Goal: Task Accomplishment & Management: Manage account settings

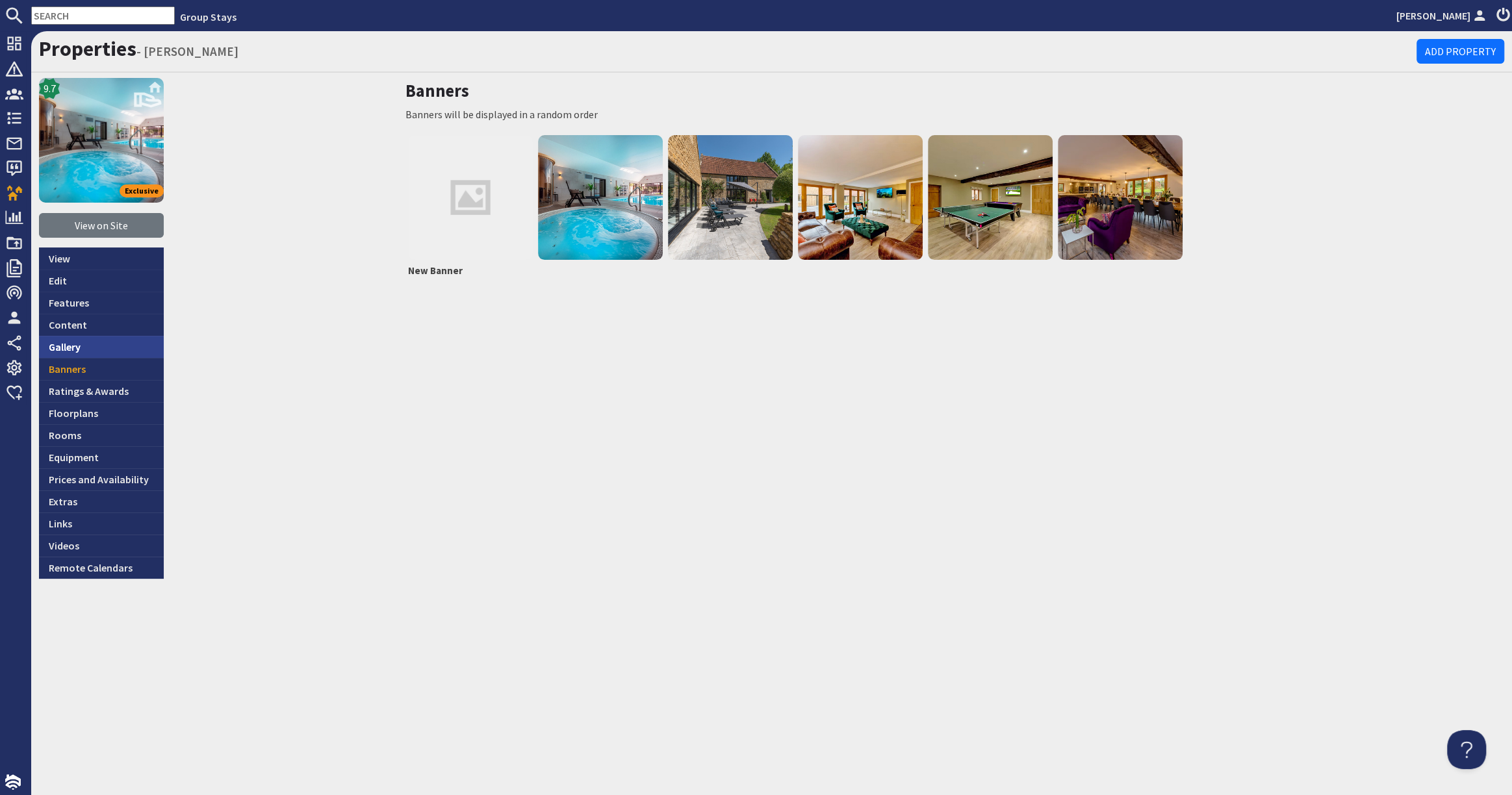
click at [103, 350] on link "Gallery" at bounding box center [101, 347] width 124 height 22
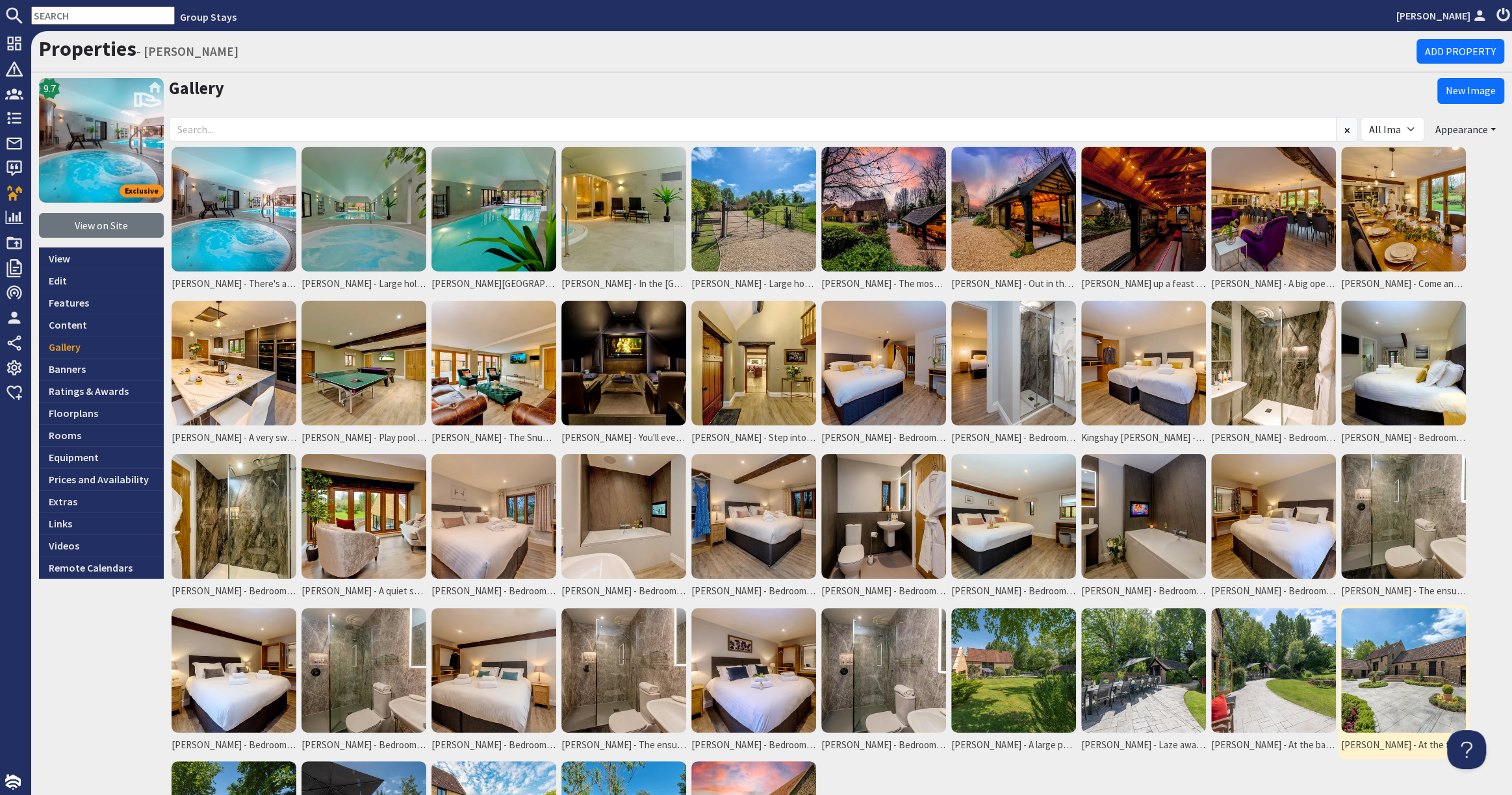
click at [1439, 667] on img at bounding box center [1403, 669] width 124 height 124
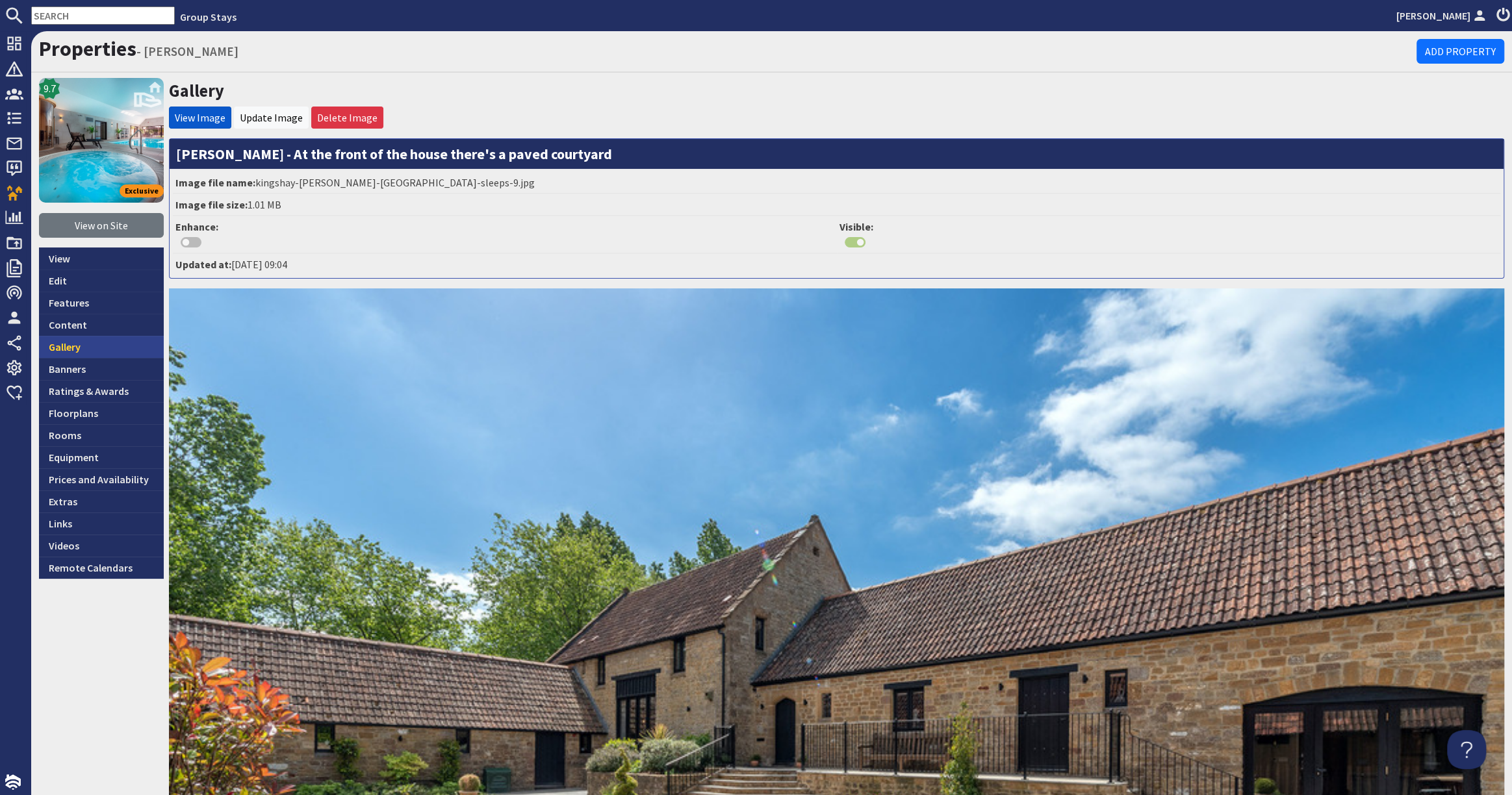
click at [88, 345] on link "Gallery" at bounding box center [101, 347] width 124 height 22
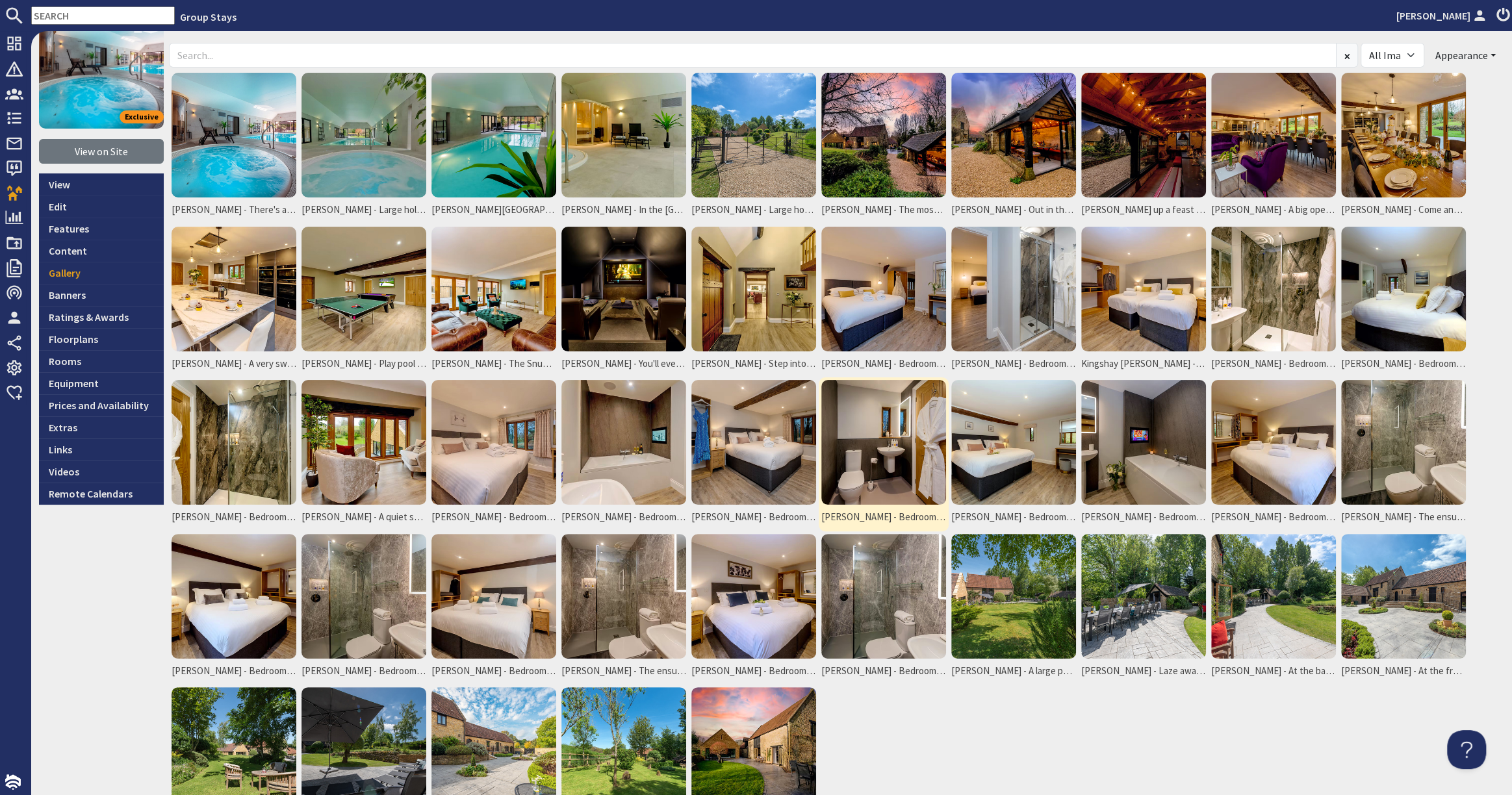
scroll to position [110, 0]
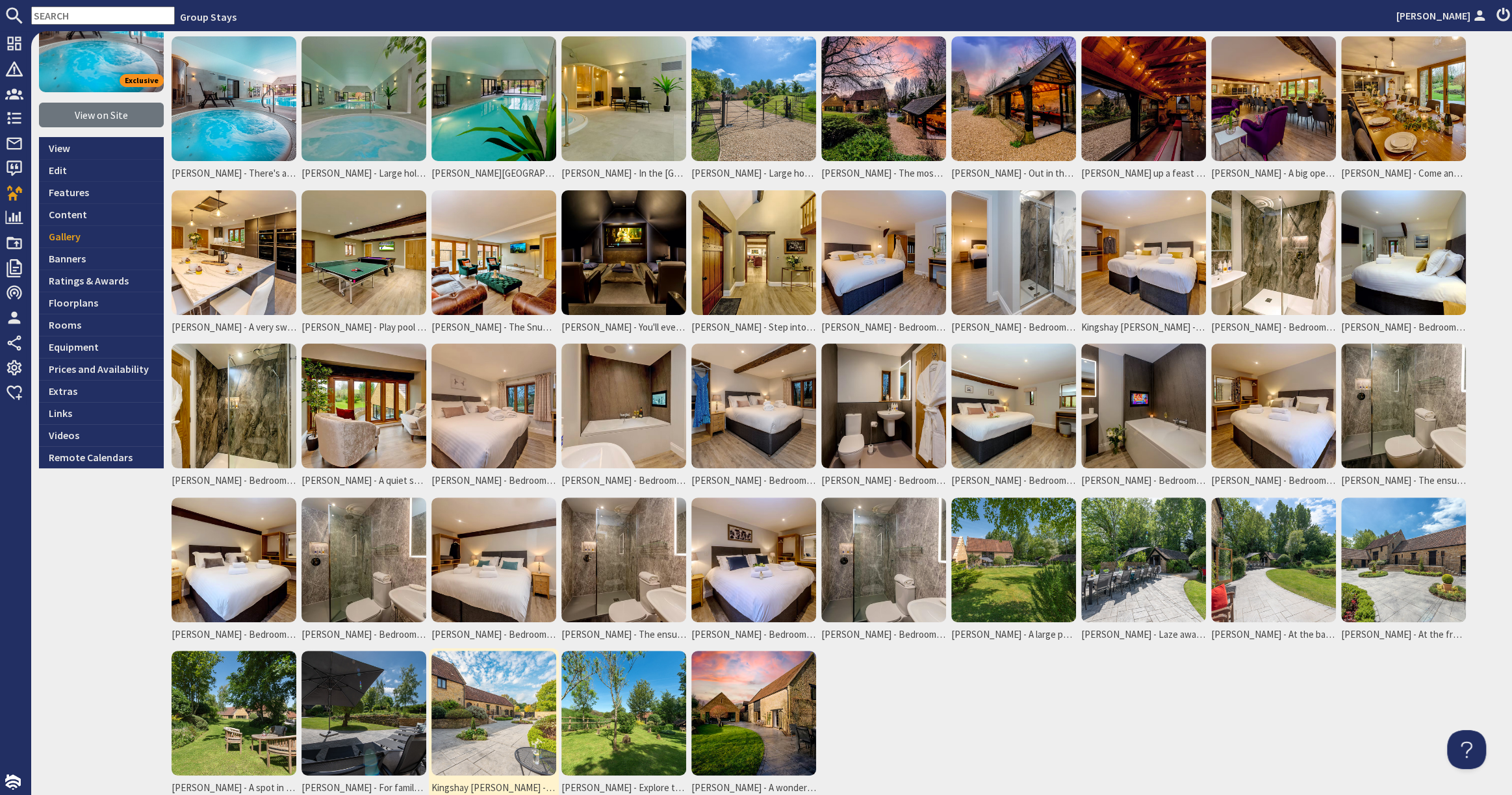
click at [518, 709] on img at bounding box center [493, 712] width 124 height 124
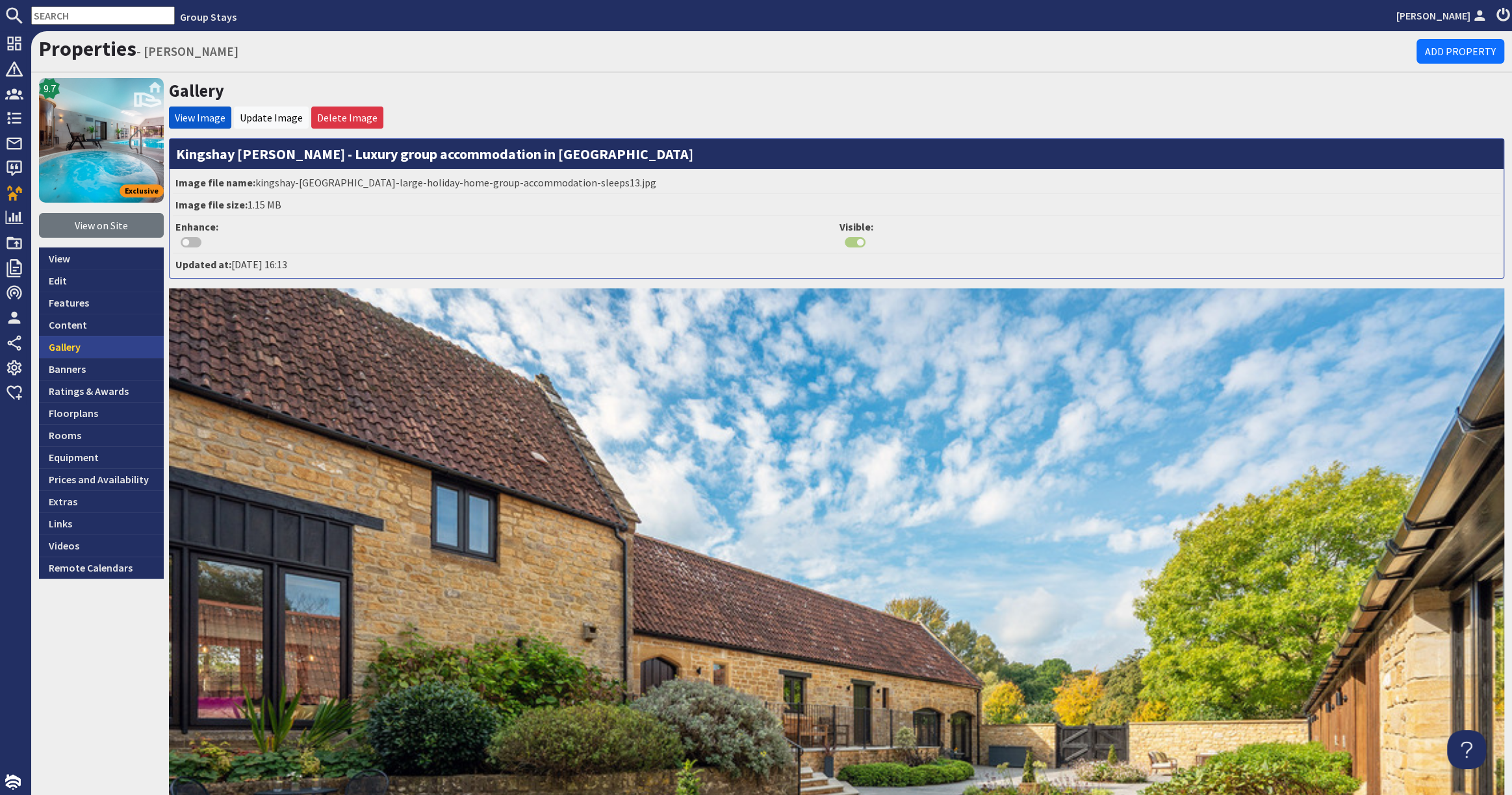
click at [47, 339] on link "Gallery" at bounding box center [101, 347] width 124 height 22
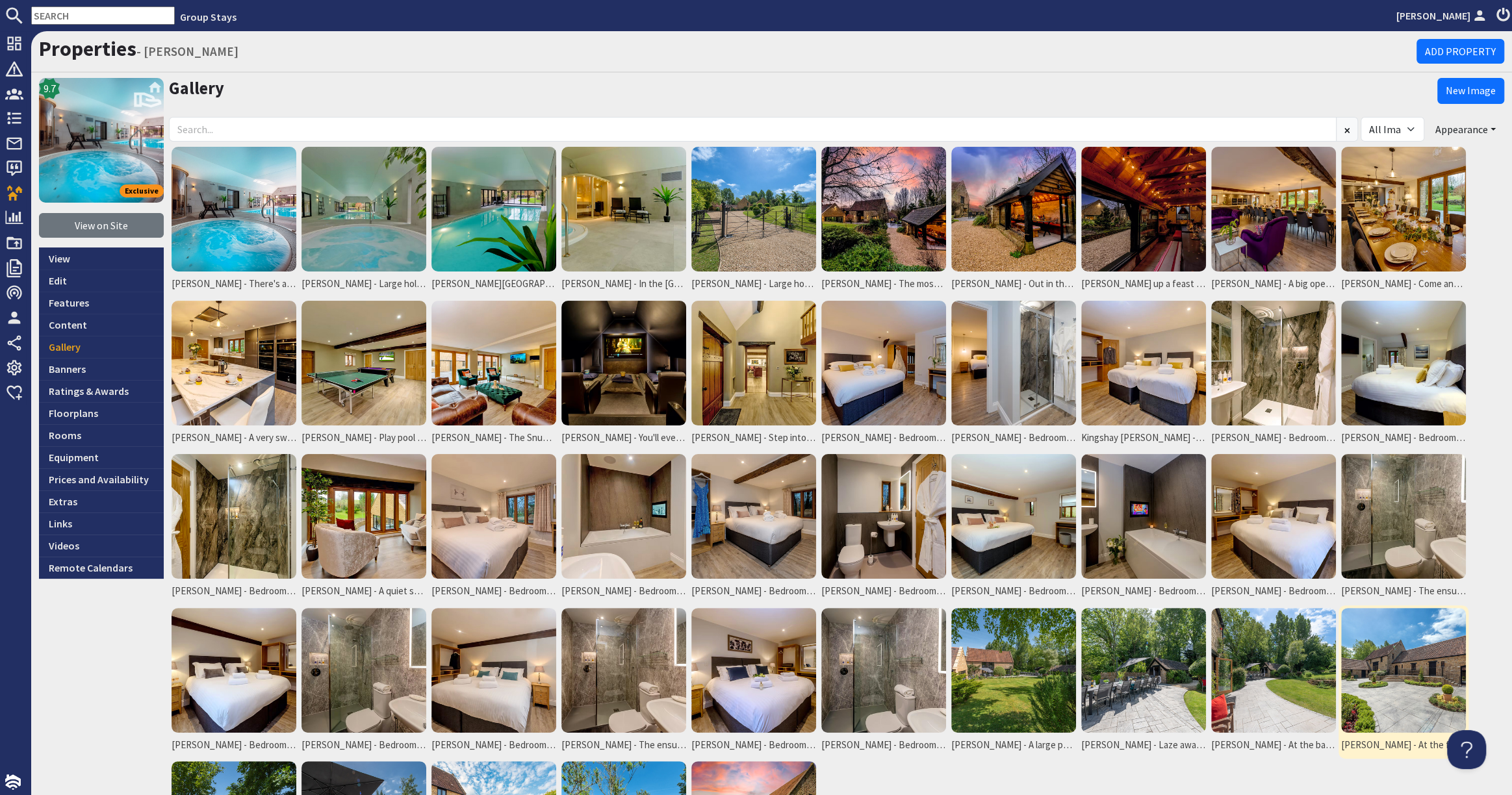
click at [1428, 665] on img at bounding box center [1403, 669] width 124 height 124
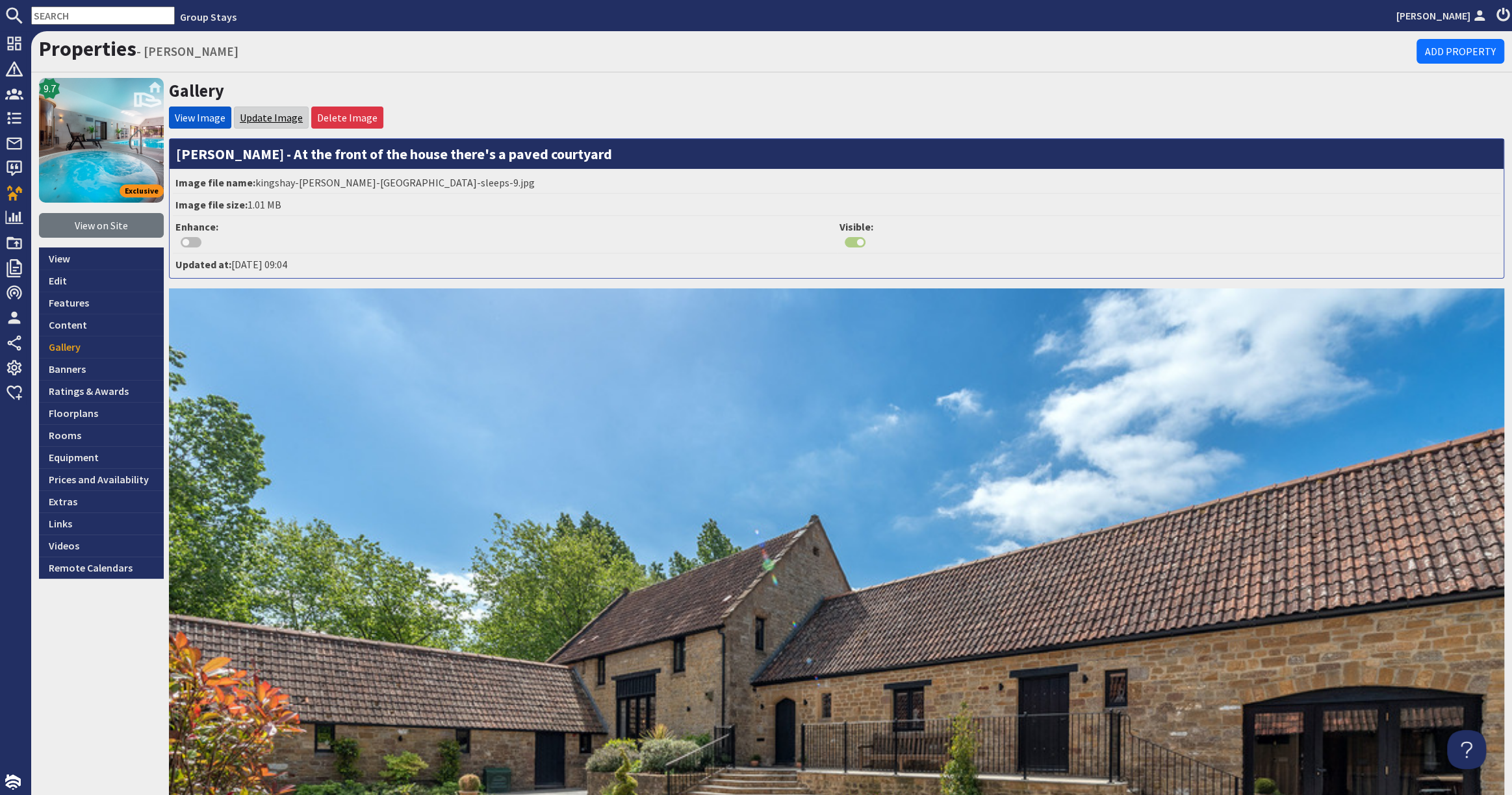
click at [261, 116] on link "Update Image" at bounding box center [271, 117] width 63 height 13
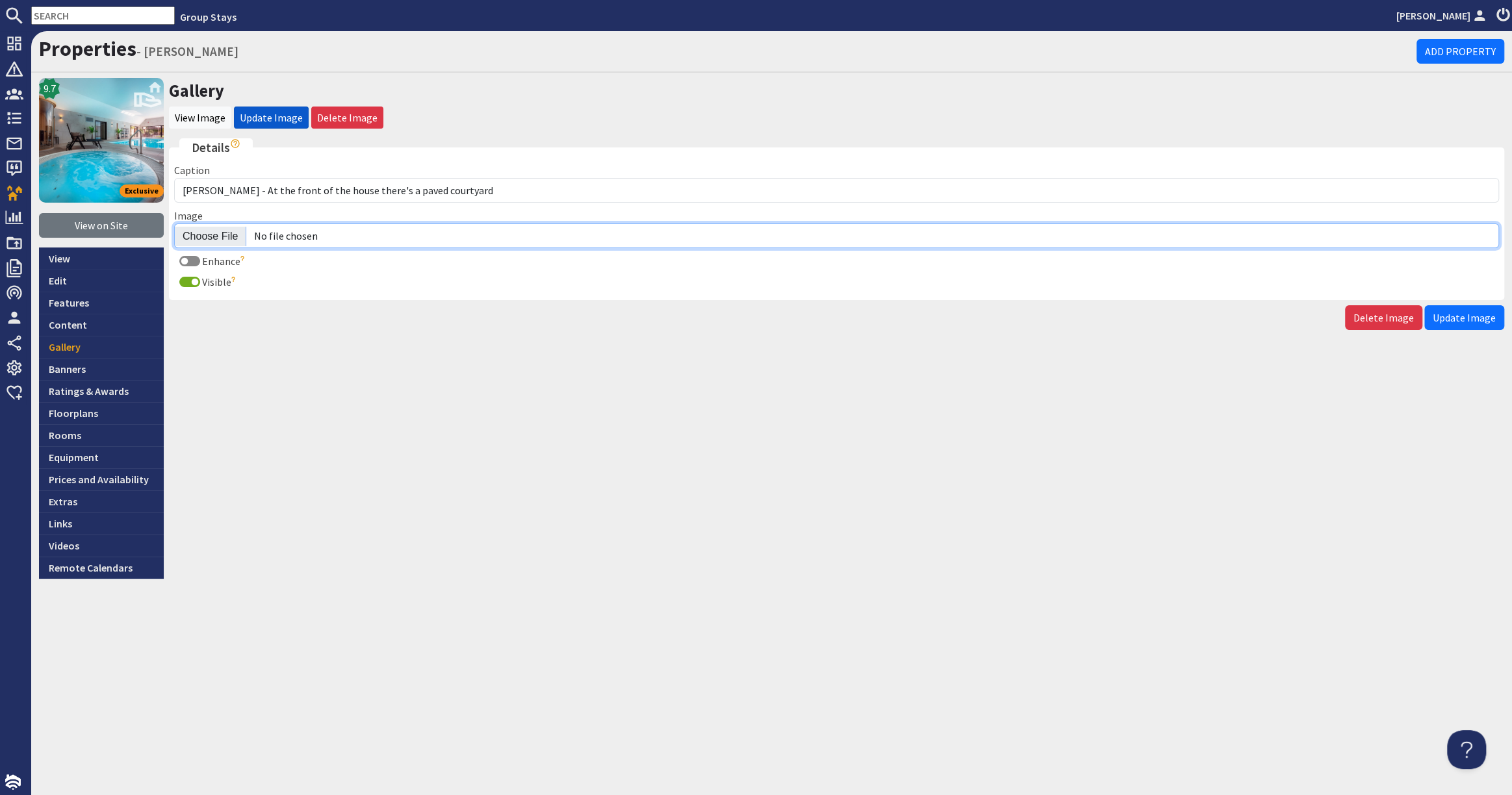
click at [199, 237] on input "Image" at bounding box center [836, 235] width 1324 height 25
type input "C:\fakepath\kingshay-barton-large-holiday-home-group-accommodation-sleeps14.jpg"
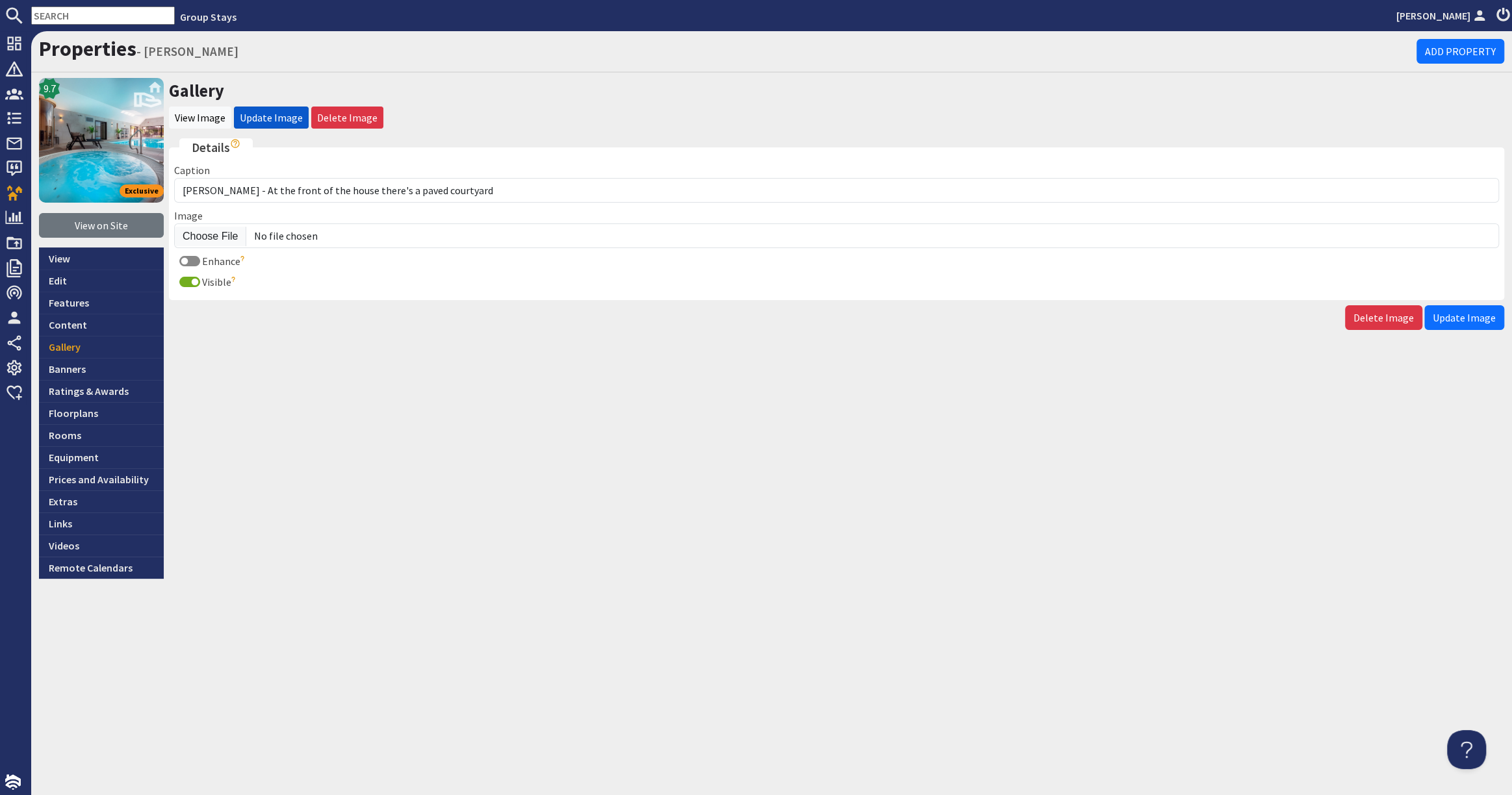
click at [1446, 313] on span "Update Image" at bounding box center [1464, 317] width 63 height 13
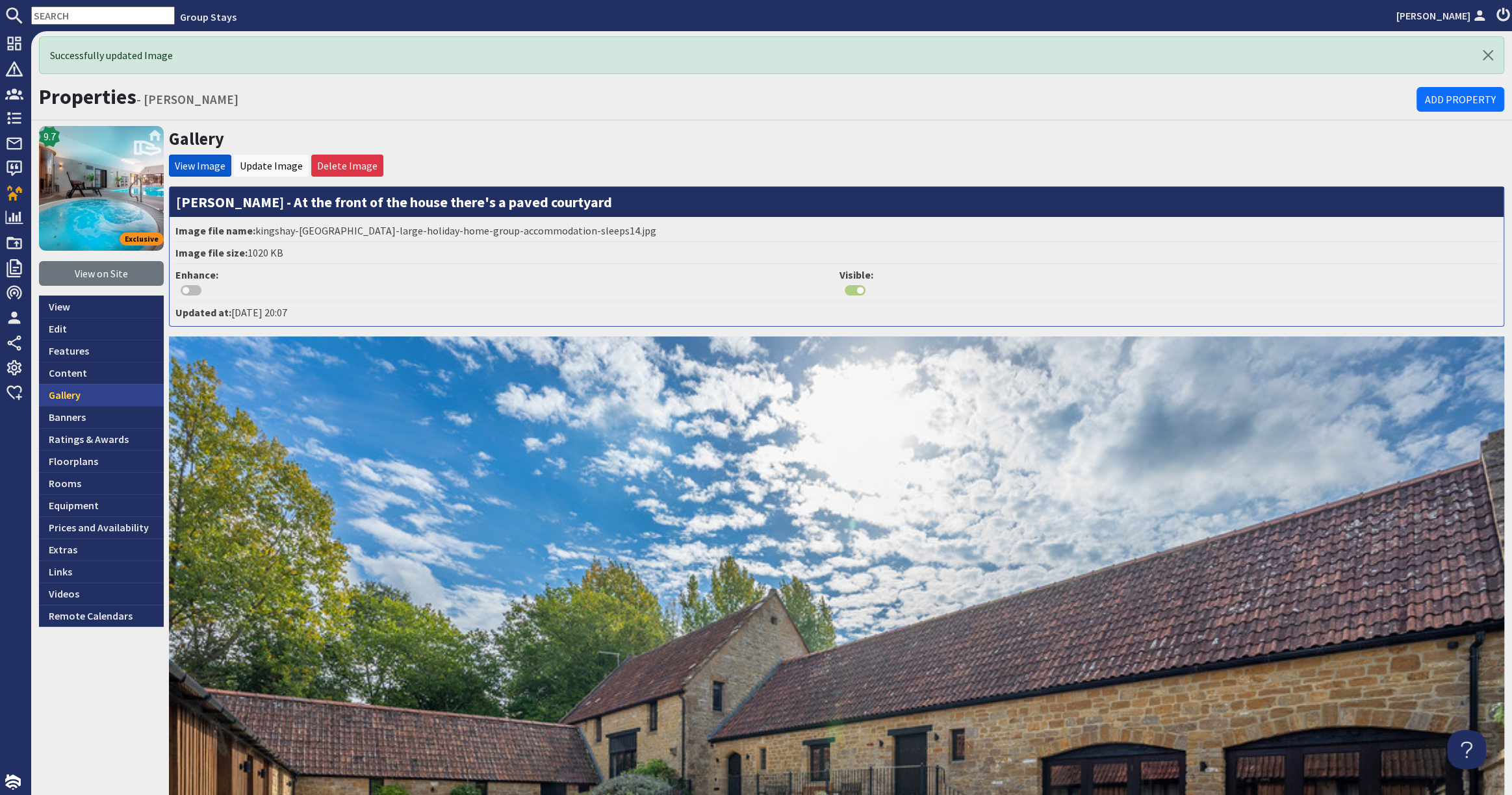
click at [104, 391] on link "Gallery" at bounding box center [101, 395] width 124 height 22
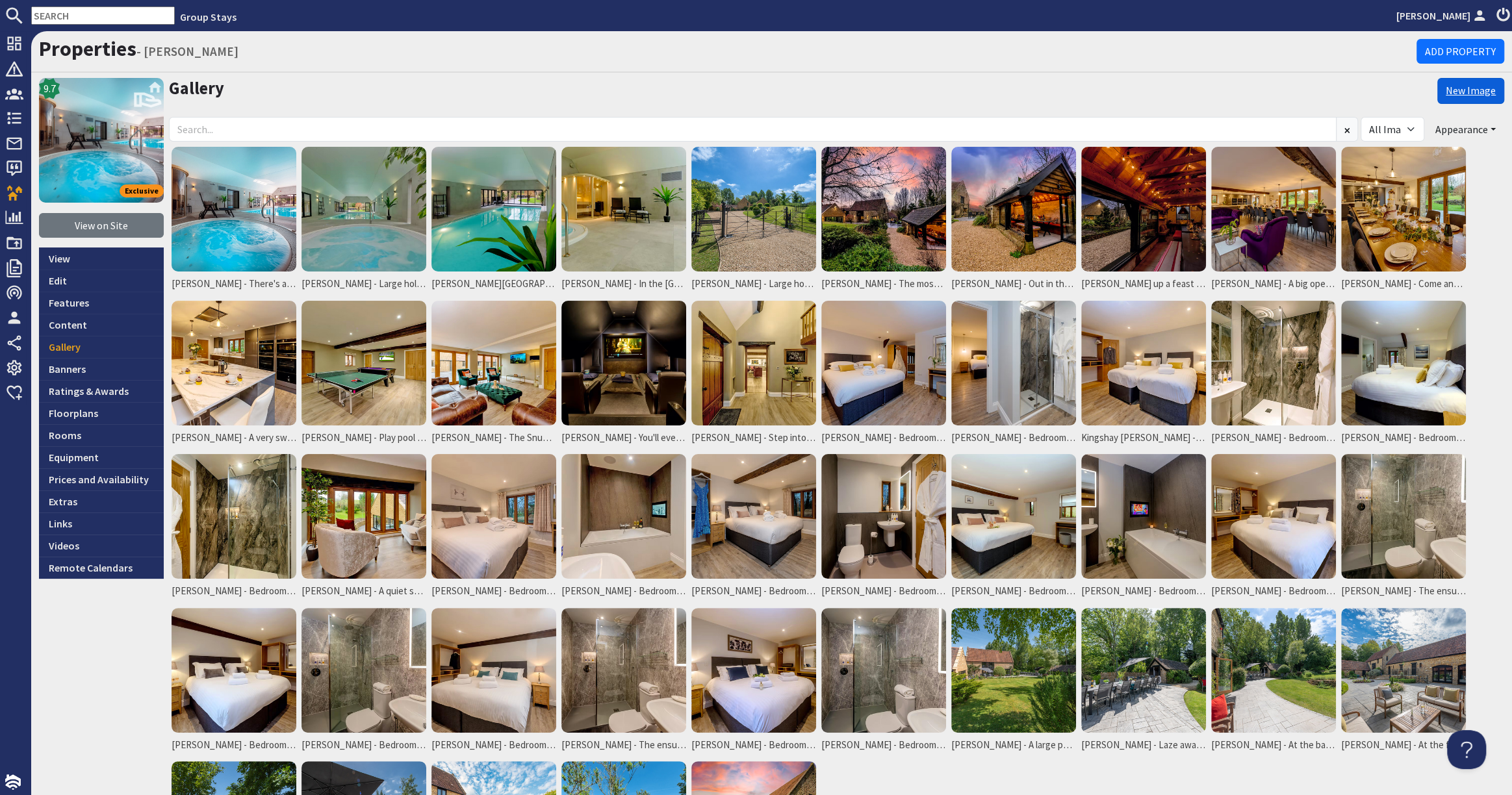
click at [1471, 87] on link "New Image" at bounding box center [1470, 91] width 67 height 26
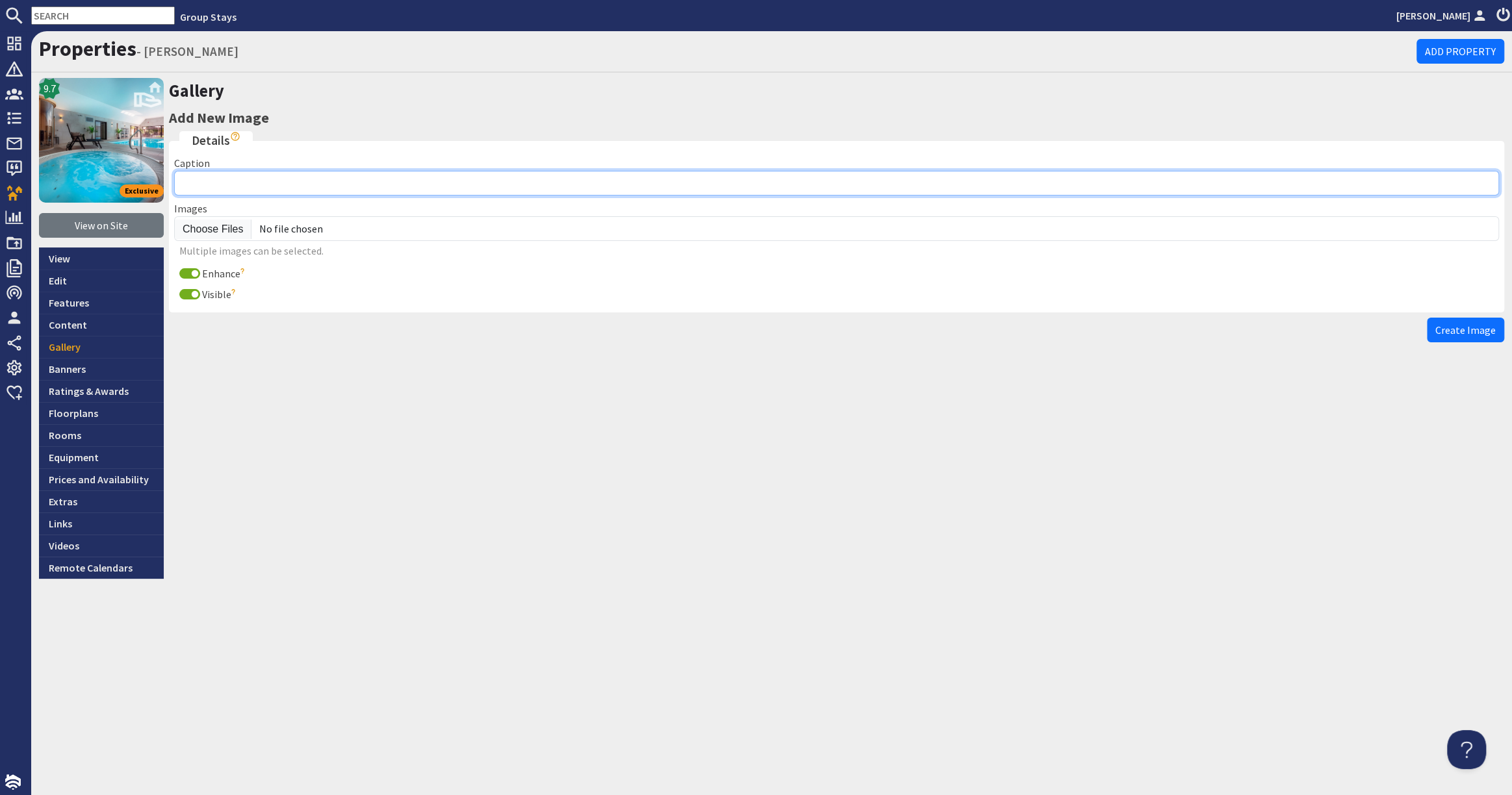
click at [222, 186] on input "Caption" at bounding box center [836, 182] width 1324 height 25
paste input "[PERSON_NAME] - At the front of the house there's a paved courtyard"
type input "[PERSON_NAME] - At the front of the house there's a paved courtyard"
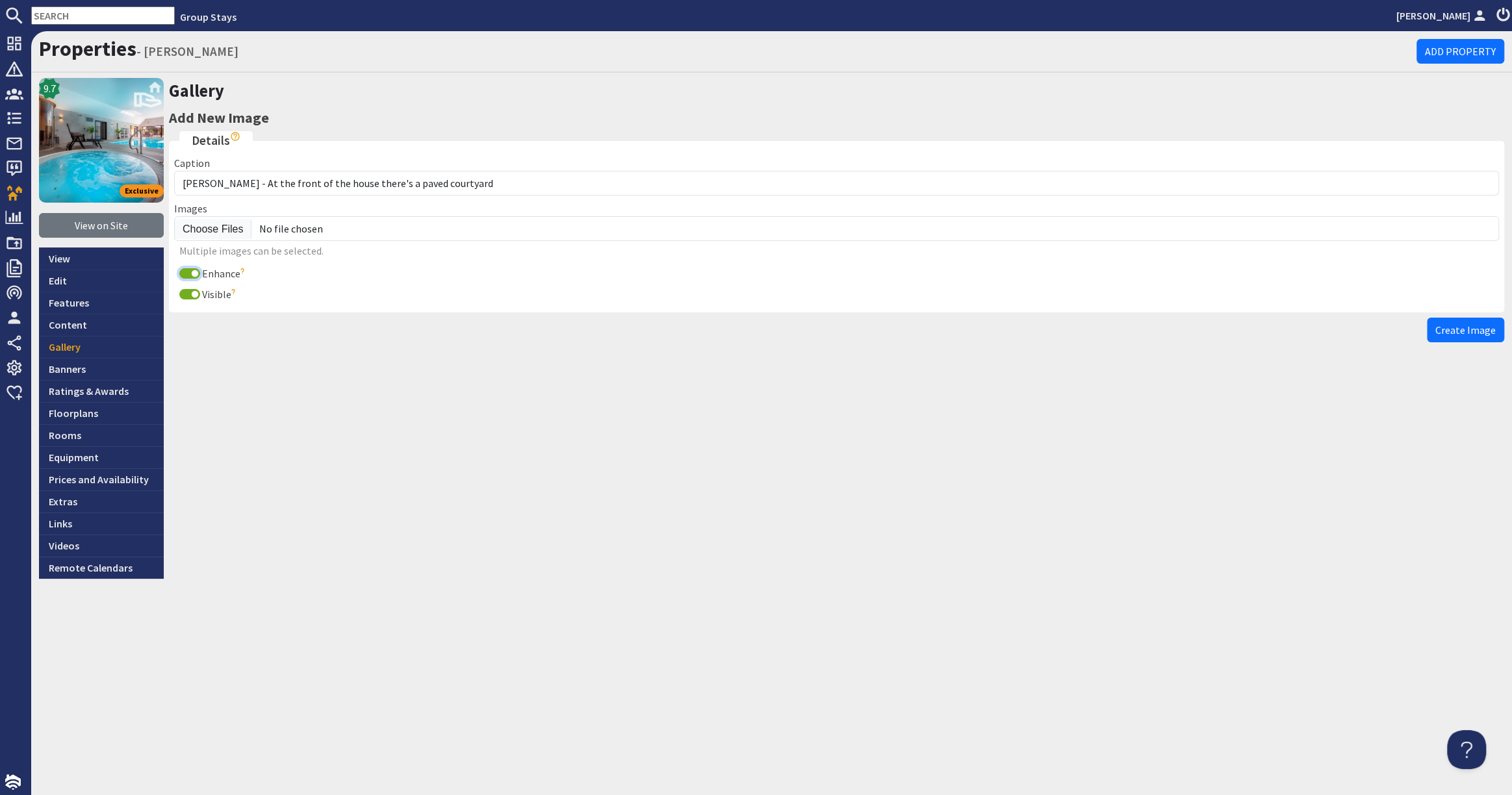
click at [185, 272] on input "Enhance" at bounding box center [190, 273] width 21 height 10
checkbox input "false"
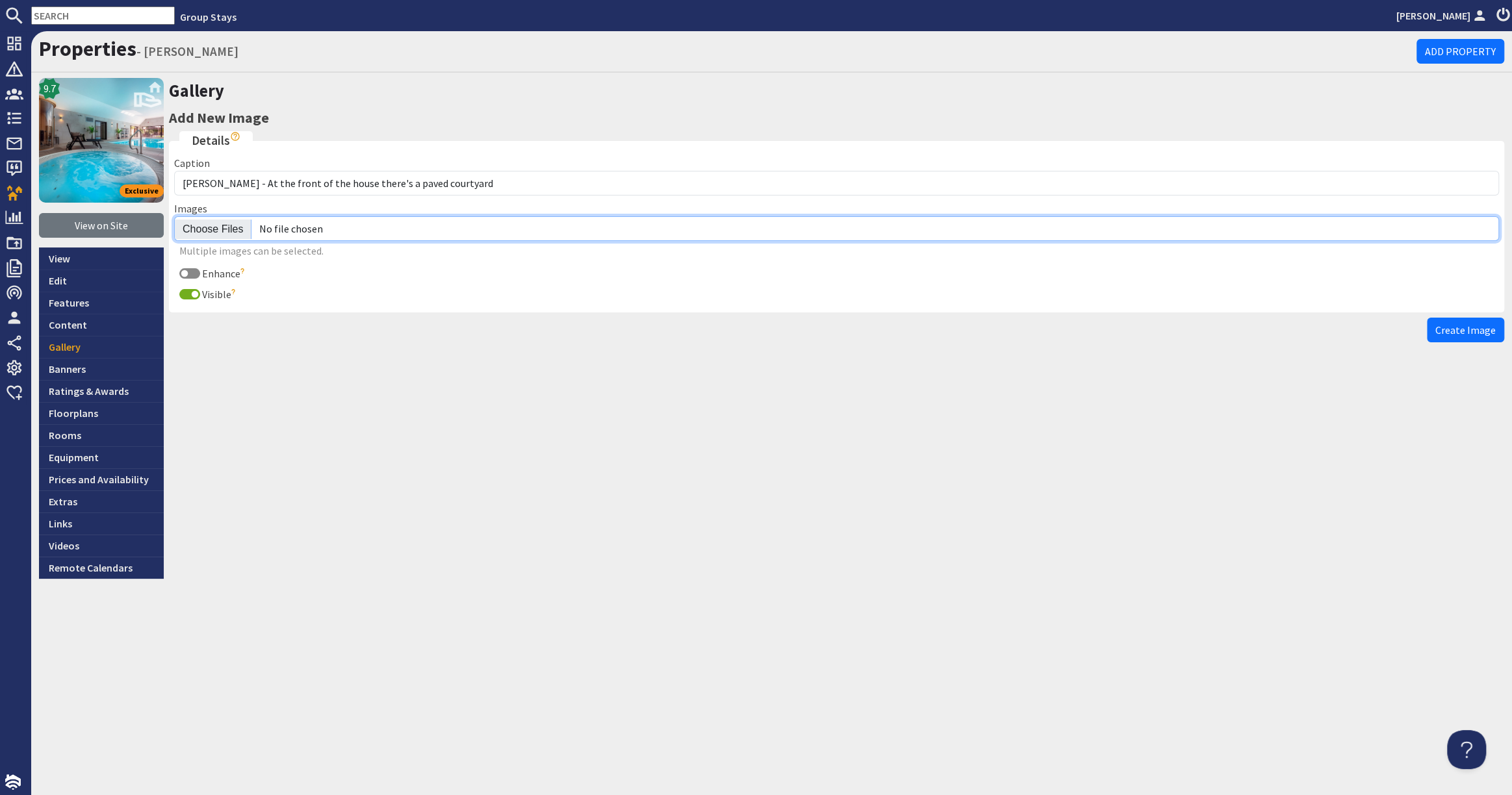
click at [197, 229] on input "file" at bounding box center [836, 228] width 1324 height 25
type input "C:\fakepath\kingshay-barton-large-holiday-home-group-accommodation-sleeps15.jpg"
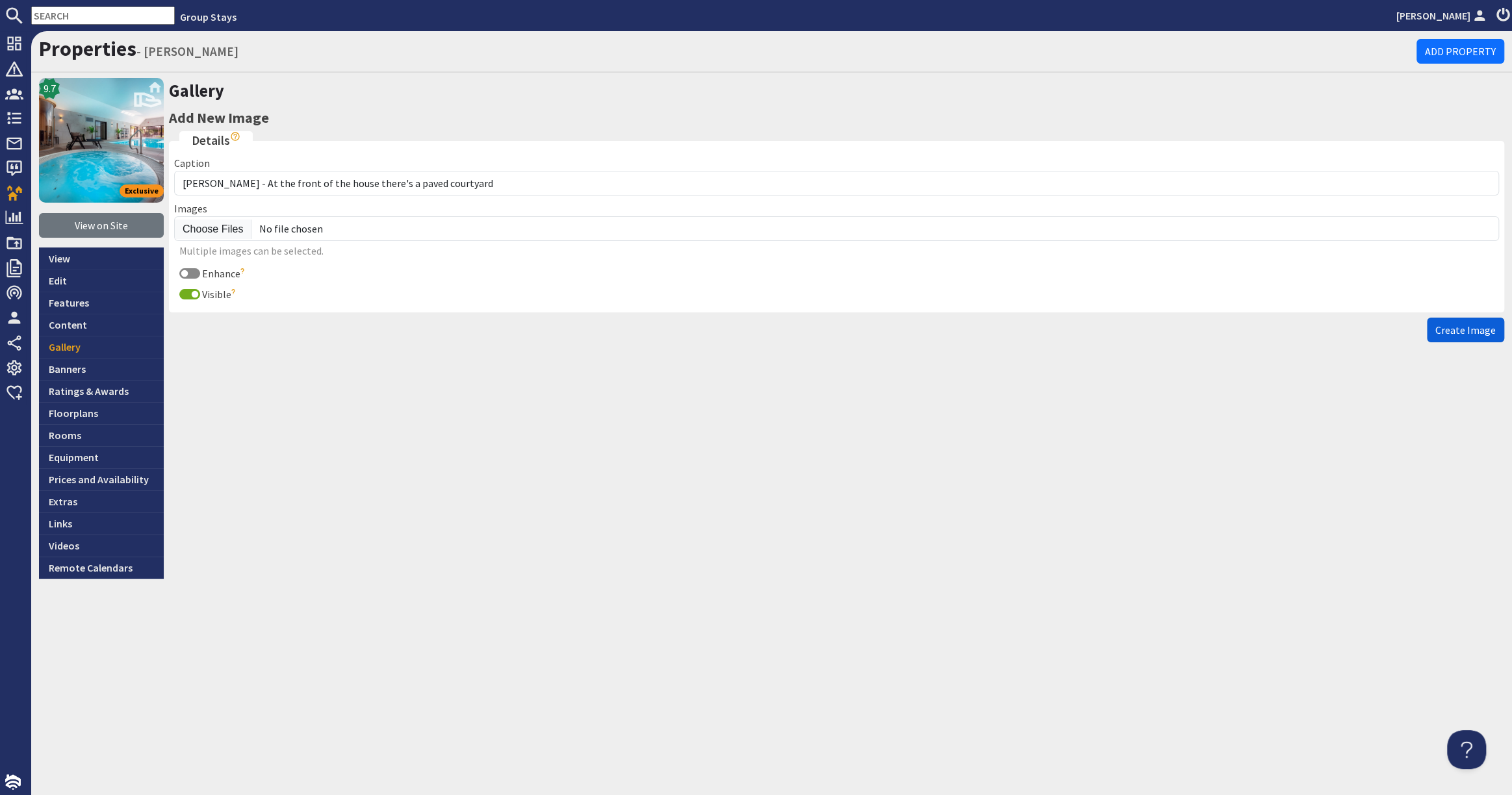
click at [1467, 325] on span "Create Image" at bounding box center [1465, 329] width 60 height 13
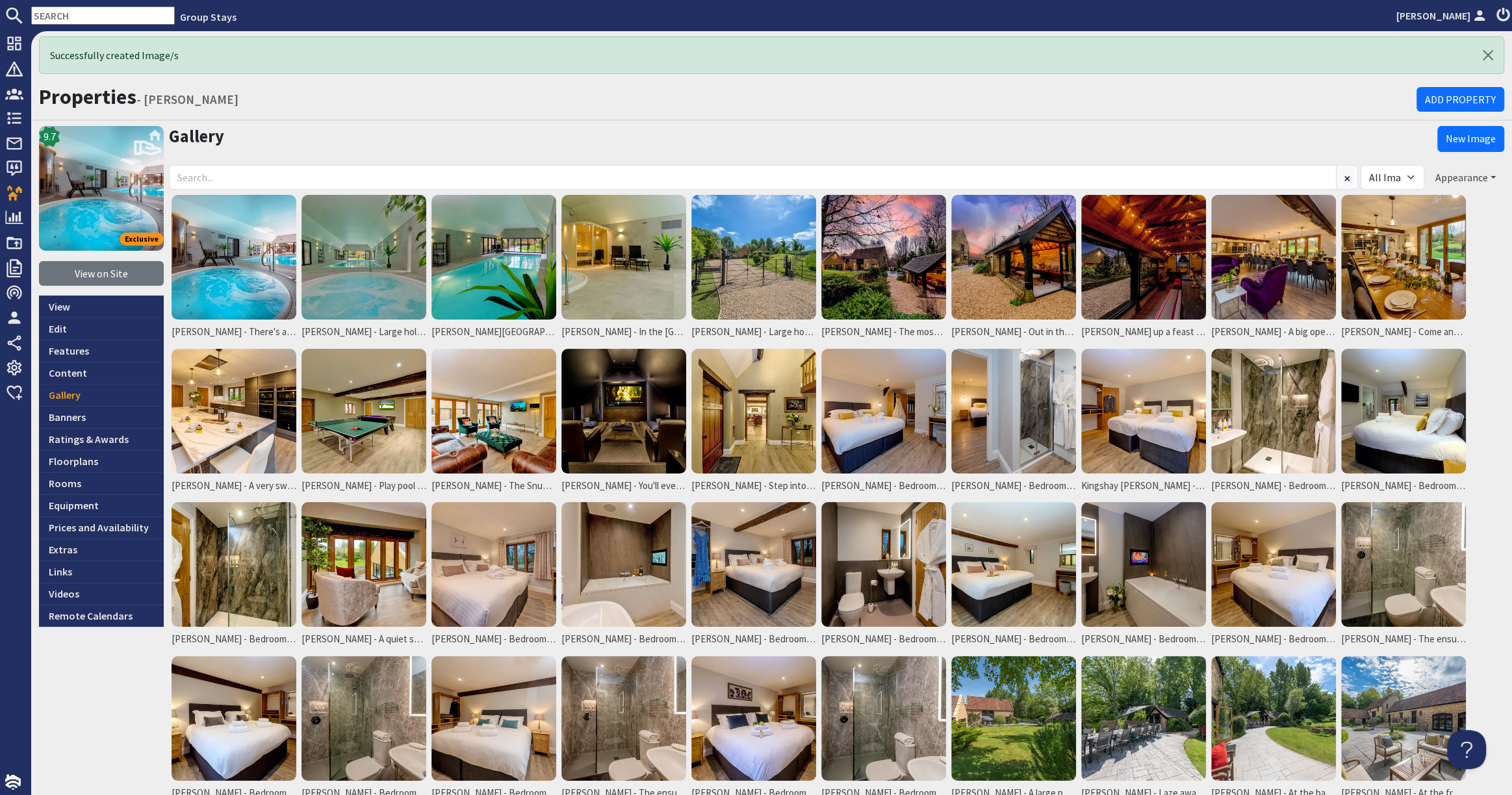
click at [1460, 176] on button "Appearance" at bounding box center [1465, 177] width 77 height 25
click at [1441, 201] on li "Reorder" at bounding box center [1440, 204] width 100 height 17
click at [1449, 173] on button "Appearance" at bounding box center [1465, 177] width 77 height 25
click at [1414, 198] on link "Reorder" at bounding box center [1415, 203] width 51 height 13
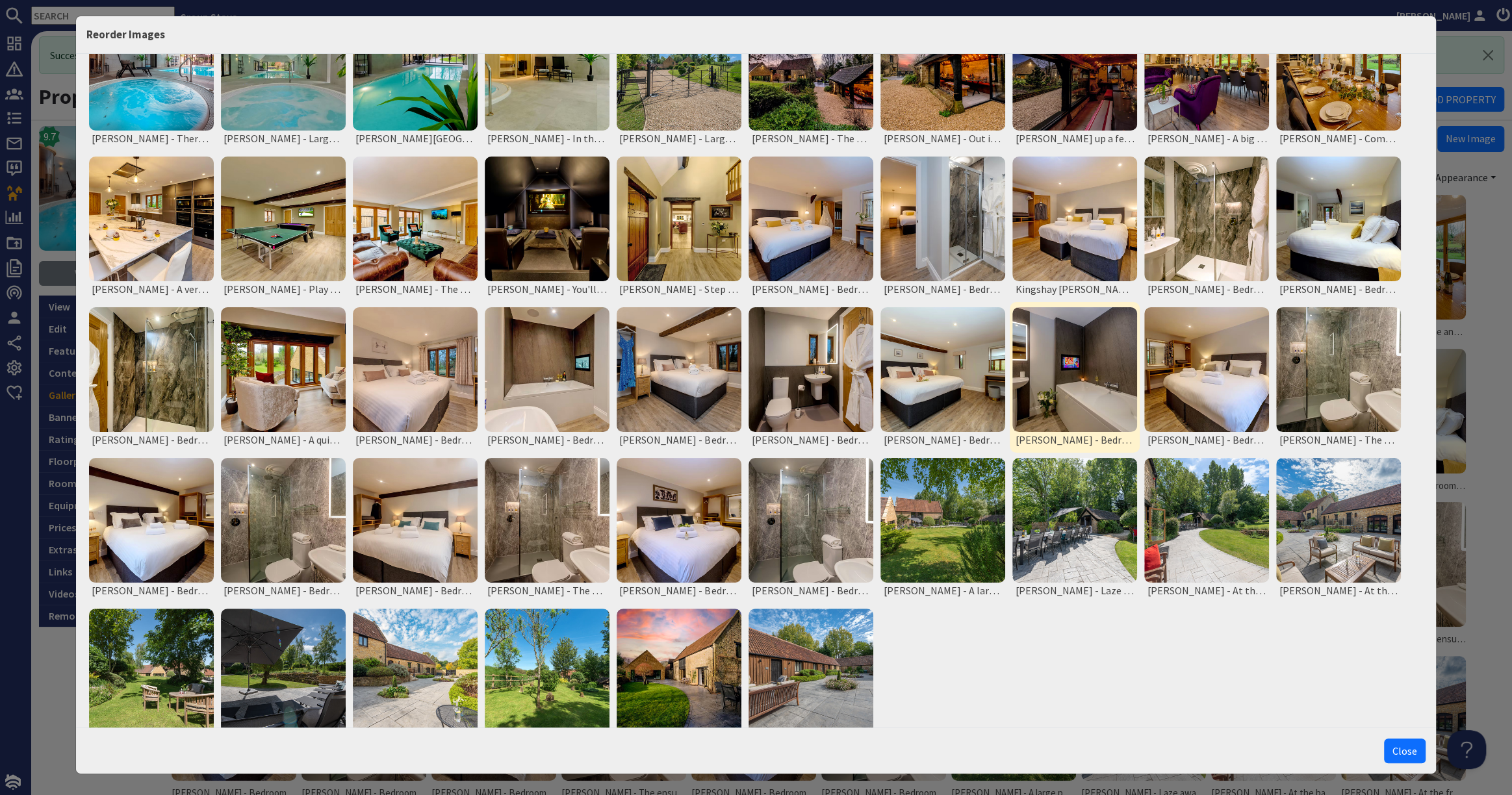
scroll to position [109, 0]
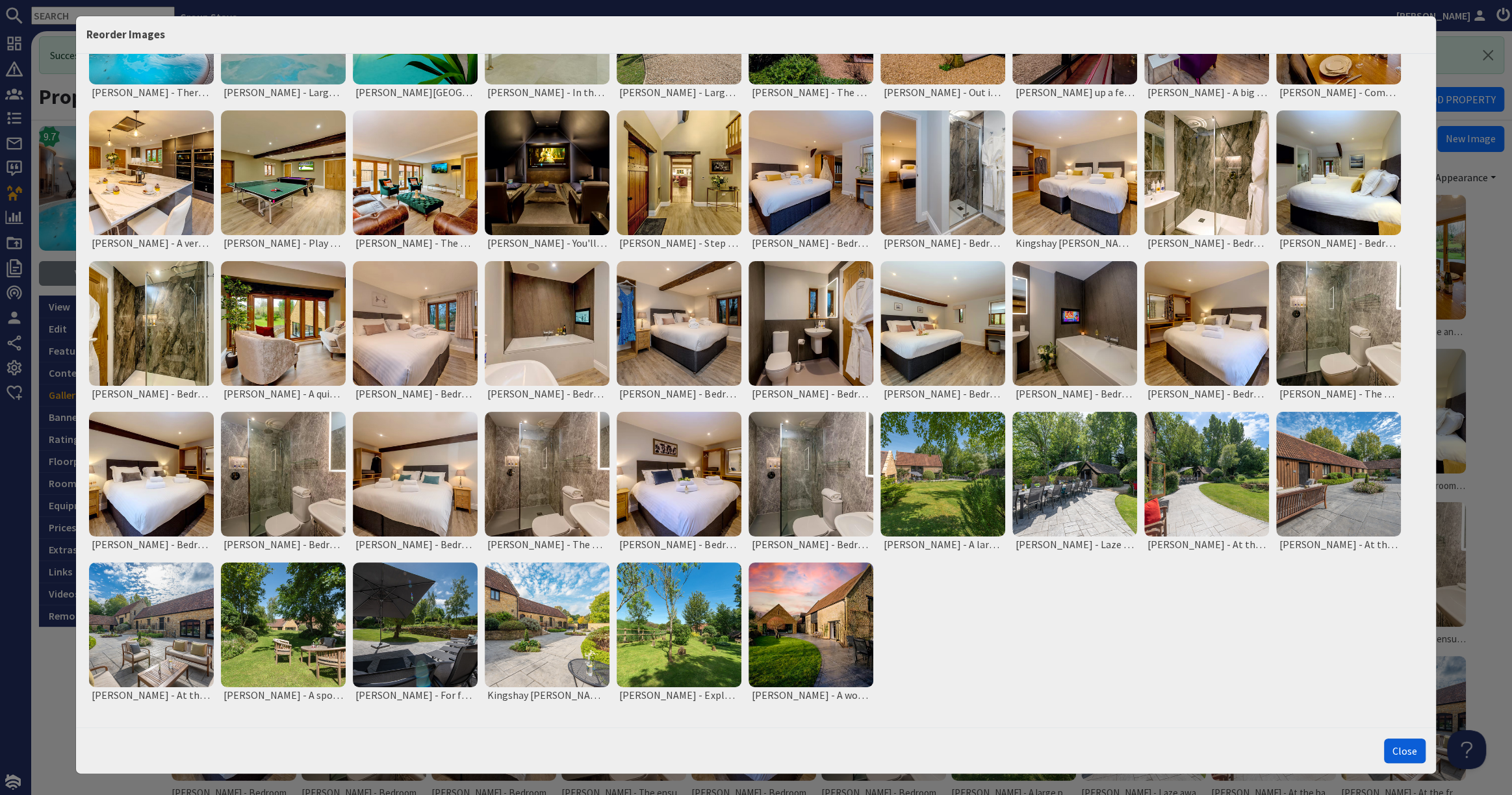
click at [1405, 747] on button "Close" at bounding box center [1405, 750] width 42 height 25
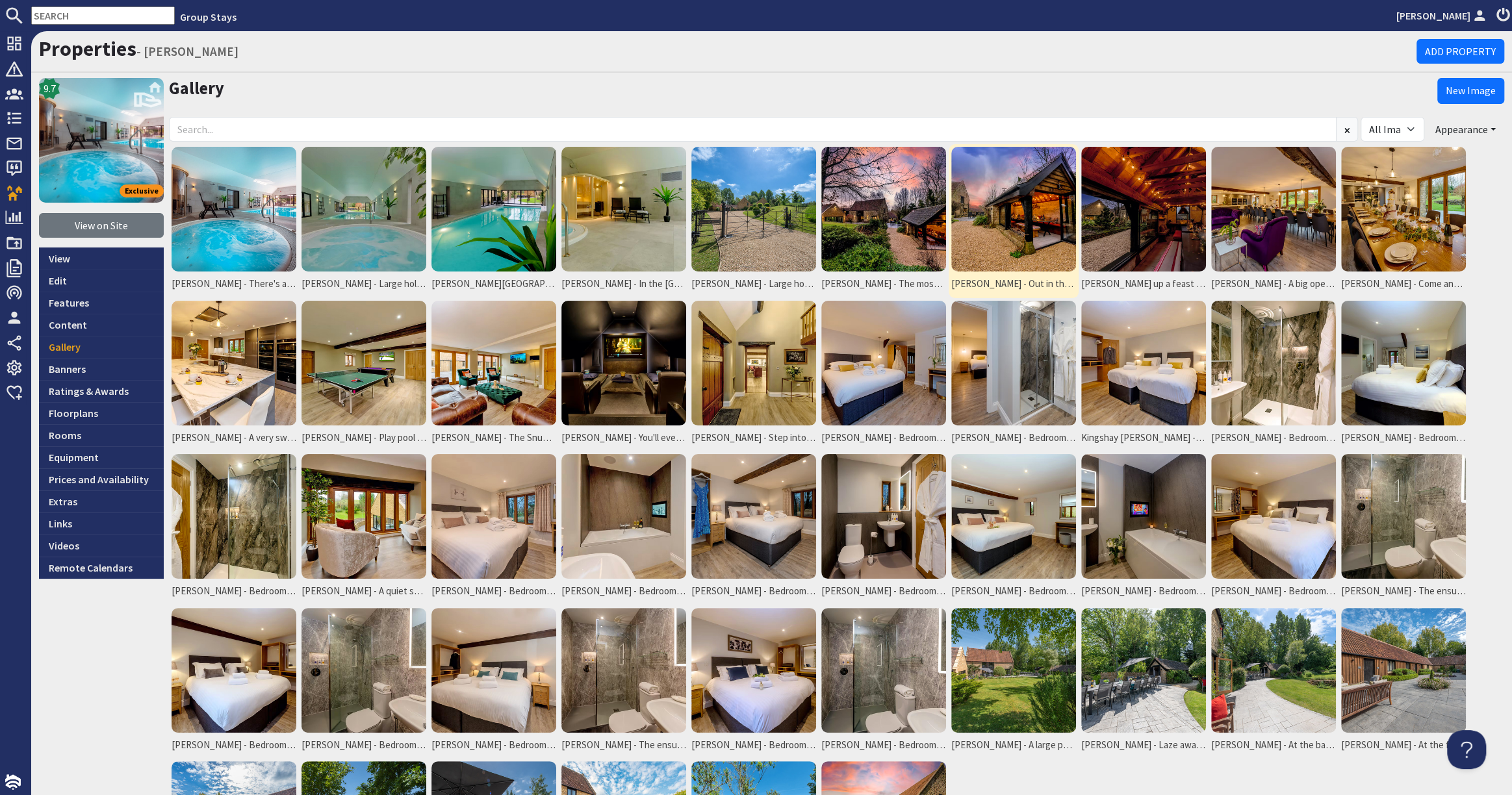
scroll to position [0, 0]
click at [367, 214] on img at bounding box center [363, 208] width 124 height 124
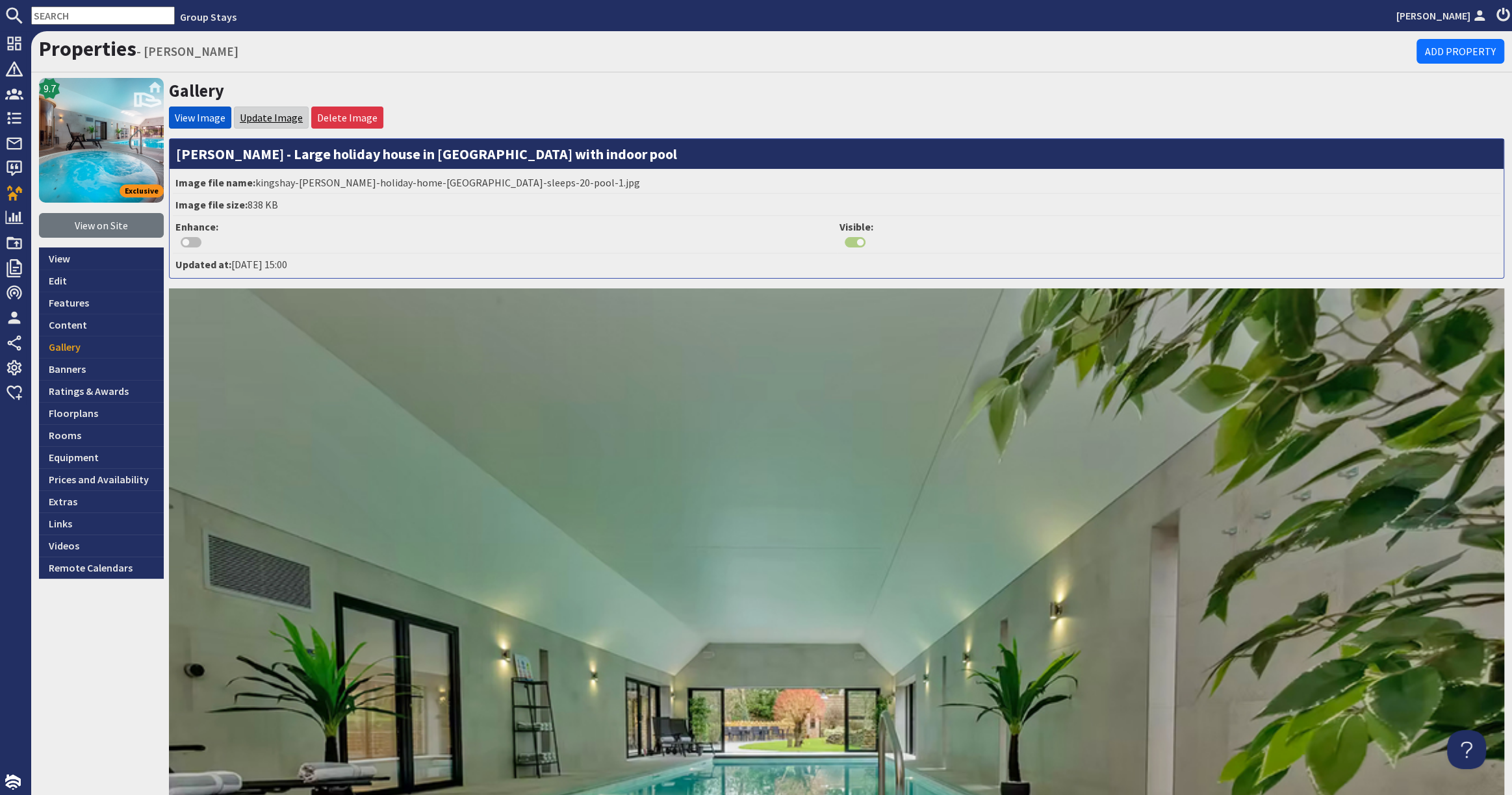
click at [278, 111] on link "Update Image" at bounding box center [271, 117] width 63 height 13
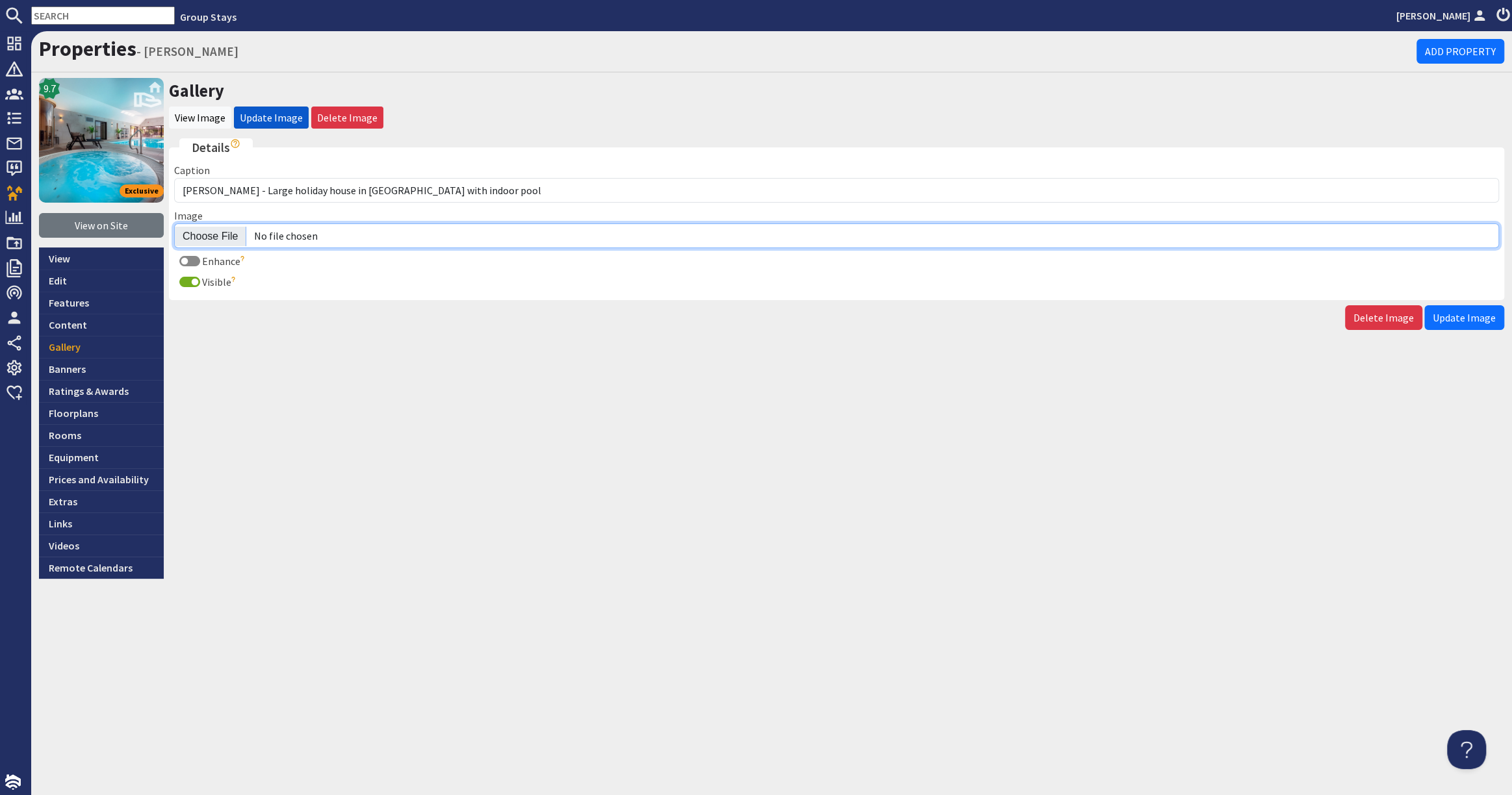
click at [206, 235] on input "Image" at bounding box center [836, 235] width 1324 height 25
type input "C:\fakepath\kingshay-barton-large-holiday-home-group-accommodation-sleeps16.jpg"
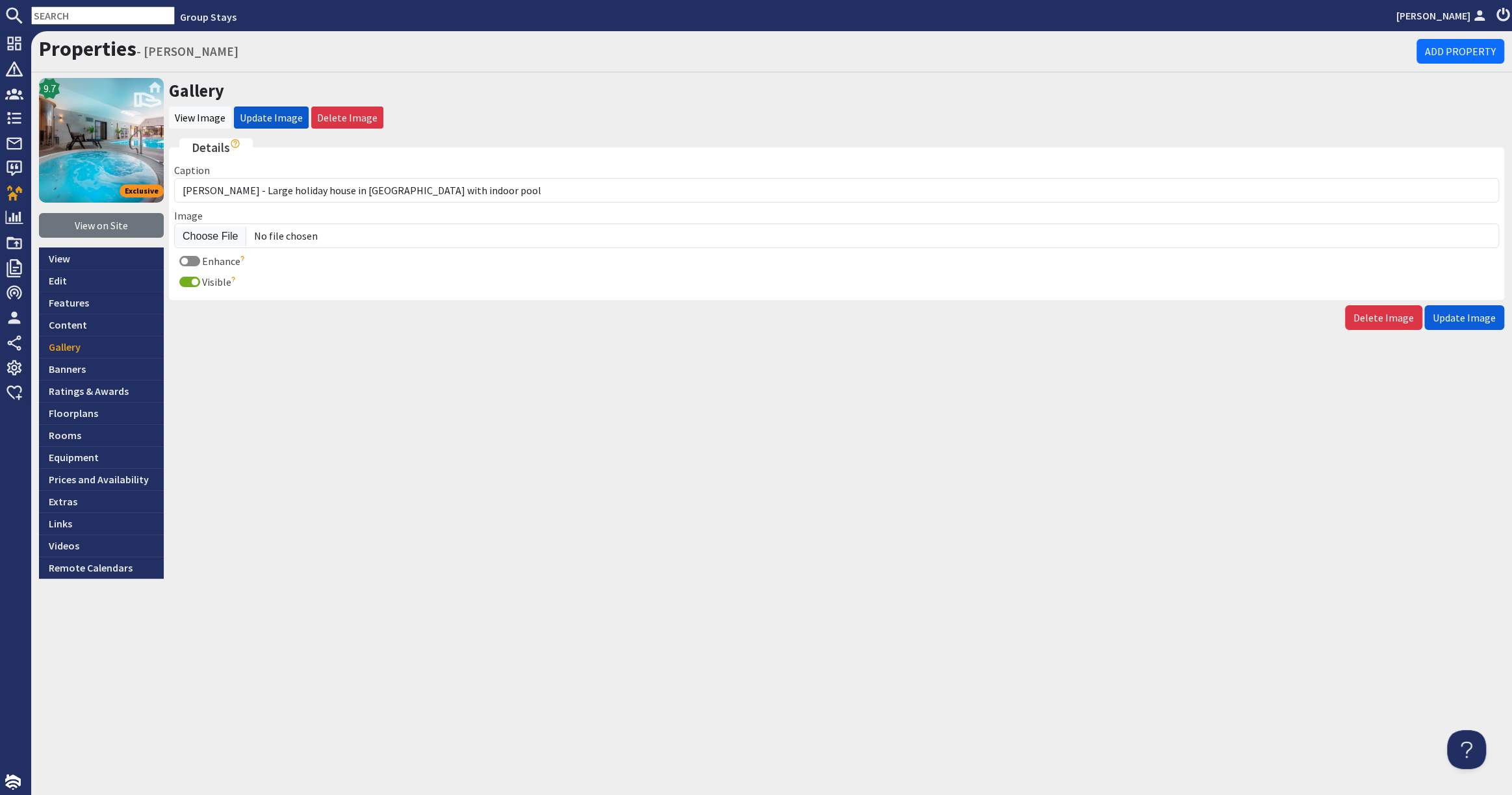
click at [1449, 318] on span "Update Image" at bounding box center [1464, 317] width 63 height 13
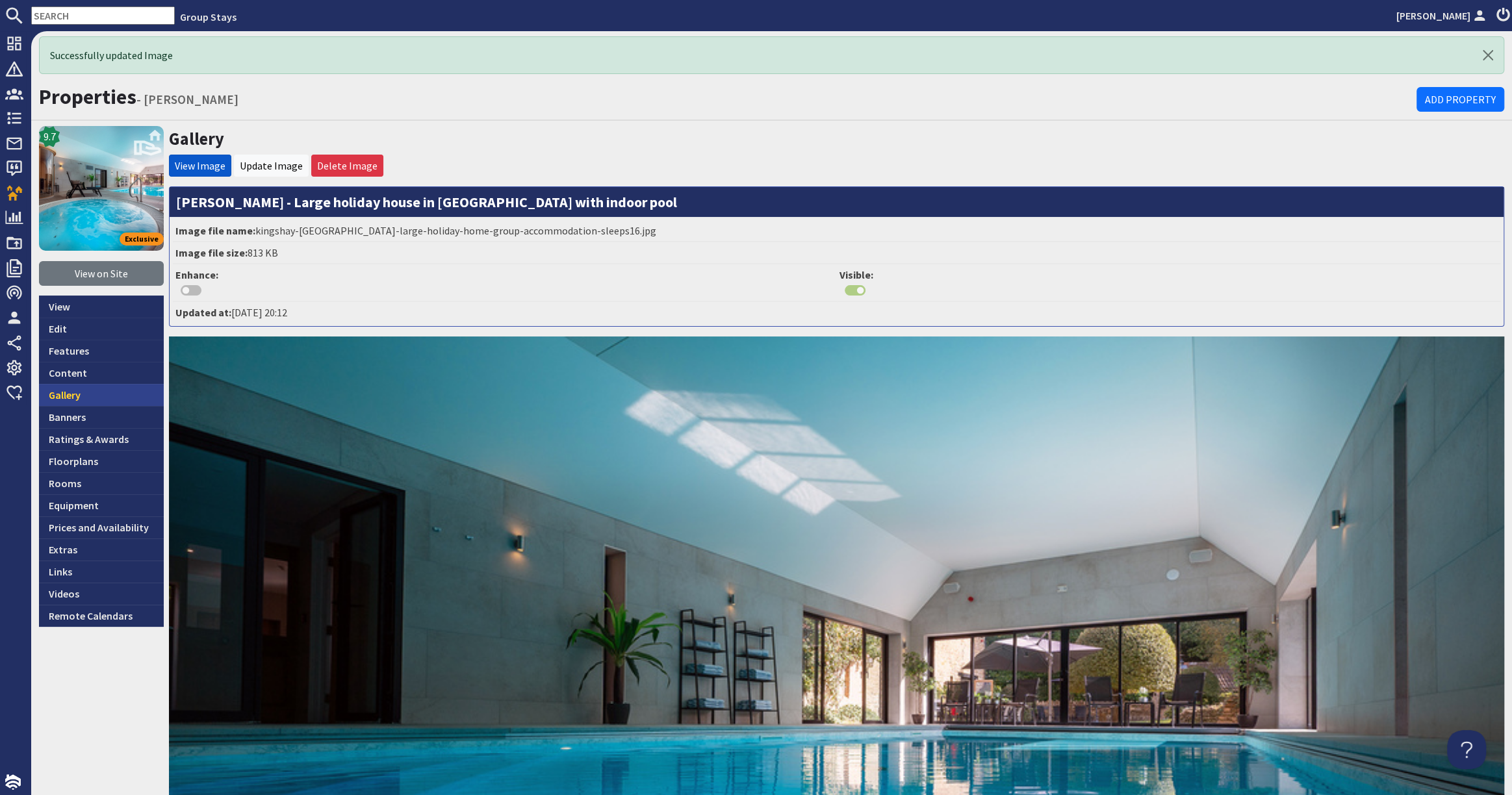
click at [118, 388] on link "Gallery" at bounding box center [101, 395] width 124 height 22
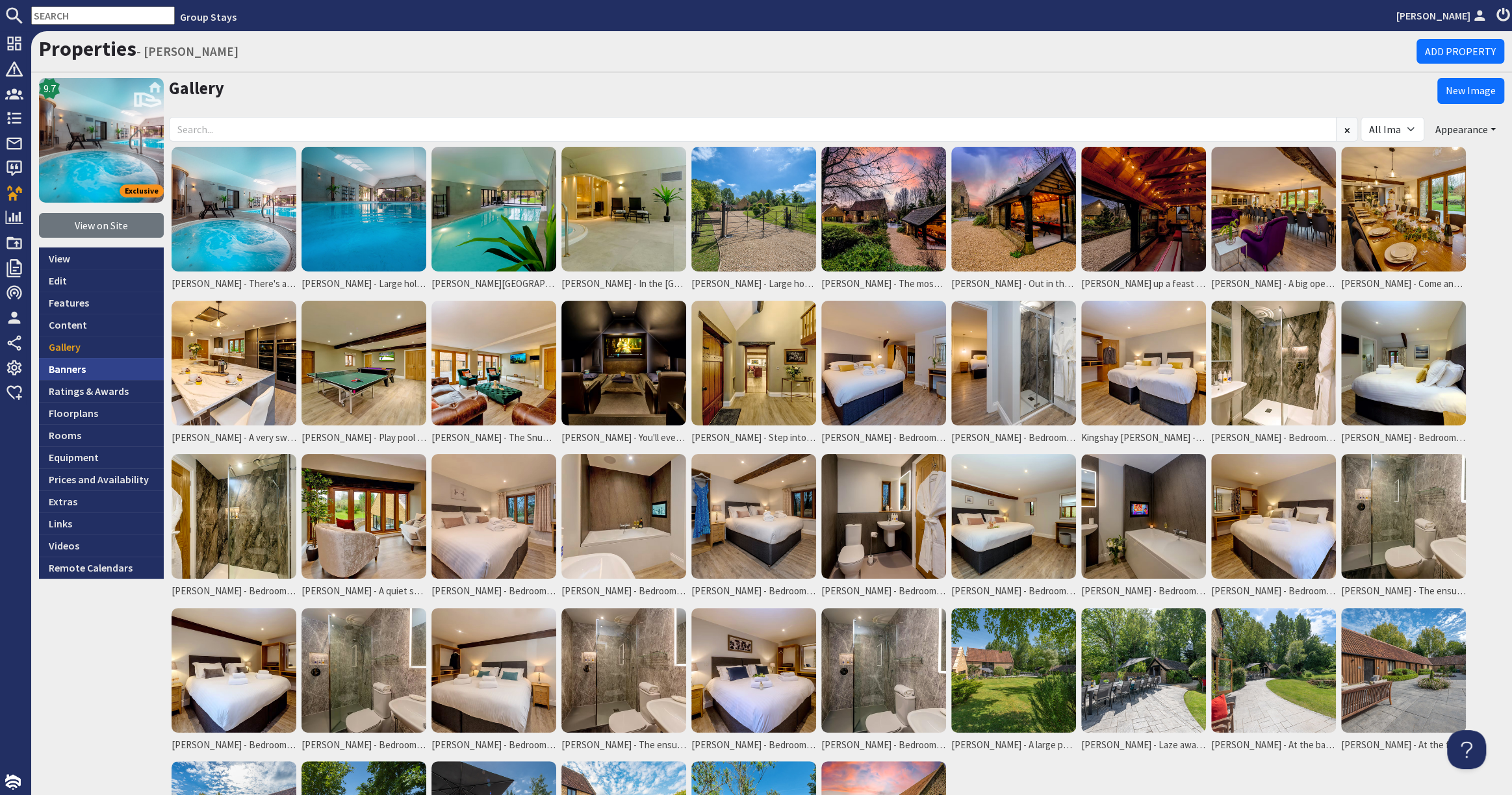
click at [79, 370] on link "Banners" at bounding box center [101, 369] width 124 height 22
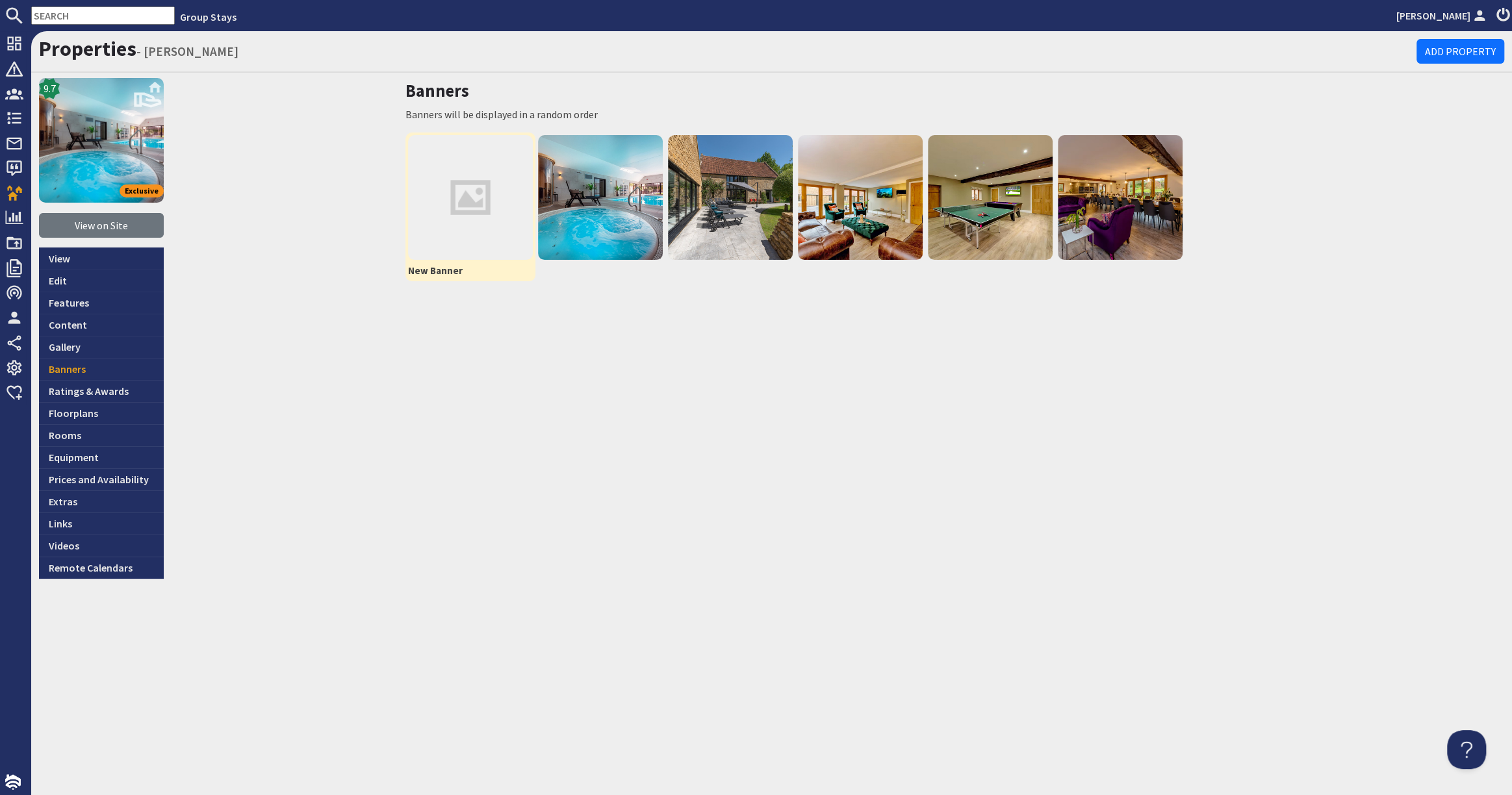
click at [483, 194] on img at bounding box center [470, 197] width 124 height 124
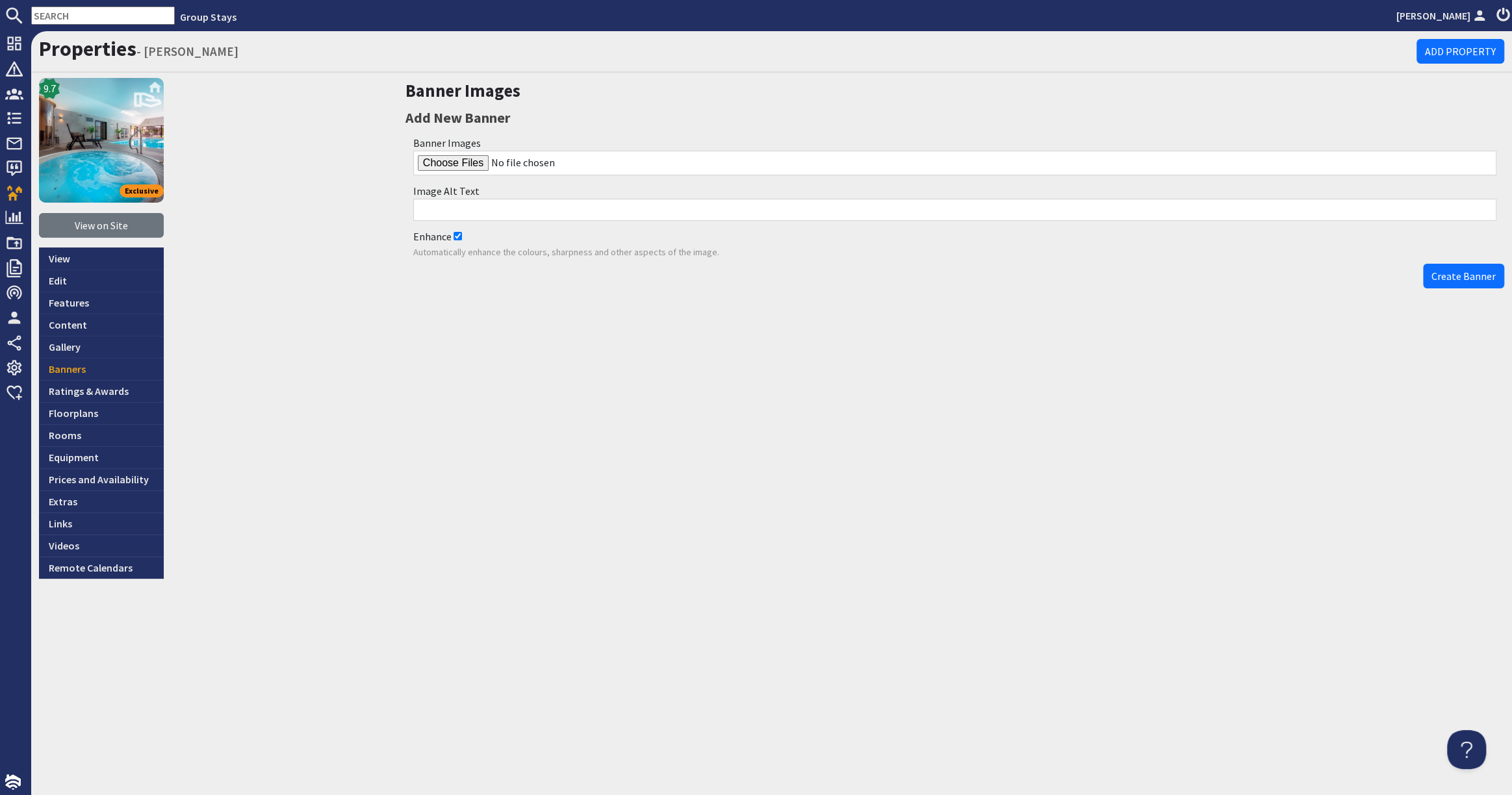
click at [457, 237] on input "Enhance" at bounding box center [457, 235] width 8 height 8
checkbox input "false"
click at [460, 165] on input "file" at bounding box center [955, 162] width 1083 height 25
type input "C:\fakepath\kingshay-barton-large-holiday-home-group-accommodation-sleeps16.jpg"
click at [1481, 278] on span "Create Banner" at bounding box center [1463, 275] width 64 height 13
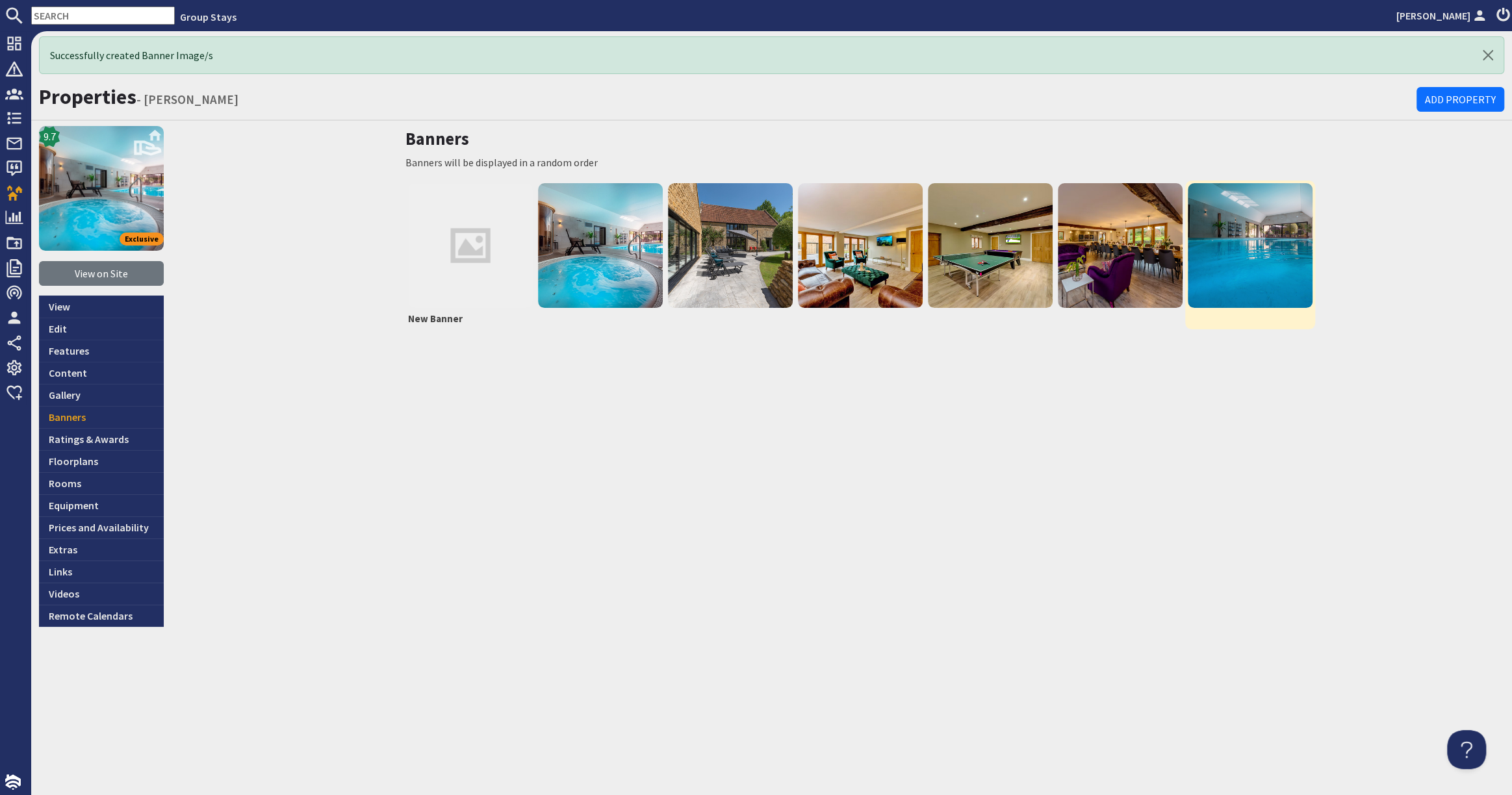
click at [1245, 249] on img at bounding box center [1249, 245] width 124 height 124
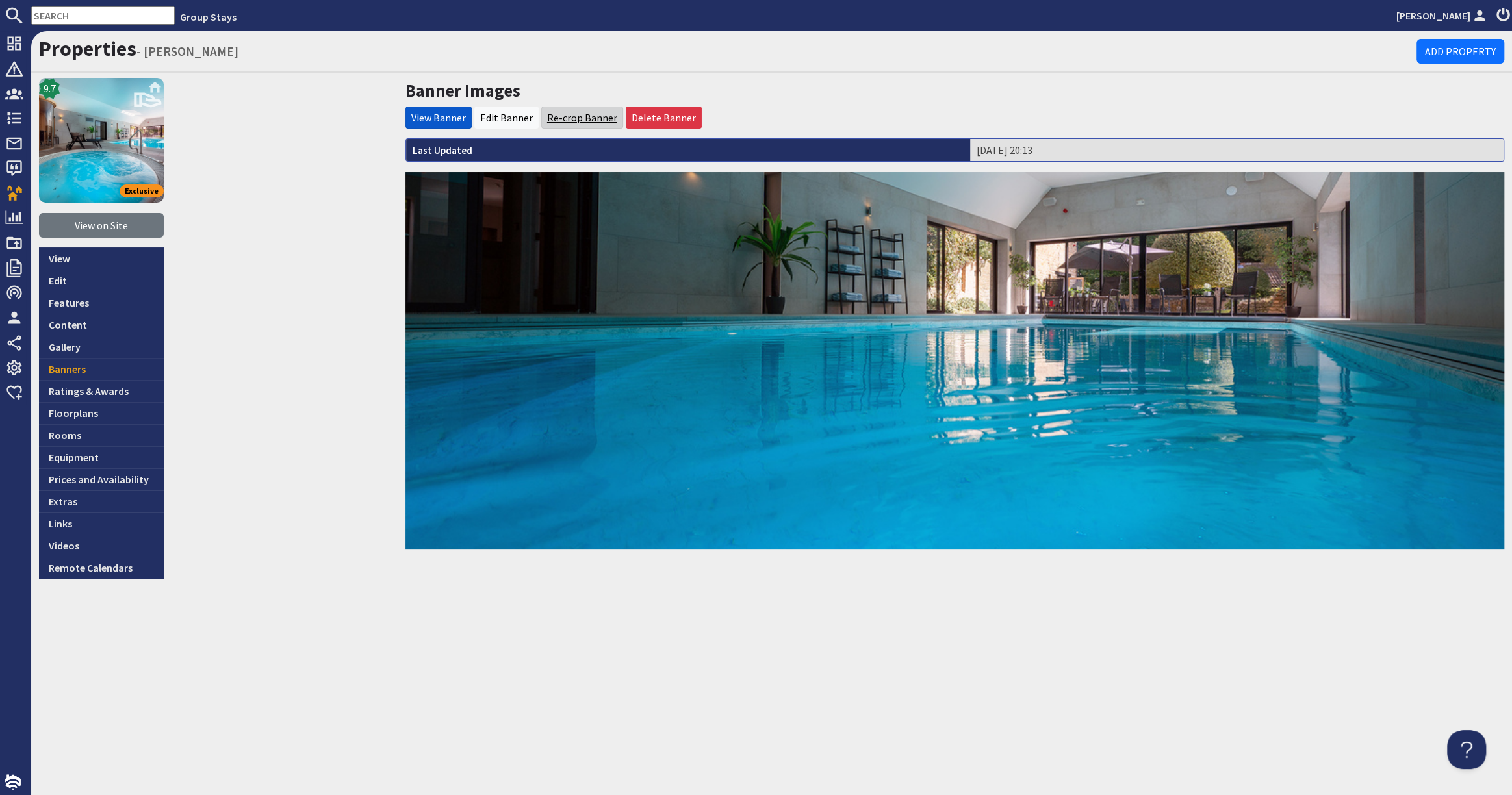
click at [576, 115] on link "Re-crop Banner" at bounding box center [582, 117] width 70 height 13
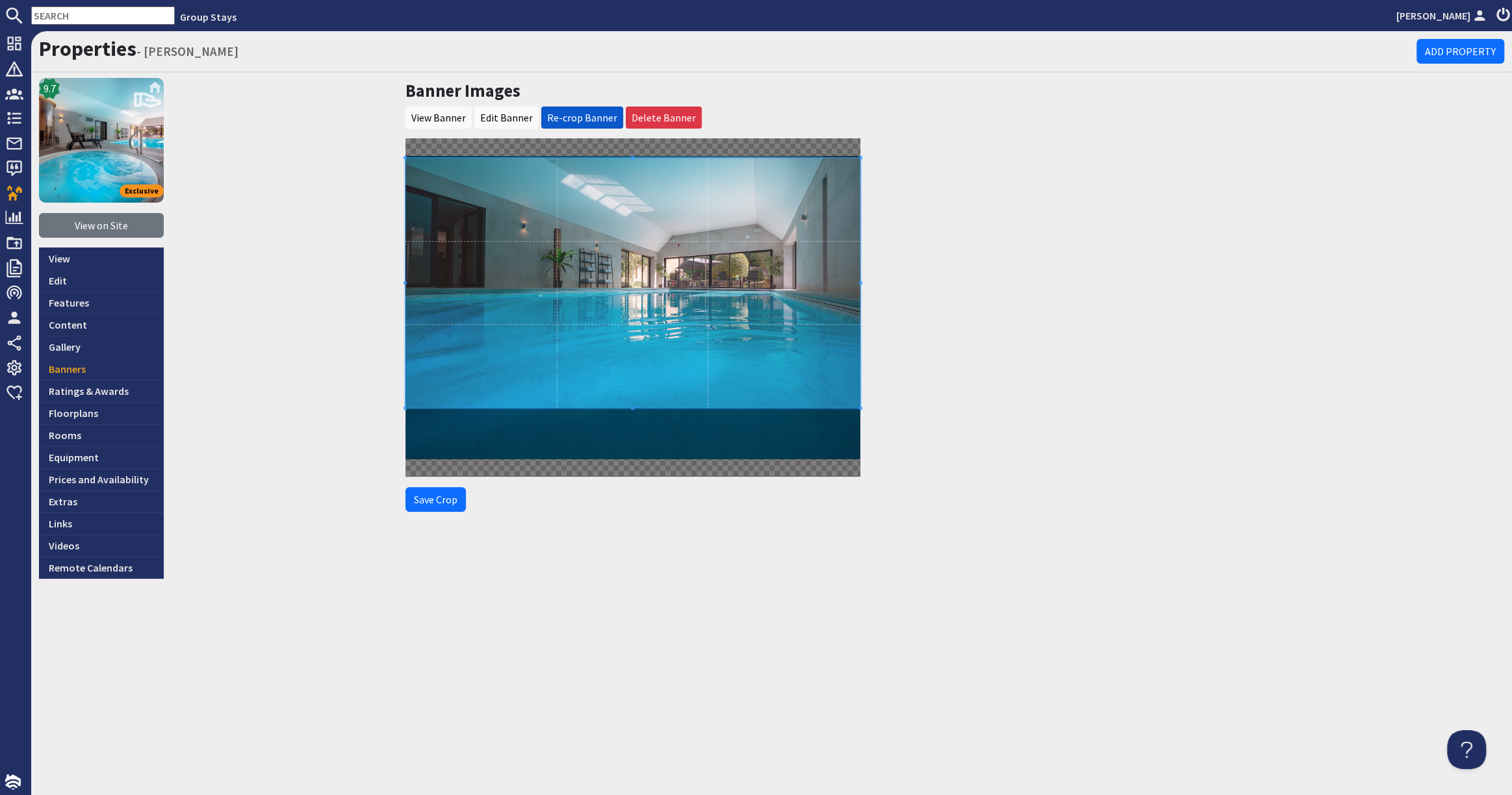
click at [602, 254] on span at bounding box center [632, 283] width 455 height 250
click at [431, 500] on button "Save Crop" at bounding box center [435, 499] width 60 height 25
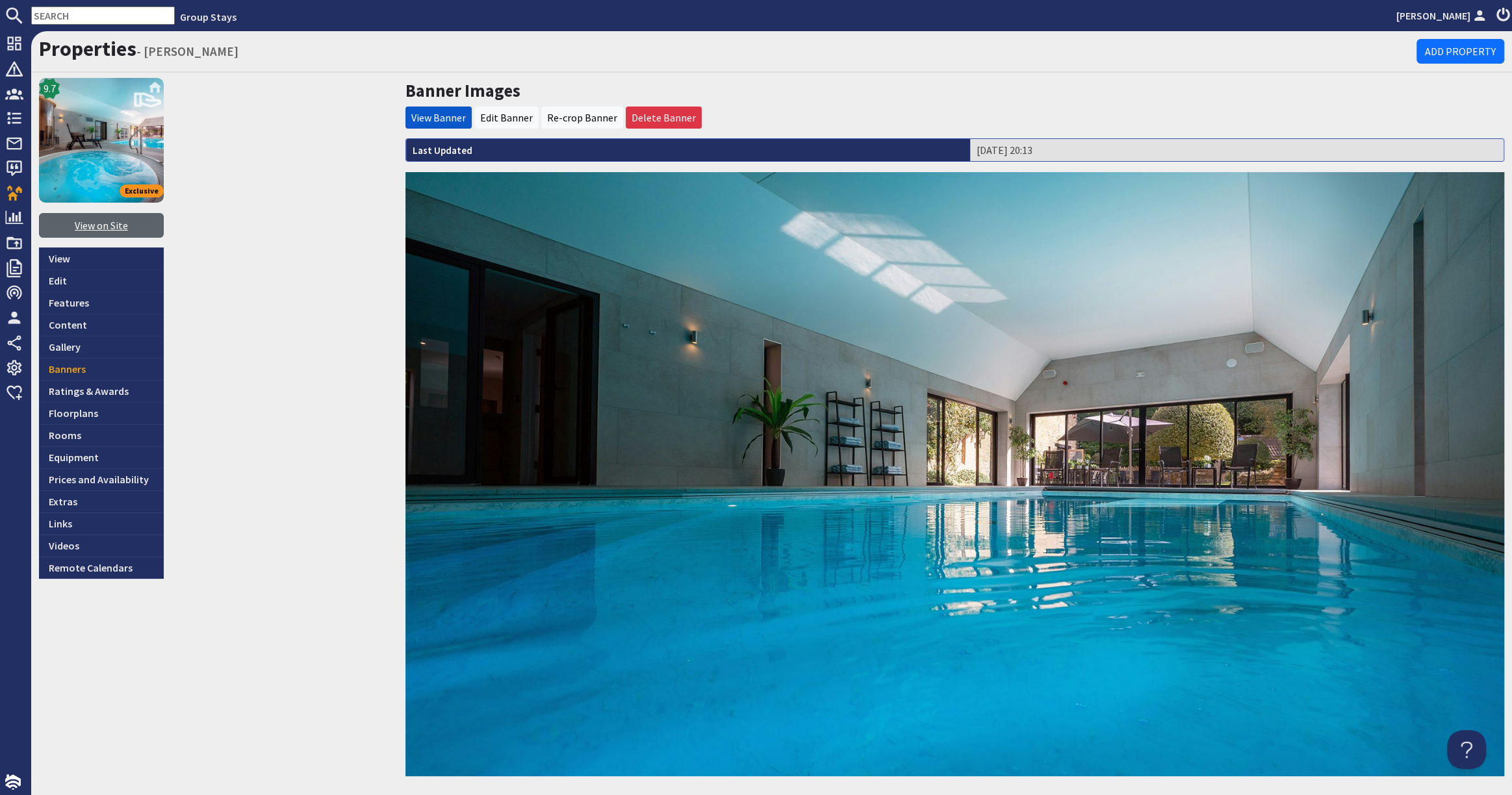
click at [101, 222] on link "View on Site" at bounding box center [101, 225] width 124 height 25
click at [80, 349] on link "Gallery" at bounding box center [101, 347] width 124 height 22
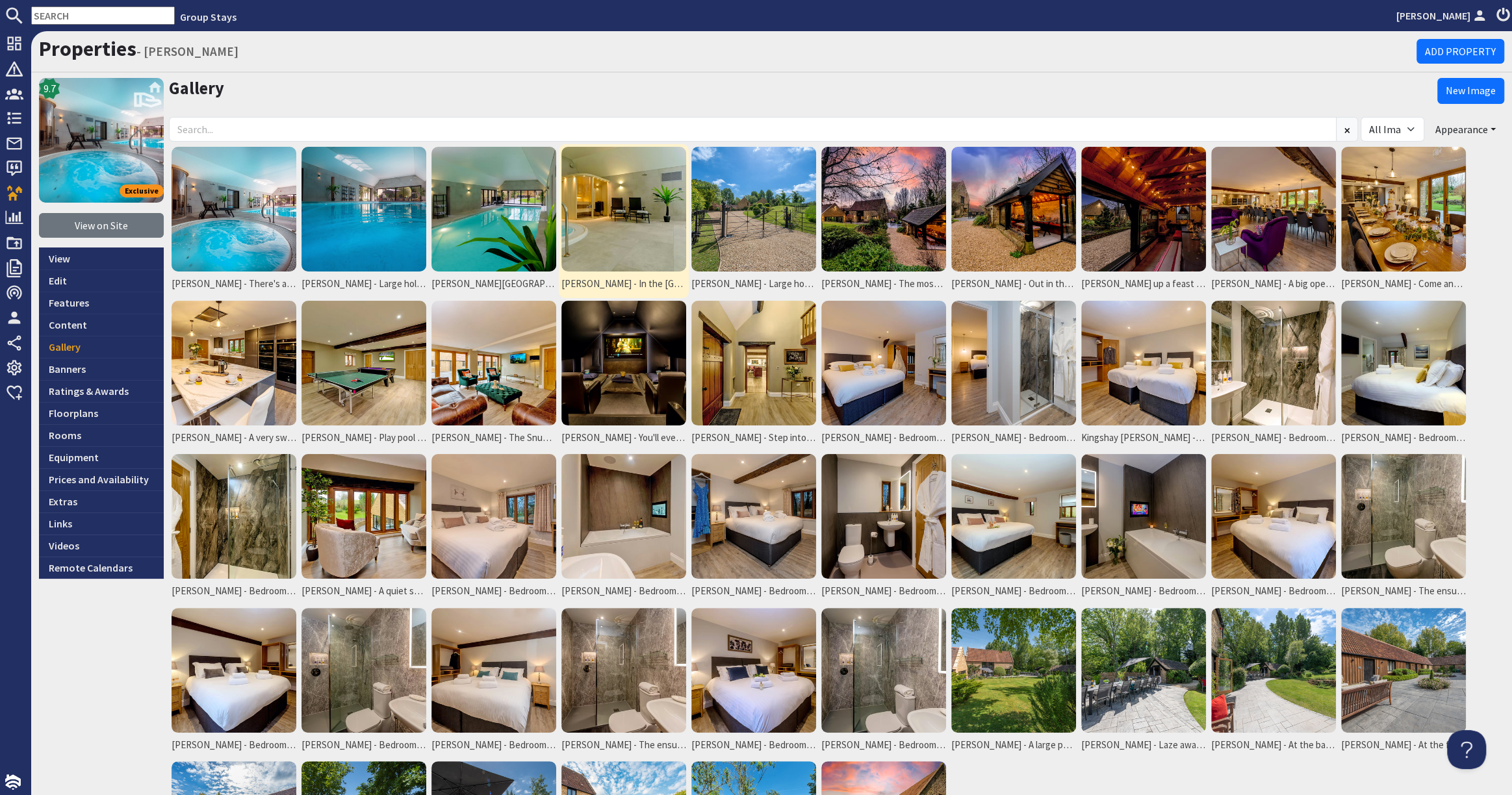
click at [632, 237] on img at bounding box center [623, 208] width 124 height 124
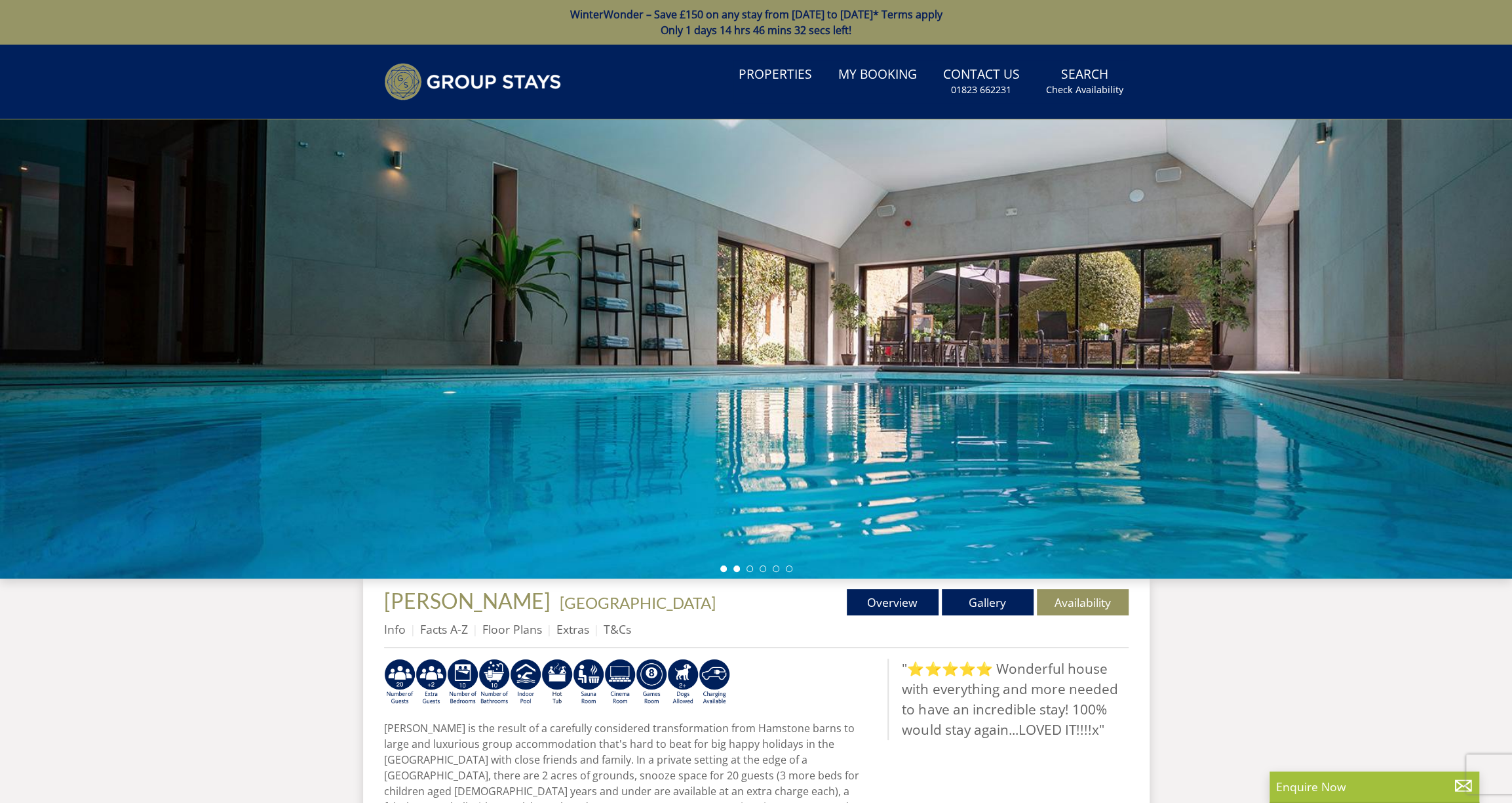
click at [736, 569] on li at bounding box center [736, 568] width 7 height 7
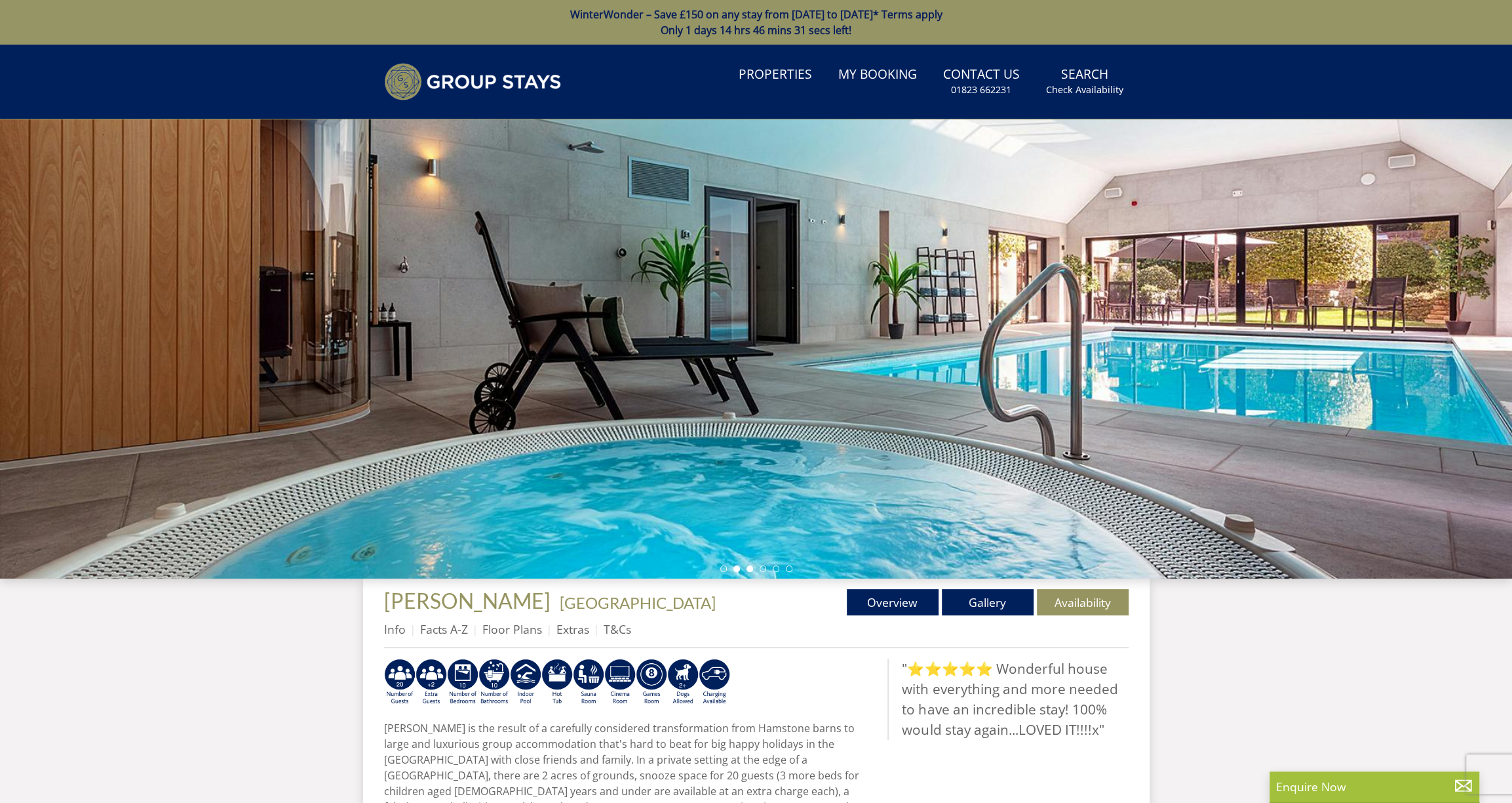
click at [748, 568] on li at bounding box center [749, 568] width 7 height 7
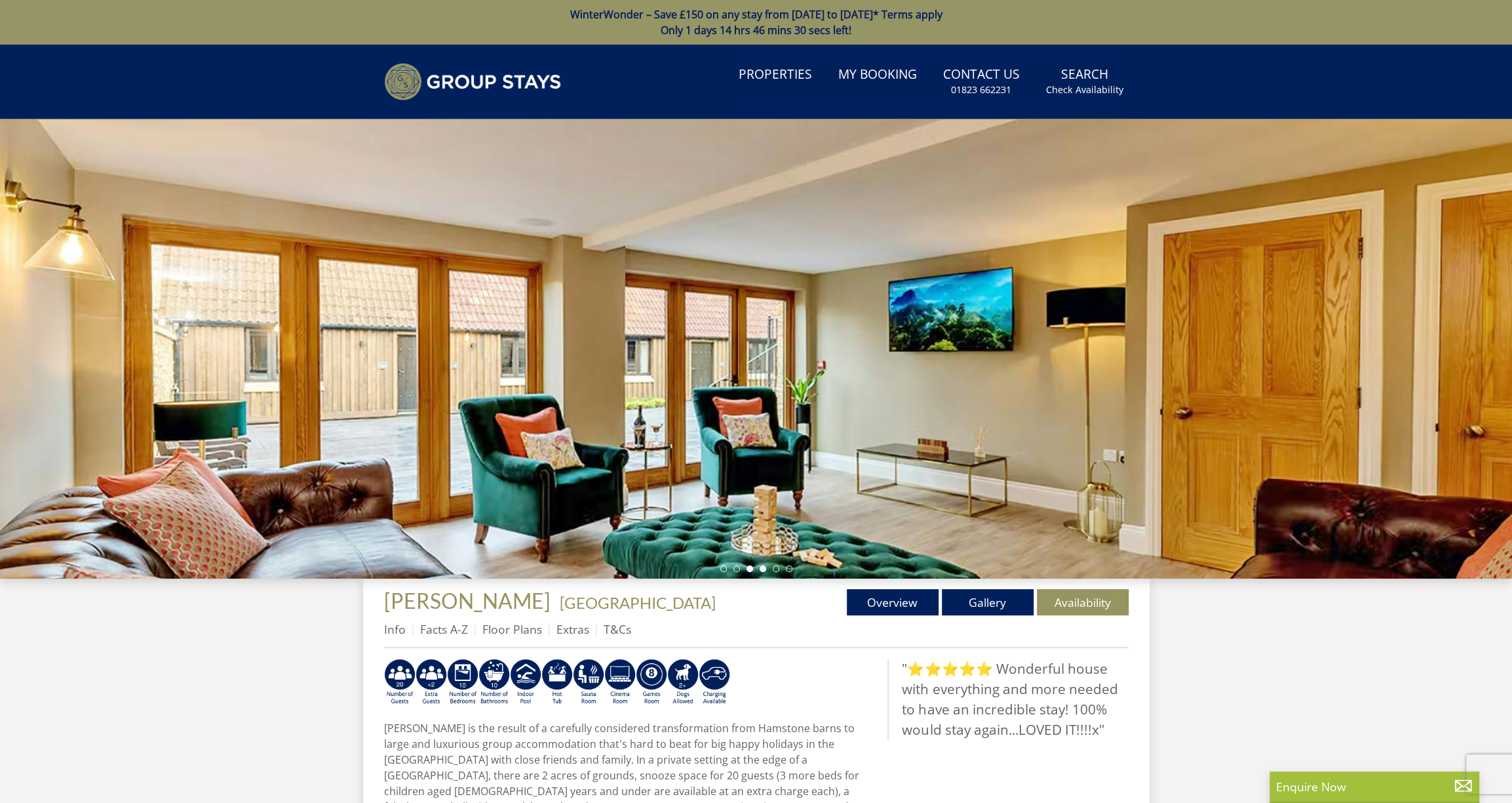
click at [761, 569] on li at bounding box center [763, 568] width 7 height 7
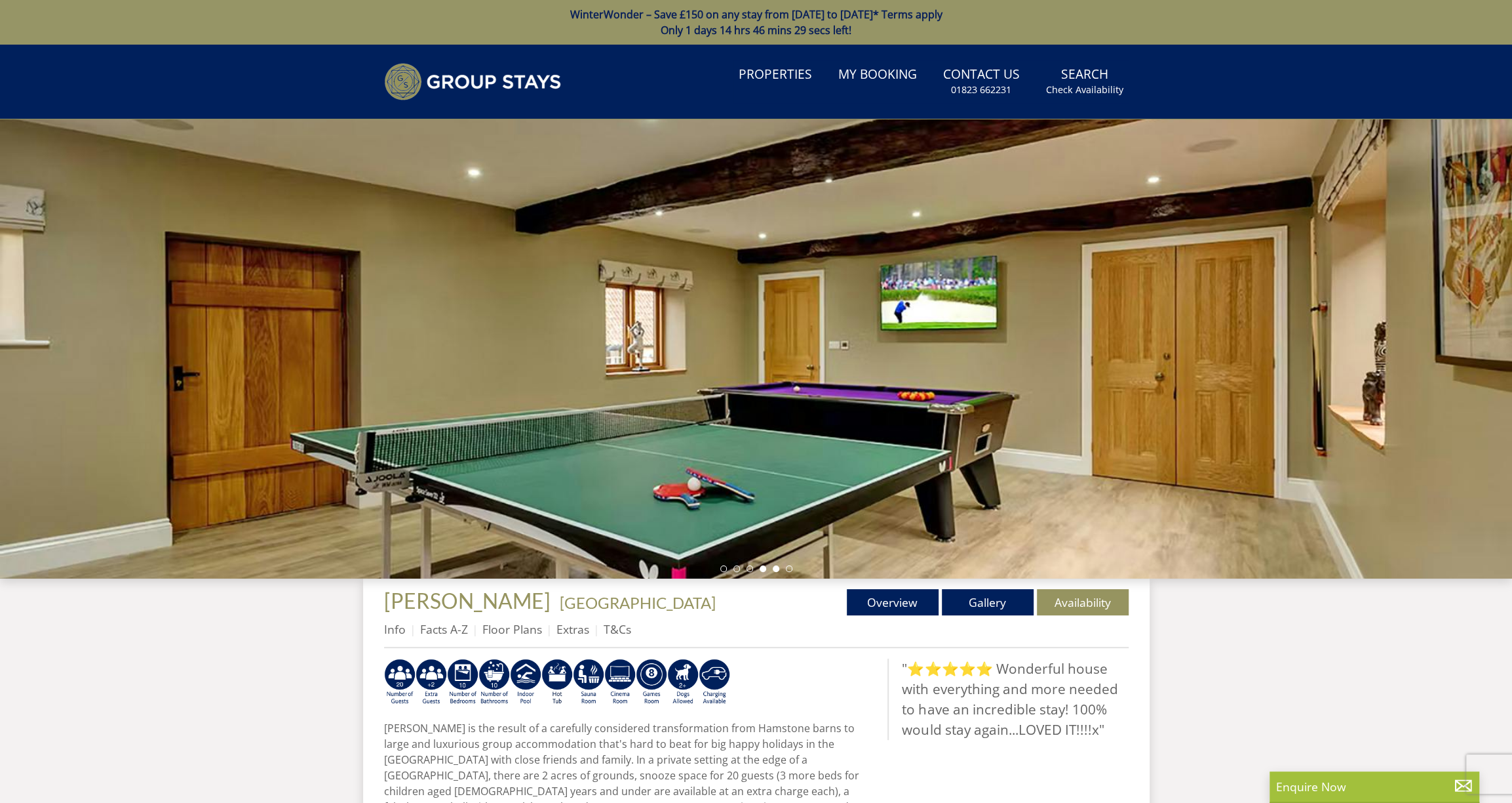
click at [776, 569] on li at bounding box center [776, 568] width 7 height 7
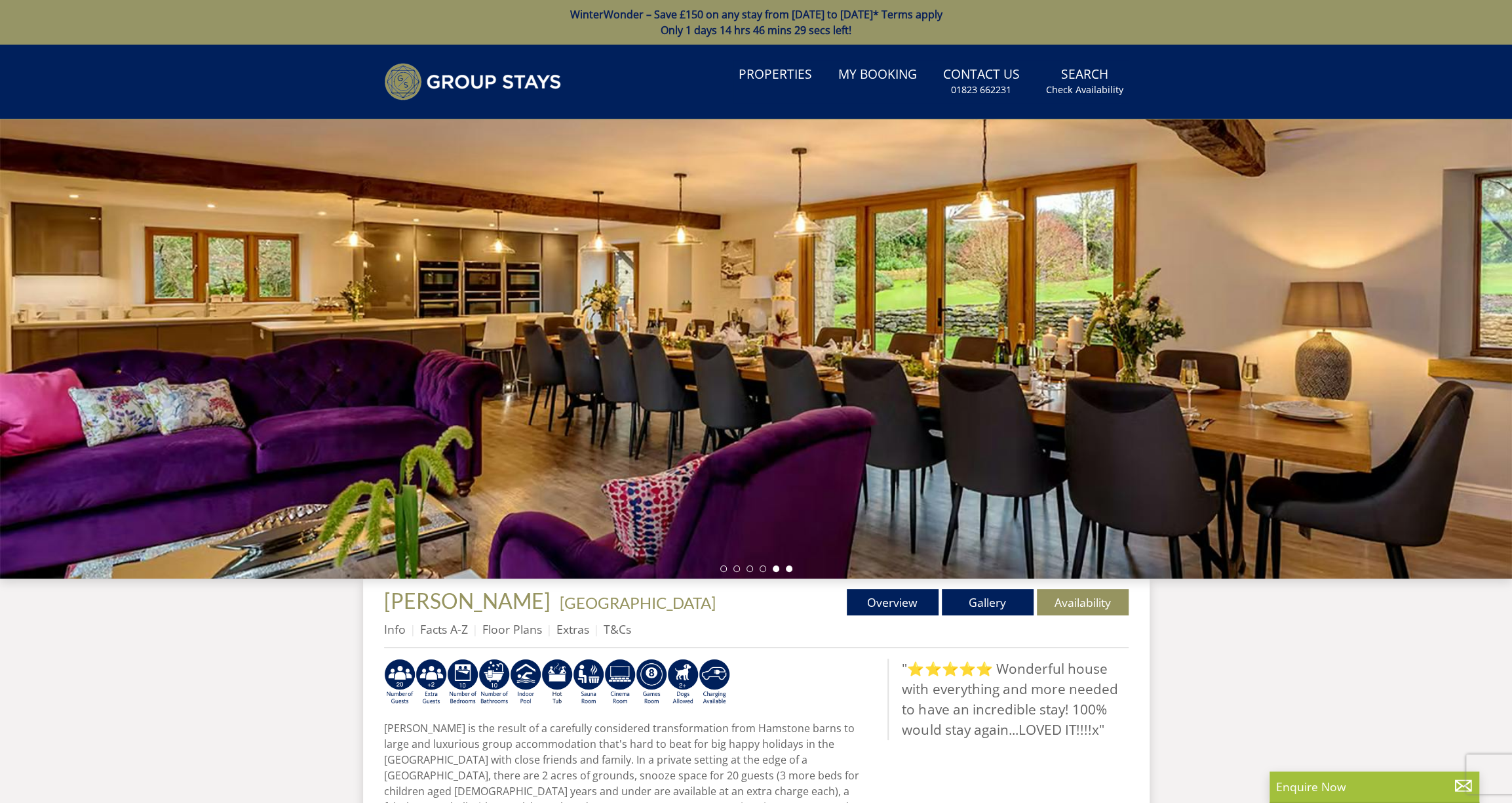
click at [789, 567] on li at bounding box center [789, 568] width 7 height 7
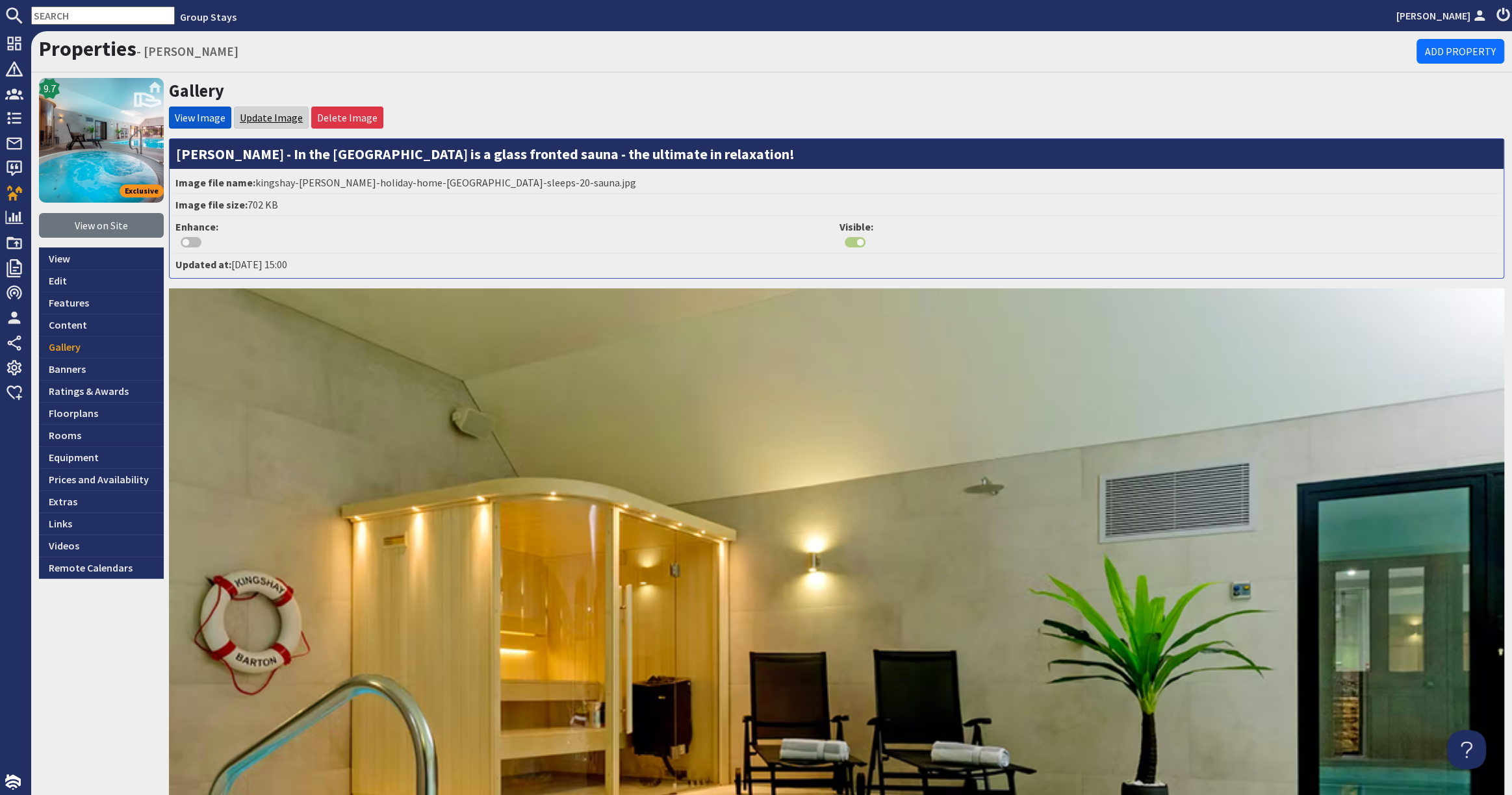
click at [272, 114] on link "Update Image" at bounding box center [271, 117] width 63 height 13
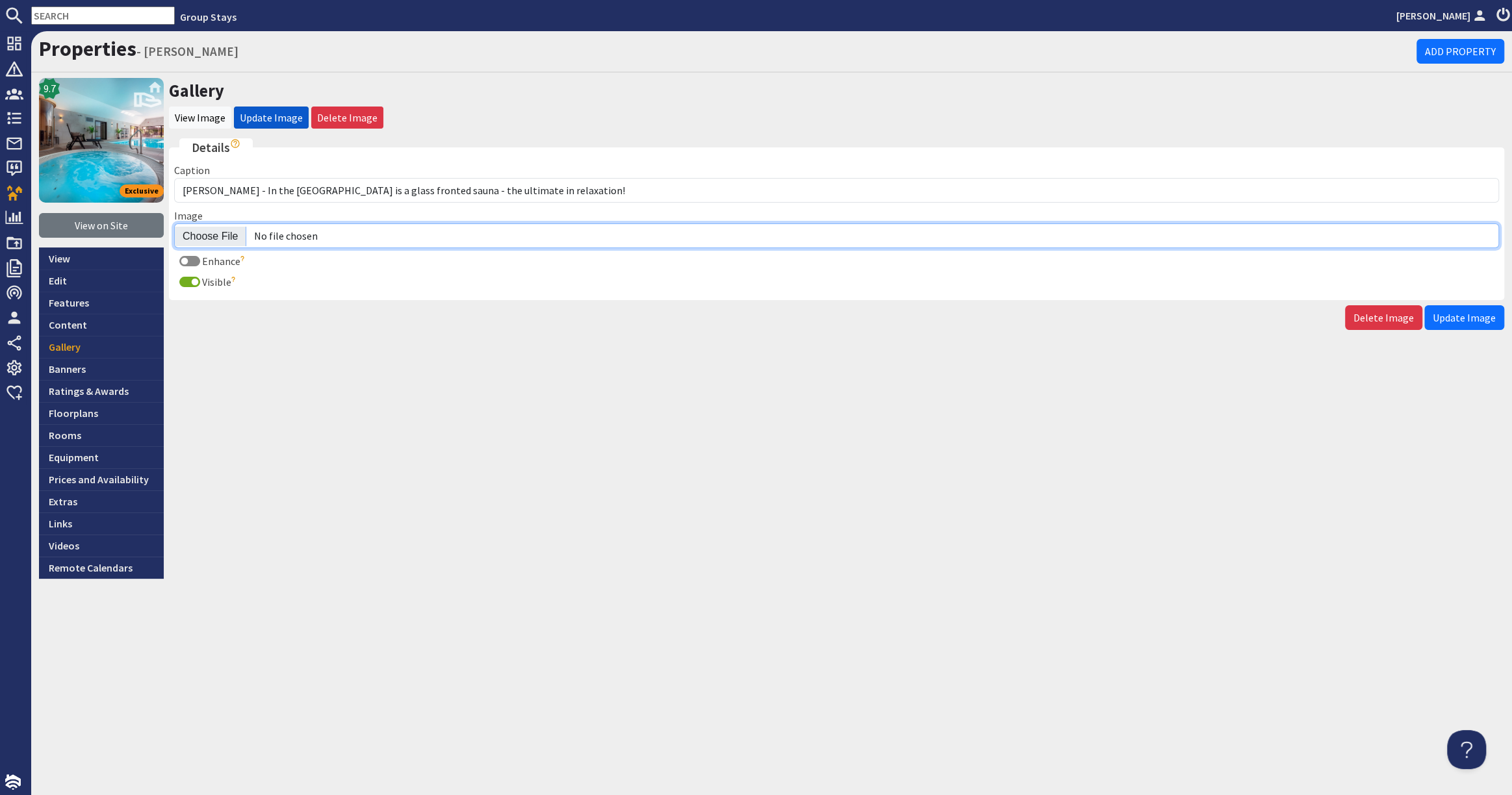
click at [210, 227] on input "Image" at bounding box center [836, 235] width 1324 height 25
type input "C:\fakepath\kingshay-[PERSON_NAME]-large-holiday-home-group-accommodation-sleep…"
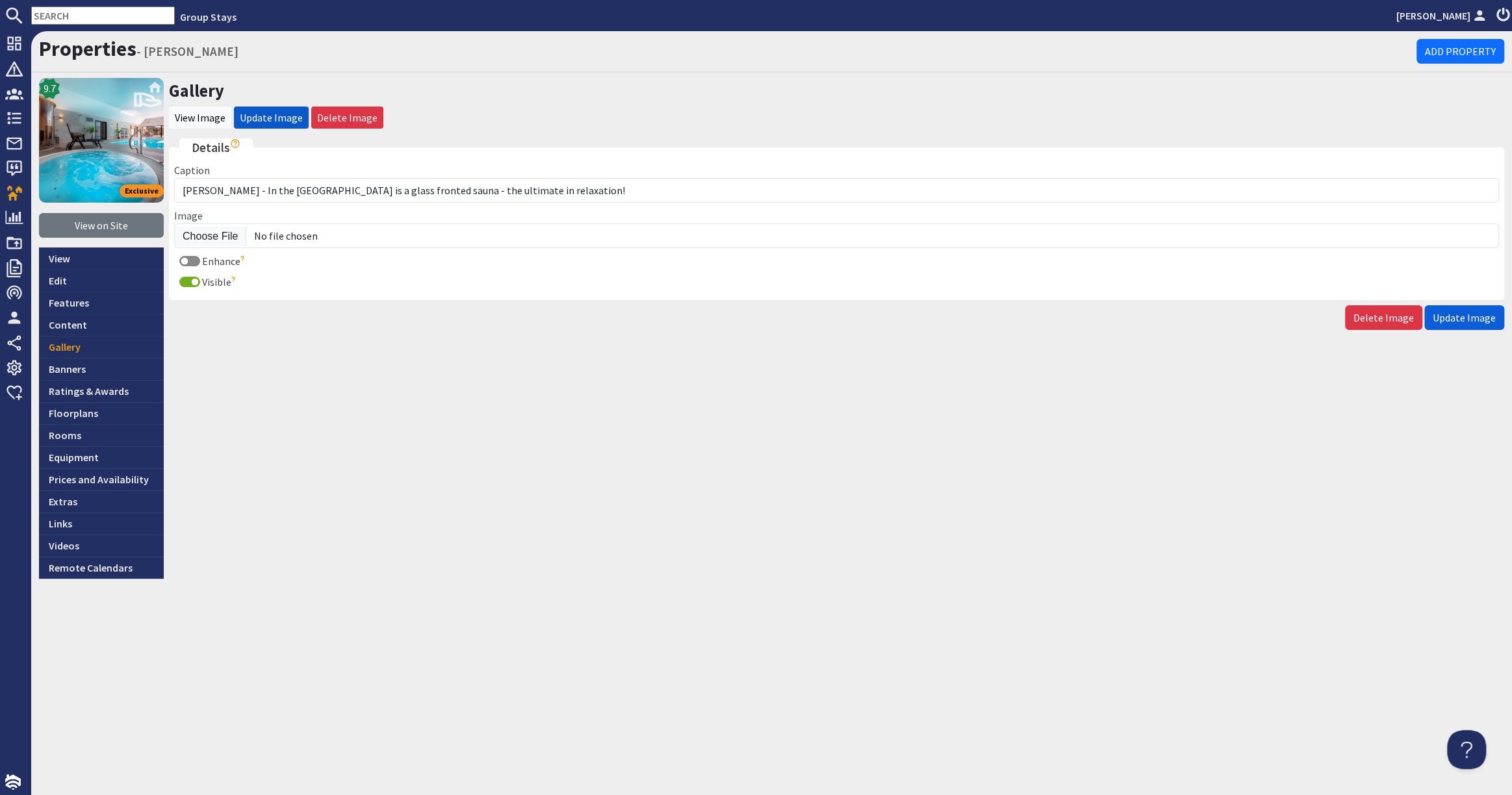
click at [1461, 319] on span "Update Image" at bounding box center [1464, 317] width 63 height 13
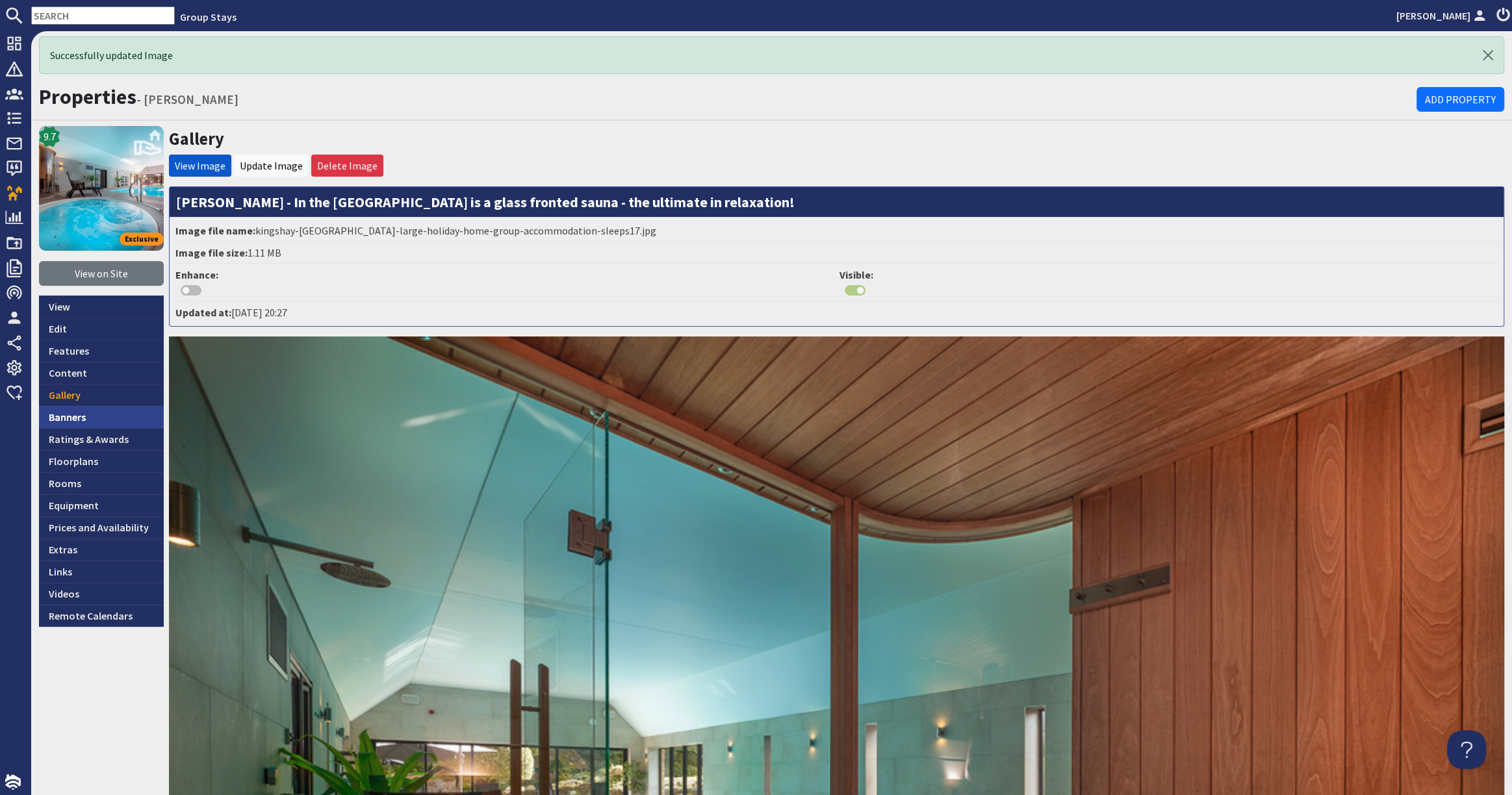
click at [98, 415] on link "Banners" at bounding box center [101, 417] width 124 height 22
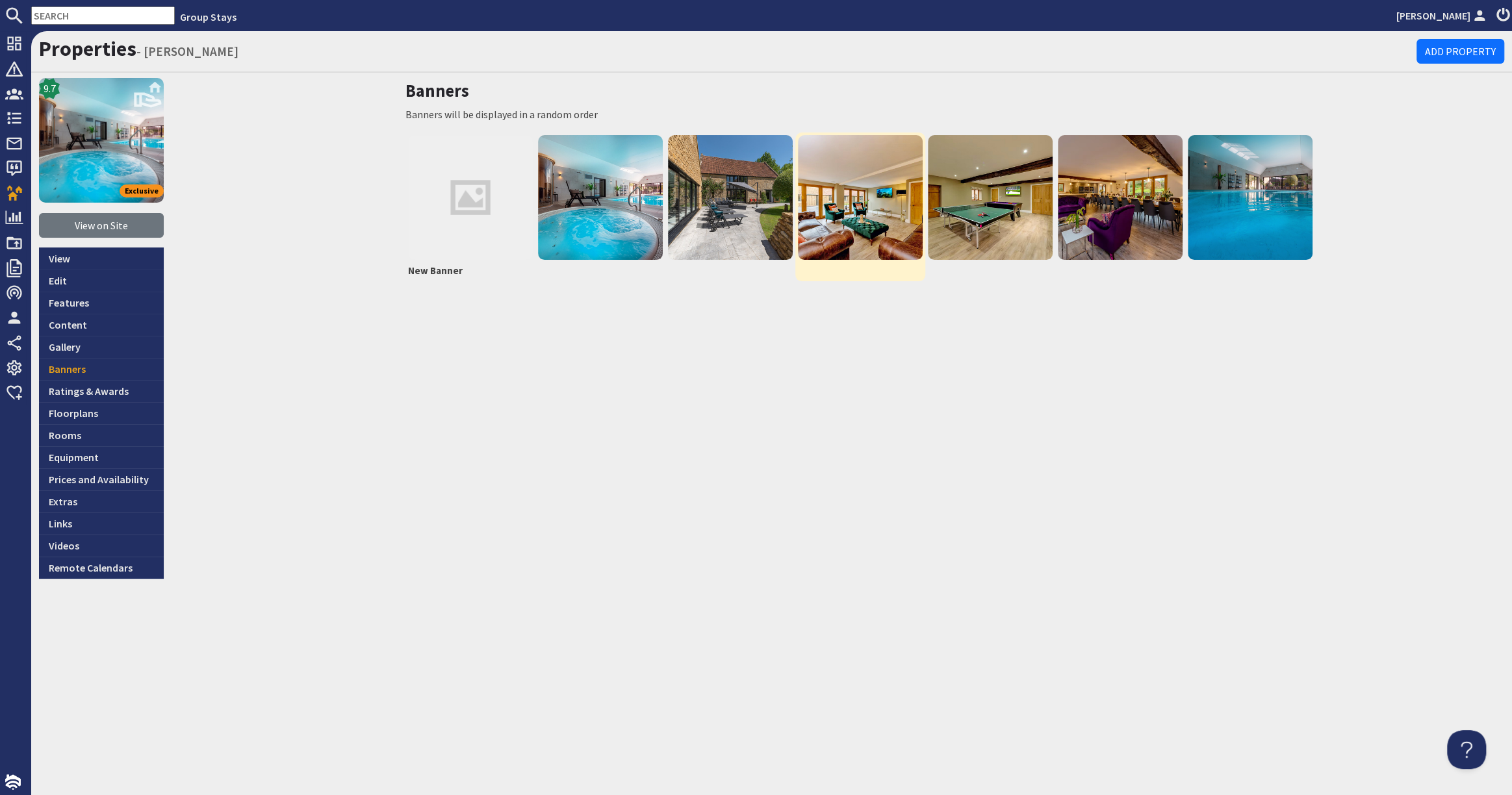
click at [851, 173] on img at bounding box center [860, 197] width 124 height 124
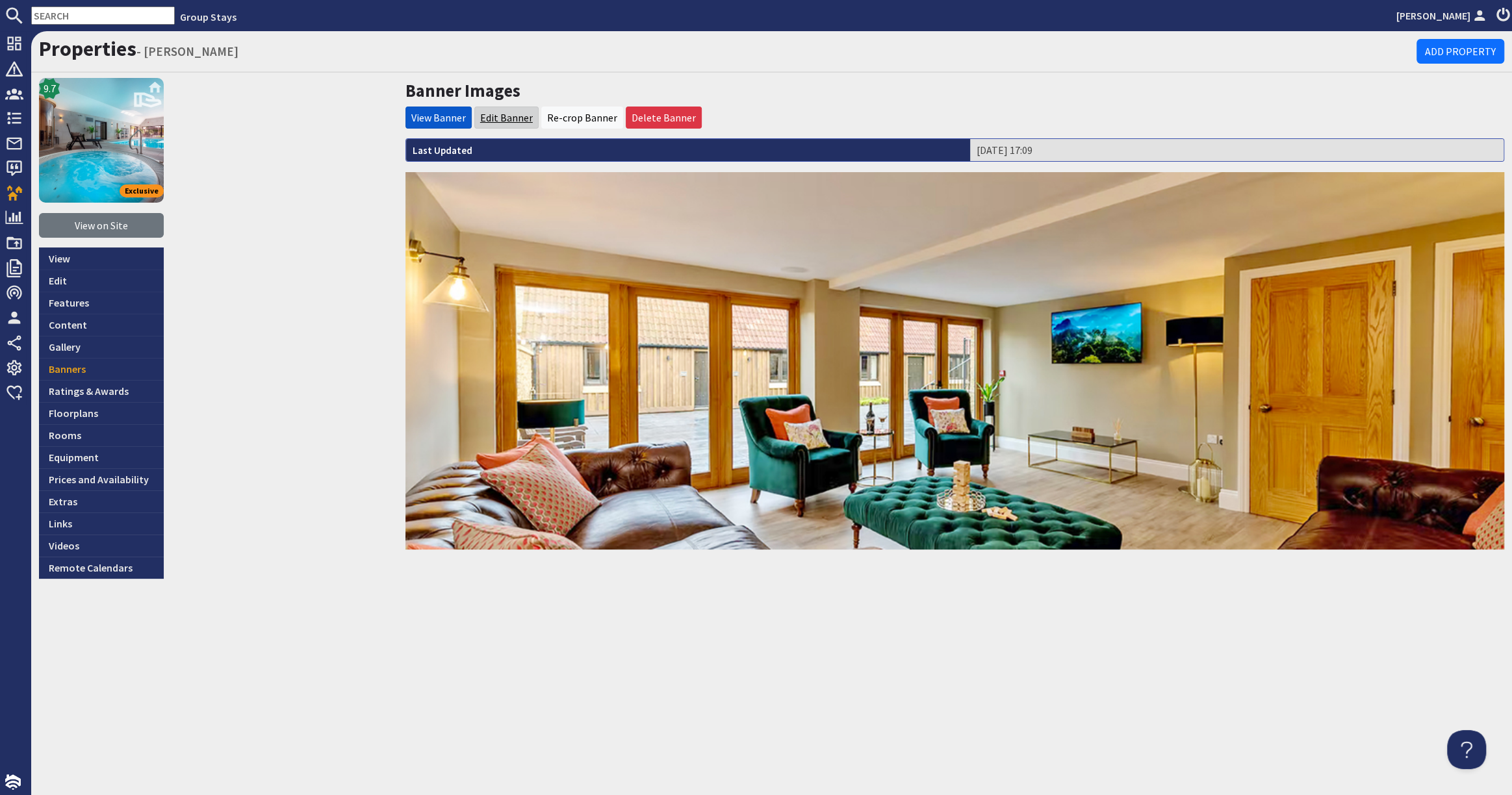
click at [515, 115] on link "Edit Banner" at bounding box center [506, 117] width 53 height 13
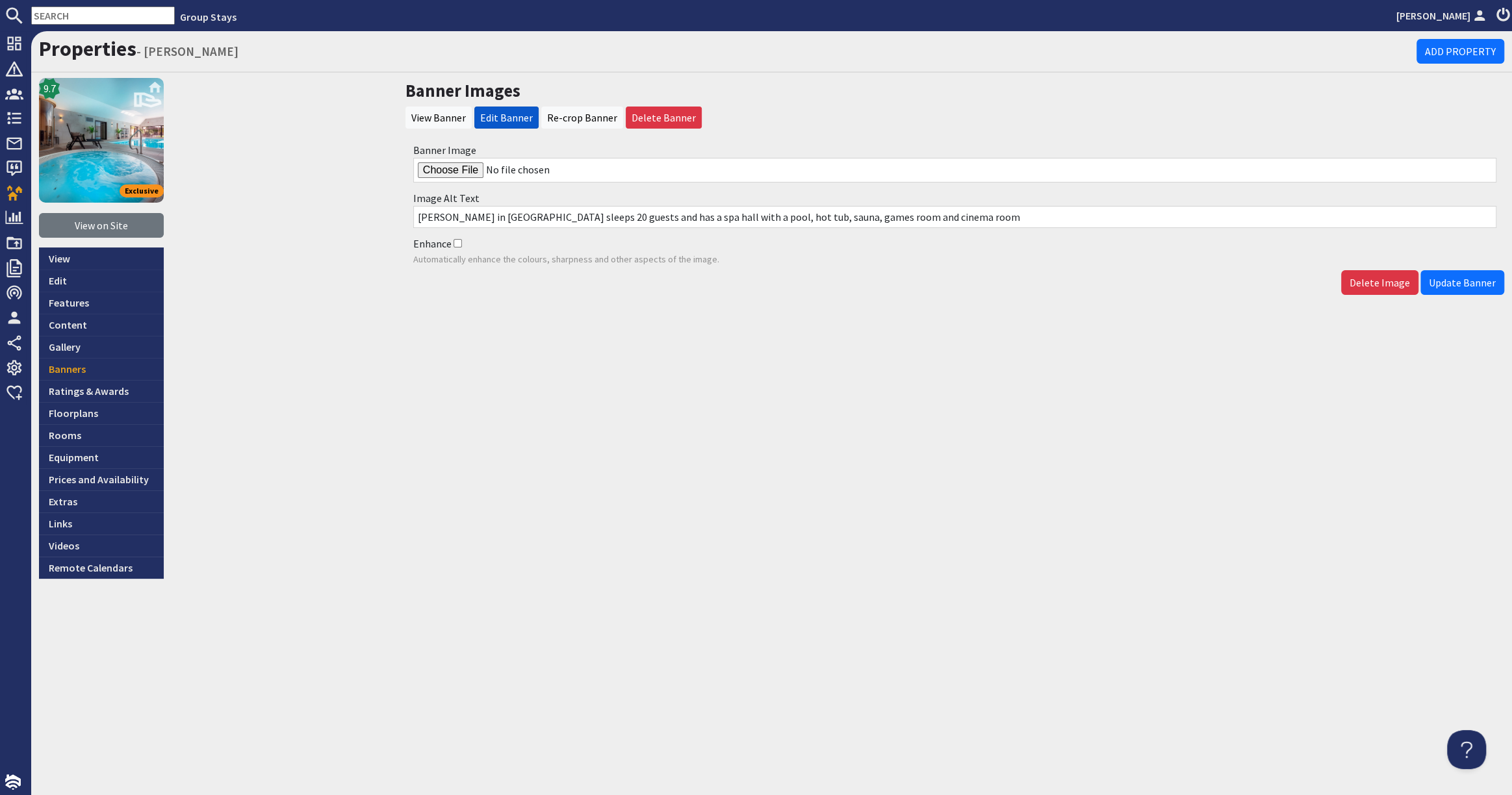
click at [463, 170] on input "Banner Image" at bounding box center [955, 170] width 1083 height 25
type input "C:\fakepath\kingshay-barton-large-holiday-home-group-accommodation-sleeps17.jpg"
click at [1473, 279] on span "Update Banner" at bounding box center [1462, 282] width 67 height 13
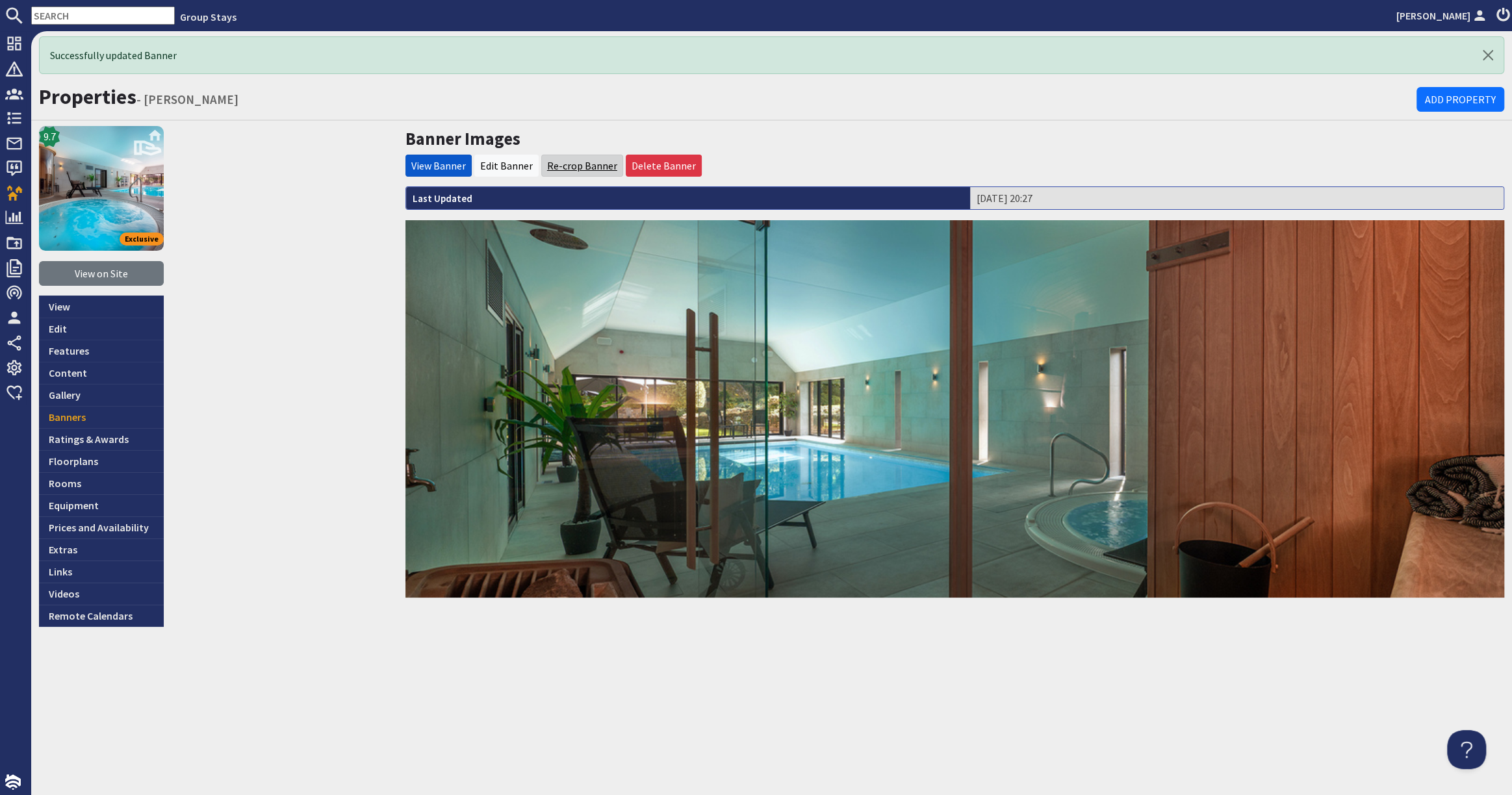
click at [587, 159] on link "Re-crop Banner" at bounding box center [582, 165] width 70 height 13
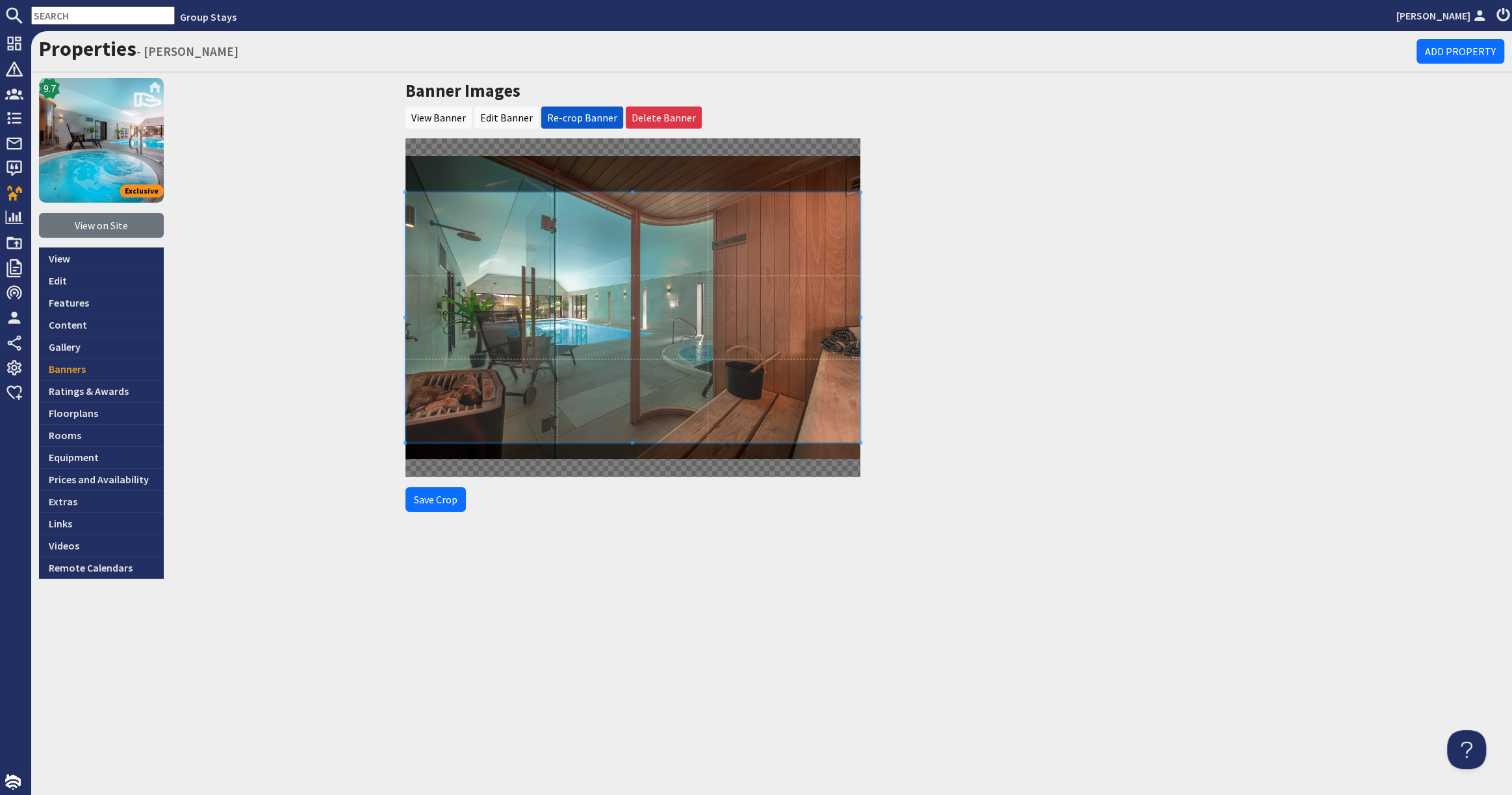
click at [608, 284] on span at bounding box center [632, 317] width 455 height 250
click at [451, 505] on button "Save Crop" at bounding box center [435, 499] width 60 height 25
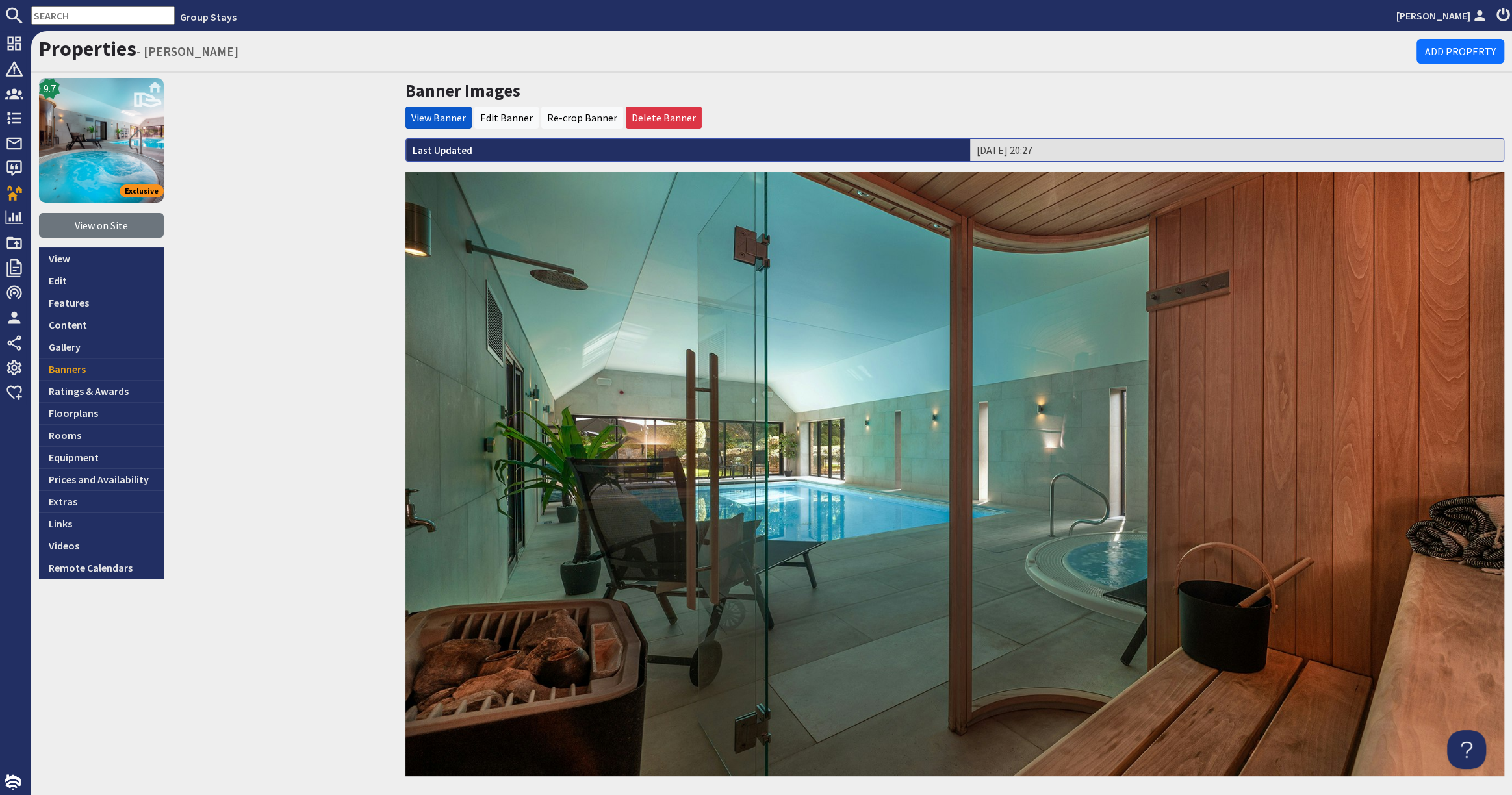
click at [112, 211] on div "9.7 Exclusive View on Site View Edit Features Content Gallery Banners Ratings &…" at bounding box center [101, 429] width 124 height 702
click at [112, 221] on link "View on Site" at bounding box center [101, 225] width 124 height 25
click at [118, 347] on link "Gallery" at bounding box center [101, 347] width 124 height 22
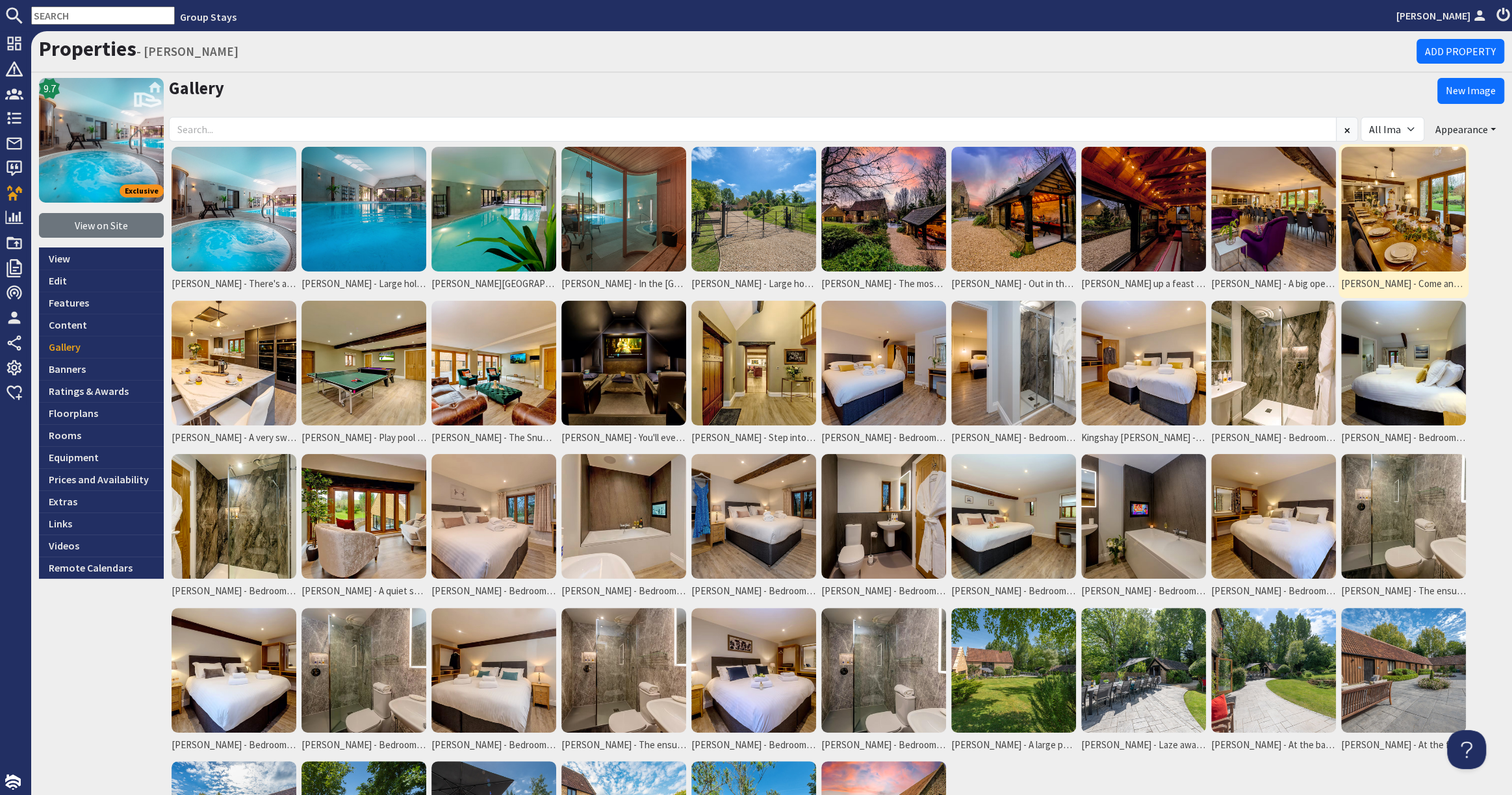
click at [1396, 193] on img at bounding box center [1403, 208] width 124 height 124
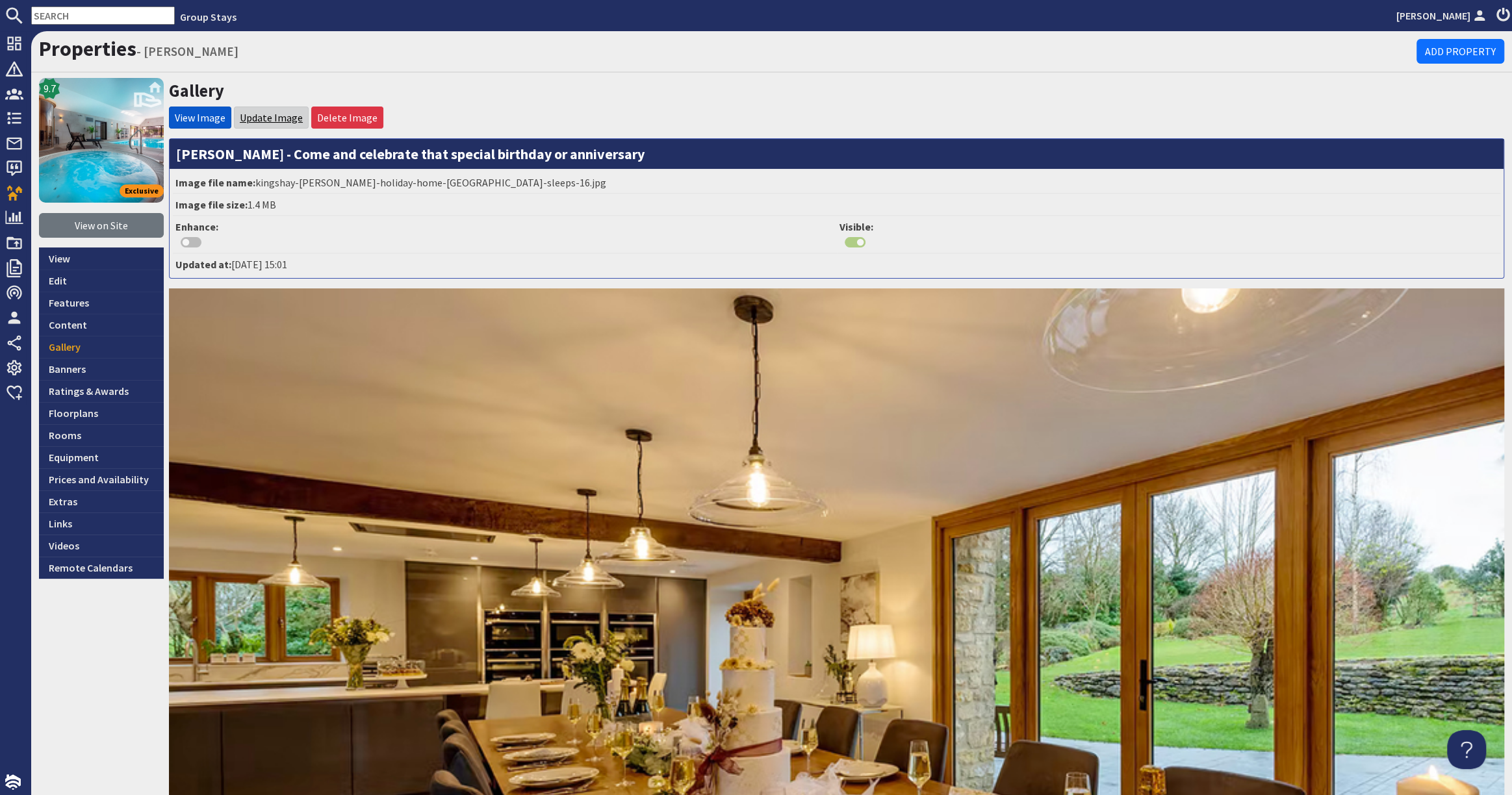
click at [267, 115] on link "Update Image" at bounding box center [271, 117] width 63 height 13
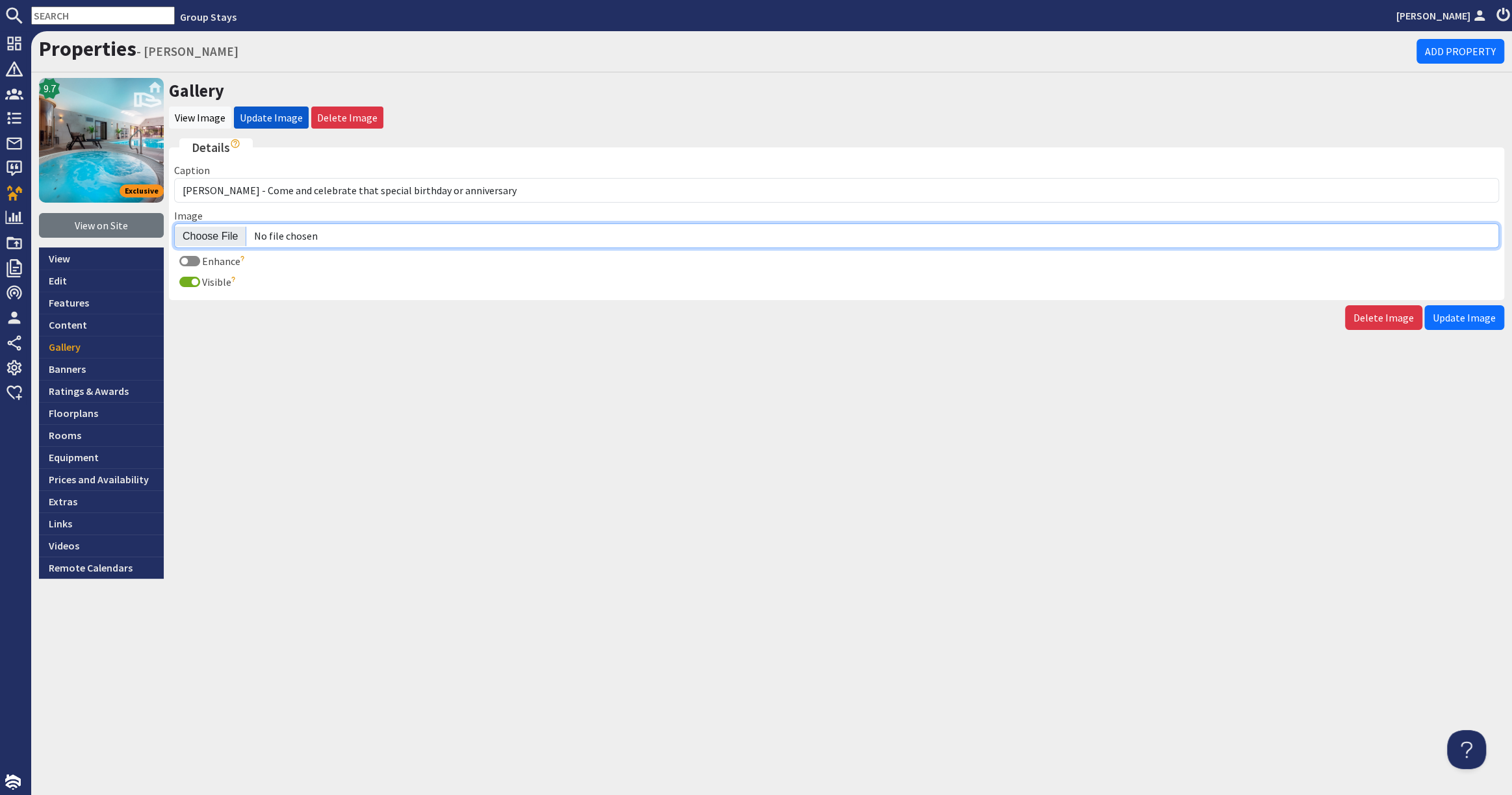
click at [216, 230] on input "Image" at bounding box center [836, 235] width 1324 height 25
type input "C:\fakepath\kingshay-[PERSON_NAME]-large-holiday-home-group-accommodation-sleep…"
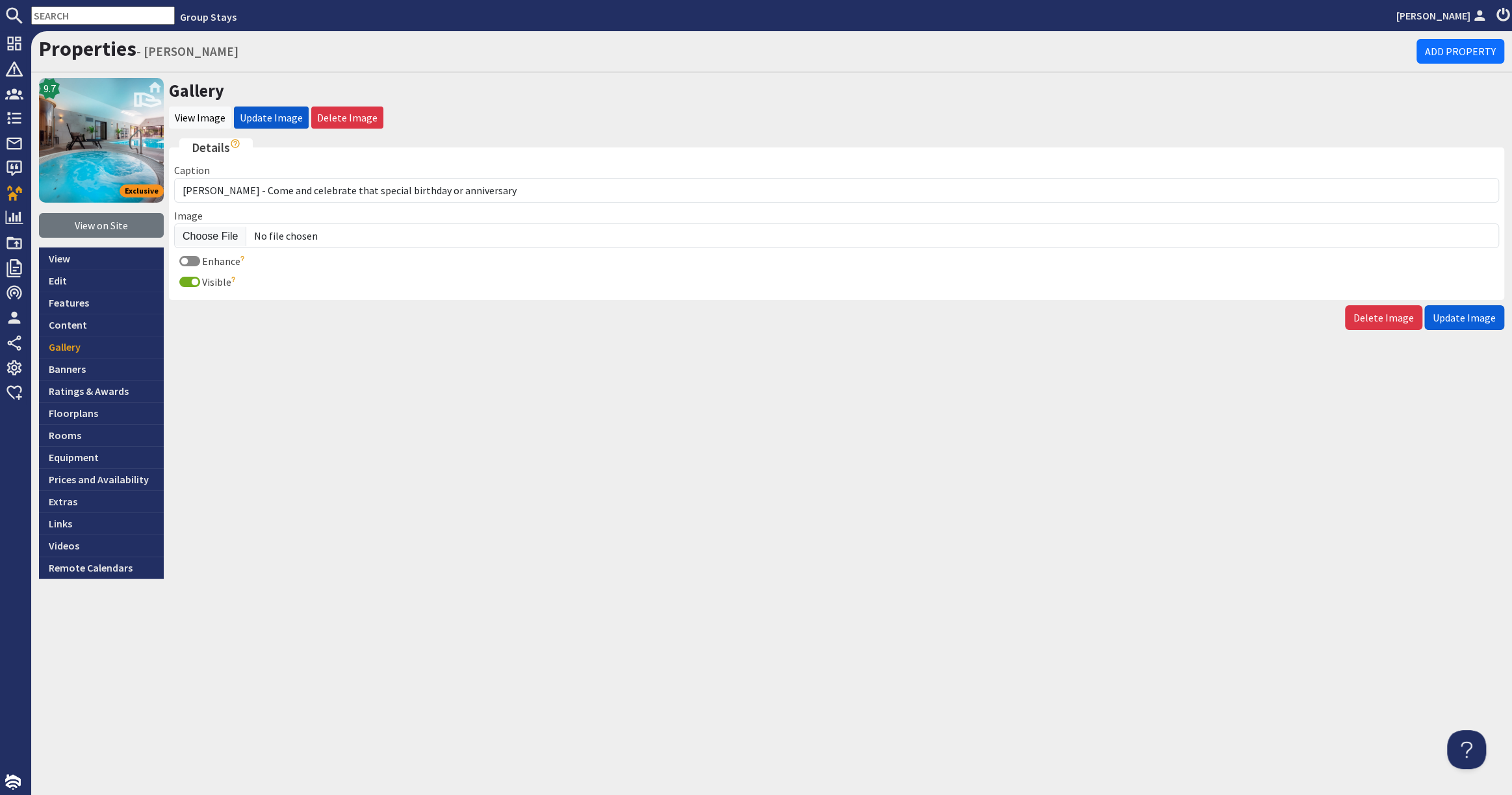
click at [1461, 313] on span "Update Image" at bounding box center [1464, 317] width 63 height 13
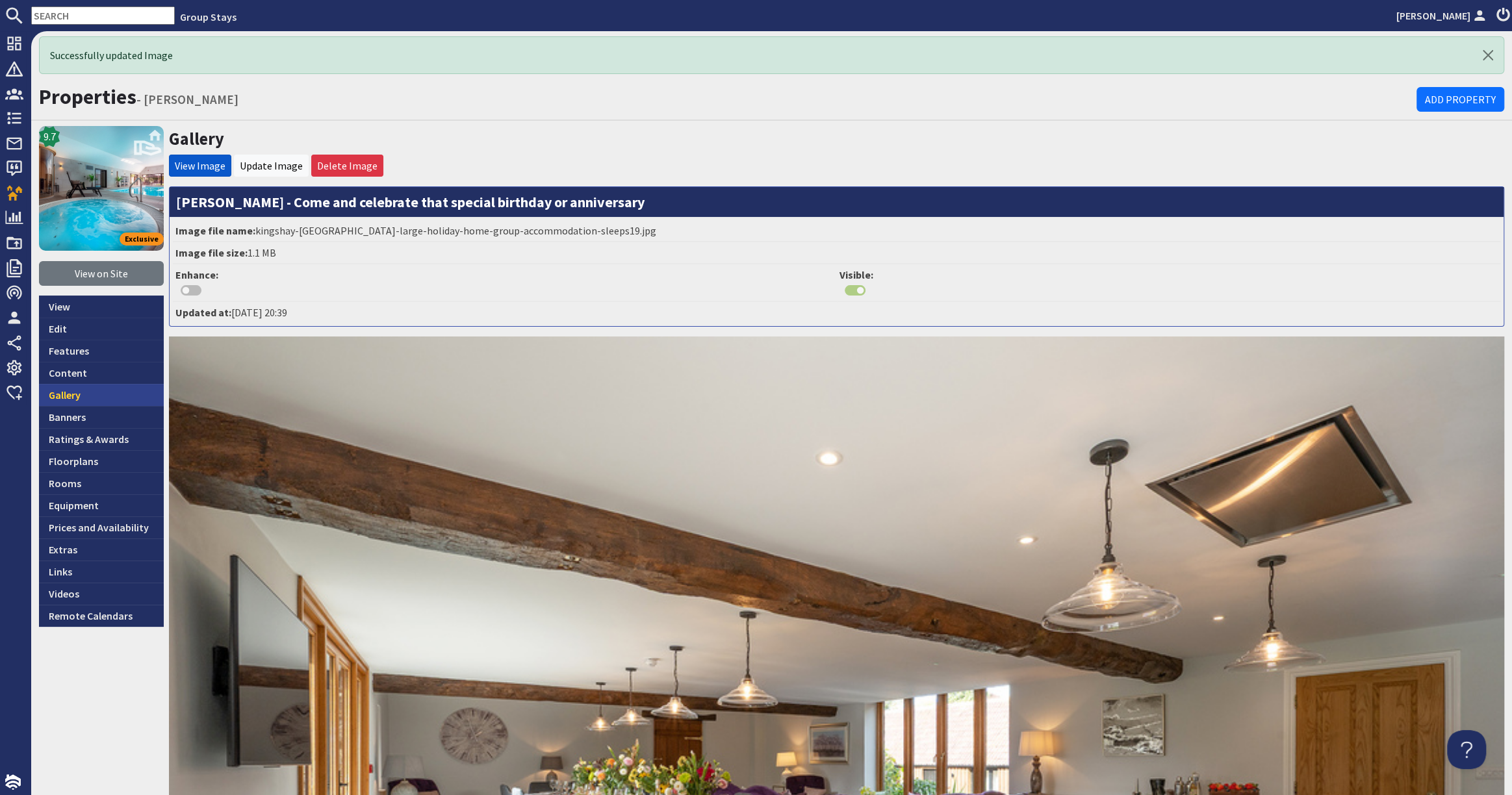
click at [96, 396] on link "Gallery" at bounding box center [101, 395] width 124 height 22
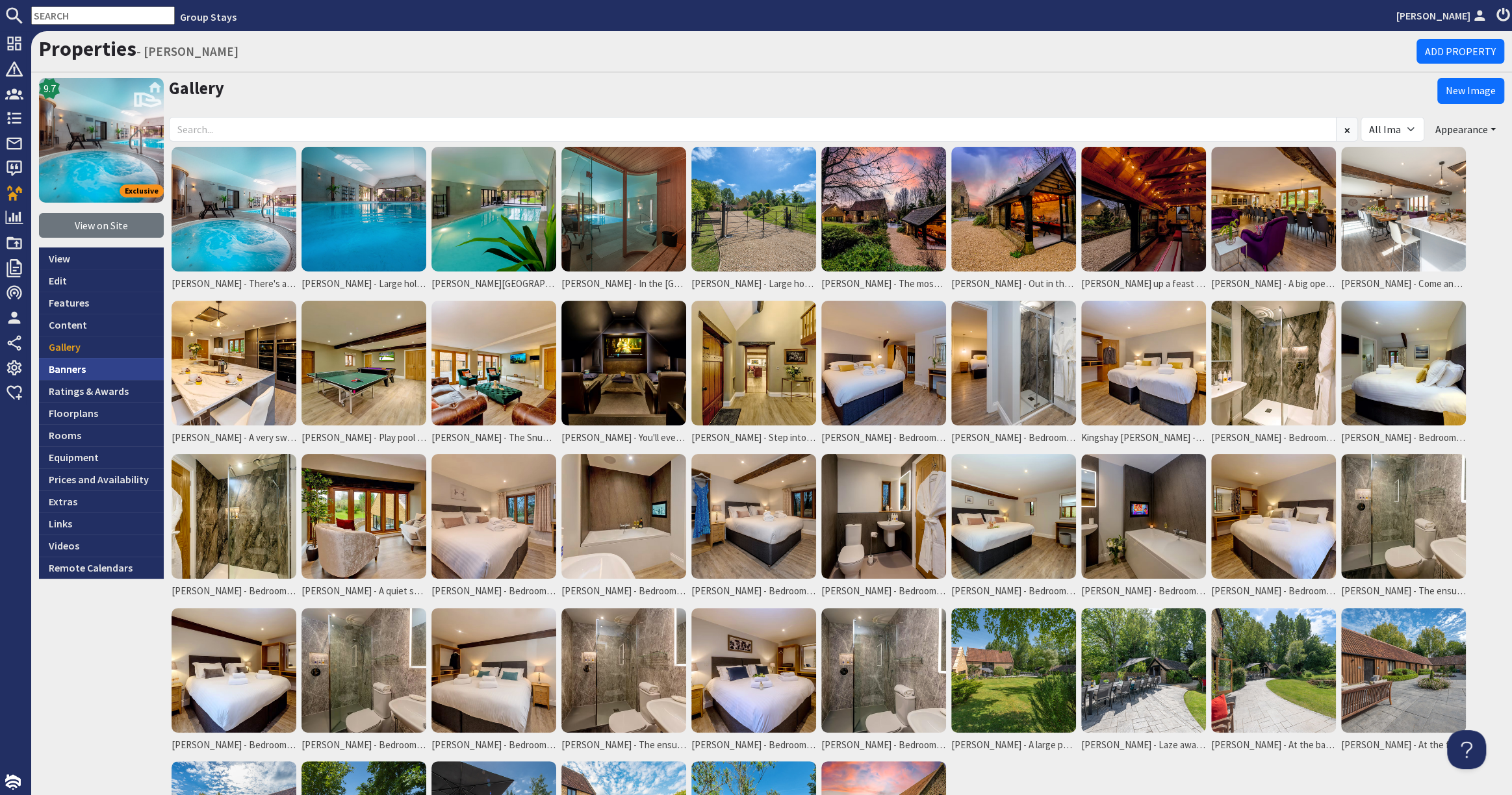
click at [107, 366] on link "Banners" at bounding box center [101, 369] width 124 height 22
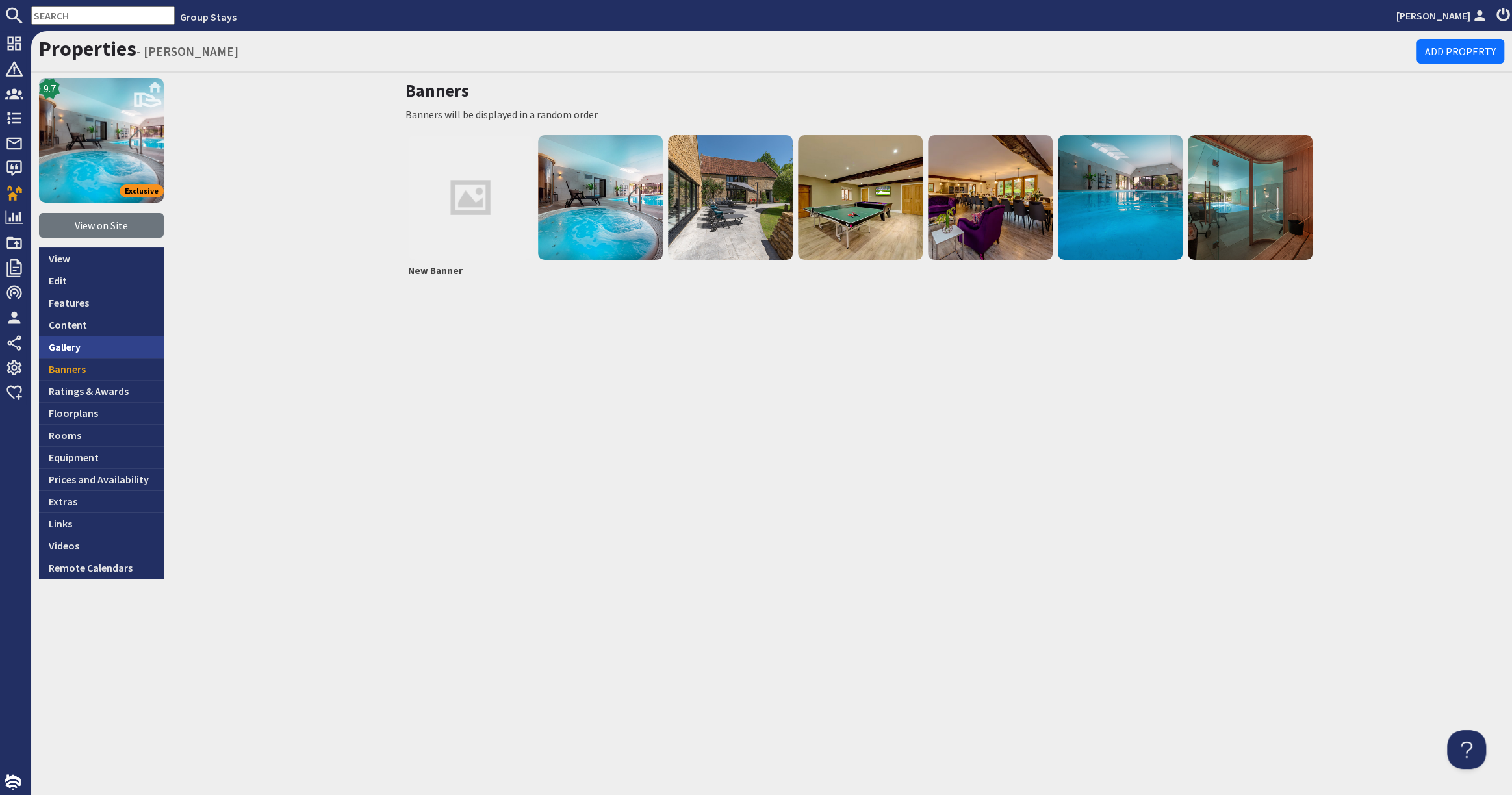
click at [113, 351] on link "Gallery" at bounding box center [101, 347] width 124 height 22
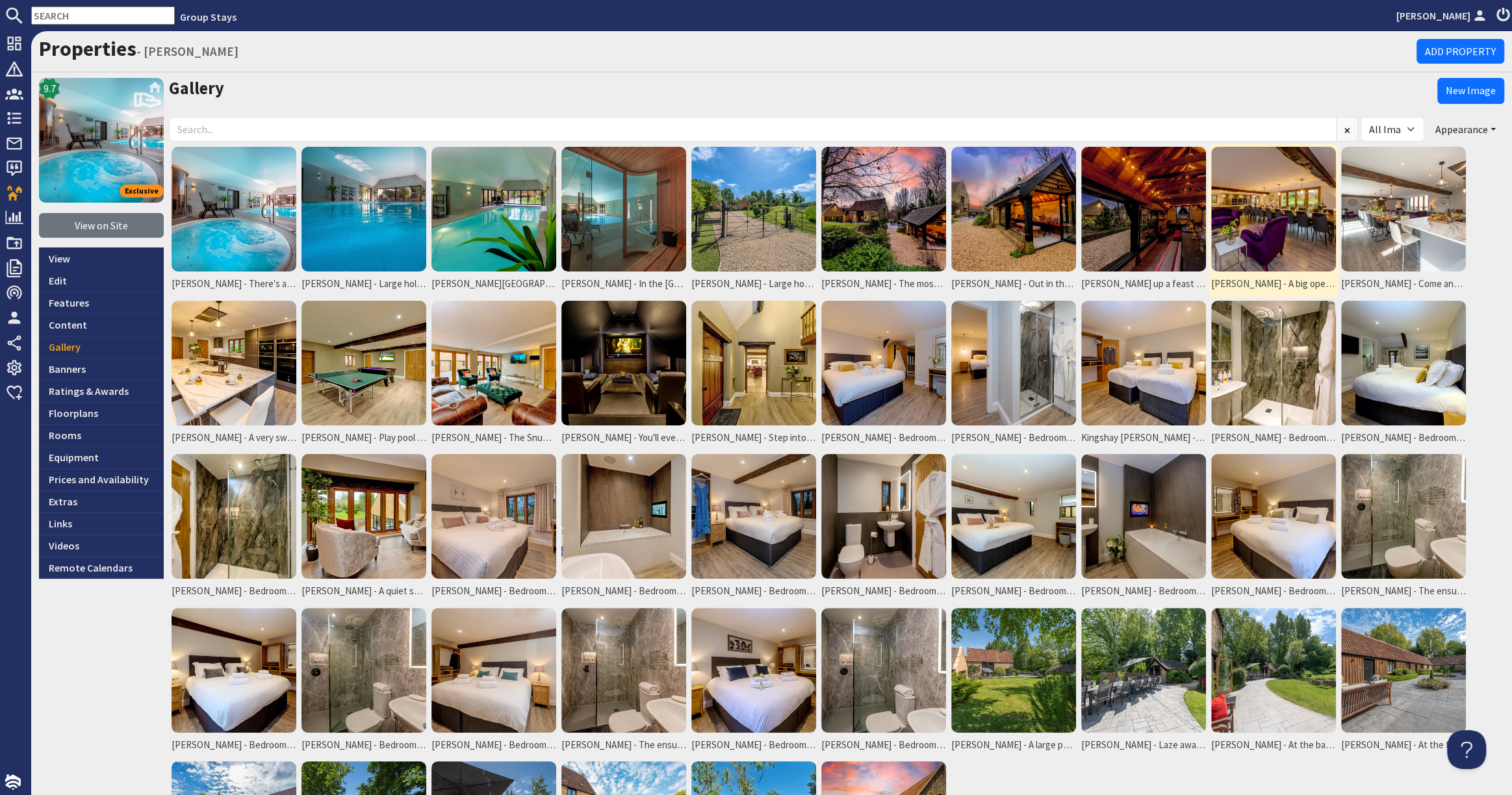
click at [1288, 234] on img at bounding box center [1273, 208] width 124 height 124
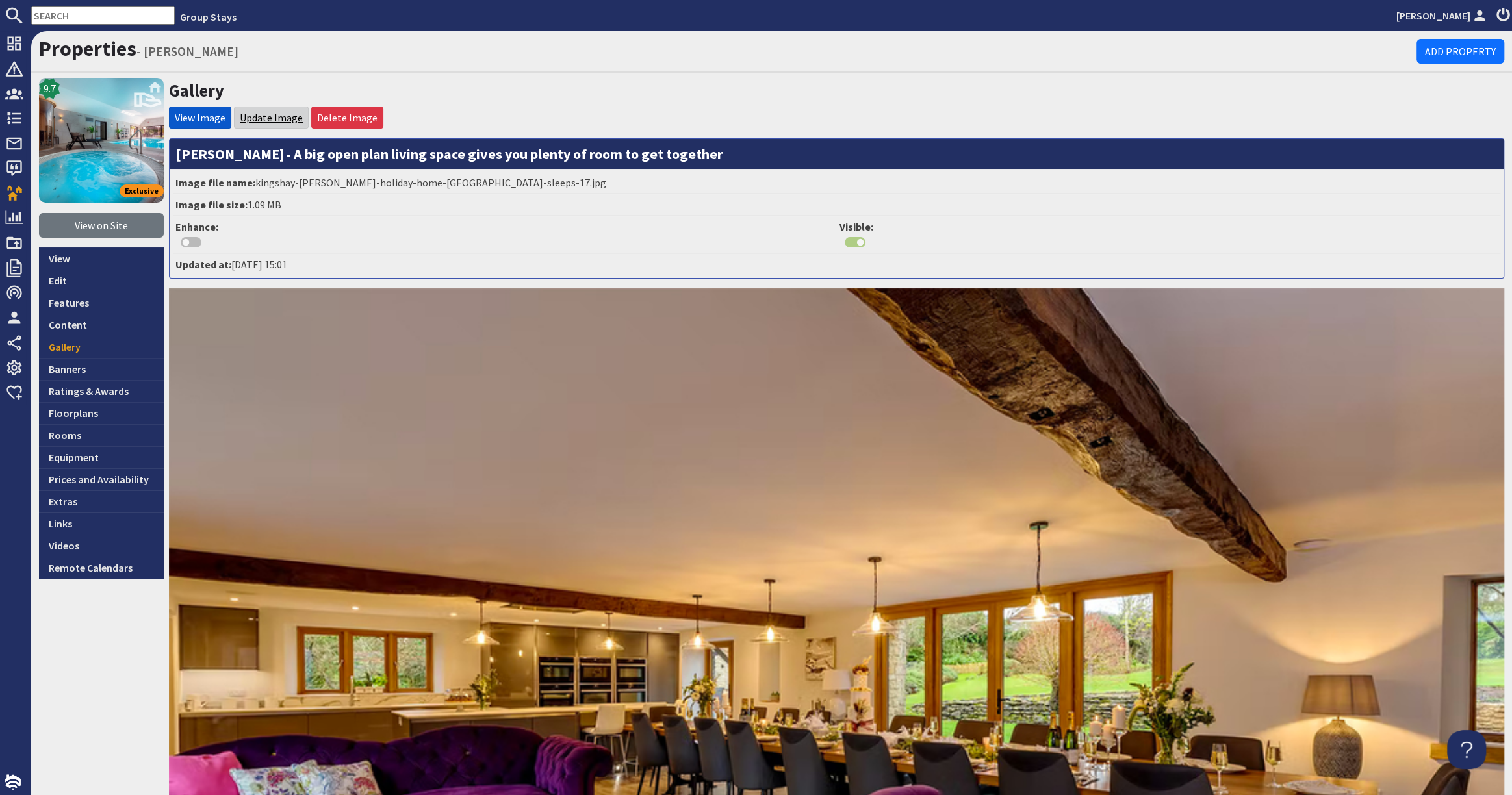
click at [269, 118] on link "Update Image" at bounding box center [271, 117] width 63 height 13
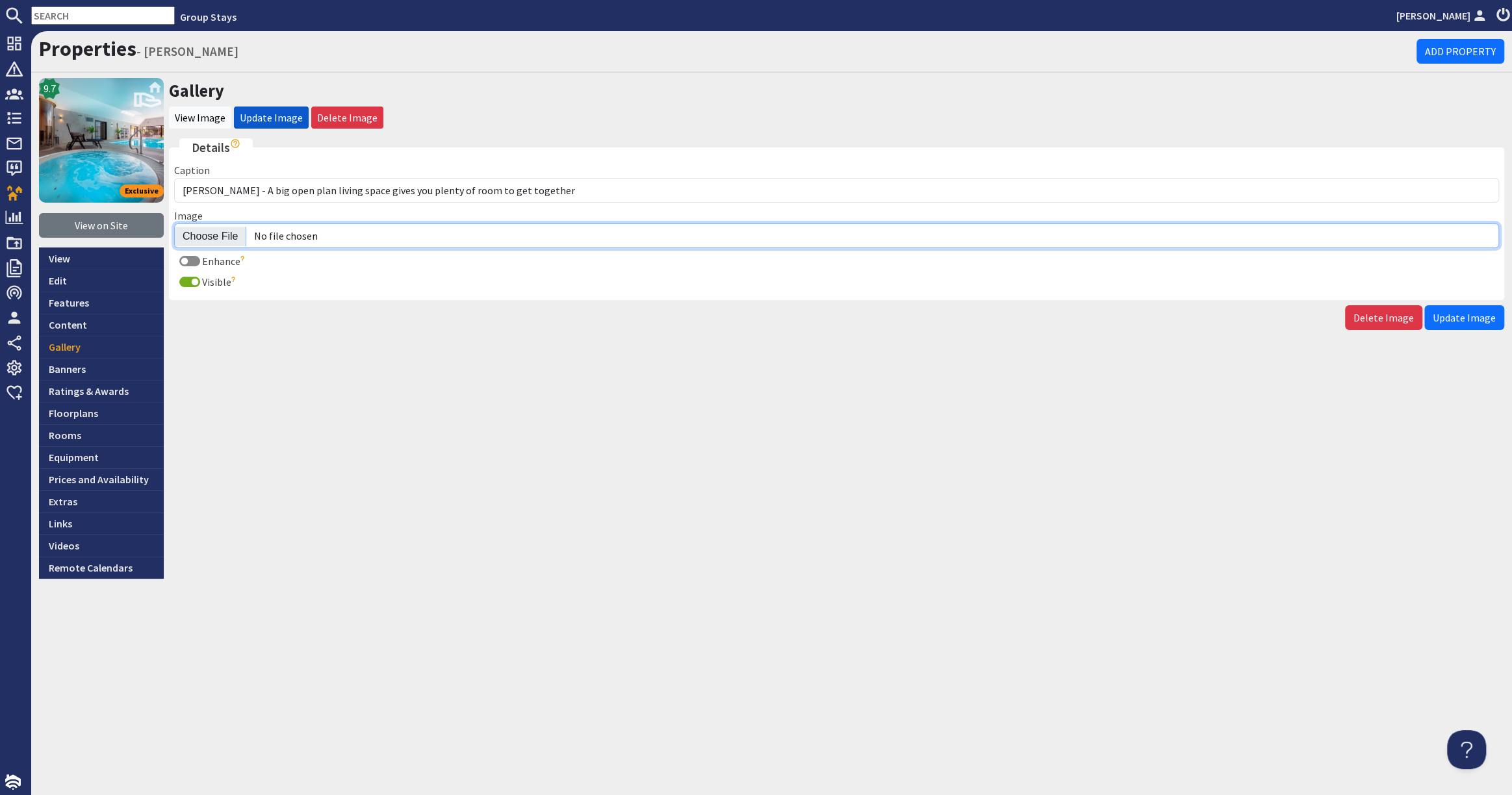
click at [215, 231] on input "Image" at bounding box center [836, 235] width 1324 height 25
type input "C:\fakepath\kingshay-barton-large-holiday-home-group-accommodation-sleeps20.jpg"
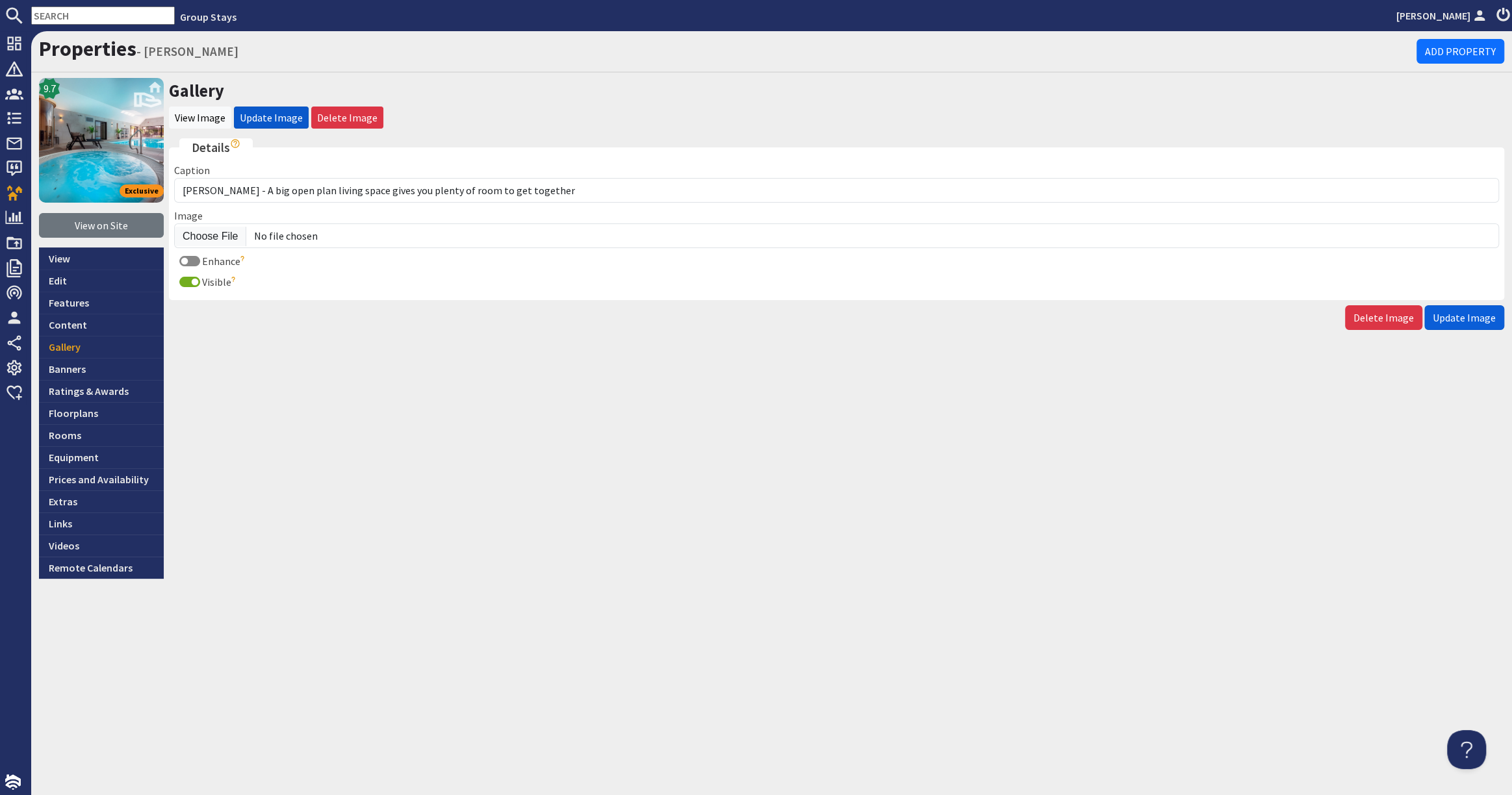
click at [1449, 313] on span "Update Image" at bounding box center [1464, 317] width 63 height 13
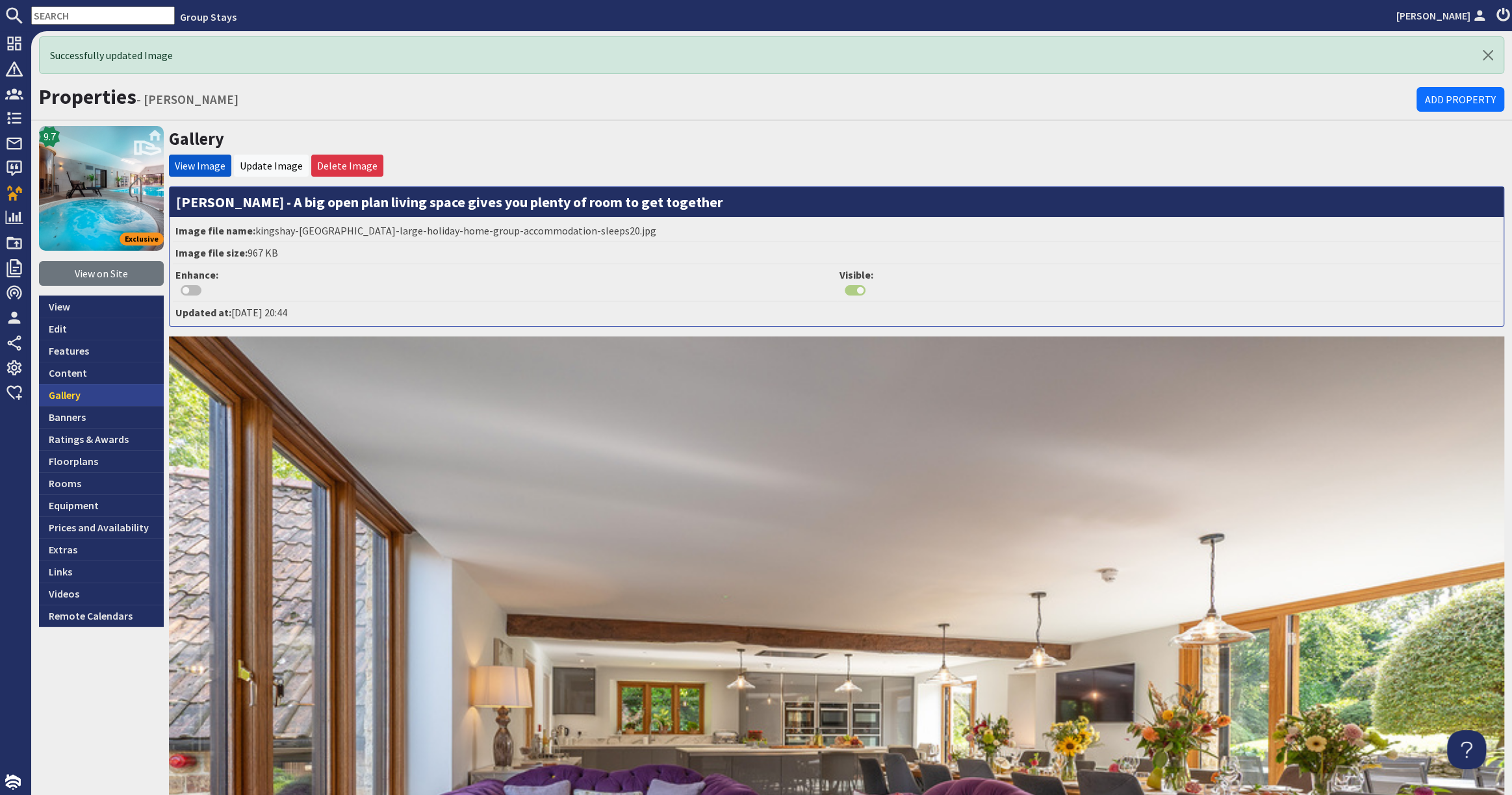
click at [94, 388] on link "Gallery" at bounding box center [101, 395] width 124 height 22
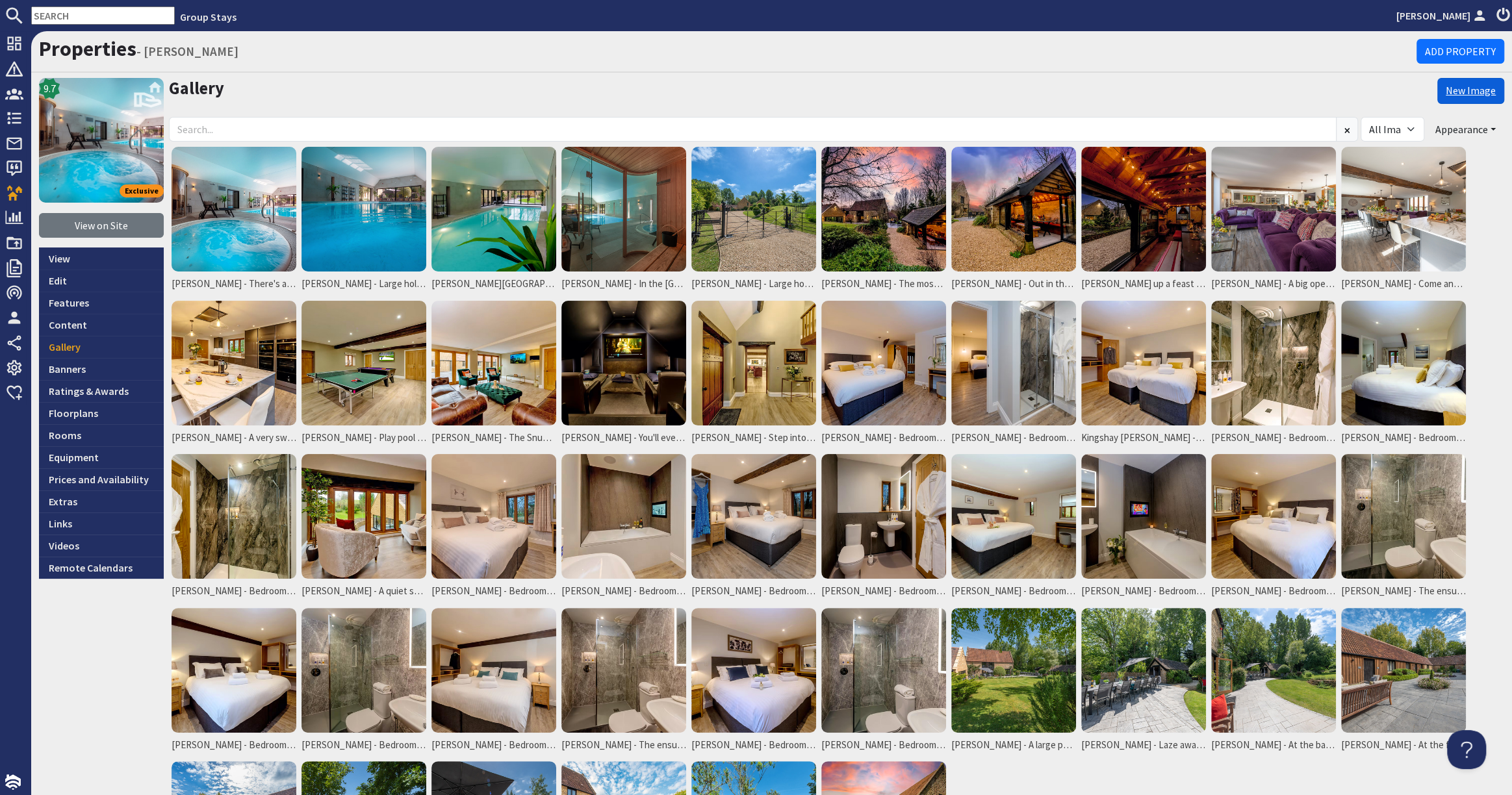
click at [1467, 92] on link "New Image" at bounding box center [1470, 91] width 67 height 26
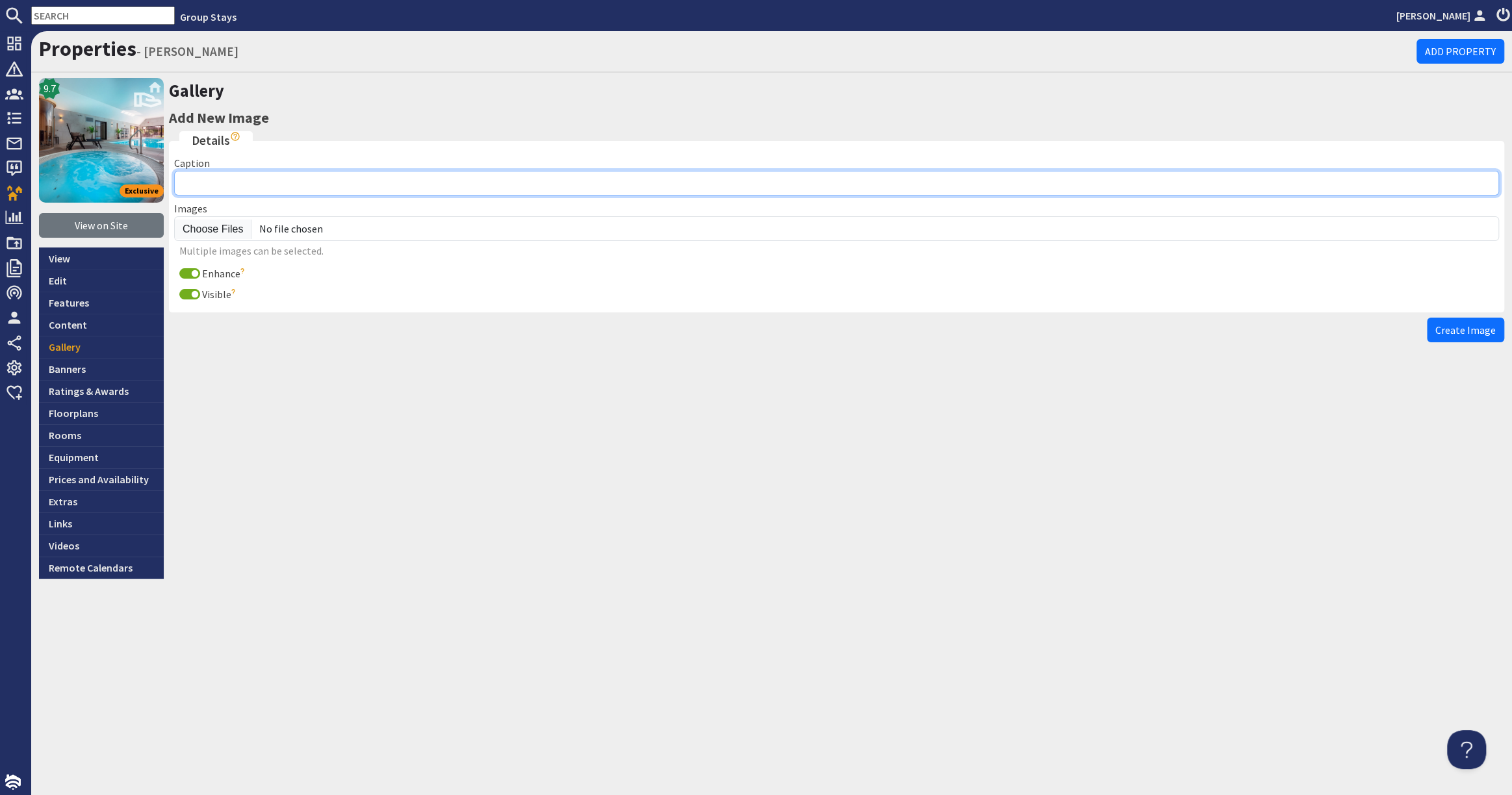
click at [329, 185] on input "Caption" at bounding box center [836, 182] width 1324 height 25
paste input "[PERSON_NAME] - A big open plan living space gives you plenty of room to get to…"
type input "[PERSON_NAME] - A big open plan living space gives you plenty of room to get to…"
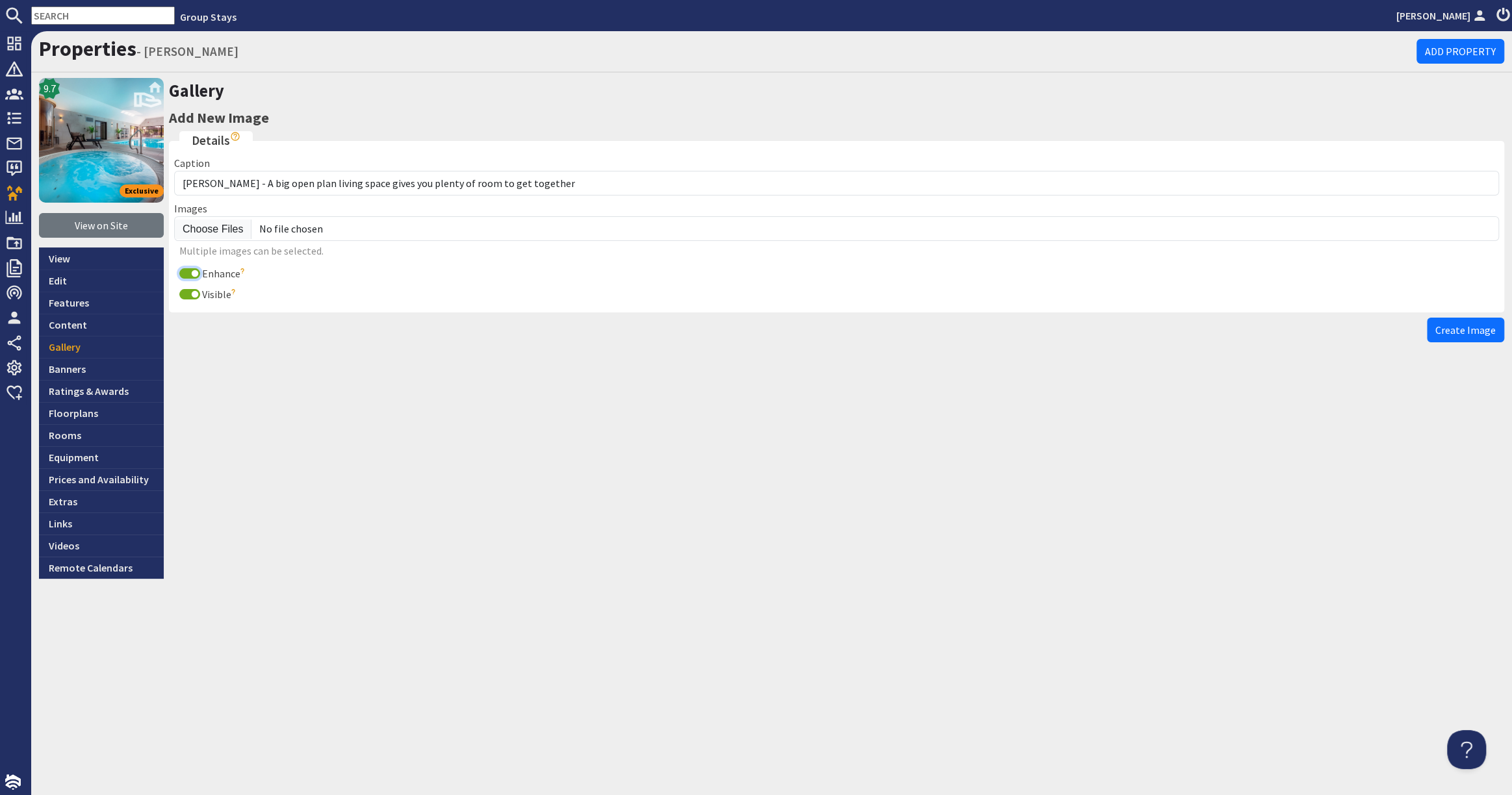
click at [188, 270] on input "Enhance" at bounding box center [190, 273] width 21 height 10
checkbox input "false"
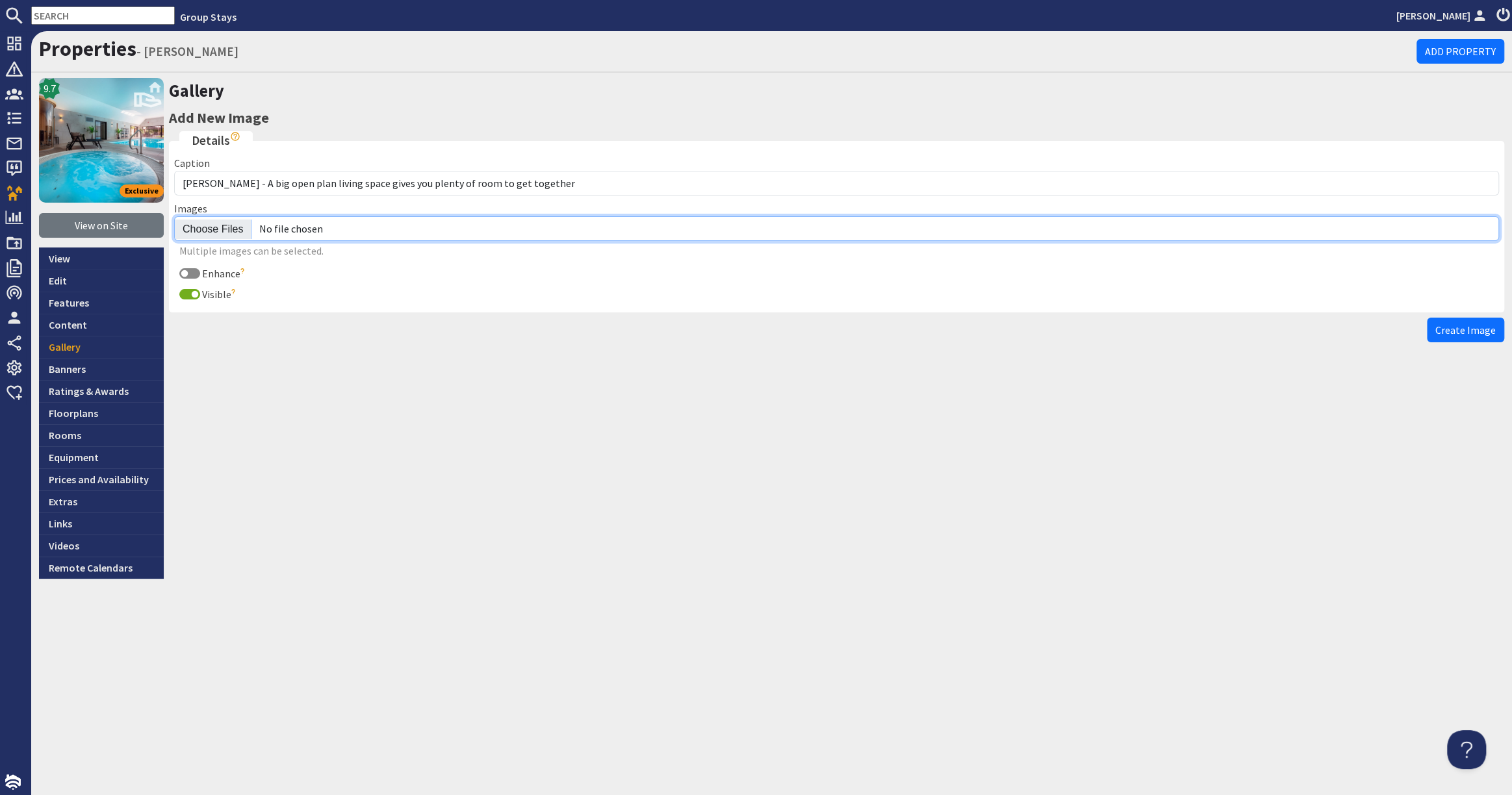
click at [202, 225] on input "file" at bounding box center [836, 228] width 1324 height 25
type input "C:\fakepath\kingshay-barton-large-holiday-home-group-accommodation-sleeps18.jpg"
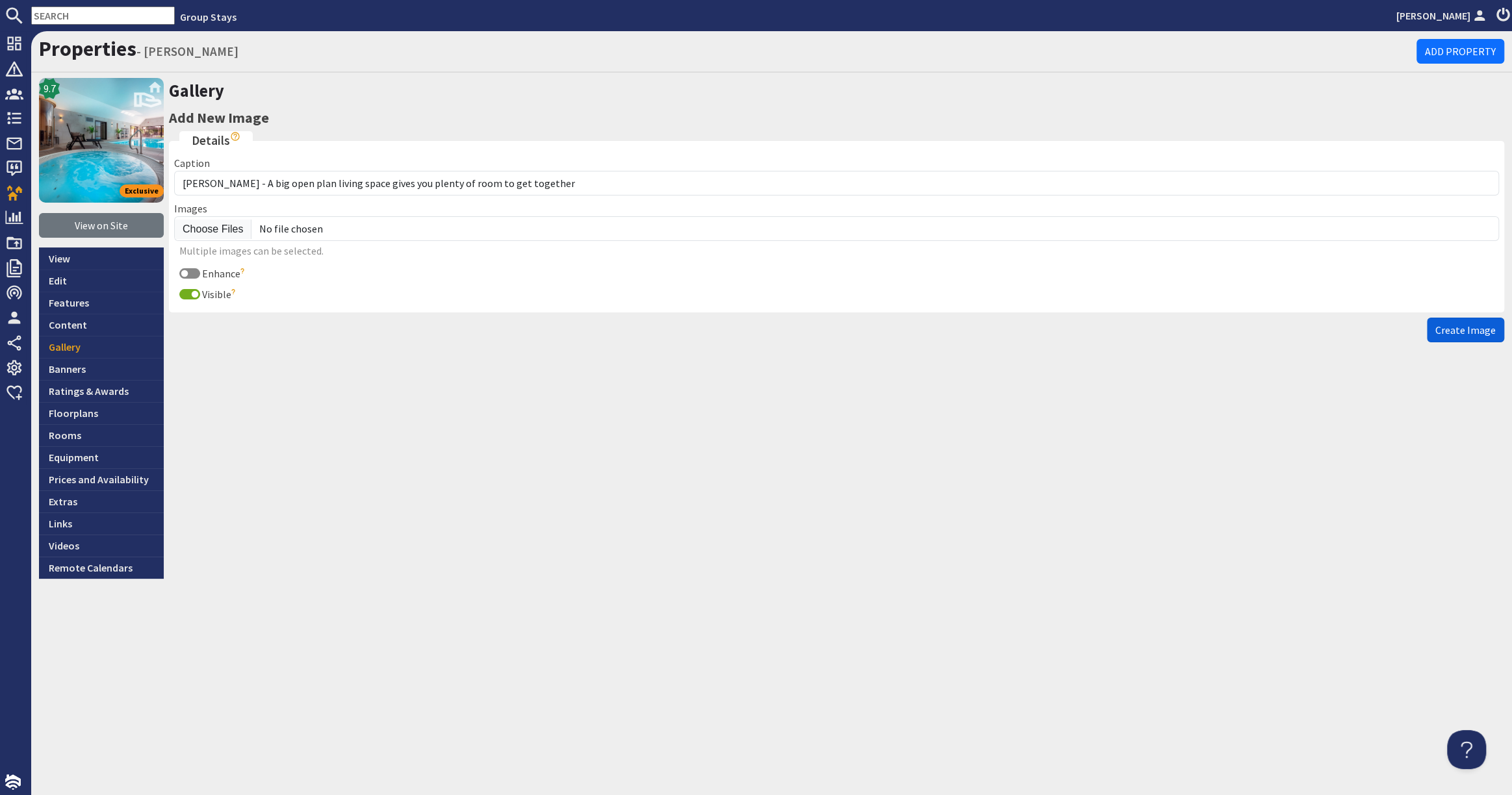
click at [1453, 328] on span "Create Image" at bounding box center [1465, 329] width 60 height 13
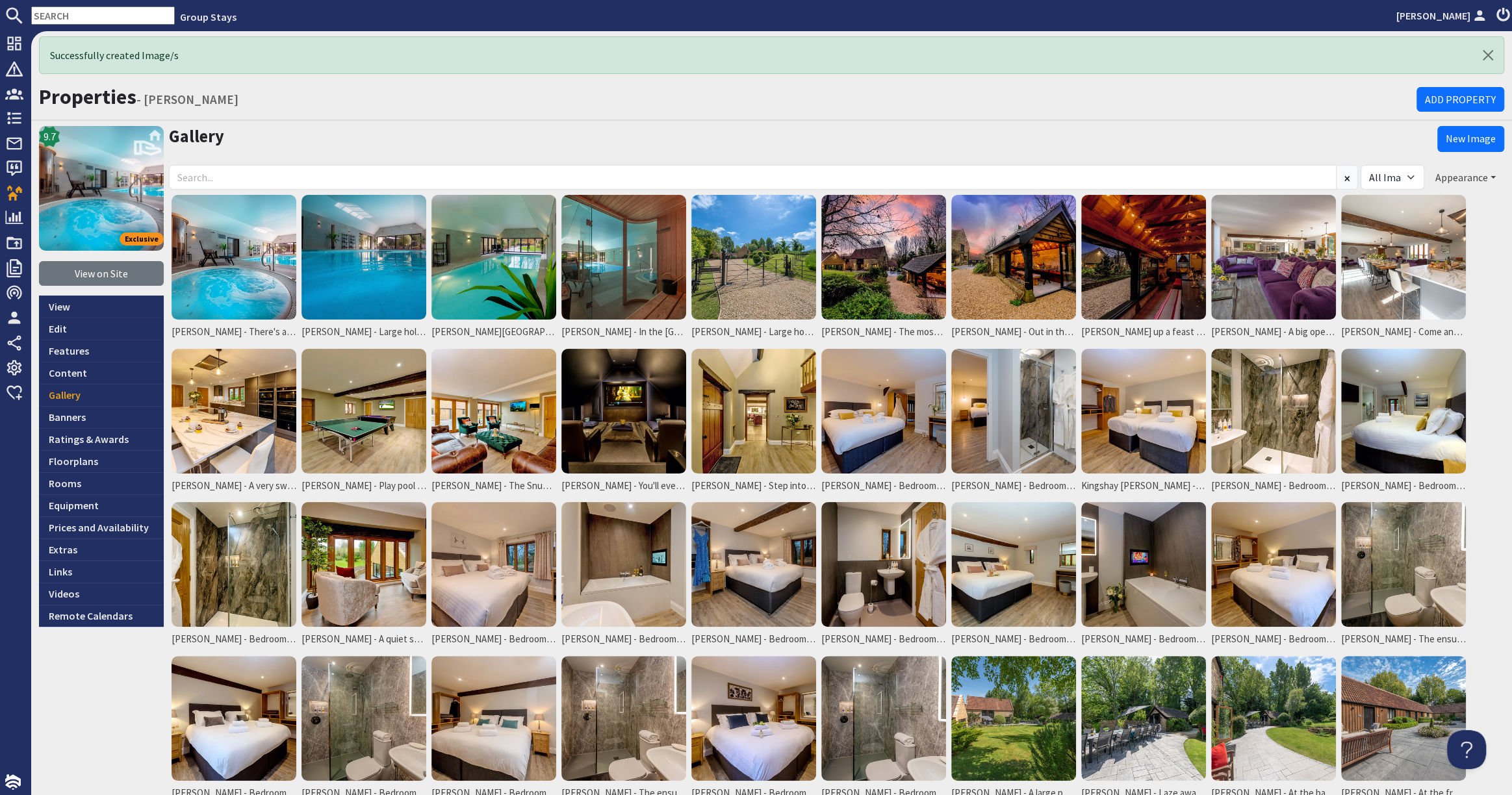
click at [1461, 176] on button "Appearance" at bounding box center [1465, 177] width 77 height 25
click at [1432, 199] on link "Reorder" at bounding box center [1415, 203] width 51 height 13
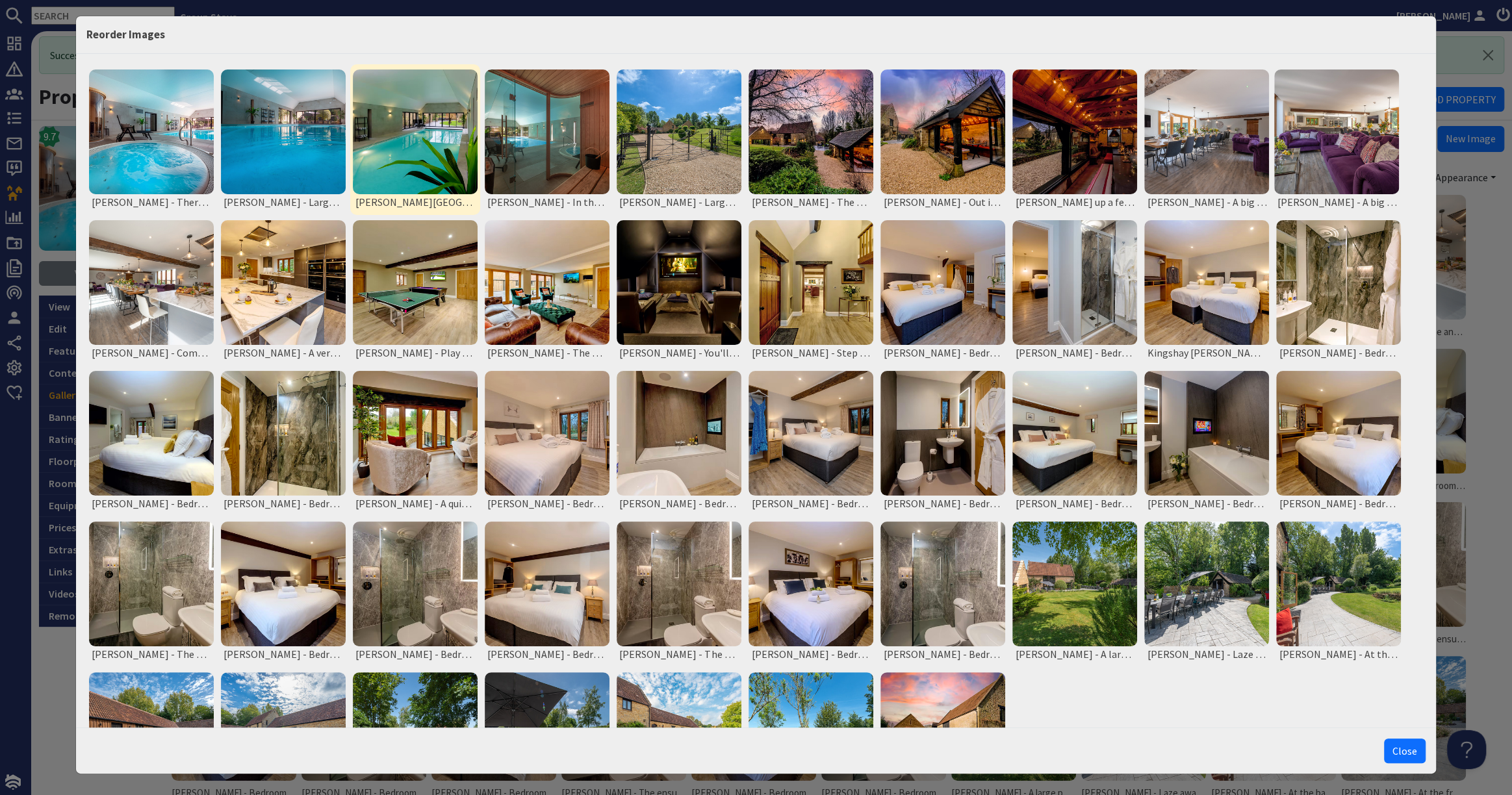
click at [399, 155] on img at bounding box center [415, 131] width 124 height 124
click at [1394, 749] on button "Close" at bounding box center [1405, 750] width 42 height 25
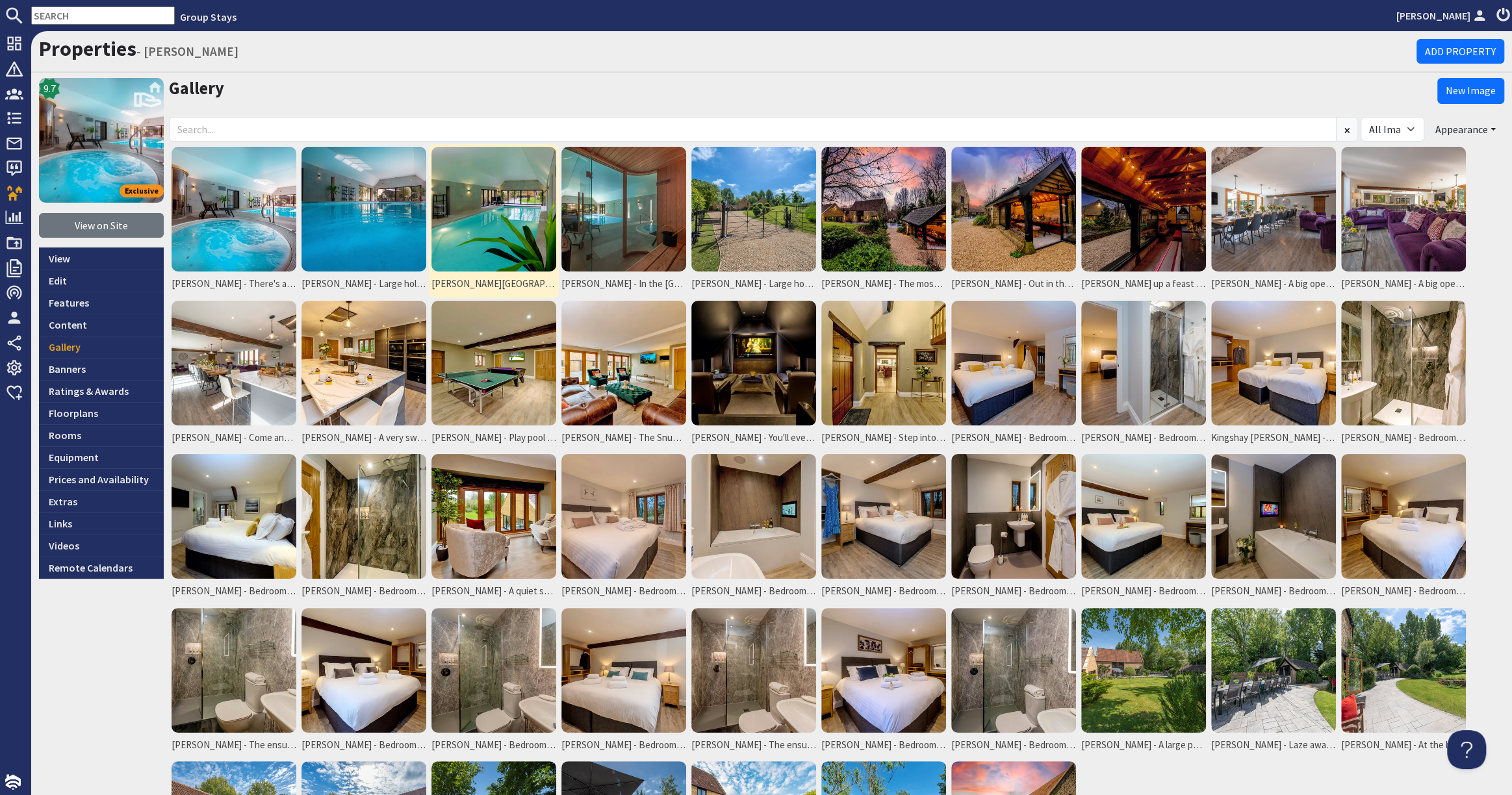
click at [496, 237] on img at bounding box center [493, 208] width 124 height 124
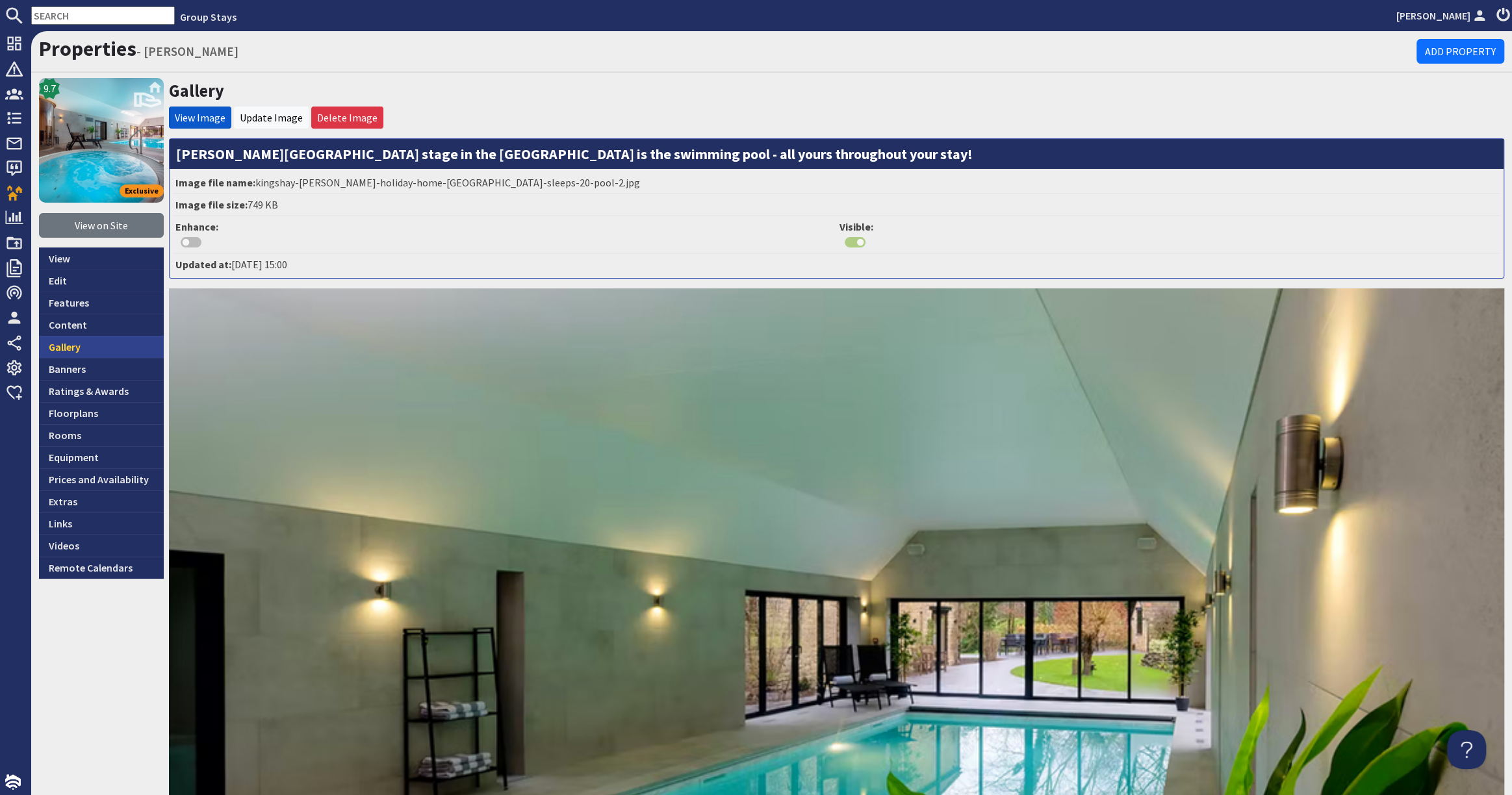
click at [112, 343] on link "Gallery" at bounding box center [101, 347] width 124 height 22
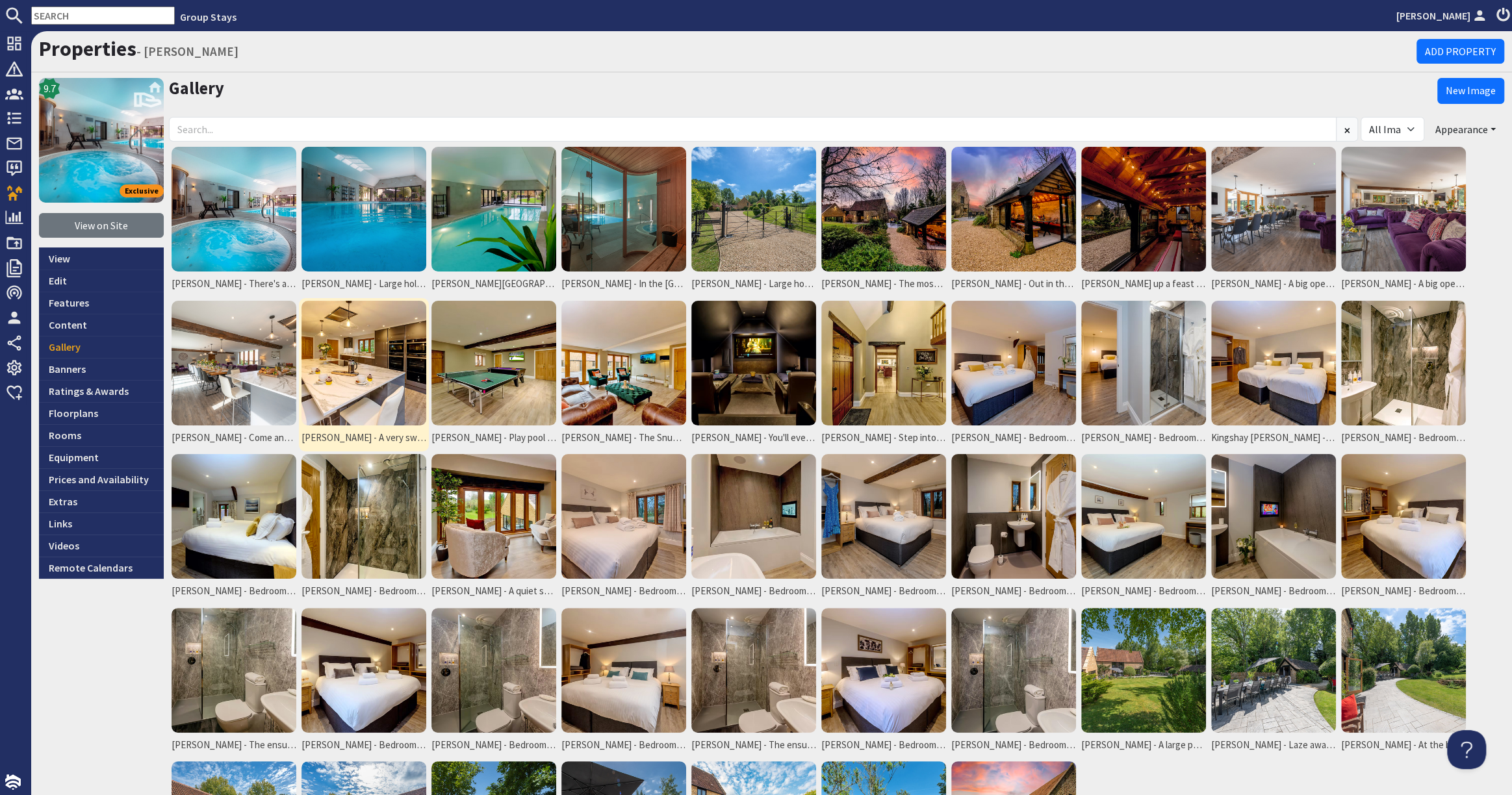
click at [354, 400] on img at bounding box center [363, 363] width 124 height 124
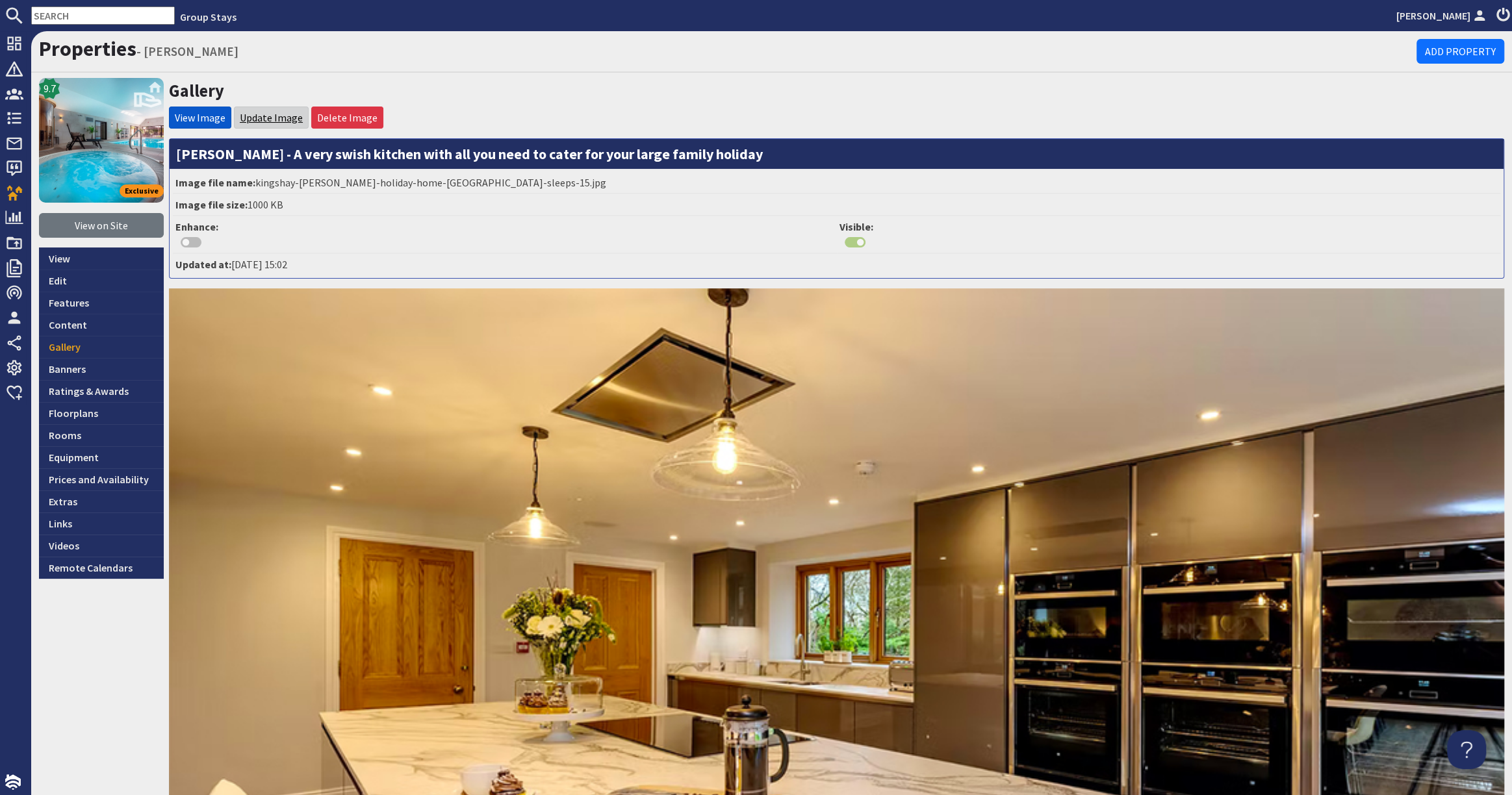
click at [263, 118] on link "Update Image" at bounding box center [271, 117] width 63 height 13
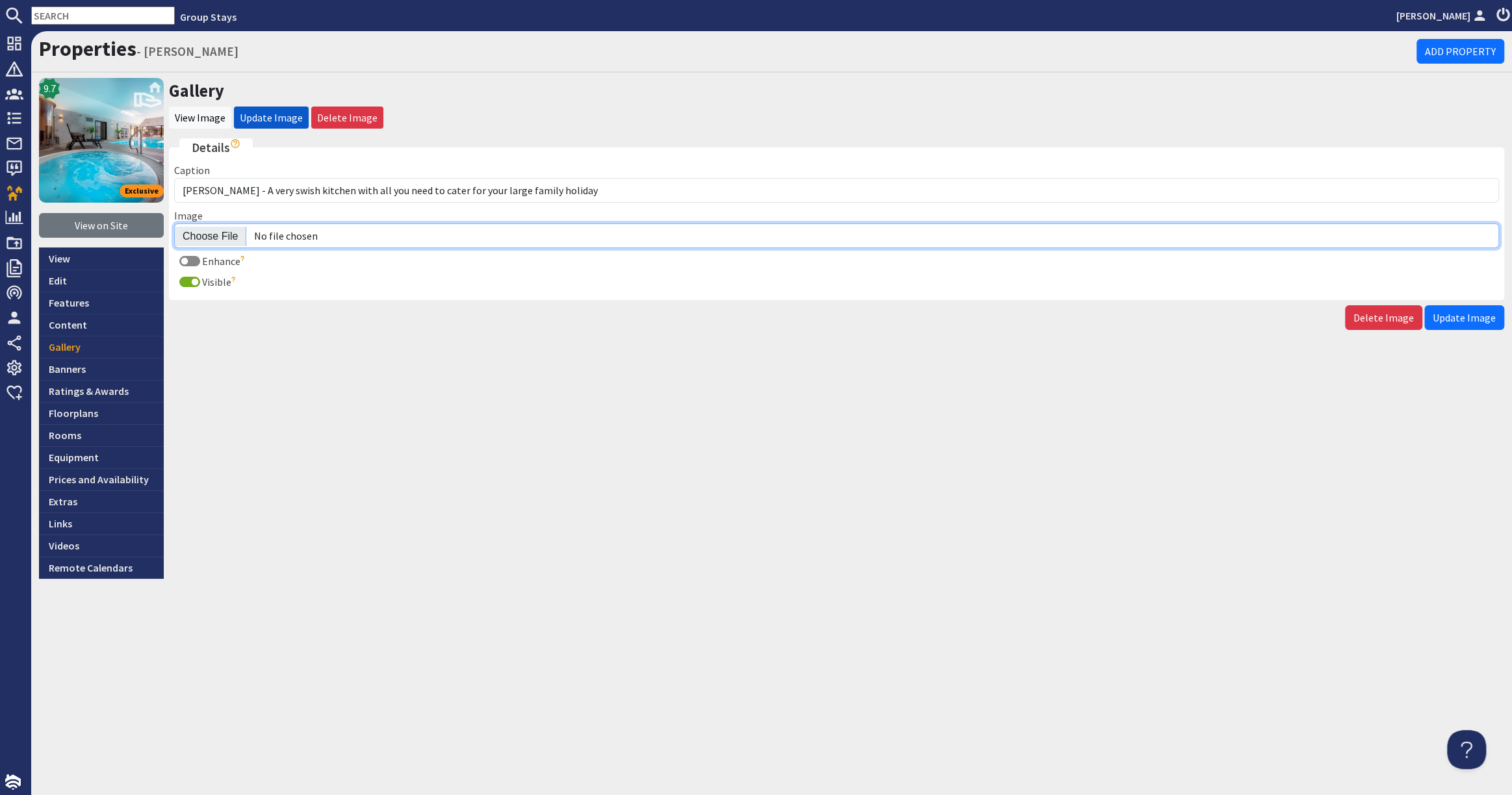
click at [212, 236] on input "Image" at bounding box center [836, 235] width 1324 height 25
type input "C:\fakepath\kingshay-barton-large-holiday-home-group-accommodation-sleeps-12.jpg"
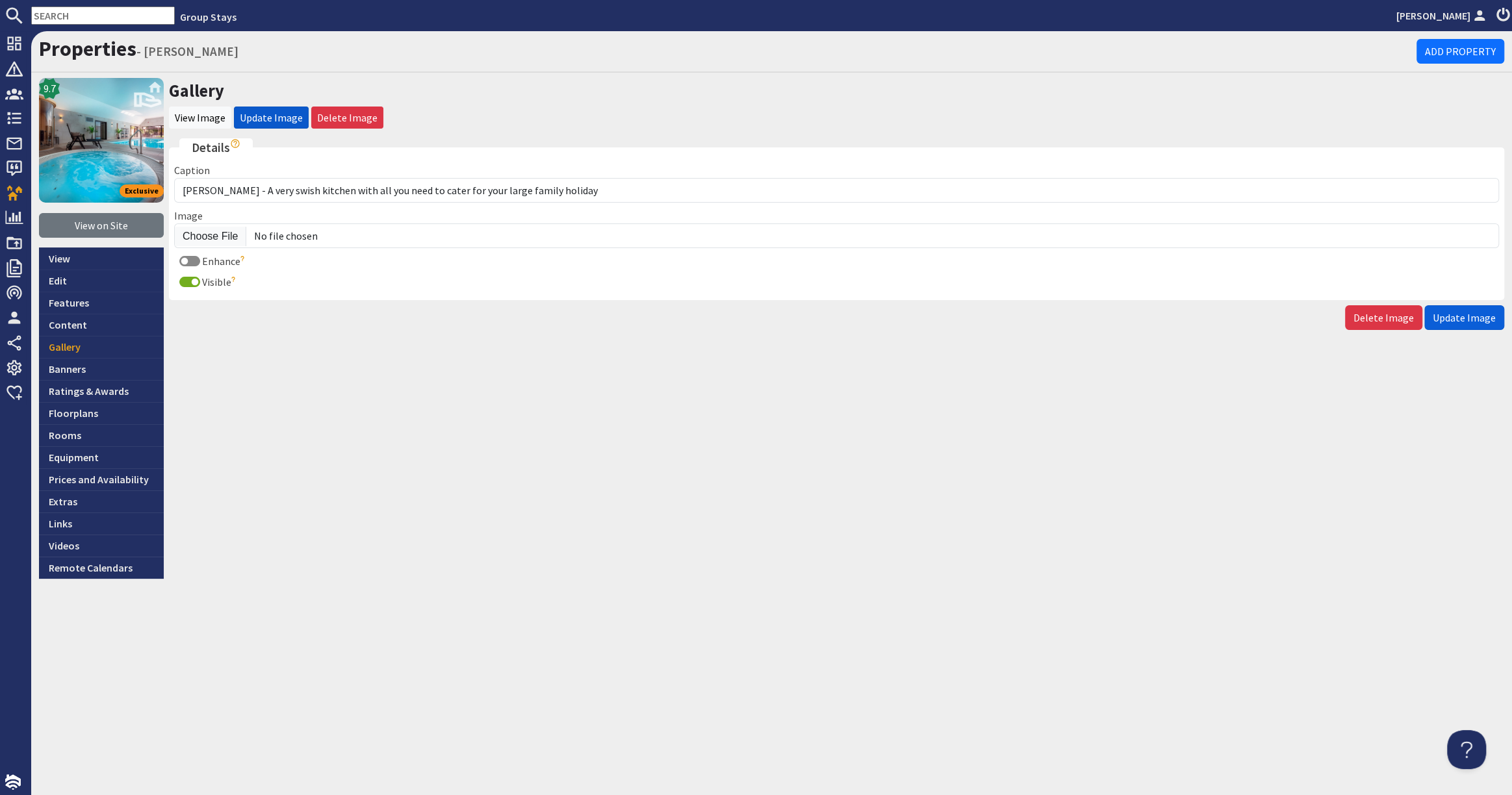
click at [1471, 319] on span "Update Image" at bounding box center [1464, 317] width 63 height 13
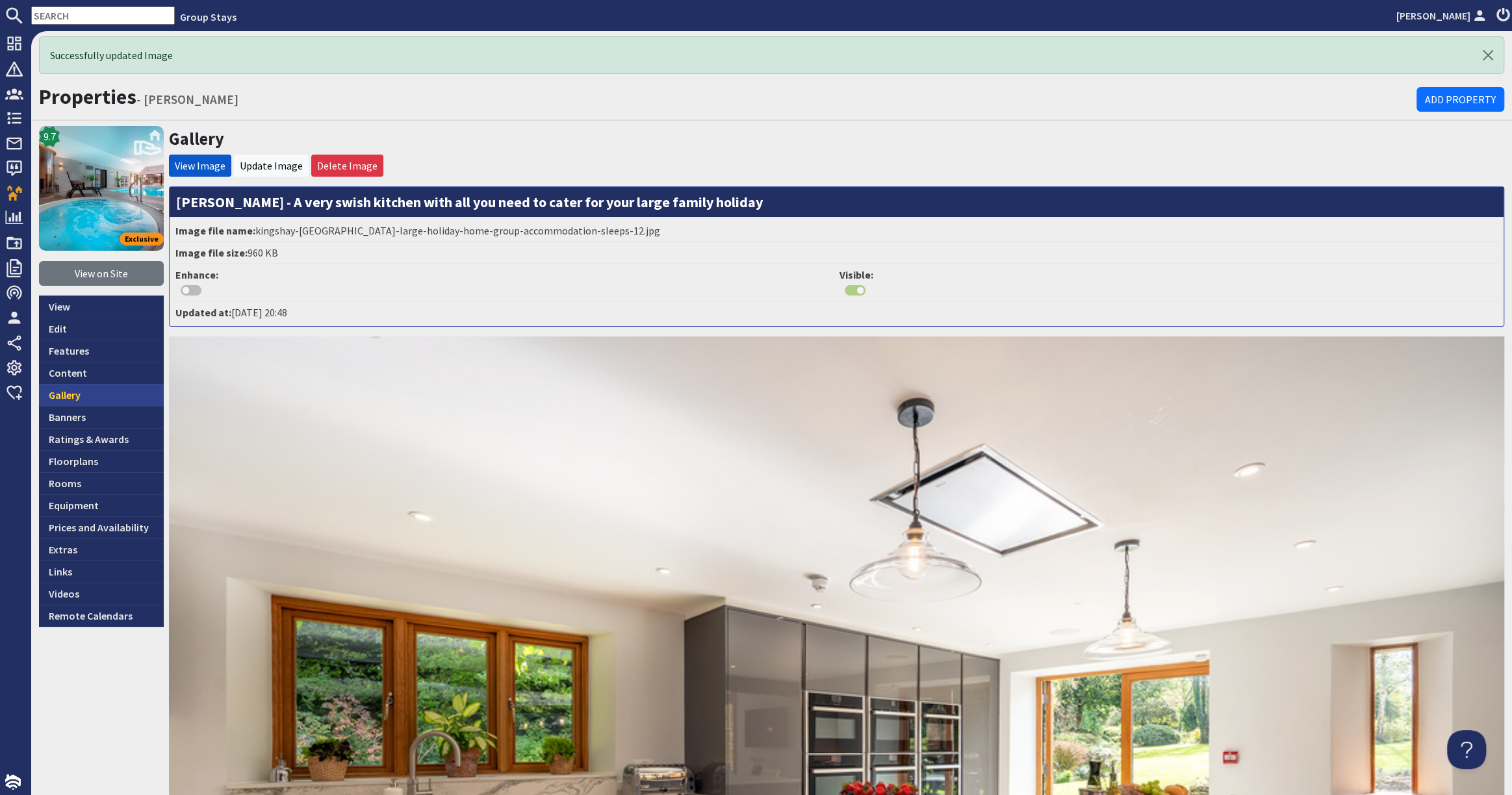
click at [122, 394] on link "Gallery" at bounding box center [101, 395] width 124 height 22
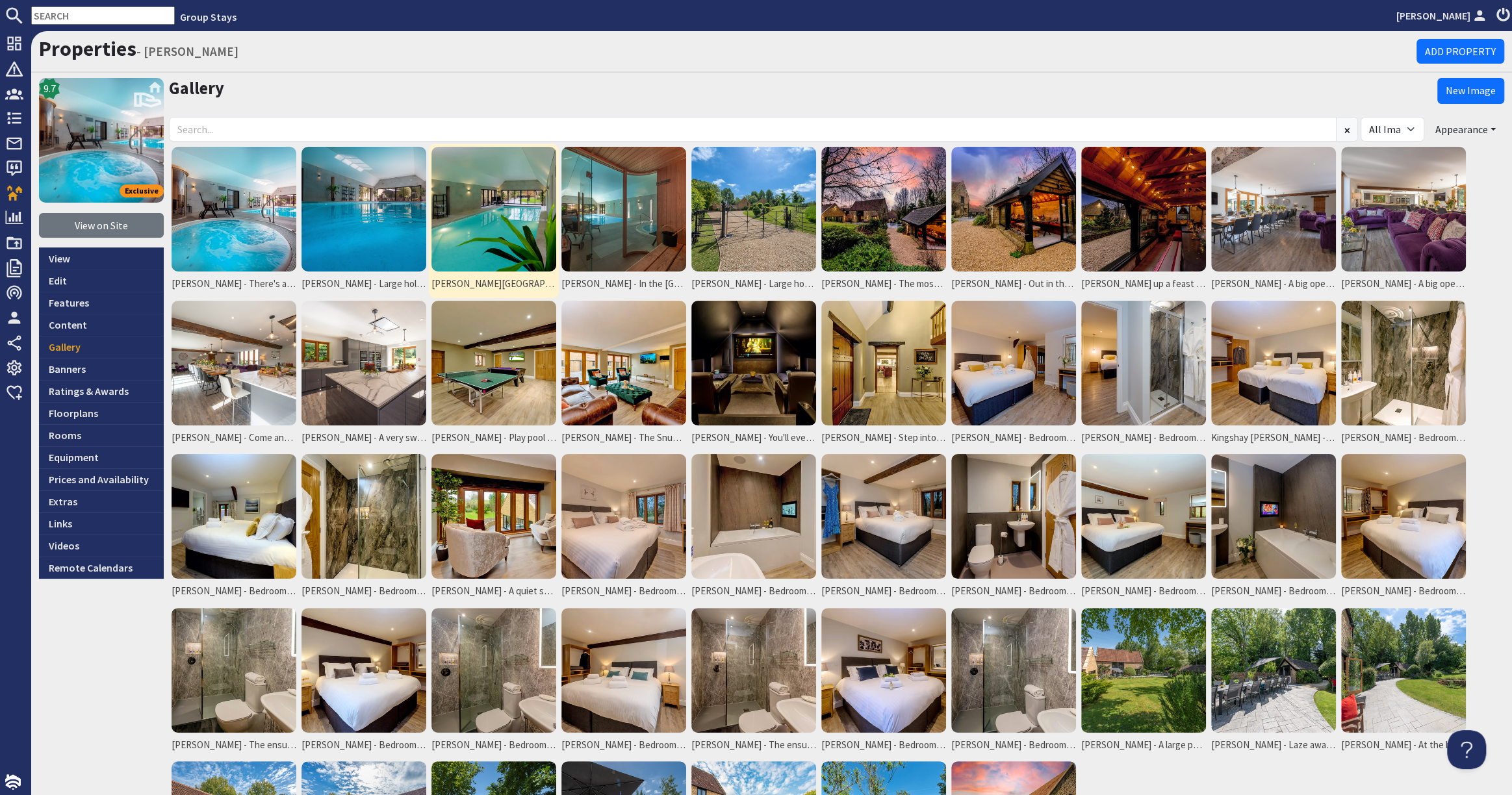
click at [524, 182] on img at bounding box center [493, 208] width 124 height 124
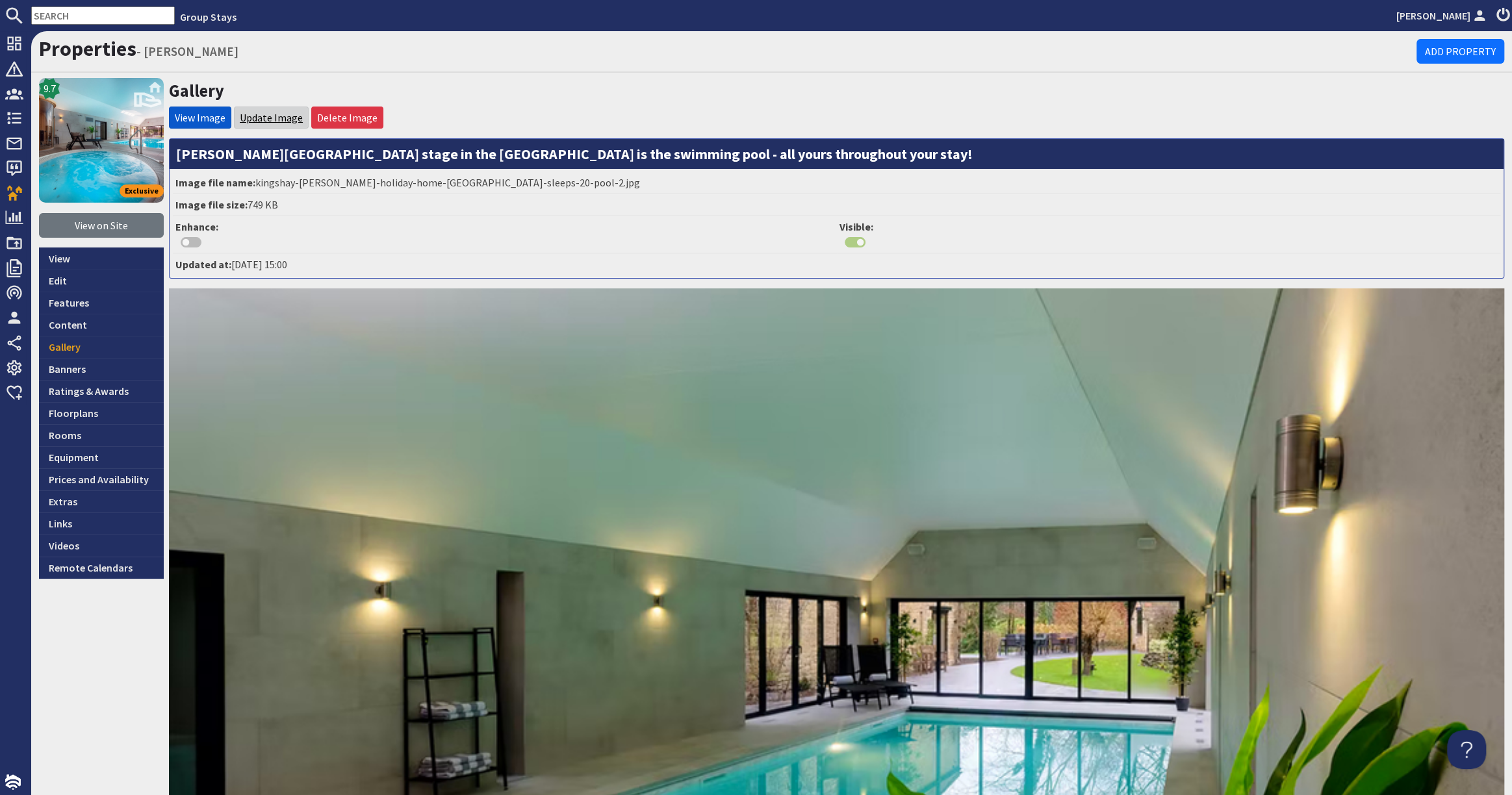
click at [259, 117] on link "Update Image" at bounding box center [271, 117] width 63 height 13
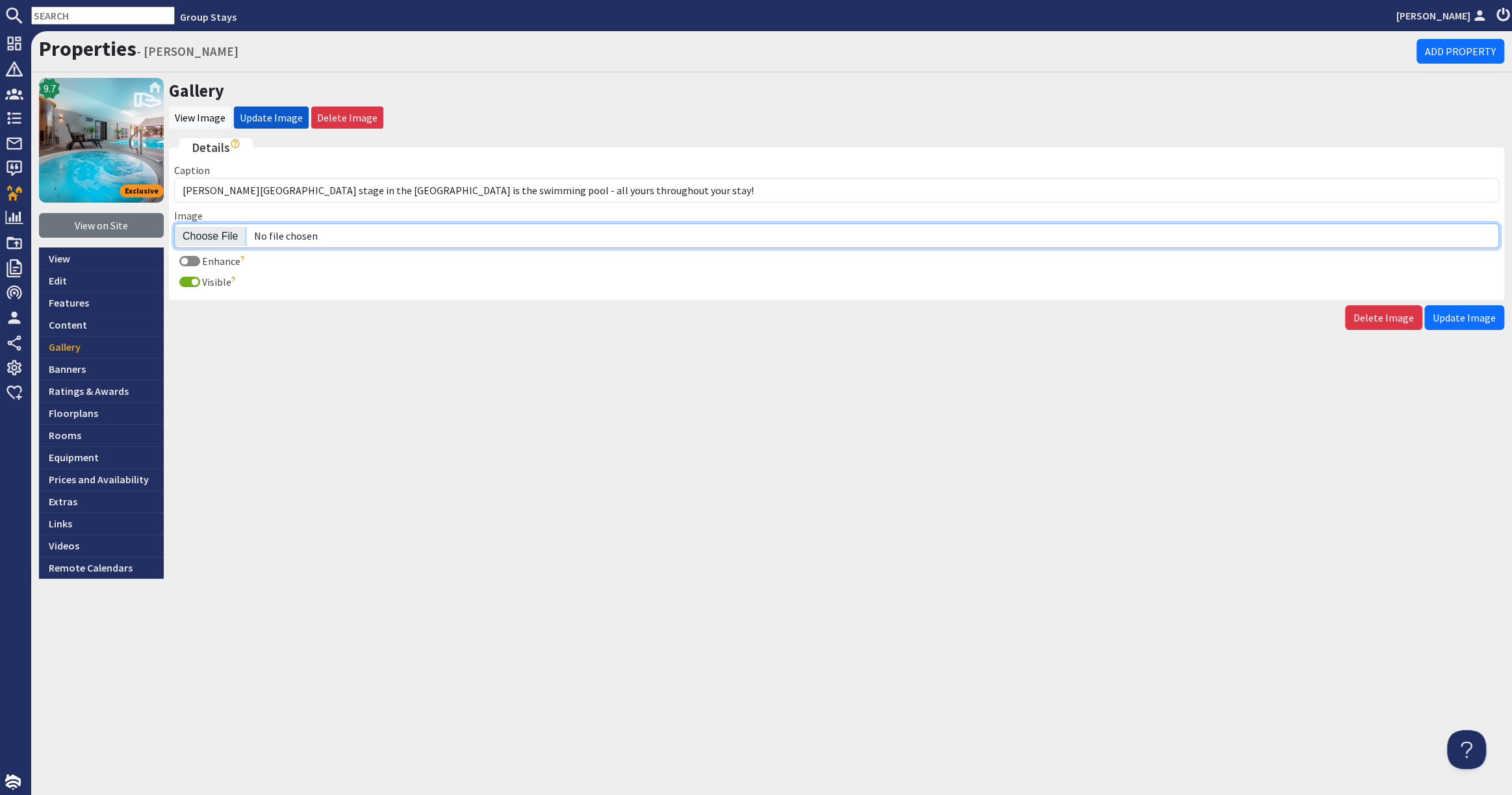
click at [220, 230] on input "Image" at bounding box center [836, 235] width 1324 height 25
type input "C:\fakepath\kingshay-barton-large-holiday-home-group-accommodation-sleeps-13.jpg"
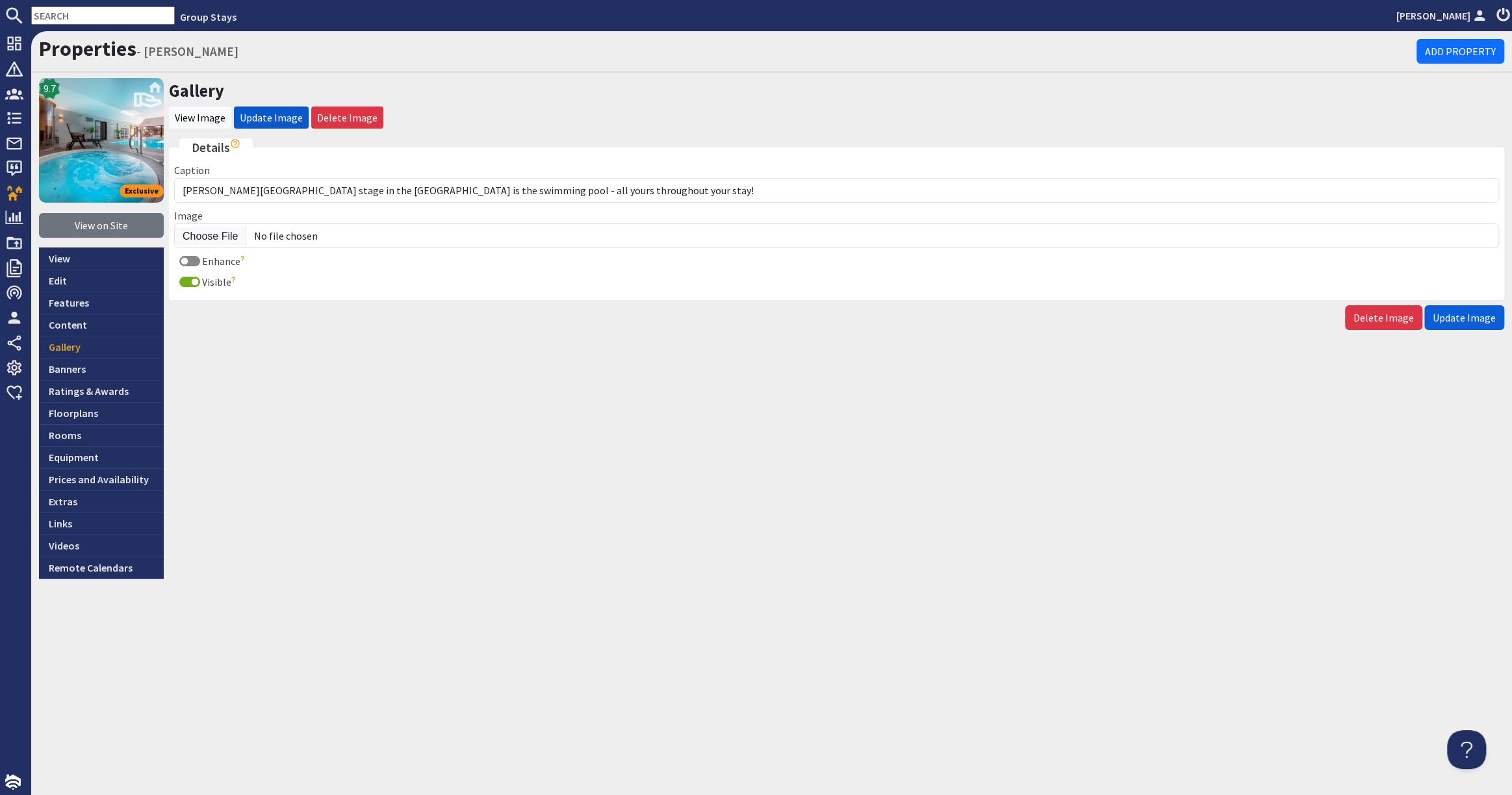
click at [1458, 315] on span "Update Image" at bounding box center [1464, 317] width 63 height 13
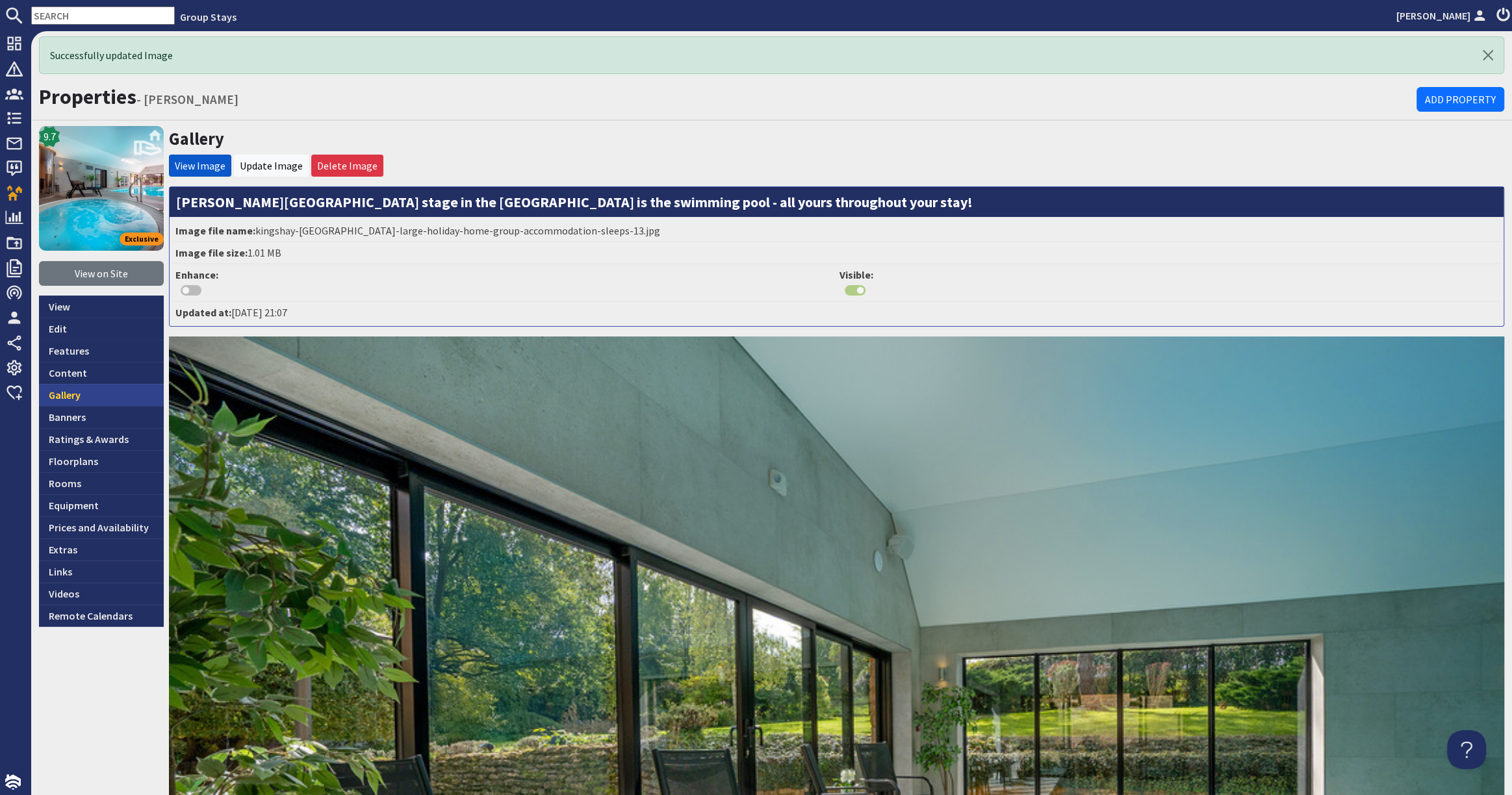
click at [107, 389] on link "Gallery" at bounding box center [101, 395] width 124 height 22
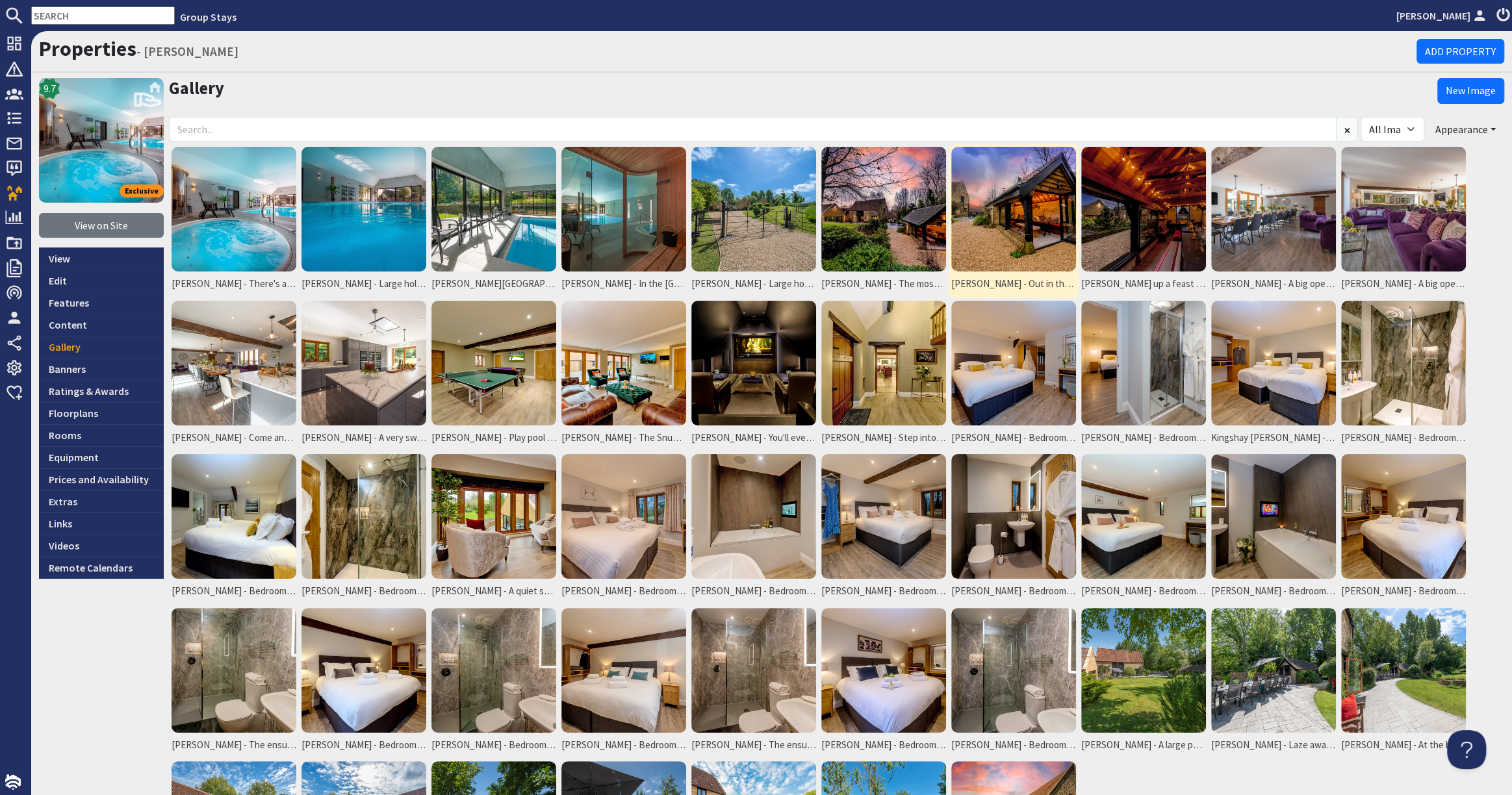
click at [1018, 209] on img at bounding box center [1013, 208] width 124 height 124
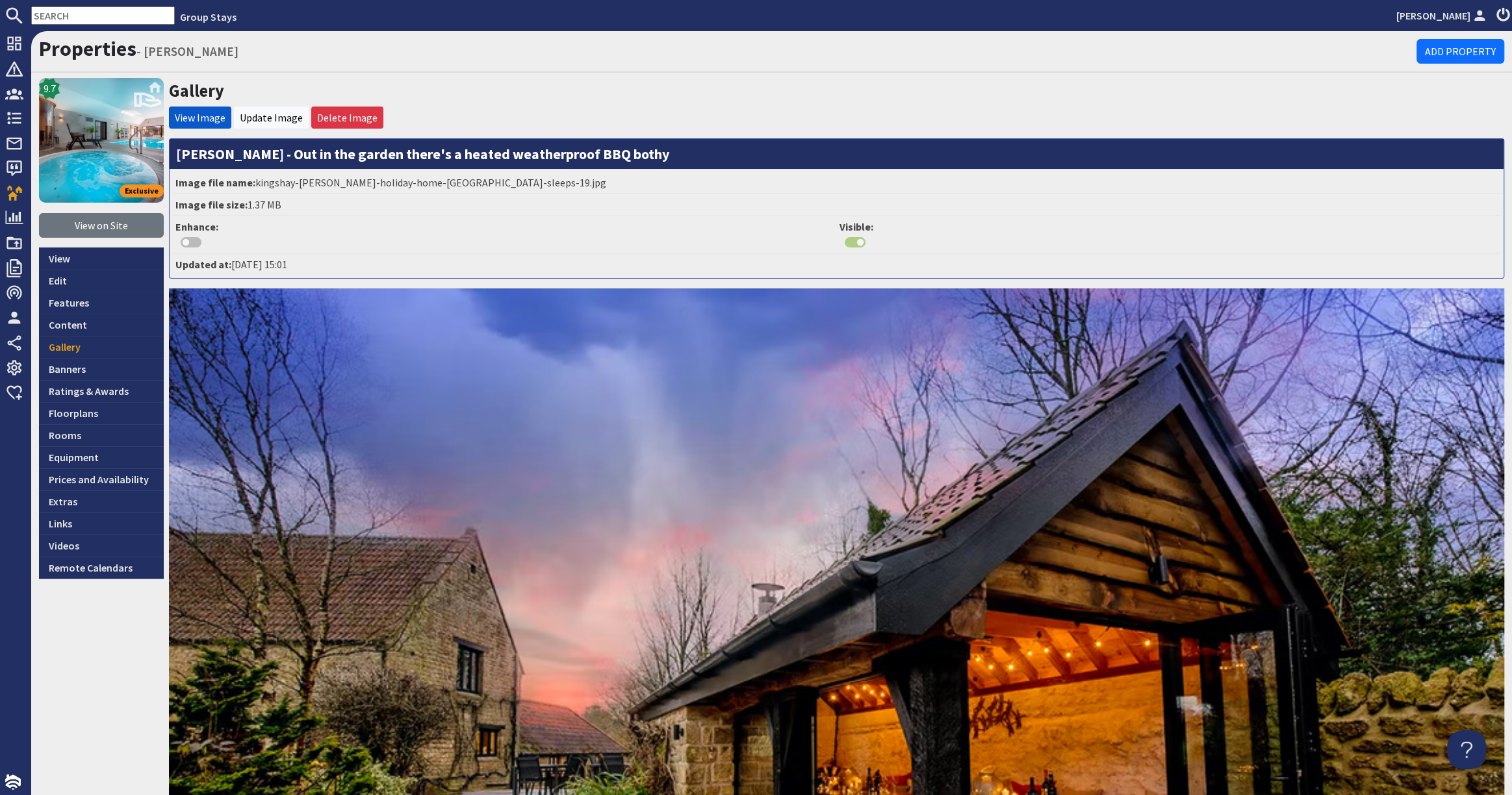
drag, startPoint x: 662, startPoint y: 155, endPoint x: 190, endPoint y: 151, distance: 472.0
click at [176, 151] on h3 "[PERSON_NAME] - Out in the garden there's a heated weatherproof BBQ bothy" at bounding box center [836, 154] width 1334 height 30
copy h3 "[PERSON_NAME] - Out in the garden there's a heated weatherproof BBQ bothy"
click at [83, 342] on link "Gallery" at bounding box center [101, 347] width 124 height 22
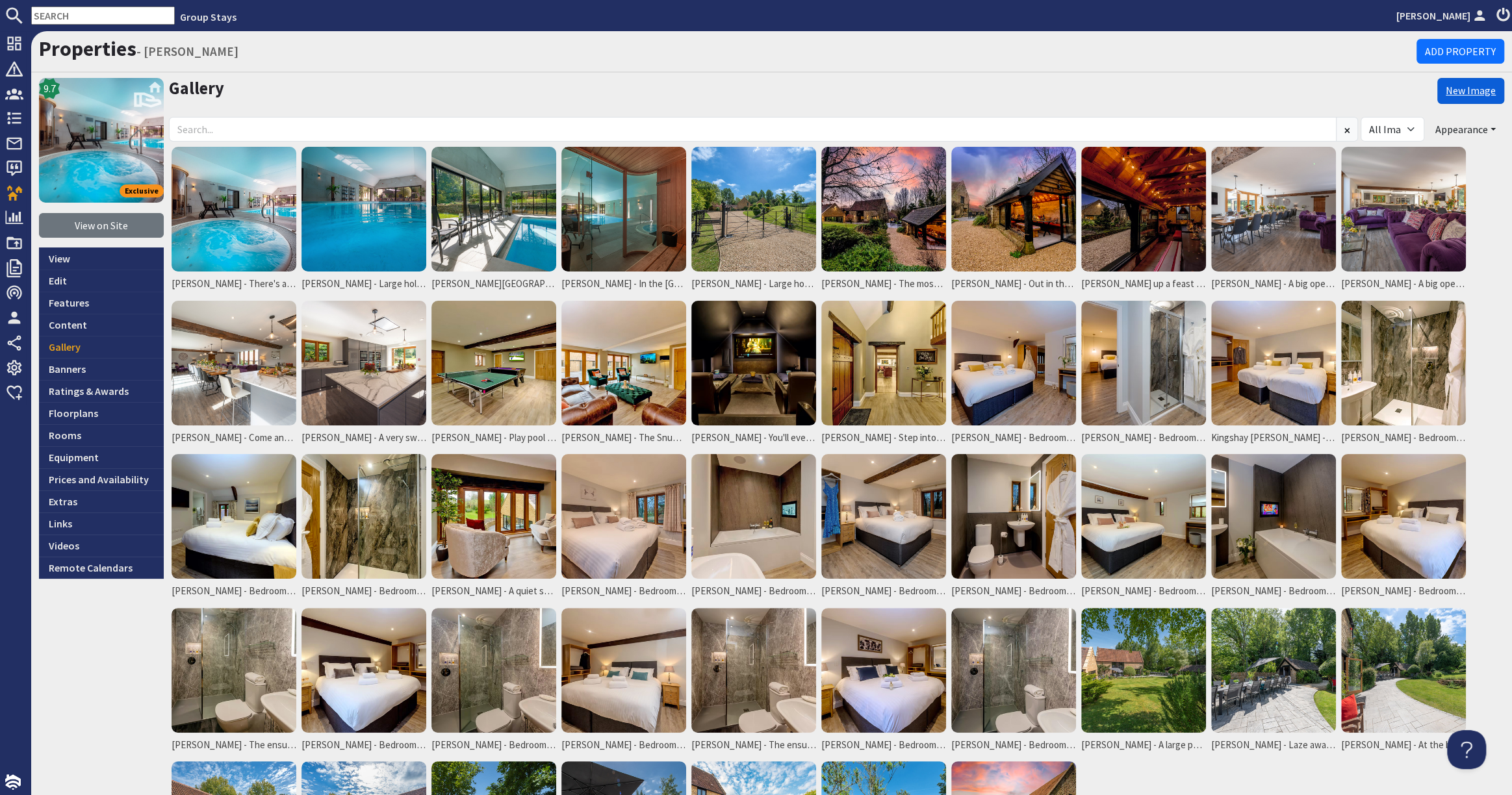
click at [1463, 84] on link "New Image" at bounding box center [1470, 91] width 67 height 26
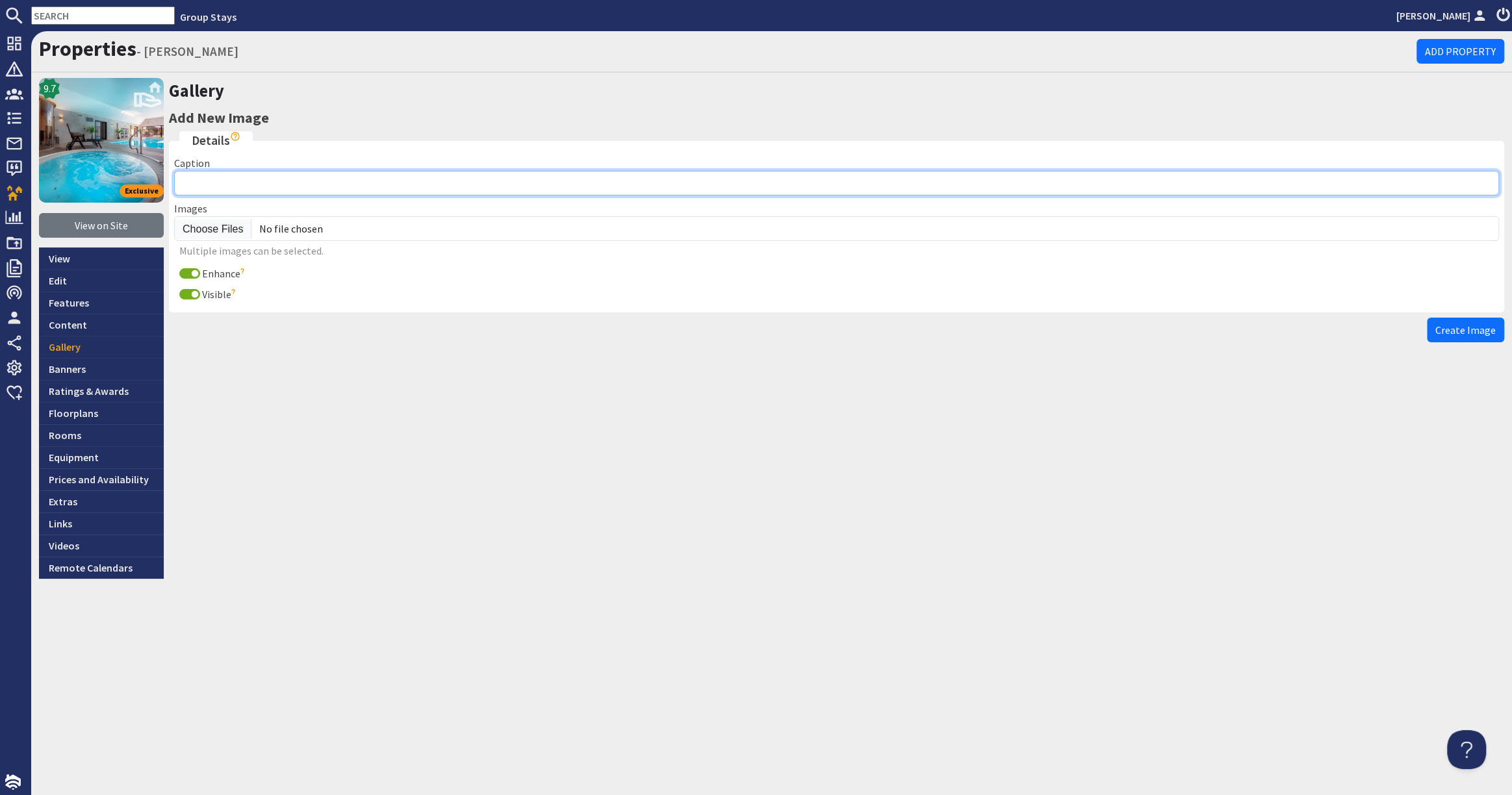
click at [250, 176] on input "Caption" at bounding box center [836, 182] width 1324 height 25
paste input "[PERSON_NAME] - Out in the garden there's a heated weatherproof BBQ bothy"
type input "[PERSON_NAME] - Out in the garden there's a heated weatherproof BBQ bothy"
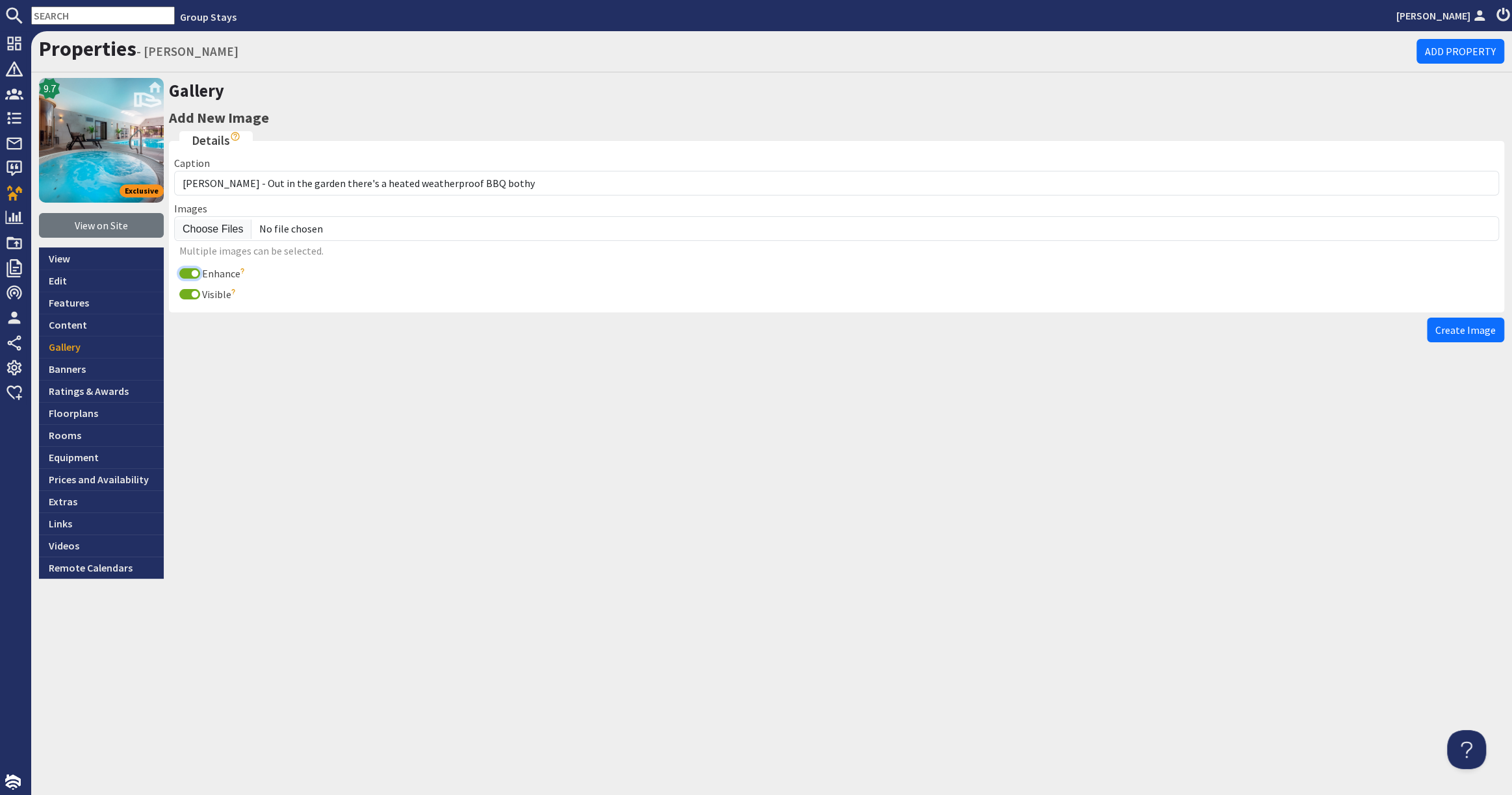
click at [185, 271] on input "Enhance" at bounding box center [190, 273] width 21 height 10
checkbox input "false"
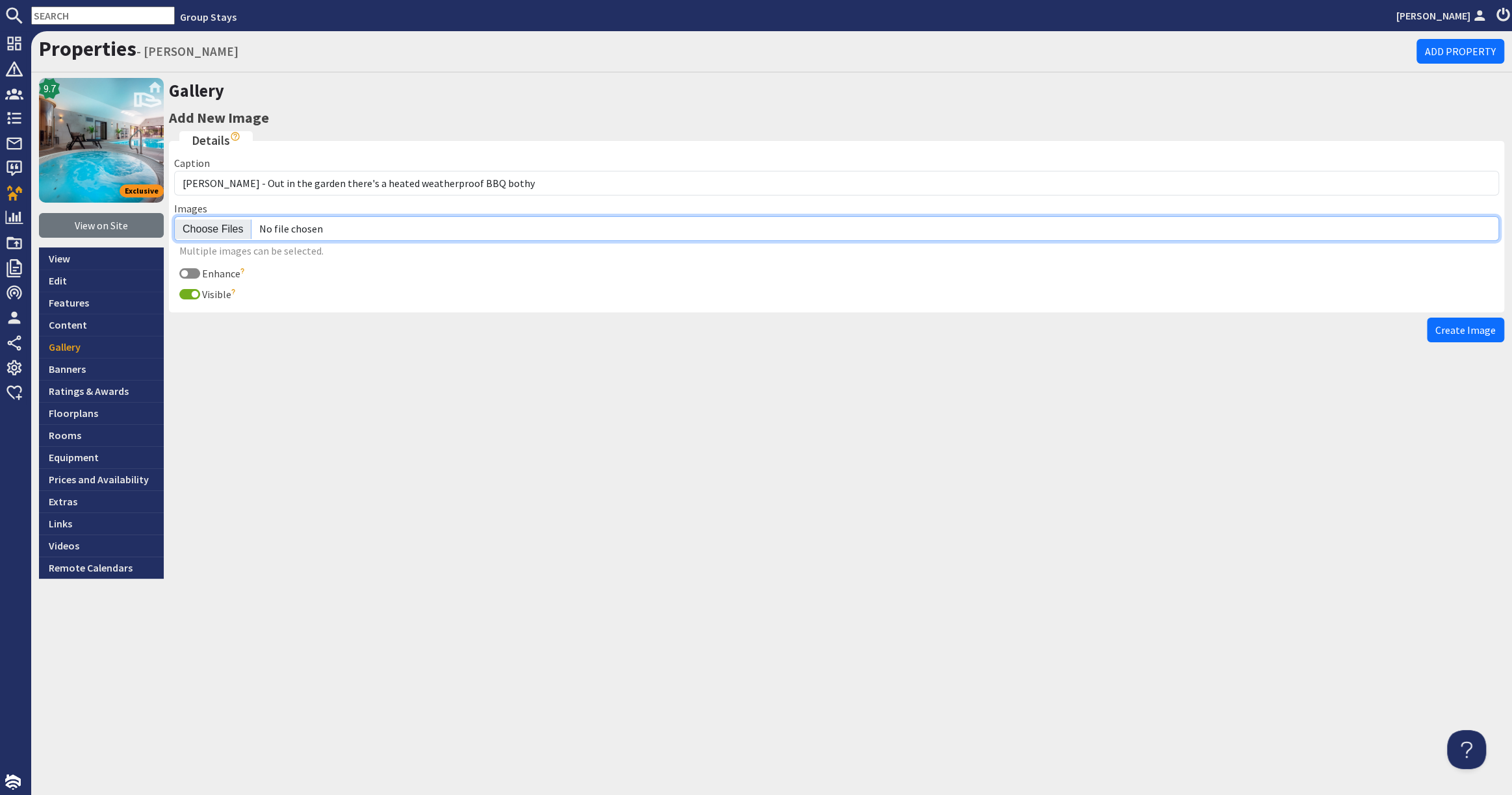
click at [206, 226] on input "file" at bounding box center [836, 228] width 1324 height 25
type input "C:\fakepath\kingshay-barton-large-holiday-home-group-accommodation-sleeps-14.jpg"
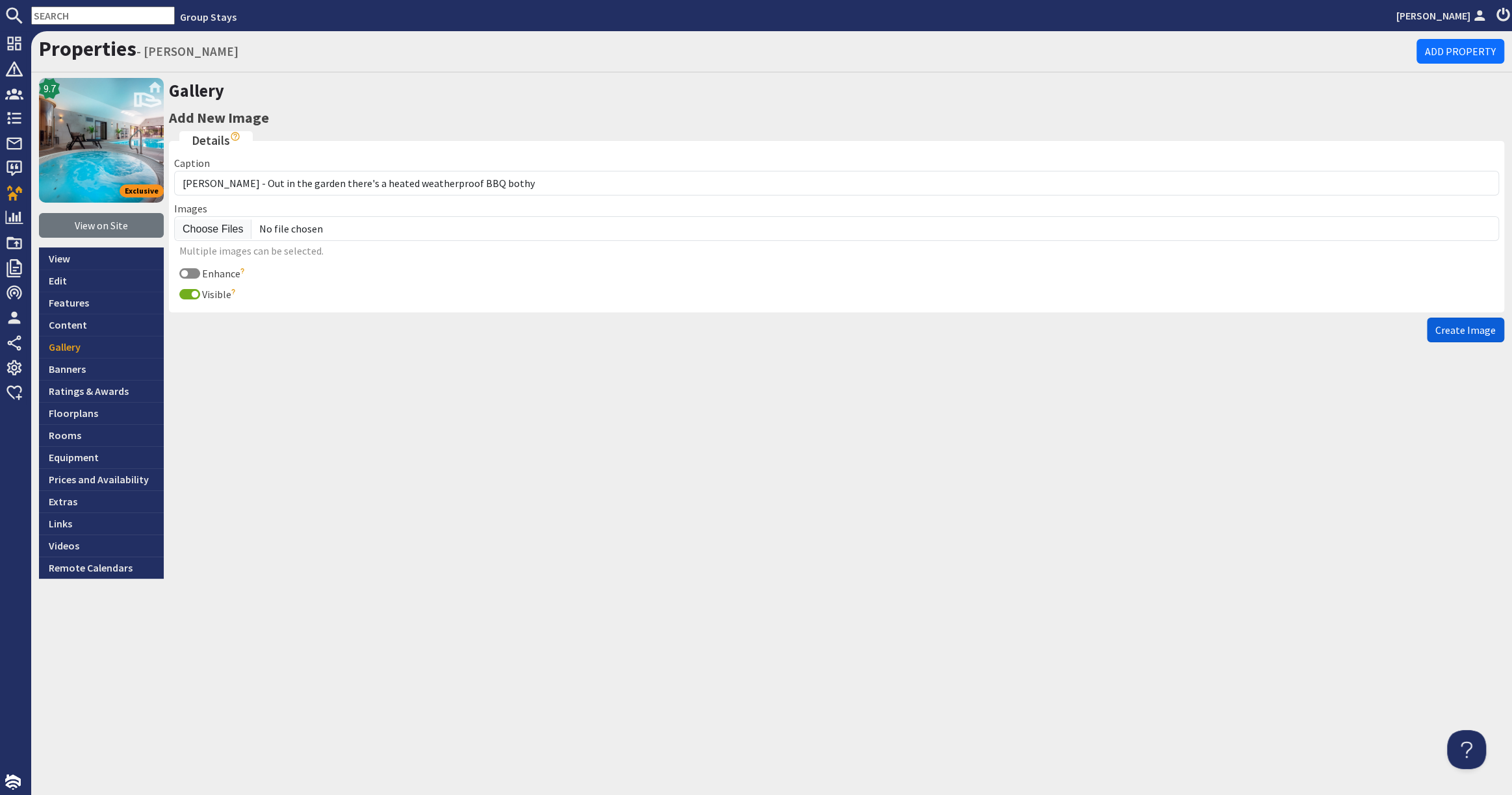
click at [1449, 332] on span "Create Image" at bounding box center [1465, 329] width 60 height 13
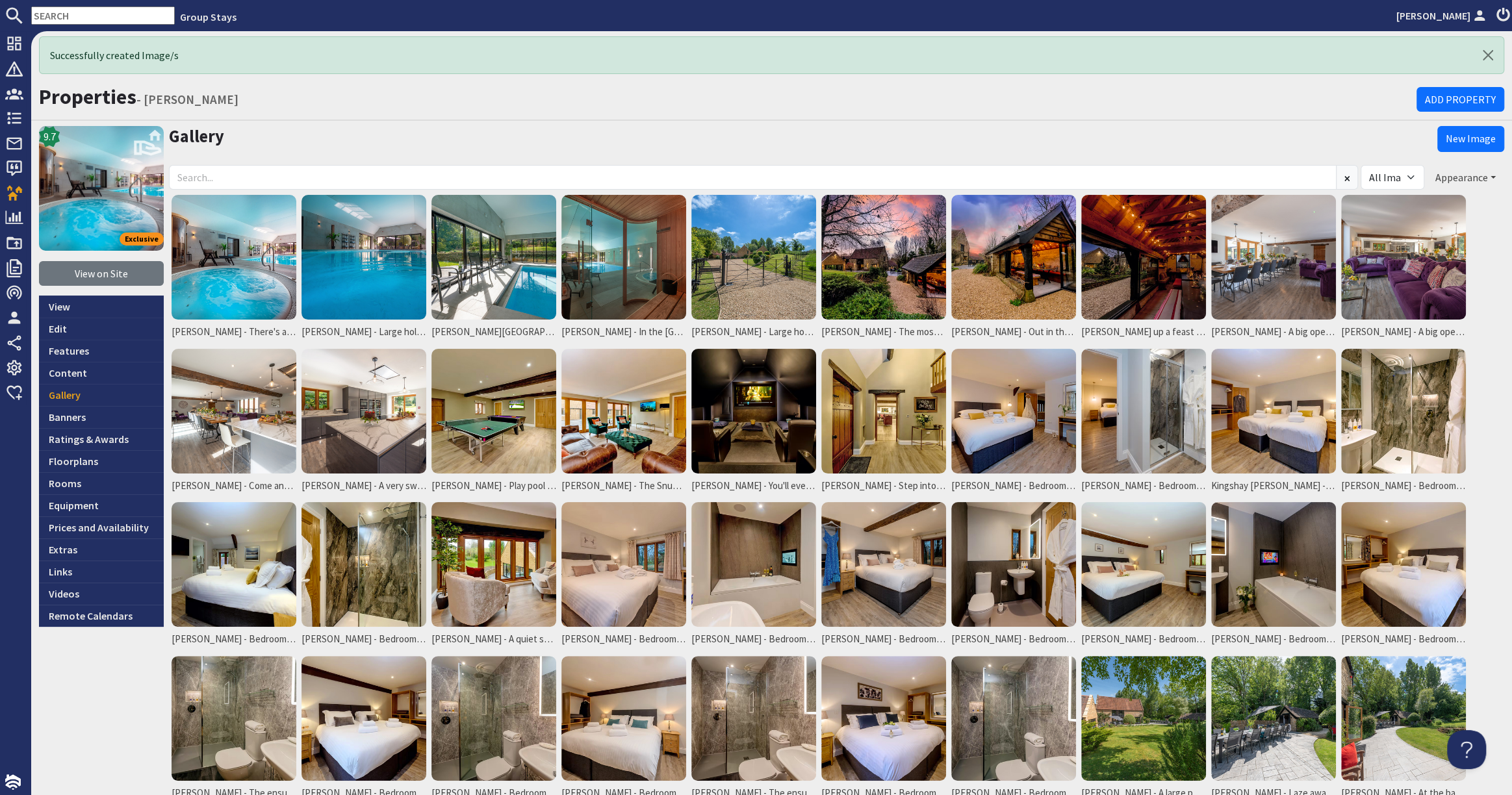
click at [1446, 170] on button "Appearance" at bounding box center [1465, 177] width 77 height 25
click at [1425, 201] on link "Reorder" at bounding box center [1415, 203] width 51 height 13
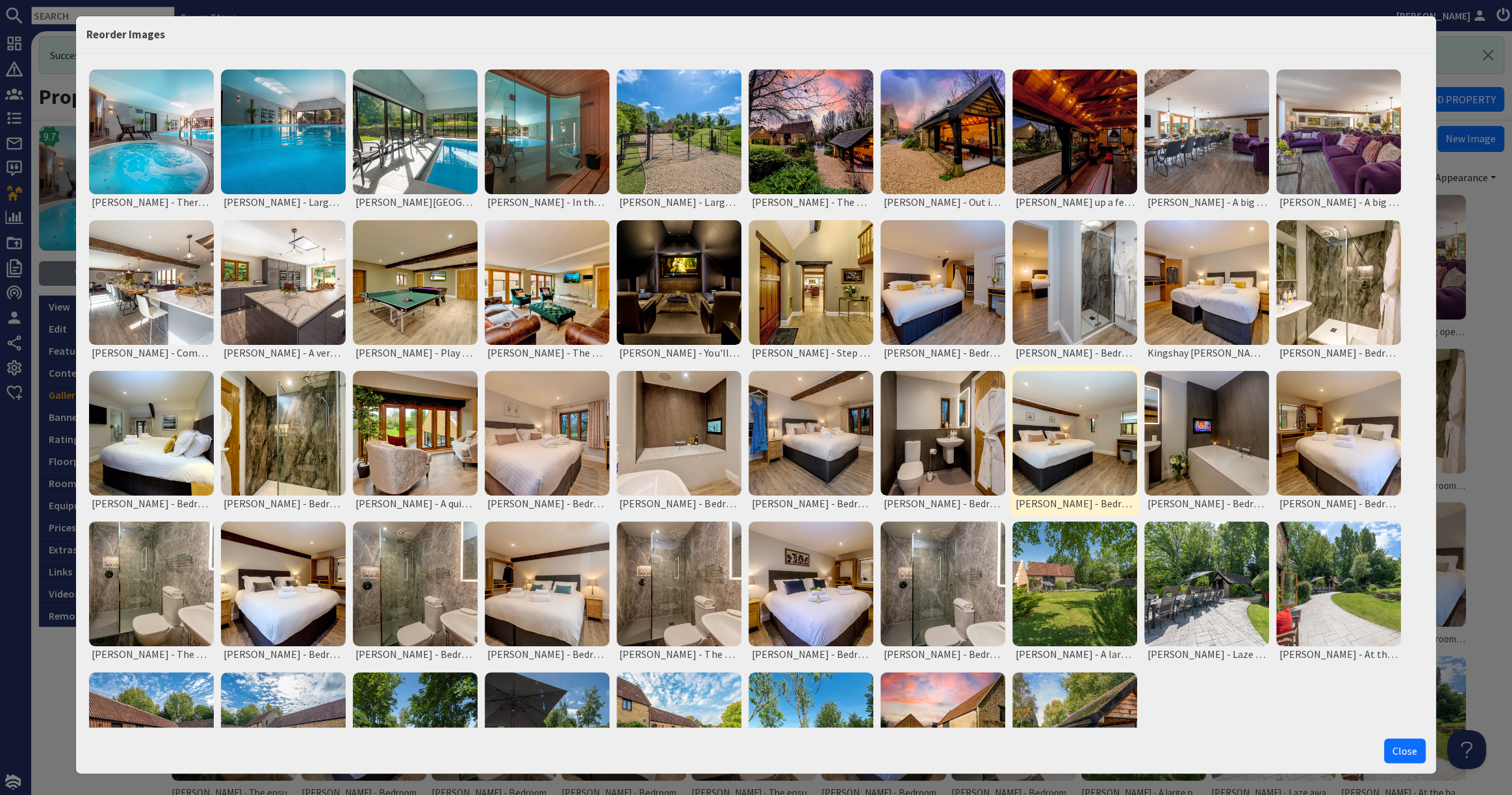
scroll to position [109, 0]
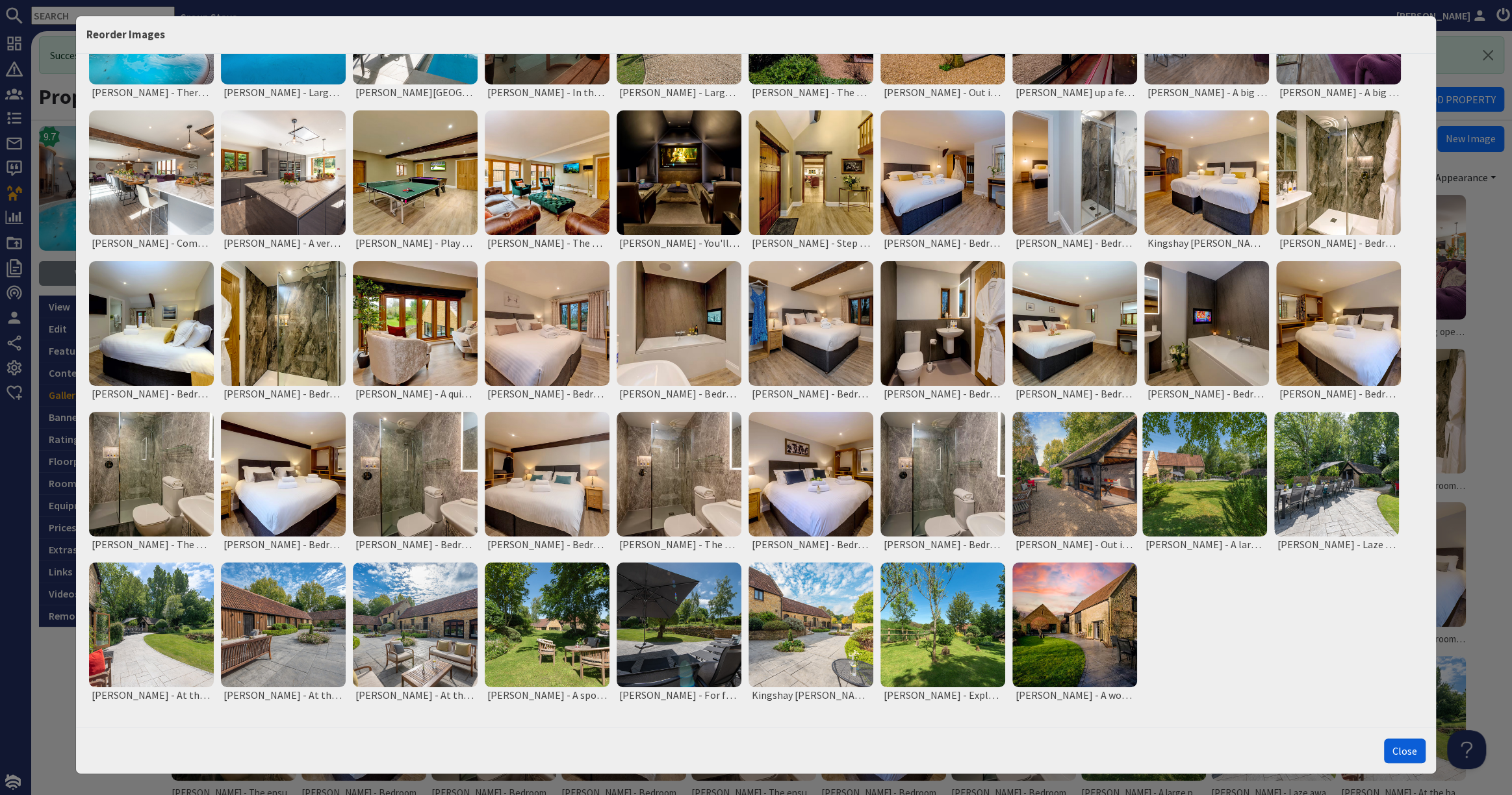
click at [1405, 743] on button "Close" at bounding box center [1405, 750] width 42 height 25
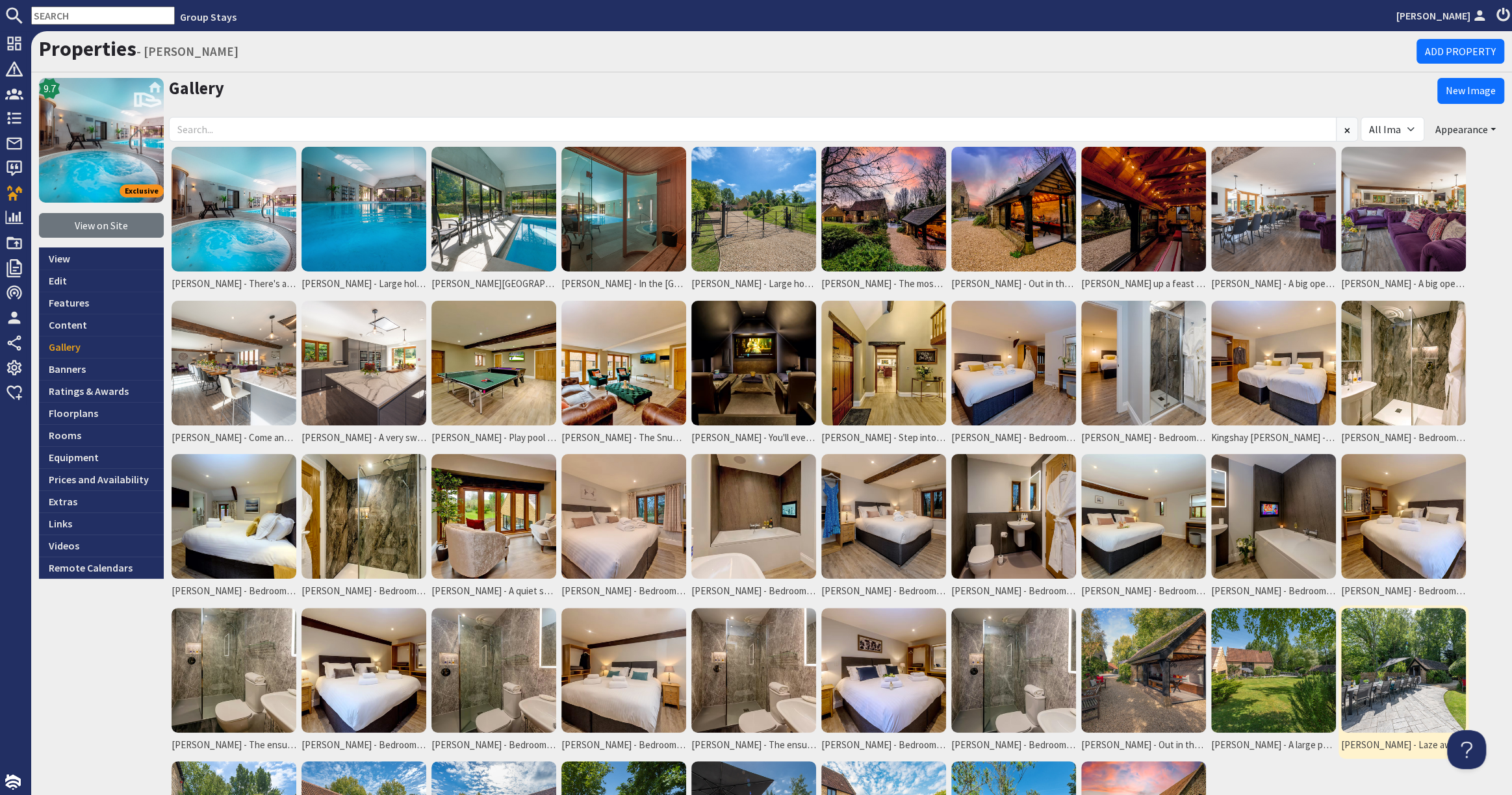
scroll to position [0, 0]
click at [515, 338] on img at bounding box center [493, 363] width 124 height 124
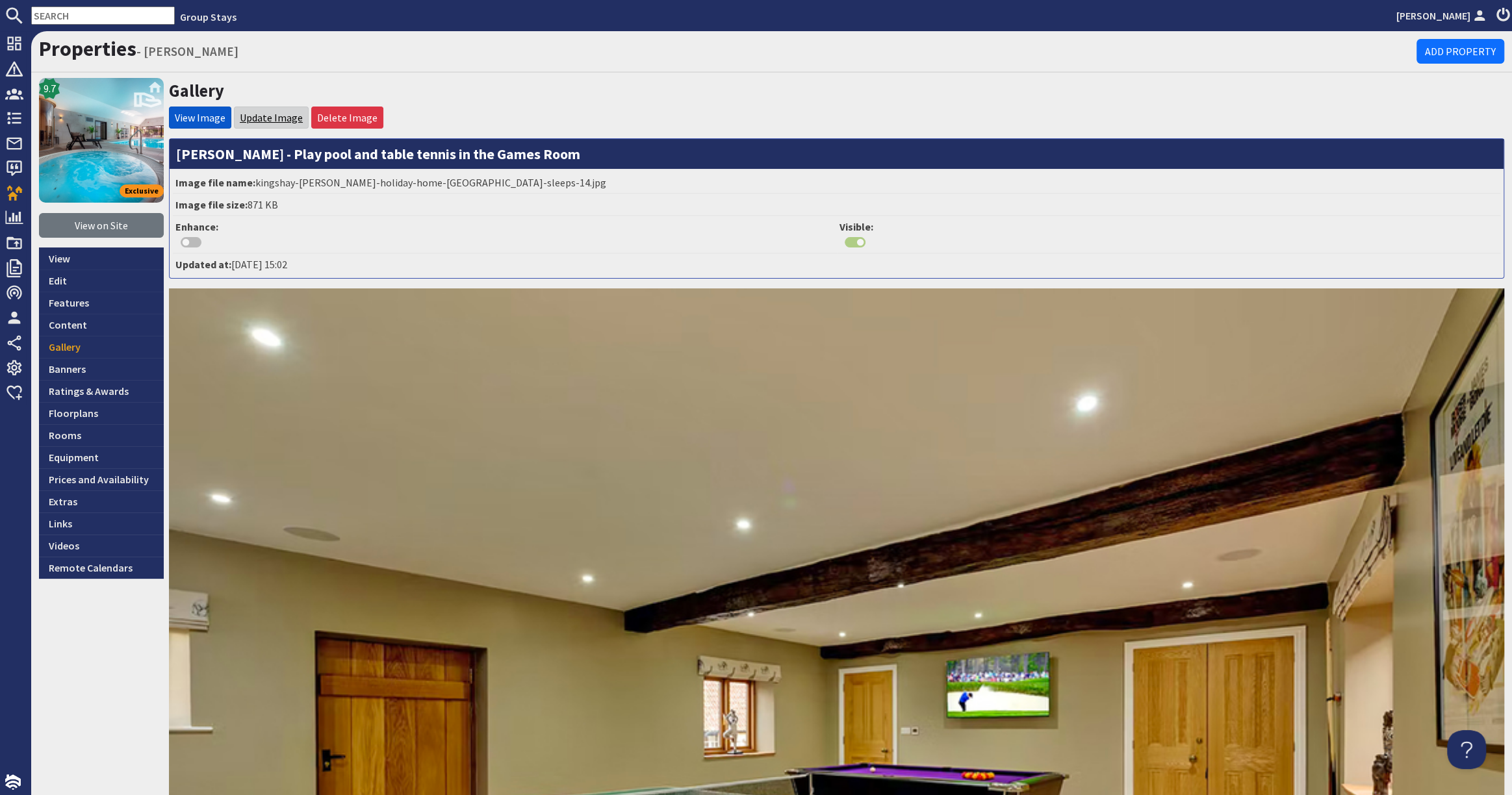
click at [255, 114] on link "Update Image" at bounding box center [271, 117] width 63 height 13
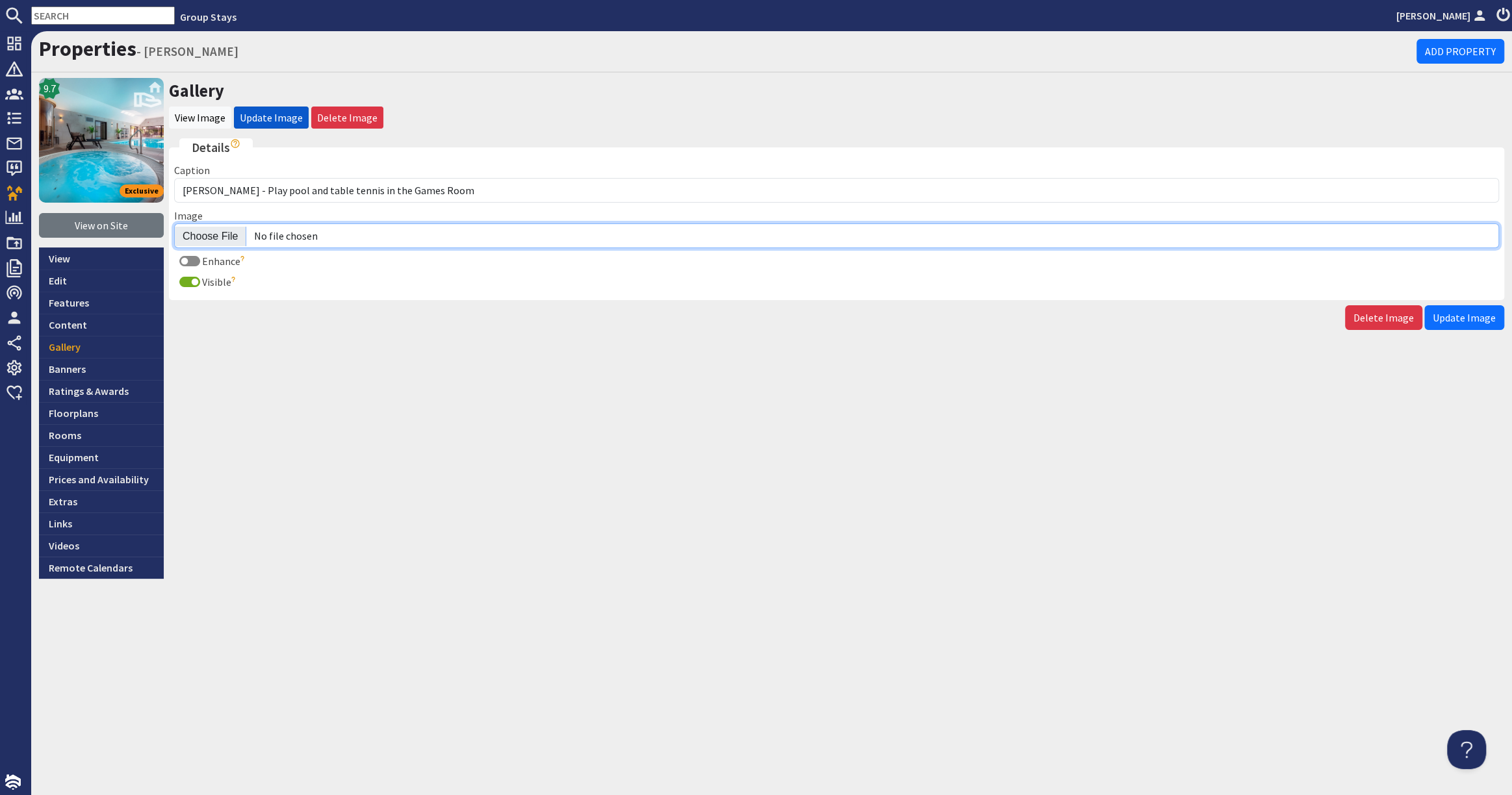
click at [203, 234] on input "Image" at bounding box center [836, 235] width 1324 height 25
type input "C:\fakepath\kingshay-barton-large-holiday-home-group-accommodation-sleeps-15.jpg"
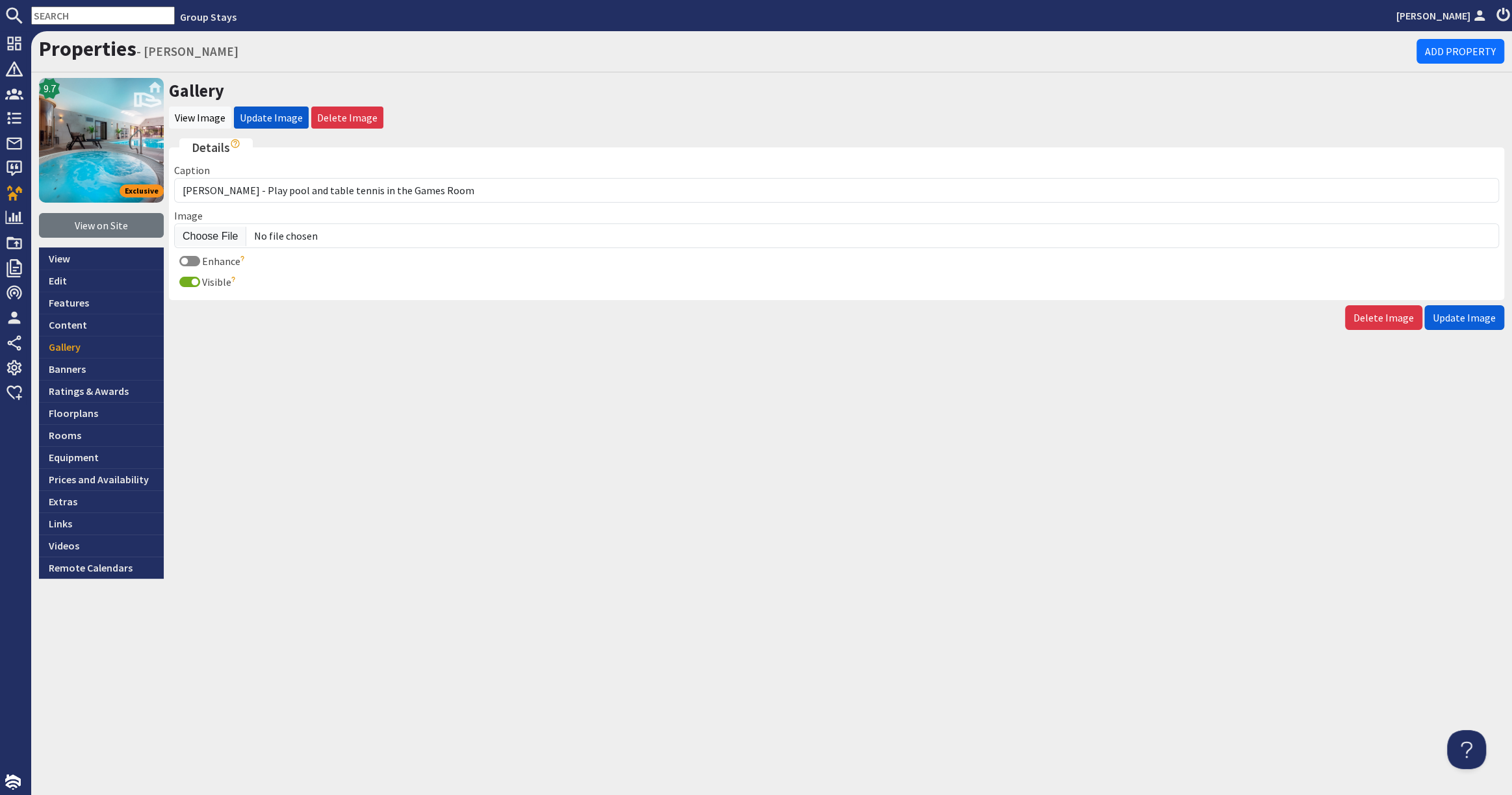
click at [1470, 317] on span "Update Image" at bounding box center [1464, 317] width 63 height 13
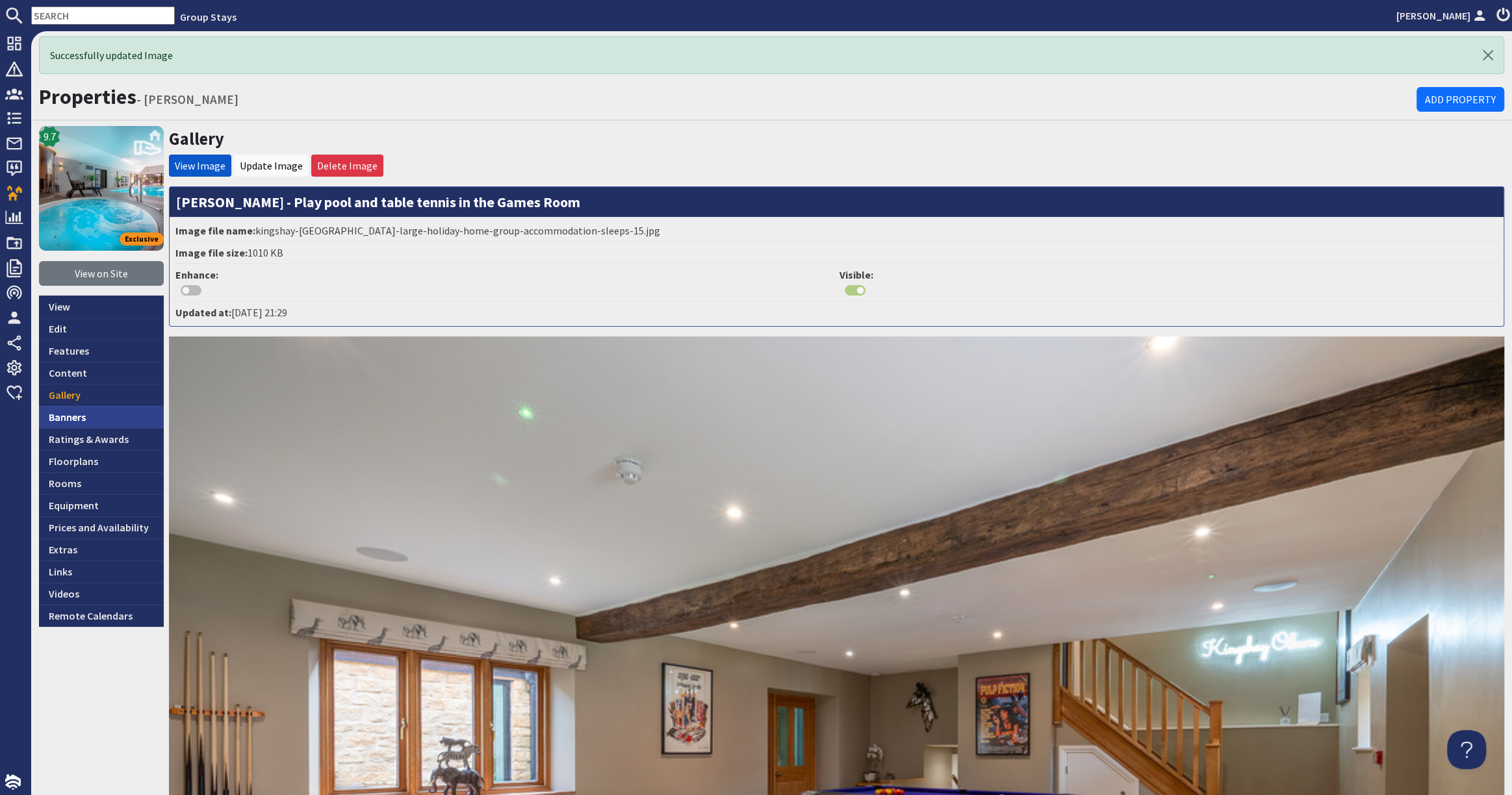
click at [91, 413] on link "Banners" at bounding box center [101, 417] width 124 height 22
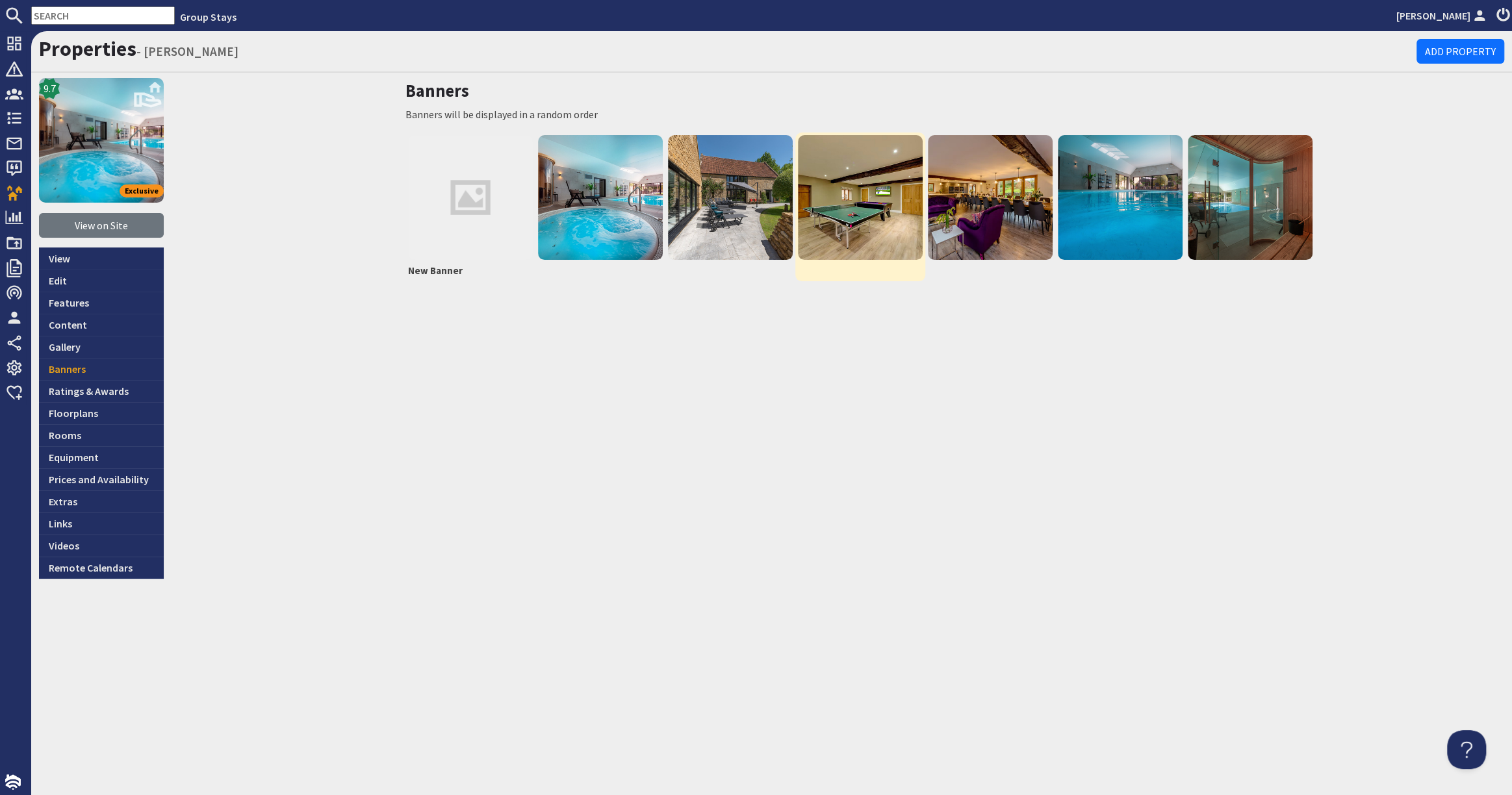
click at [891, 206] on img at bounding box center [860, 197] width 124 height 124
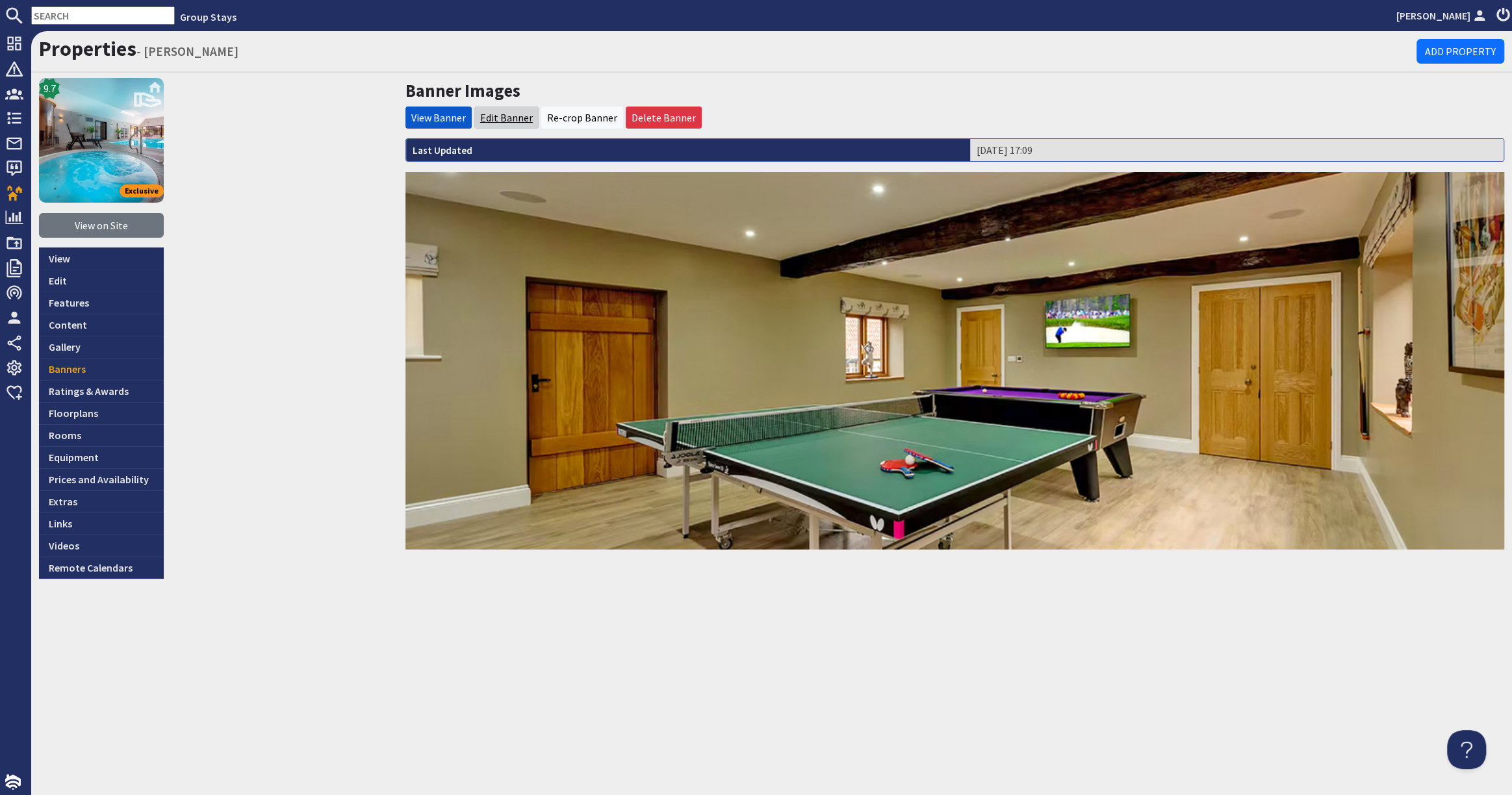
click at [505, 115] on link "Edit Banner" at bounding box center [506, 117] width 53 height 13
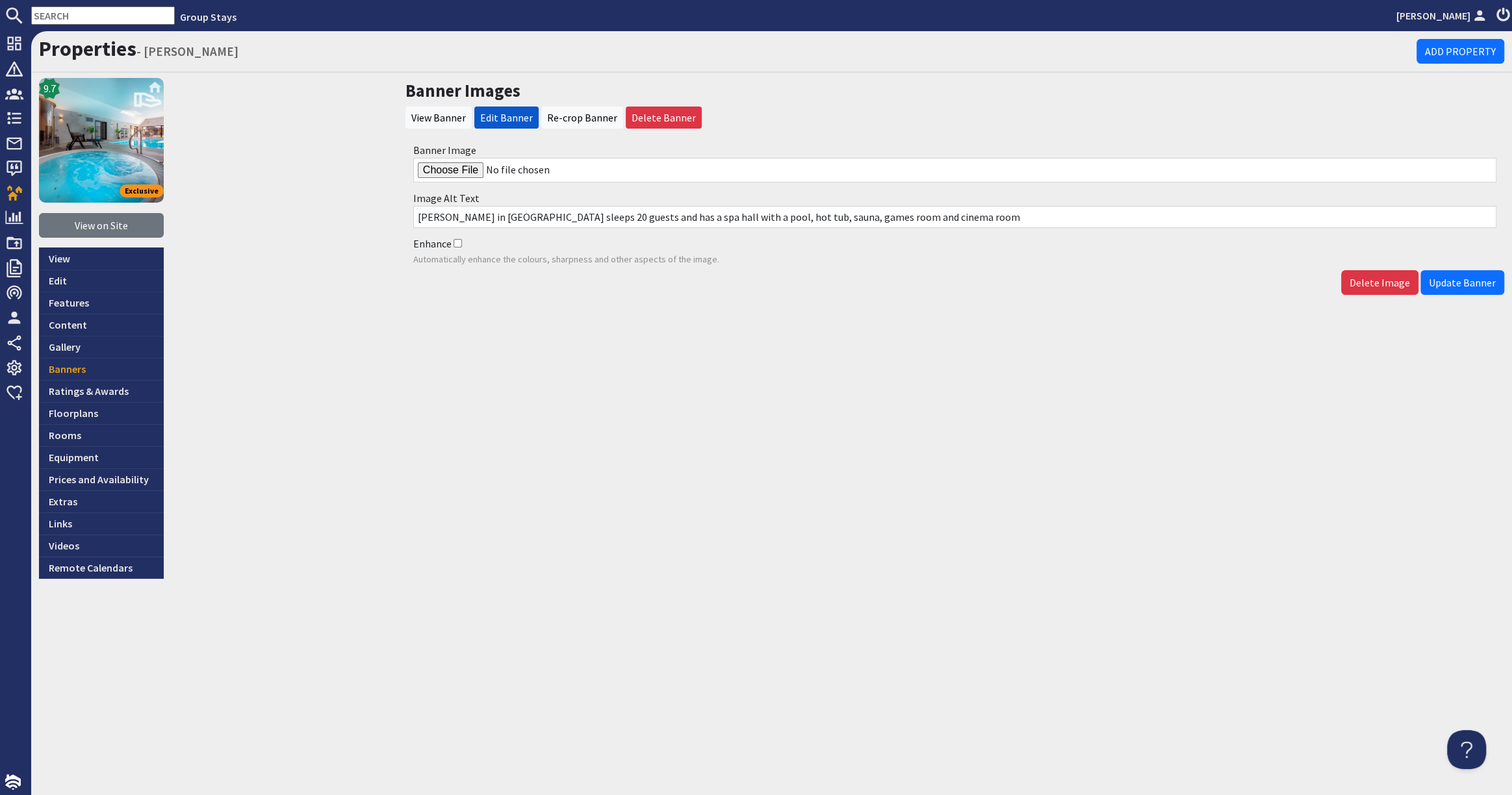
click at [450, 167] on input "Banner Image" at bounding box center [955, 170] width 1083 height 25
type input "C:\fakepath\kingshay-barton-large-holiday-home-group-accommodation-sleeps-15.jpg"
click at [1444, 280] on span "Update Banner" at bounding box center [1462, 282] width 67 height 13
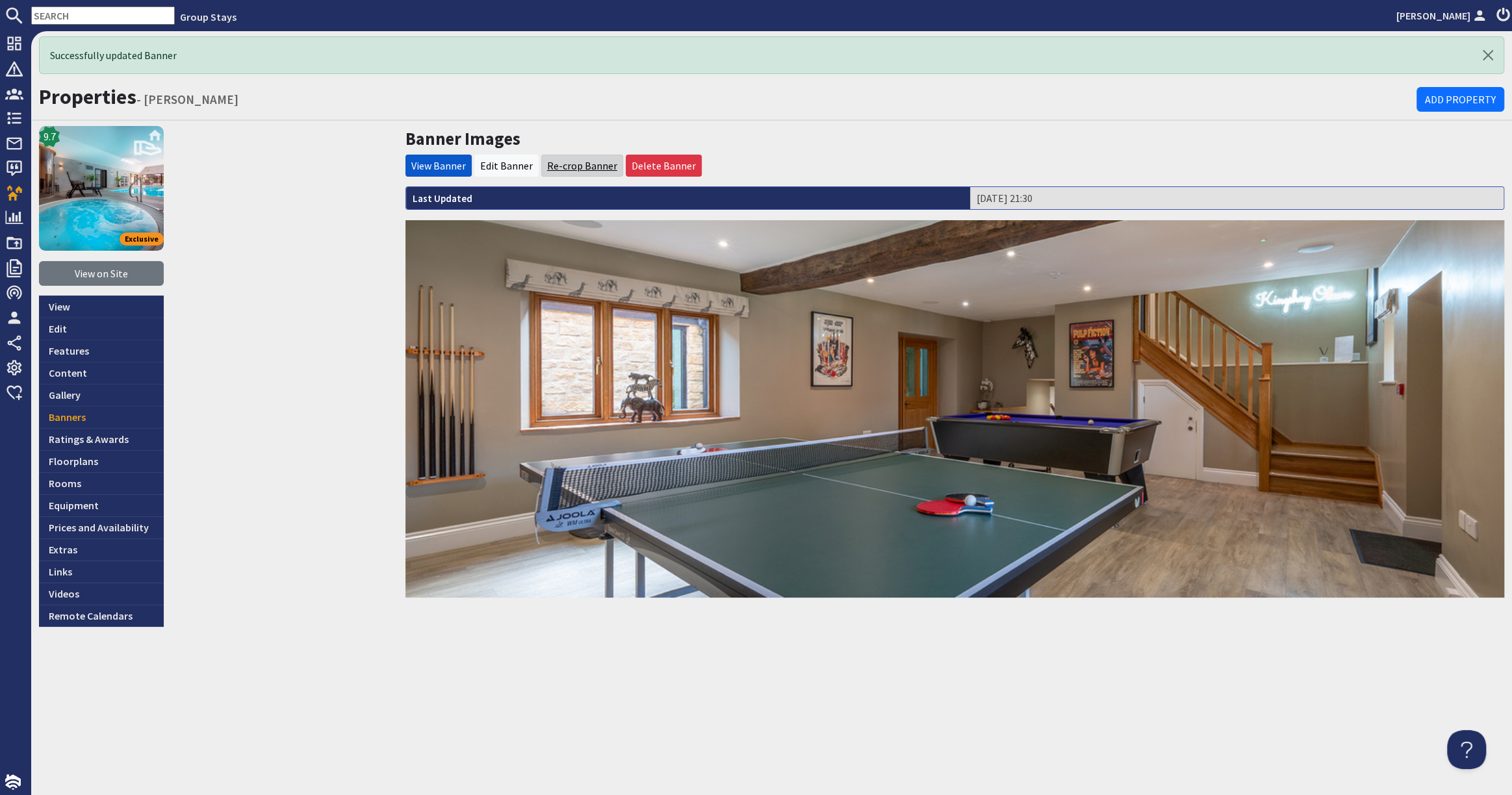
click at [594, 165] on link "Re-crop Banner" at bounding box center [582, 165] width 70 height 13
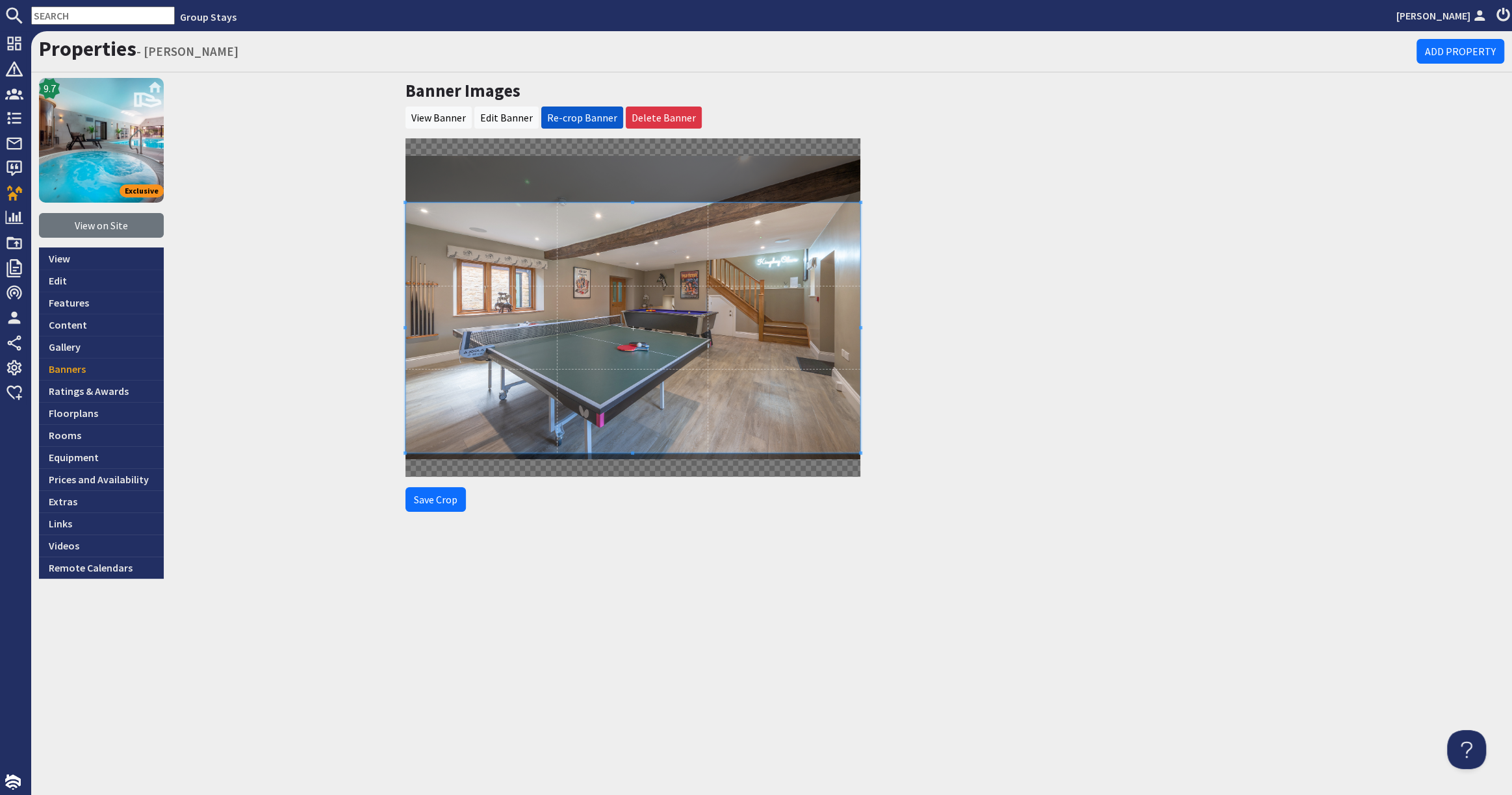
click at [537, 389] on span at bounding box center [632, 328] width 455 height 250
click at [446, 490] on button "Save Crop" at bounding box center [435, 499] width 60 height 25
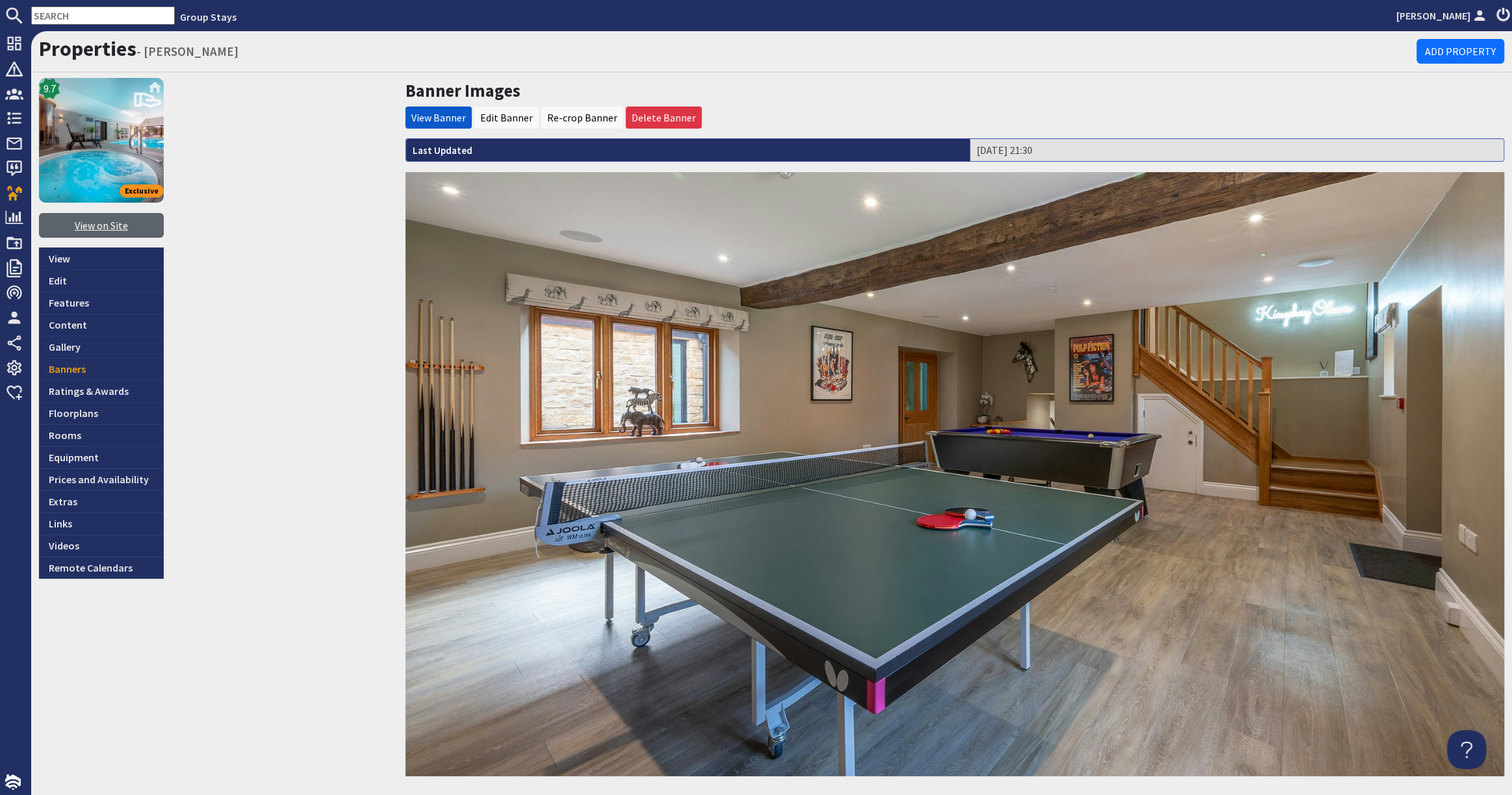
click at [100, 223] on link "View on Site" at bounding box center [101, 225] width 124 height 25
click at [107, 370] on link "Banners" at bounding box center [101, 369] width 124 height 22
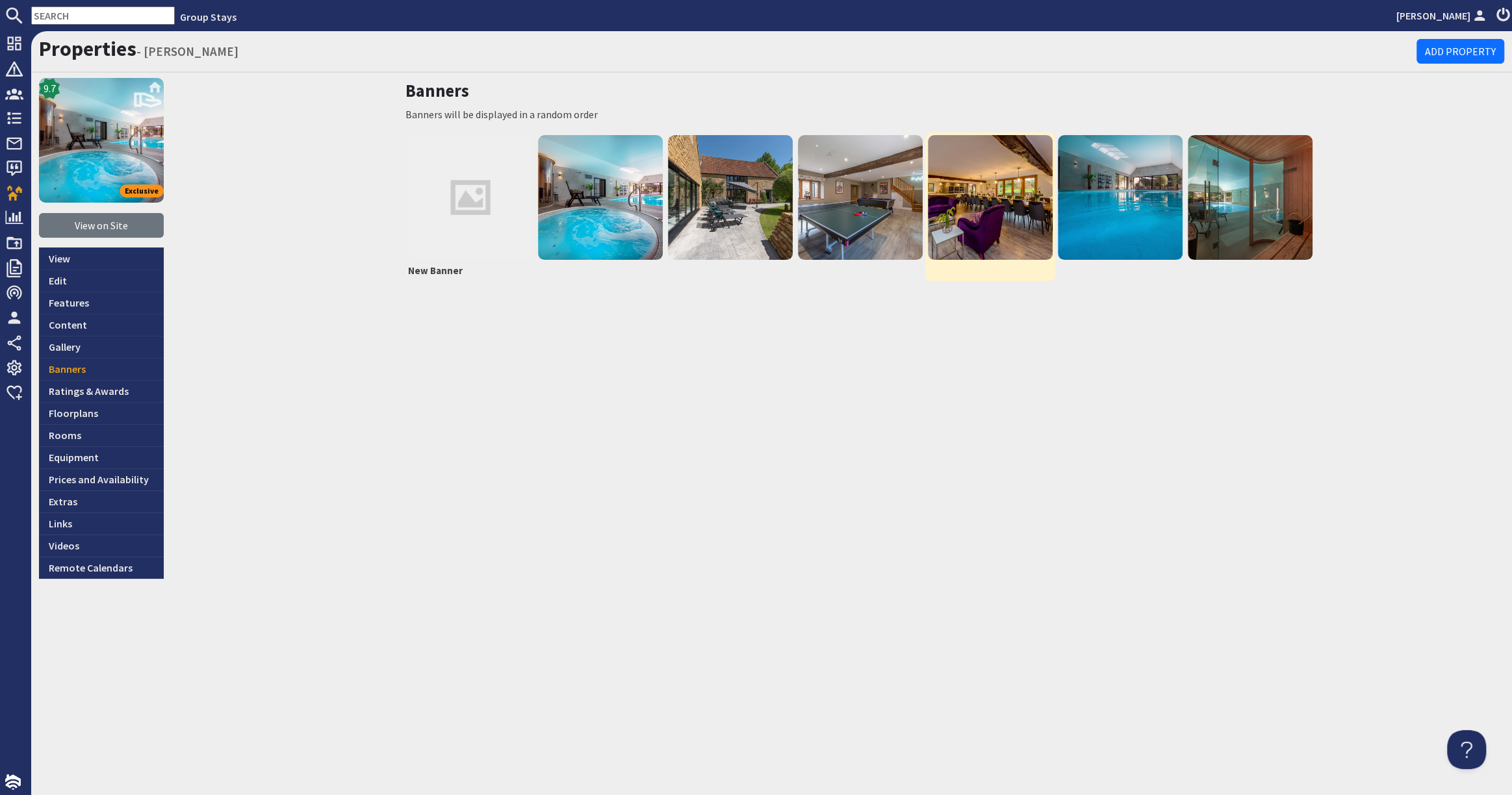
click at [988, 227] on img at bounding box center [989, 197] width 124 height 124
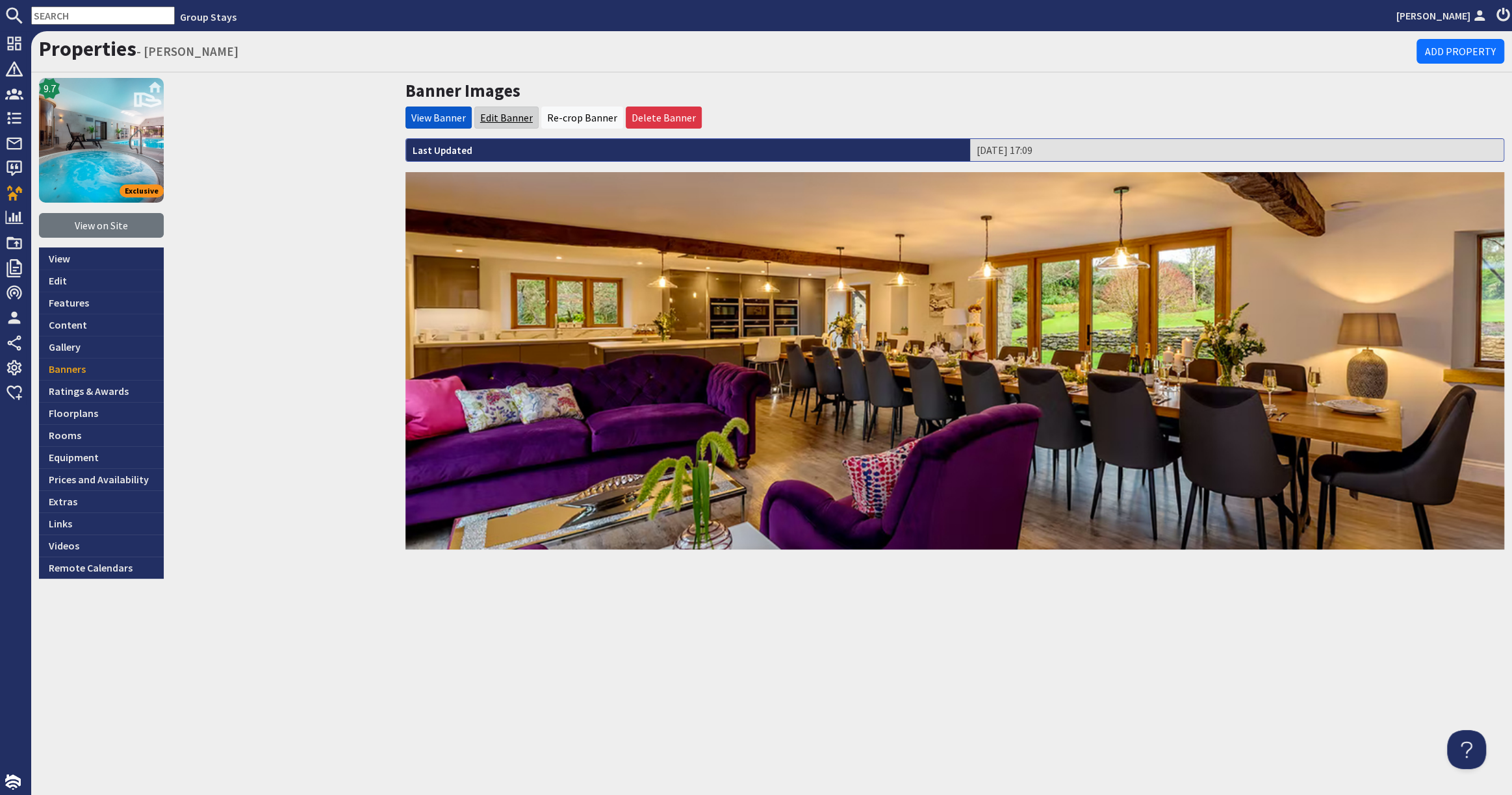
click at [515, 112] on link "Edit Banner" at bounding box center [506, 117] width 53 height 13
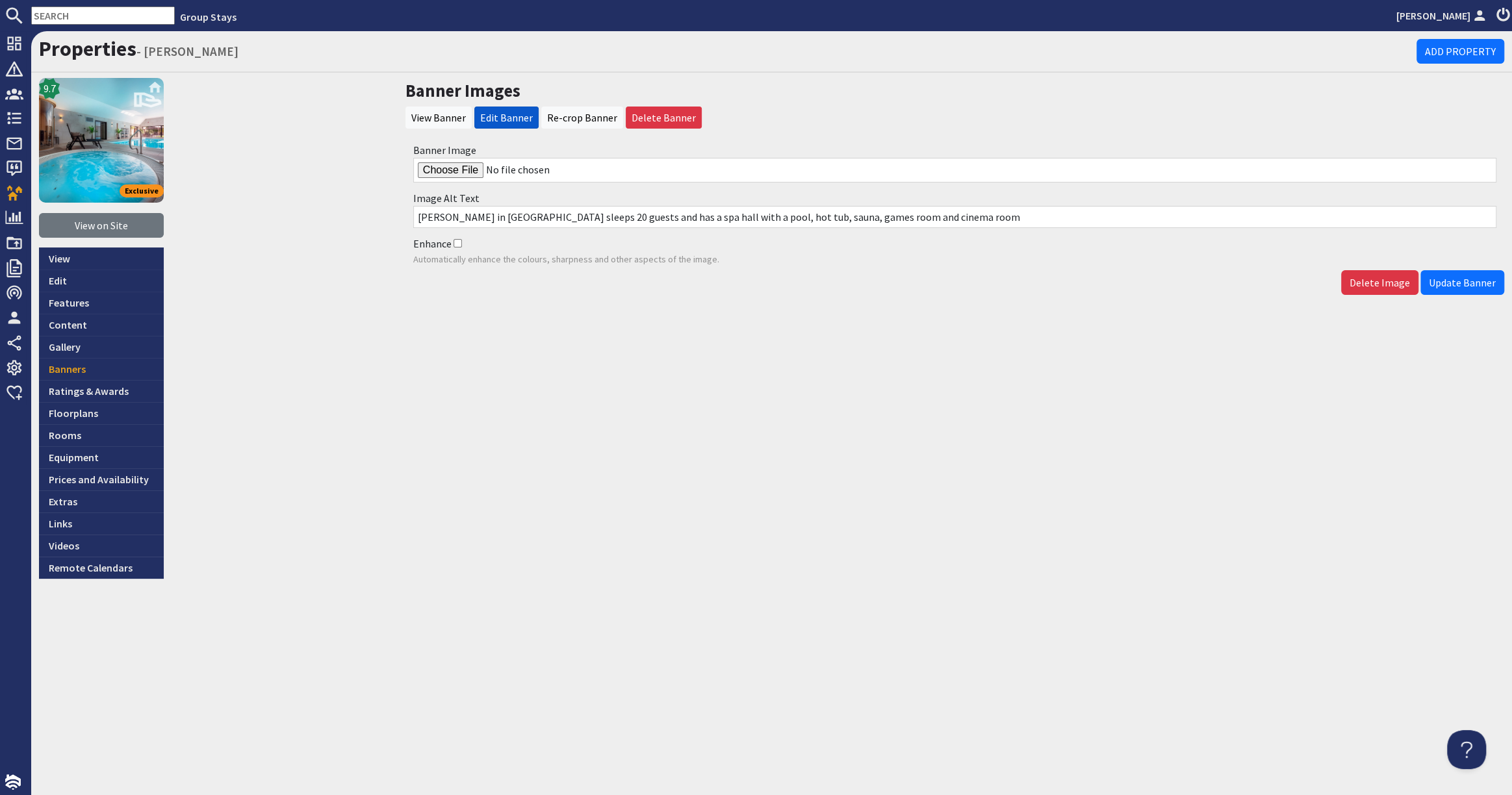
click at [452, 170] on input "Banner Image" at bounding box center [955, 170] width 1083 height 25
type input "C:\fakepath\kingshay-barton-large-holiday-home-group-accommodation-sleeps18.jpg"
click at [1461, 280] on span "Update Banner" at bounding box center [1462, 282] width 67 height 13
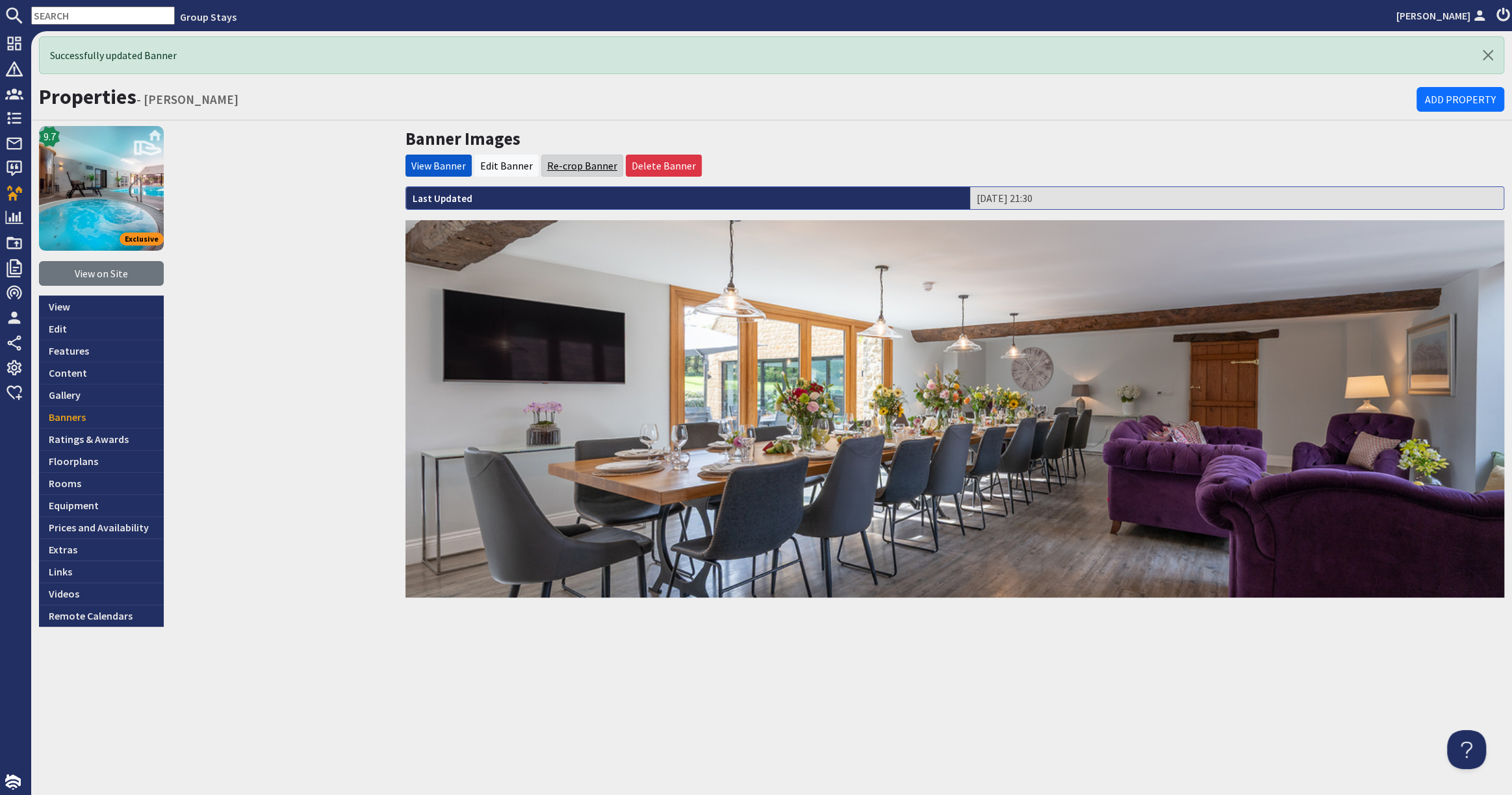
click at [562, 163] on link "Re-crop Banner" at bounding box center [582, 165] width 70 height 13
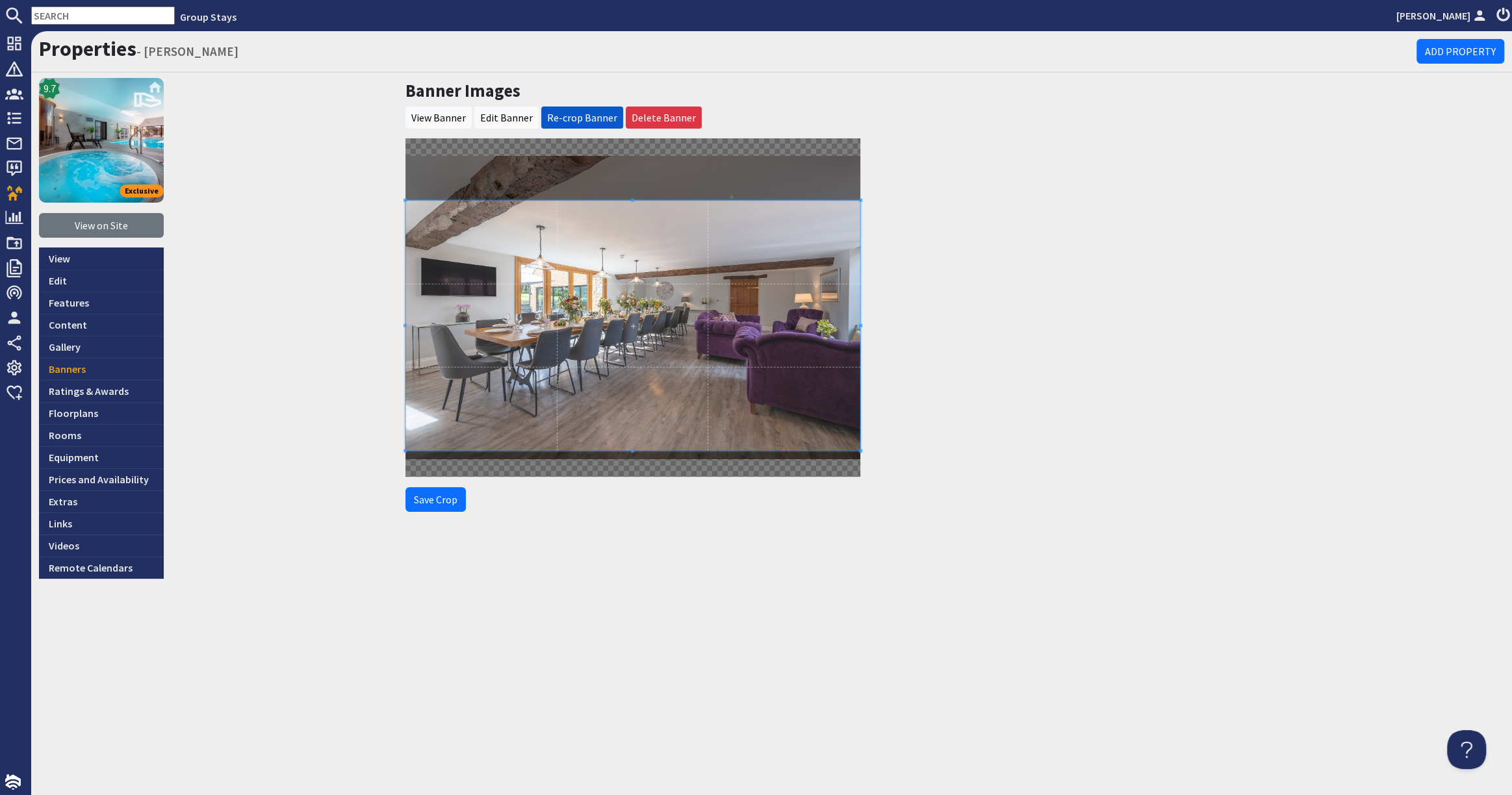
click at [591, 308] on span at bounding box center [632, 326] width 455 height 250
click at [445, 495] on button "Save Crop" at bounding box center [435, 499] width 60 height 25
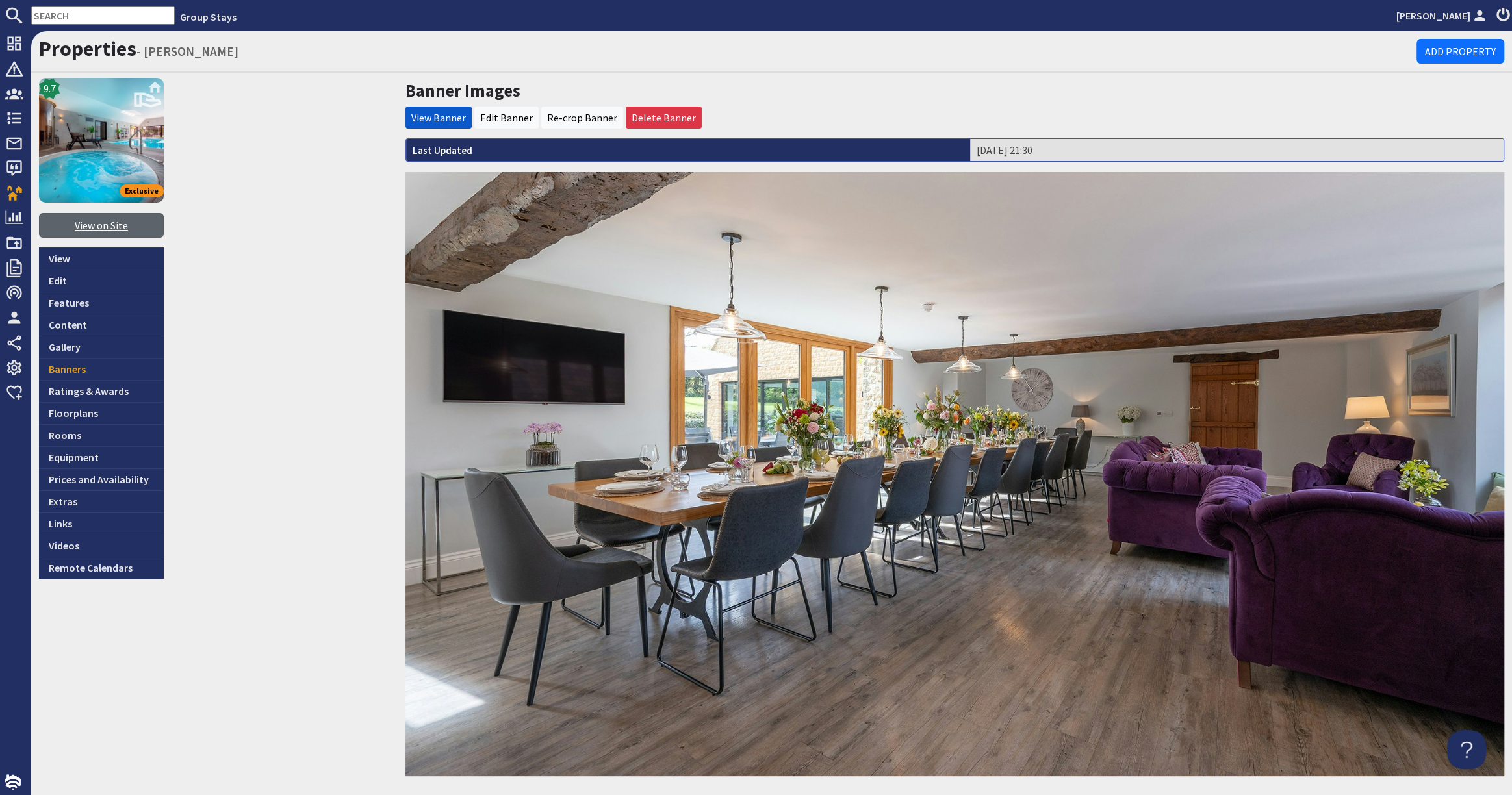
click at [119, 226] on link "View on Site" at bounding box center [101, 225] width 124 height 25
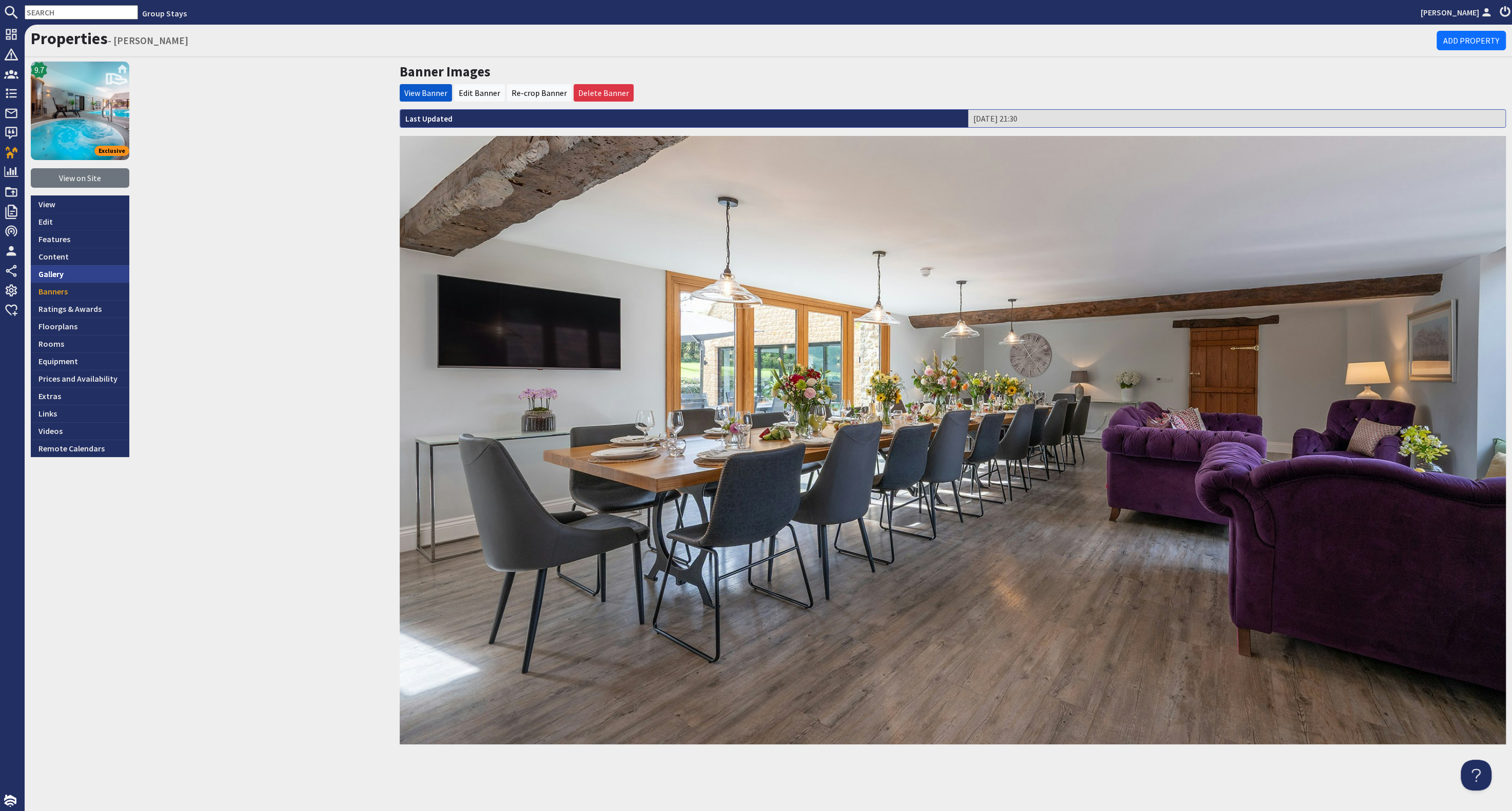
click at [73, 268] on link "Gallery" at bounding box center [79, 274] width 98 height 18
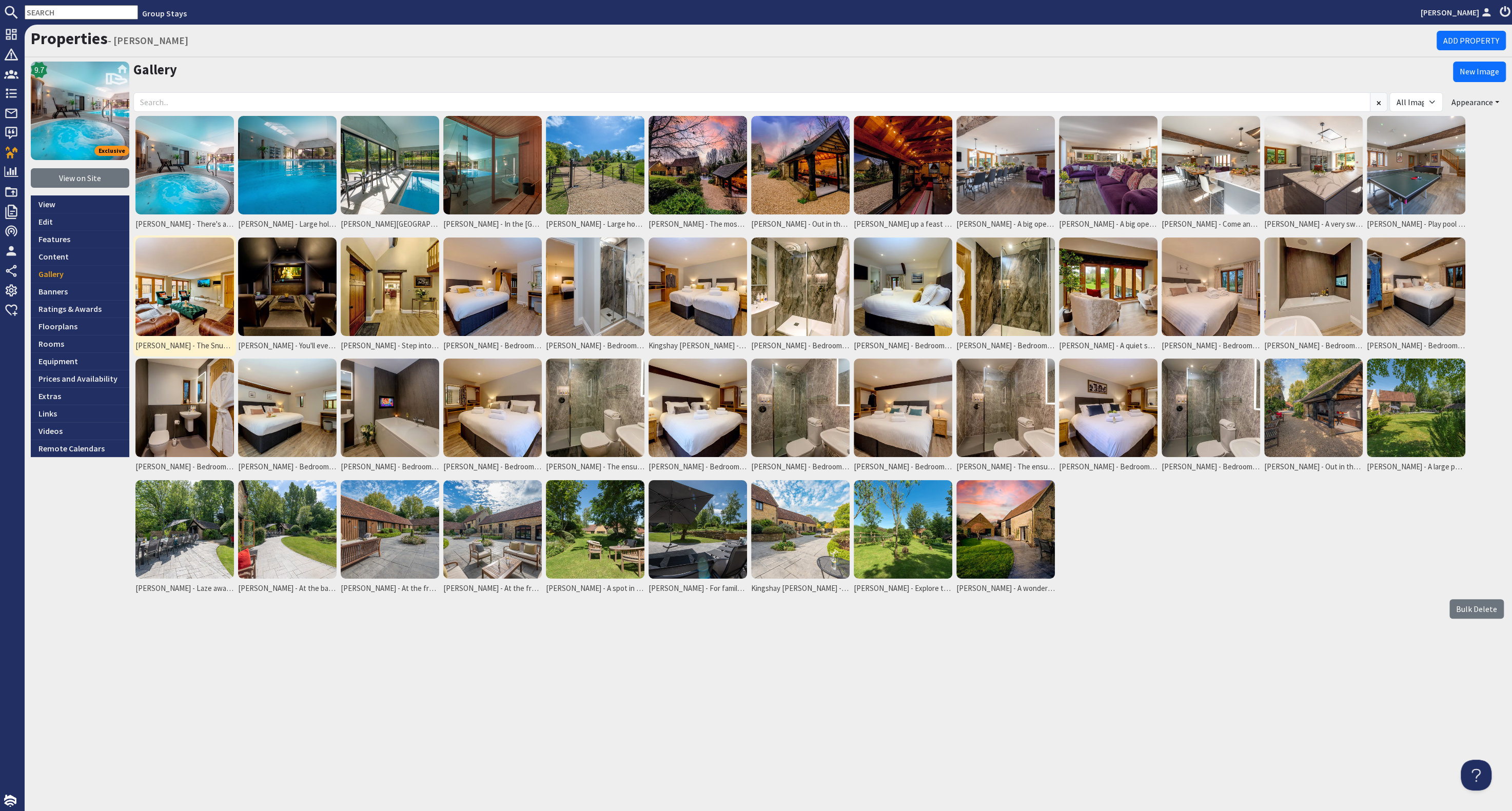
click at [210, 293] on img at bounding box center [184, 286] width 98 height 98
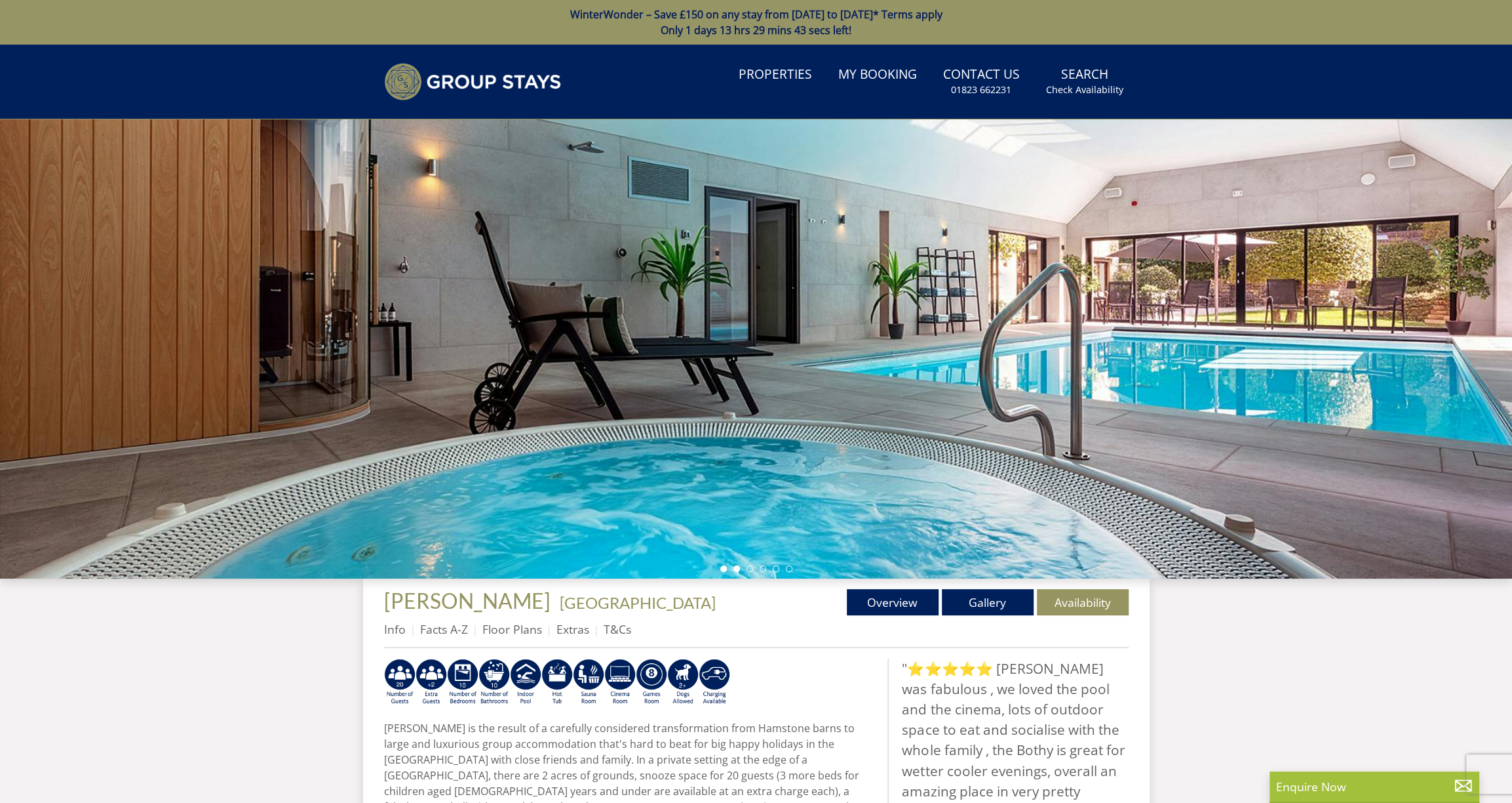
click at [736, 571] on li at bounding box center [736, 568] width 7 height 7
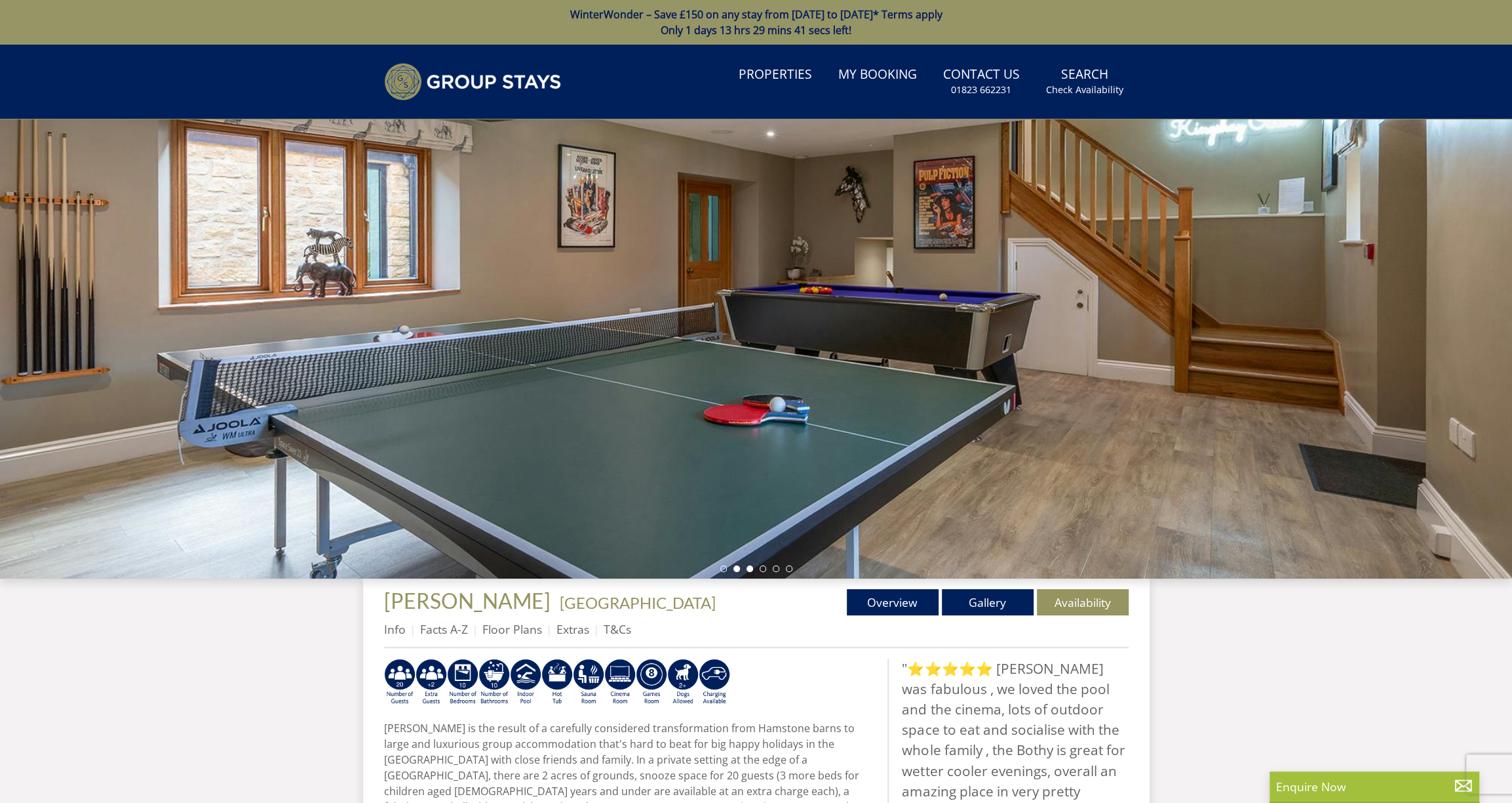
click at [748, 571] on li at bounding box center [749, 568] width 7 height 7
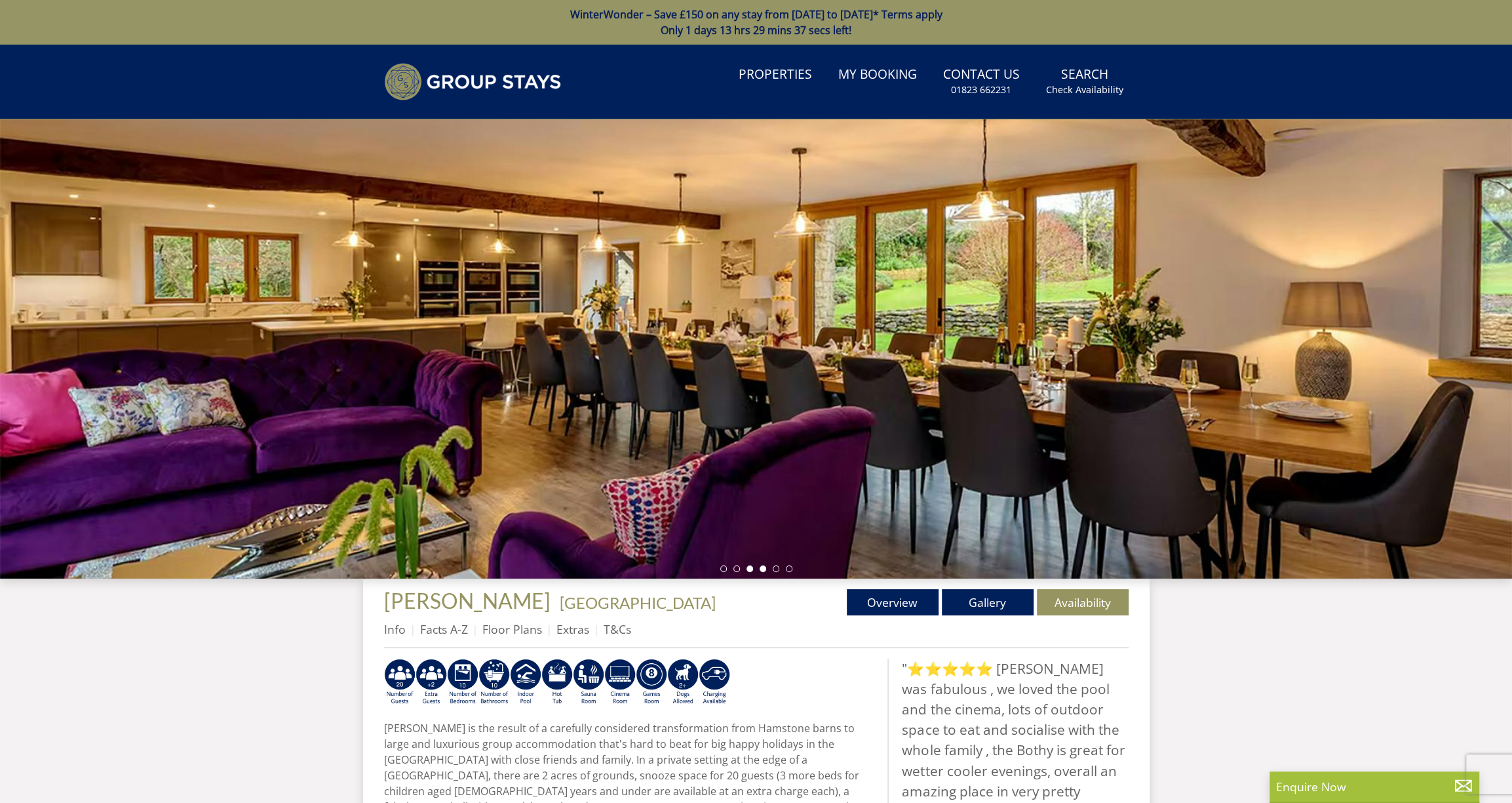
click at [763, 570] on li at bounding box center [763, 568] width 7 height 7
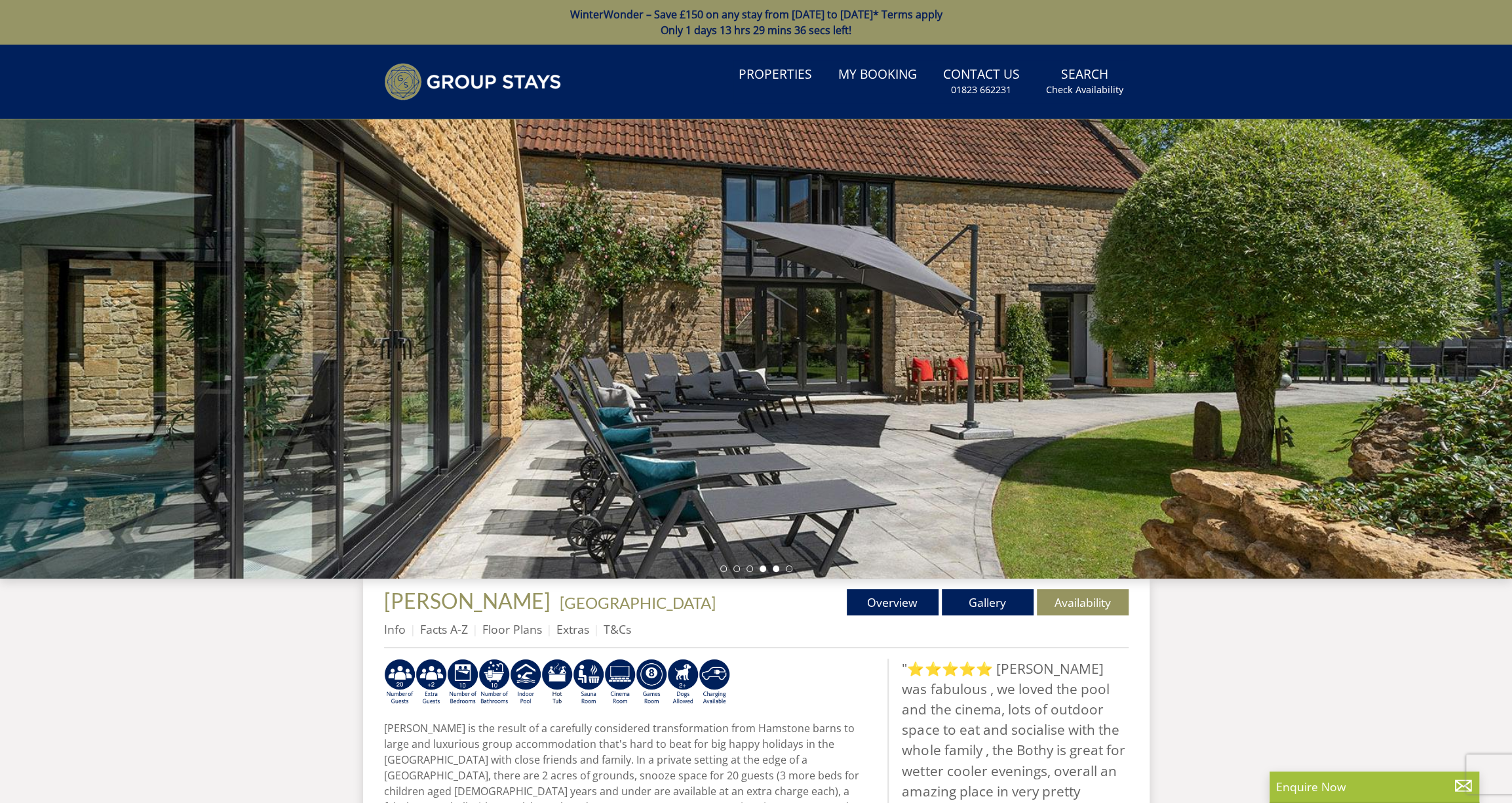
click at [776, 569] on li at bounding box center [776, 568] width 7 height 7
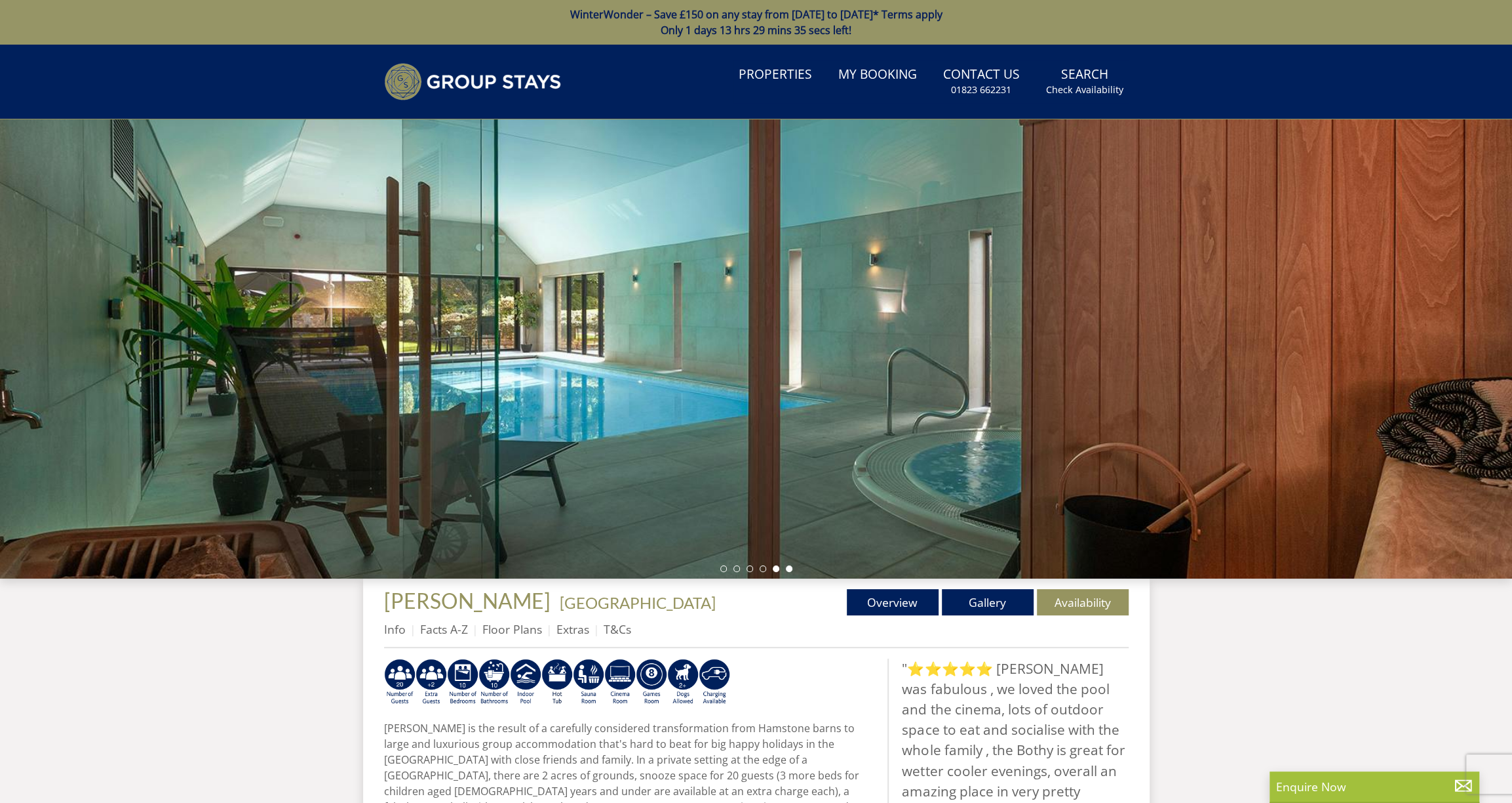
click at [791, 569] on li at bounding box center [789, 568] width 7 height 7
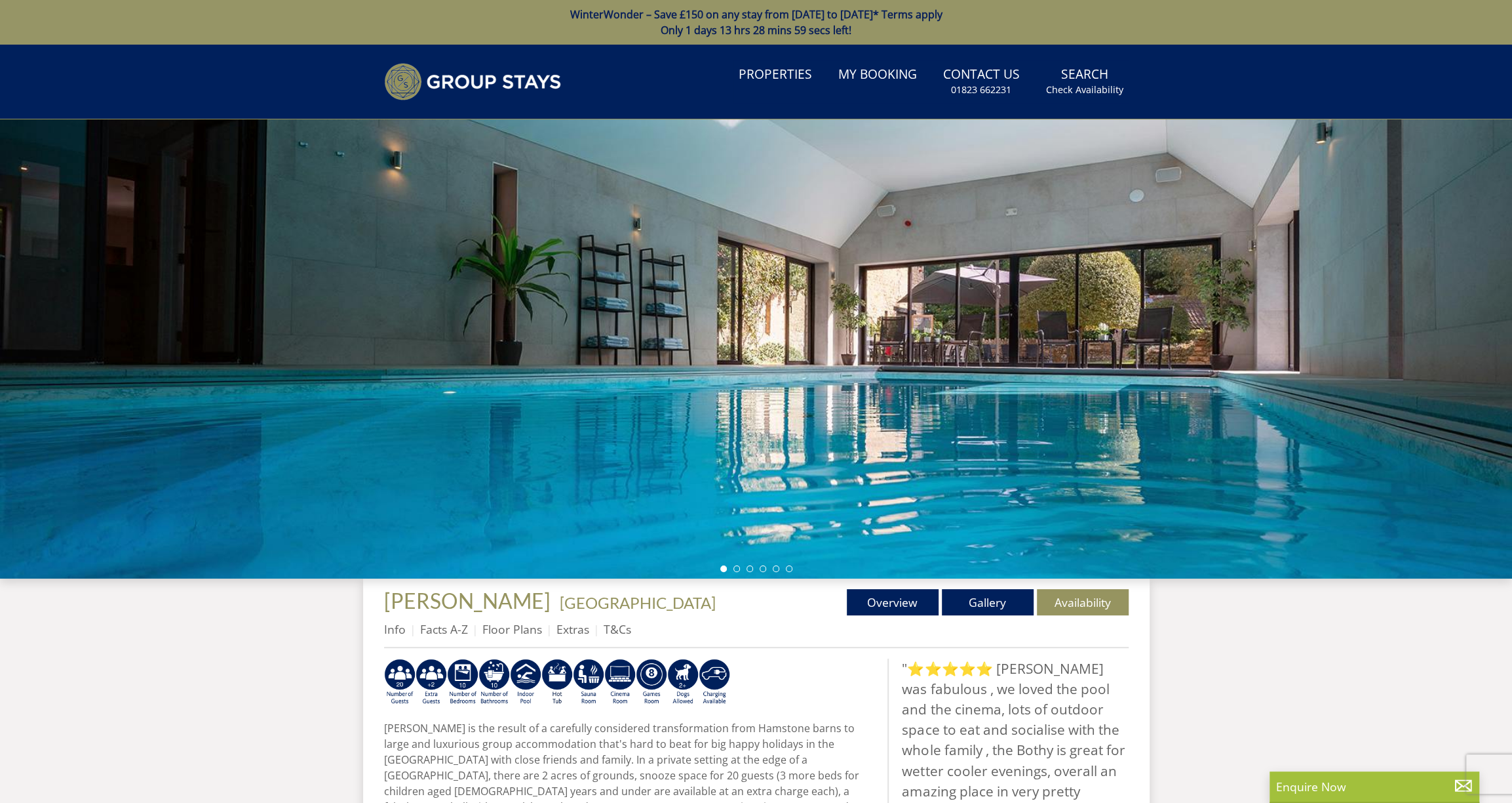
drag, startPoint x: 736, startPoint y: 555, endPoint x: 739, endPoint y: 562, distance: 7.6
click at [736, 555] on div at bounding box center [756, 349] width 1512 height 459
click at [736, 568] on li at bounding box center [736, 568] width 7 height 7
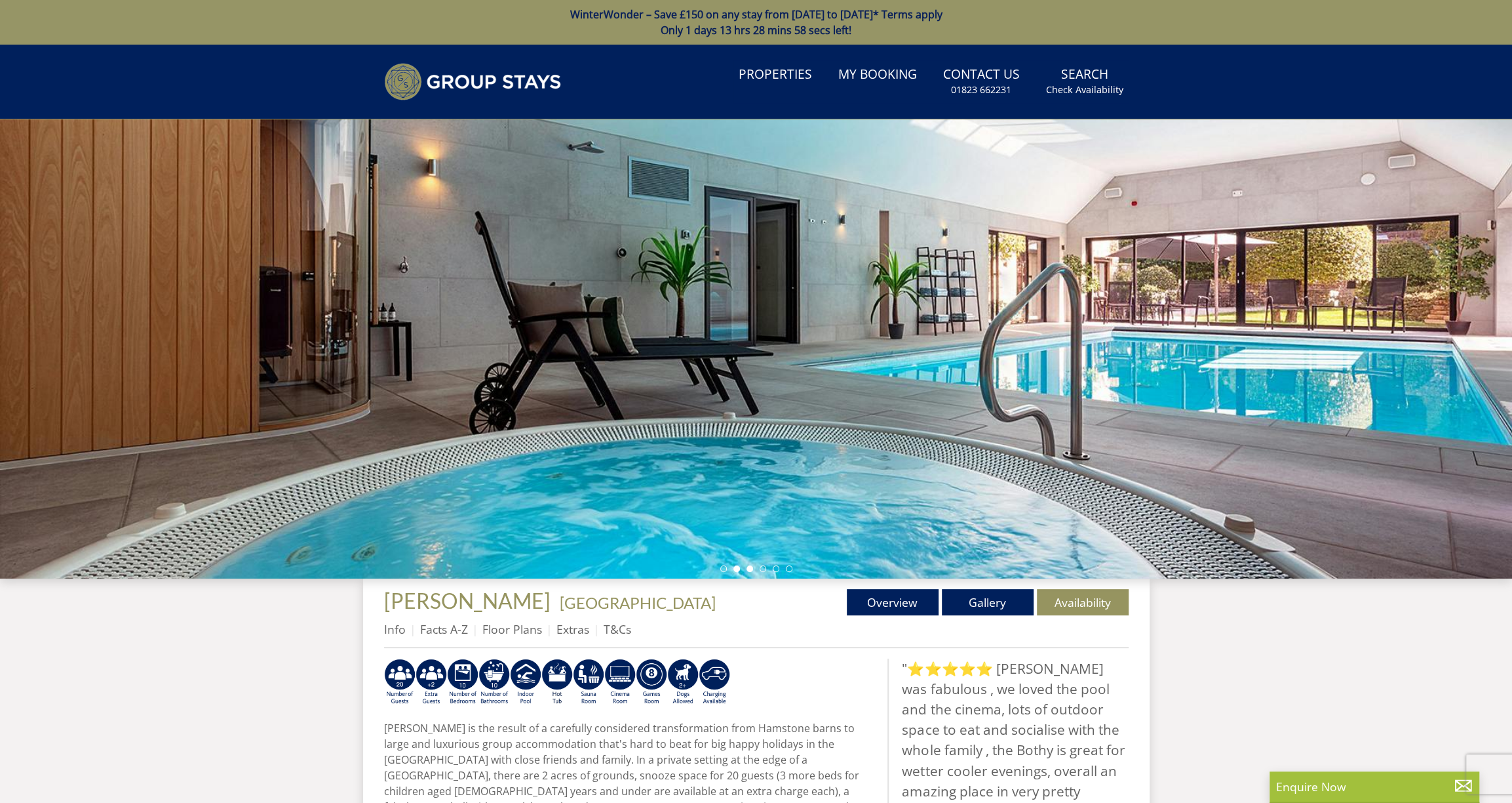
click at [748, 569] on li at bounding box center [749, 568] width 7 height 7
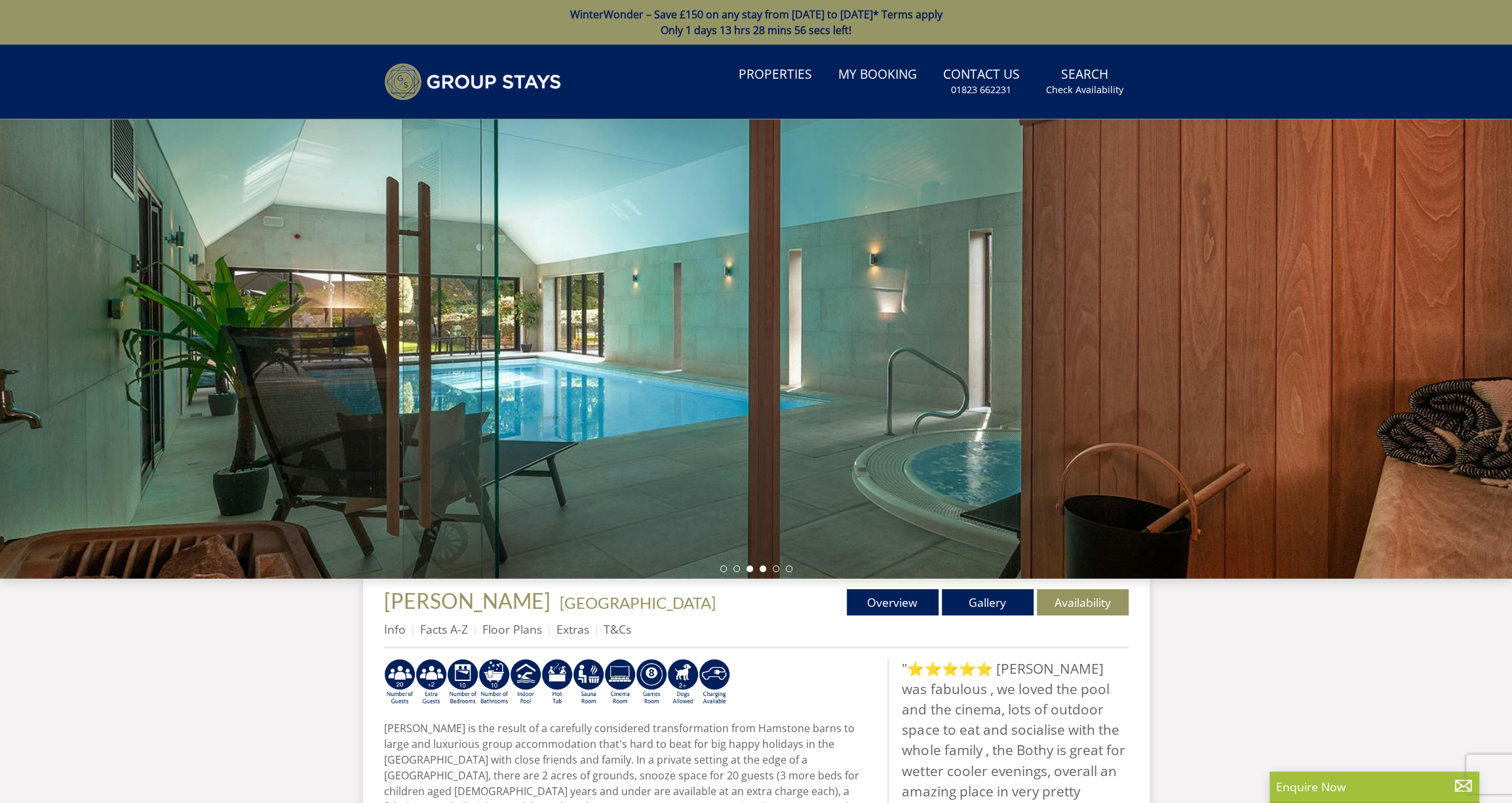
click at [761, 570] on li at bounding box center [763, 568] width 7 height 7
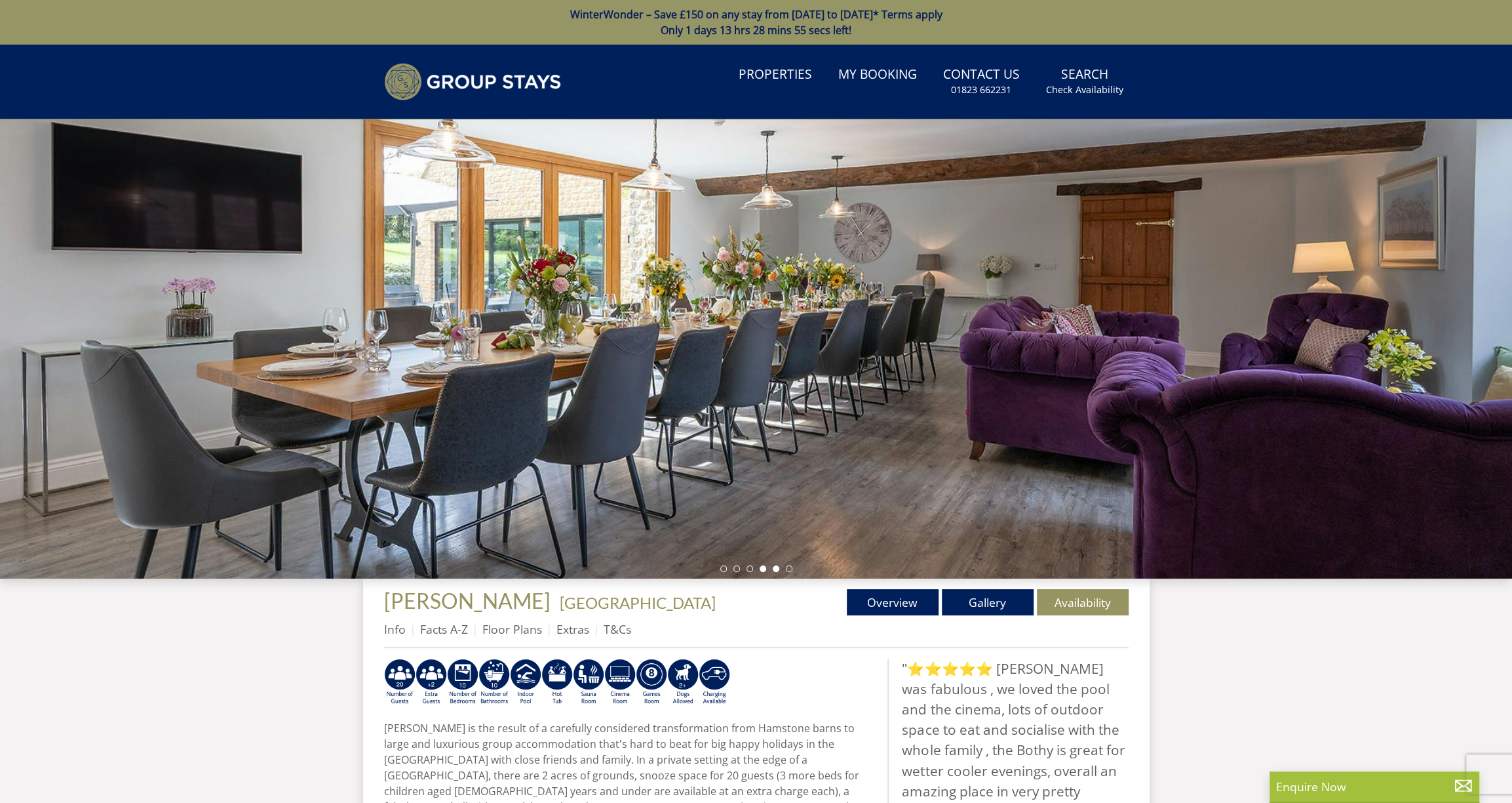
click at [775, 571] on li at bounding box center [776, 568] width 7 height 7
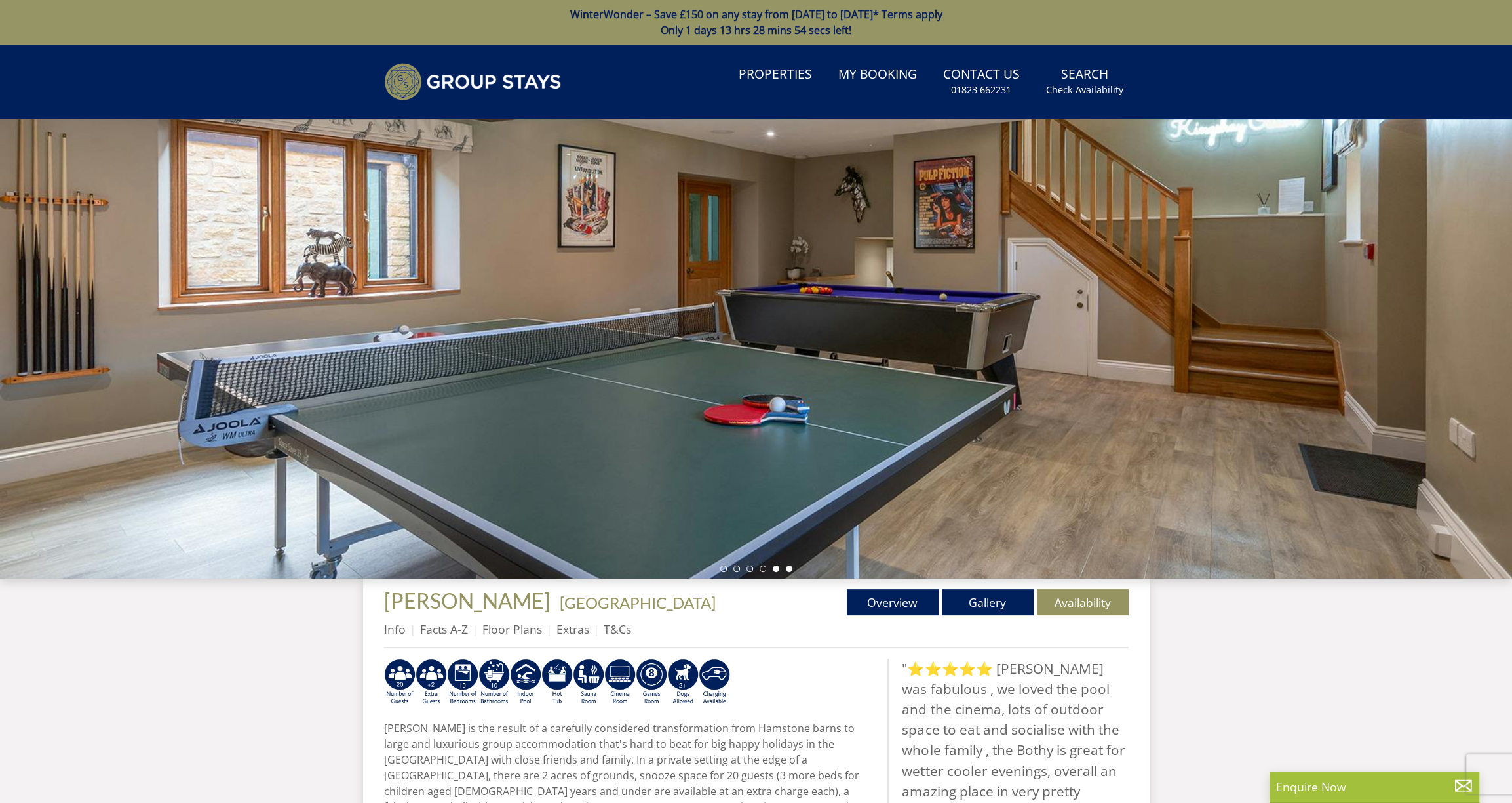
click at [788, 571] on li at bounding box center [789, 568] width 7 height 7
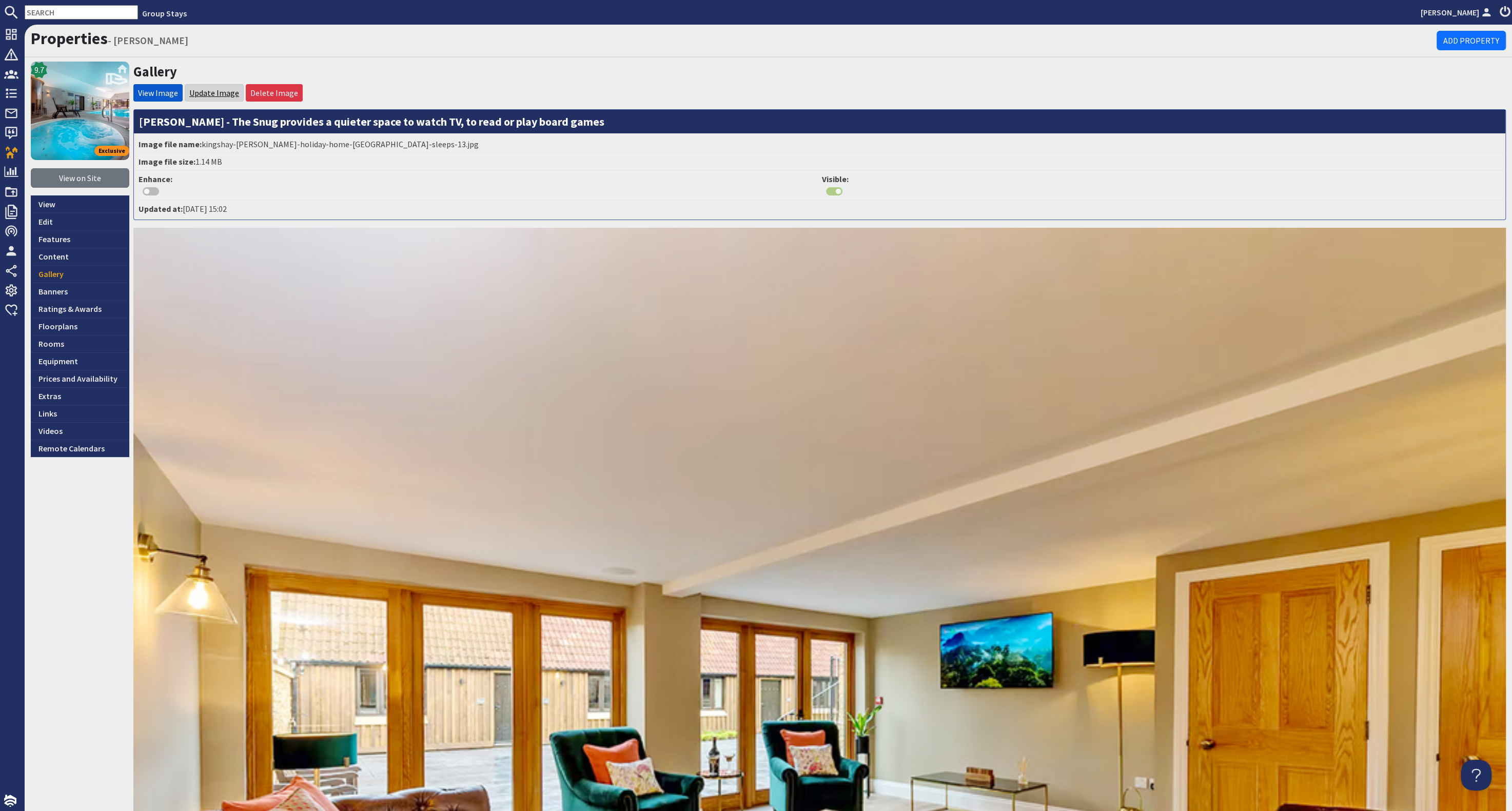
click at [226, 91] on link "Update Image" at bounding box center [214, 92] width 50 height 10
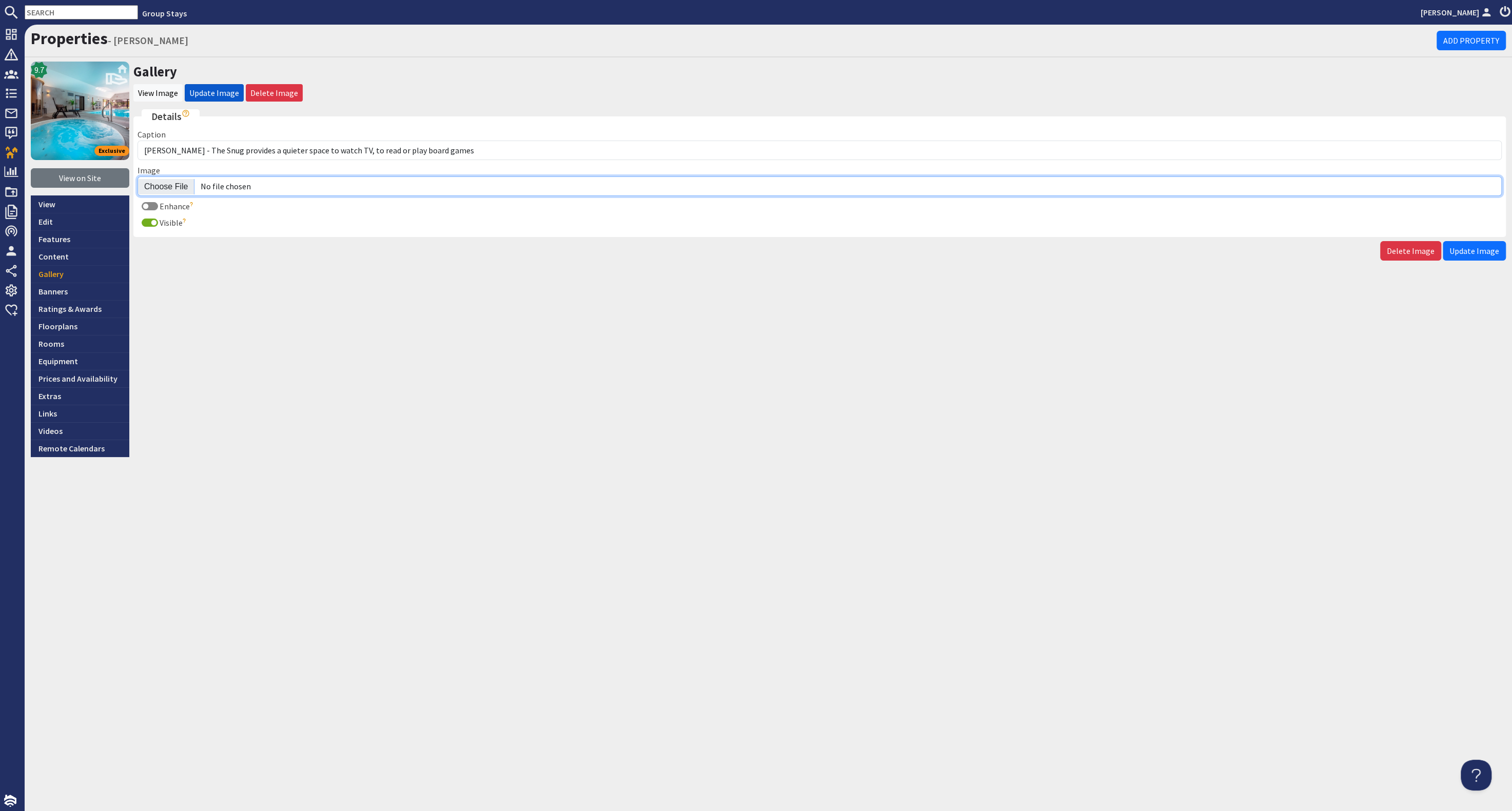
click at [168, 183] on input "Image" at bounding box center [820, 186] width 1364 height 19
type input "C:\fakepath\kingshay-[PERSON_NAME]-large-holiday-home-group-accommodation-sleep…"
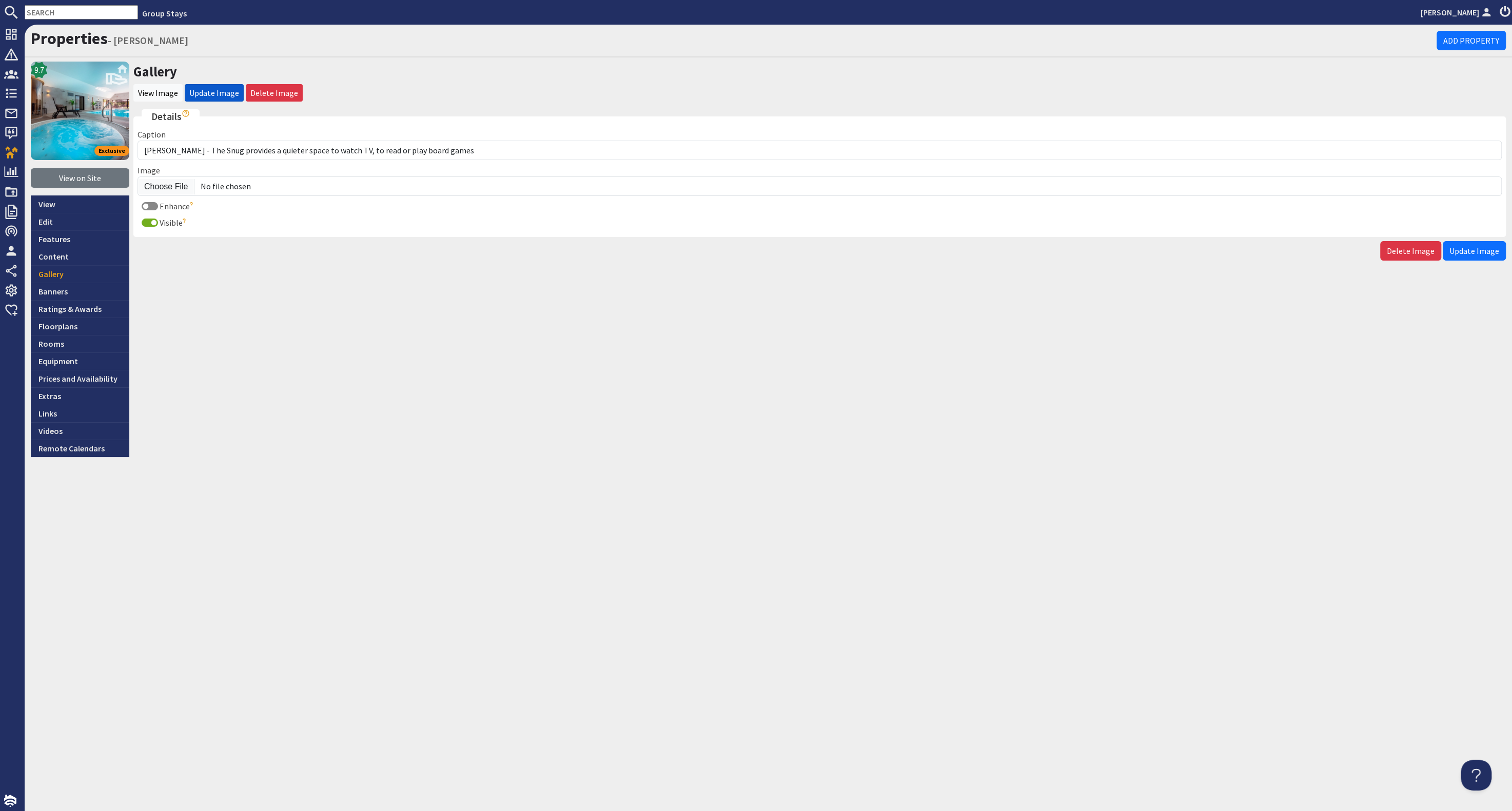
click at [1478, 247] on span "Update Image" at bounding box center [1474, 251] width 50 height 10
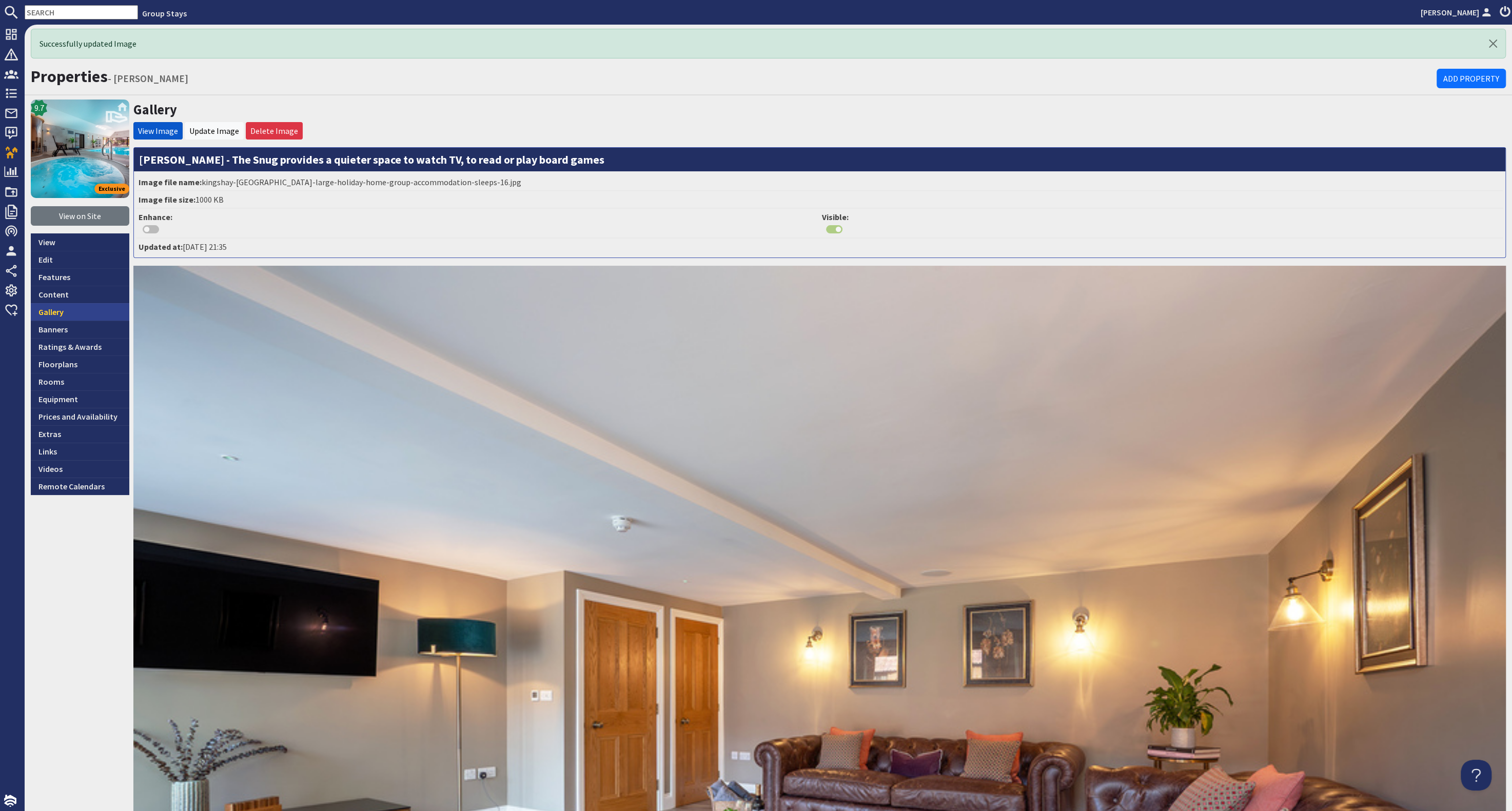
click at [71, 303] on link "Gallery" at bounding box center [79, 312] width 98 height 18
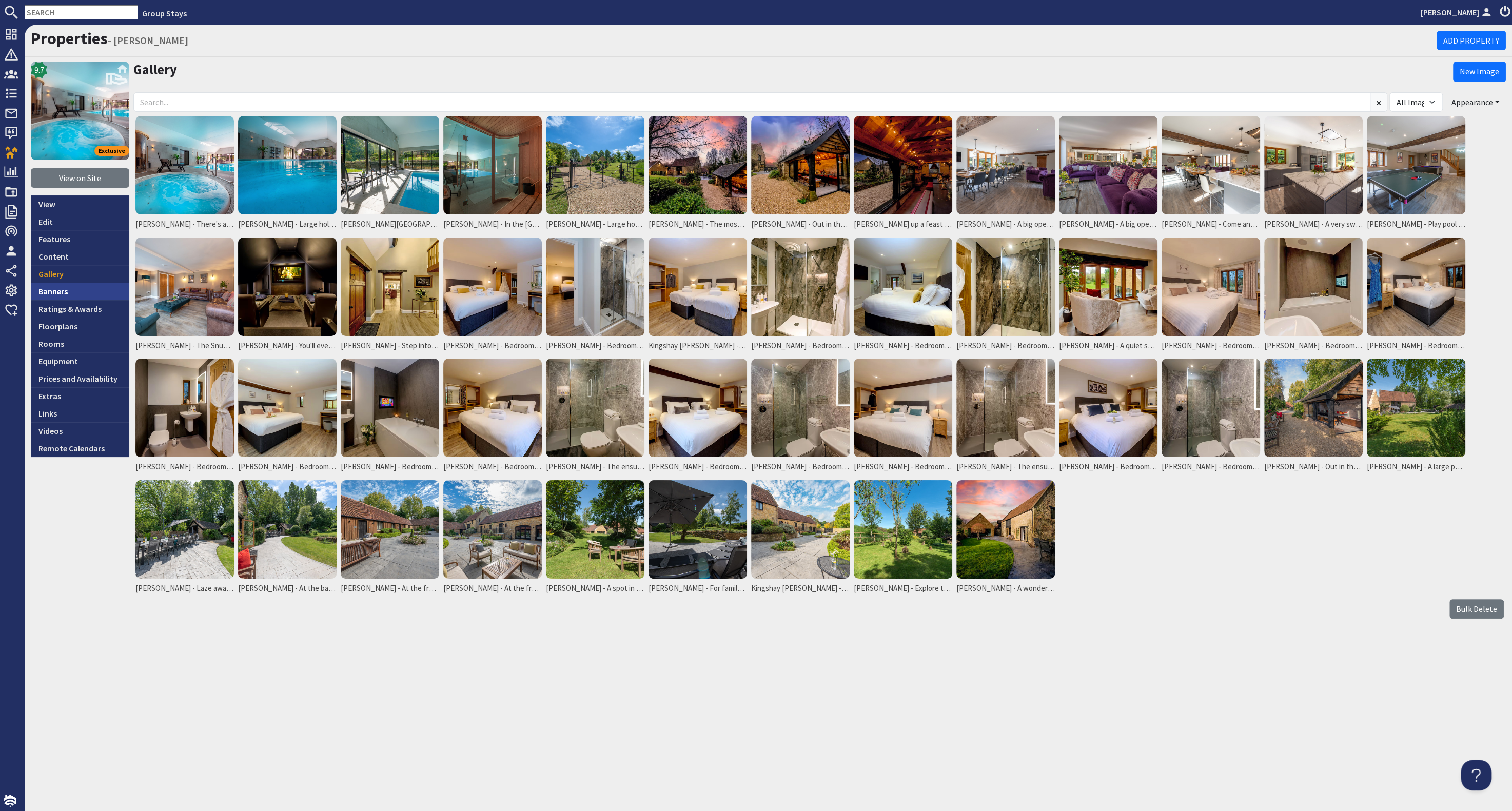
click at [81, 283] on link "Banners" at bounding box center [79, 292] width 98 height 18
